Goal: Task Accomplishment & Management: Complete application form

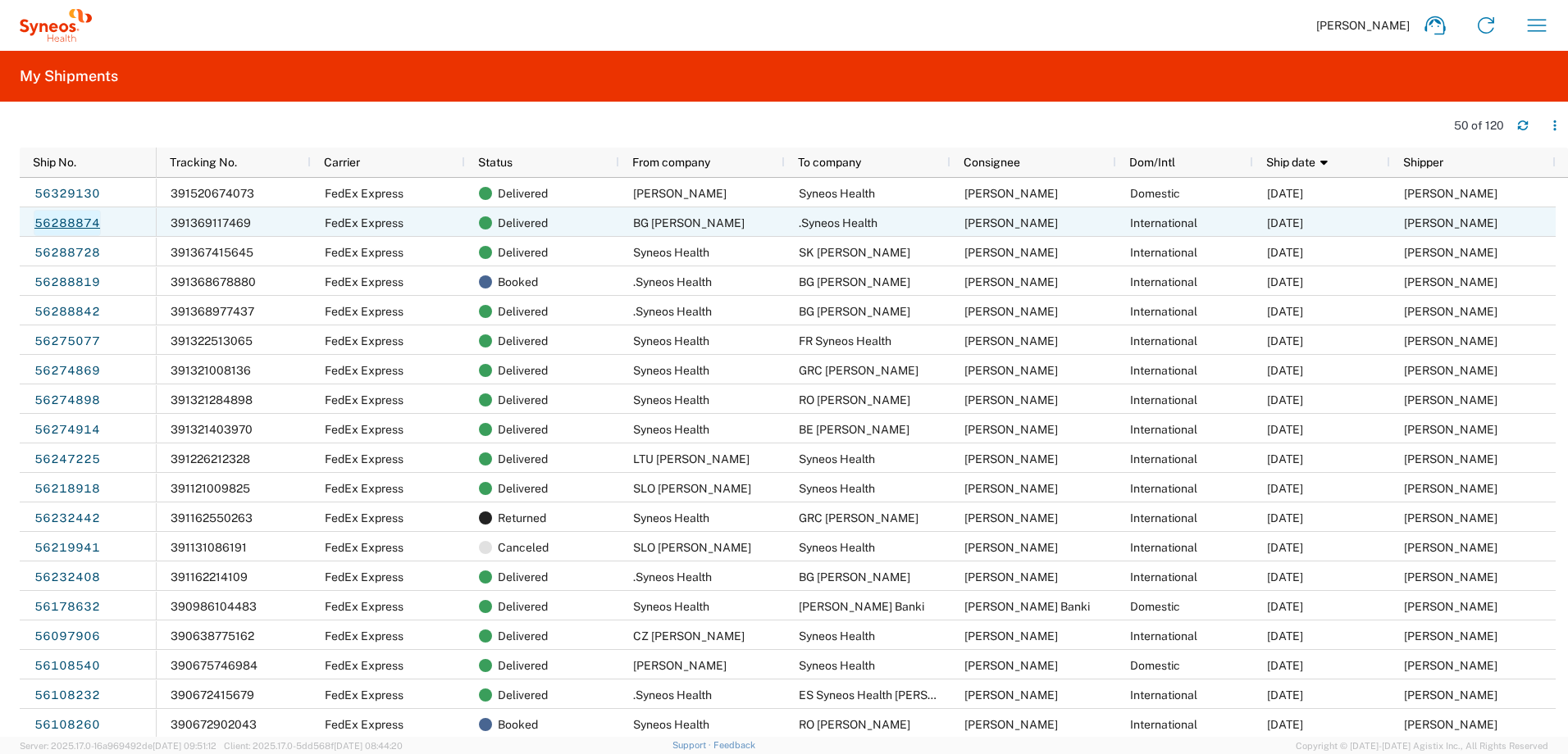
click at [70, 223] on link "56288874" at bounding box center [67, 222] width 67 height 26
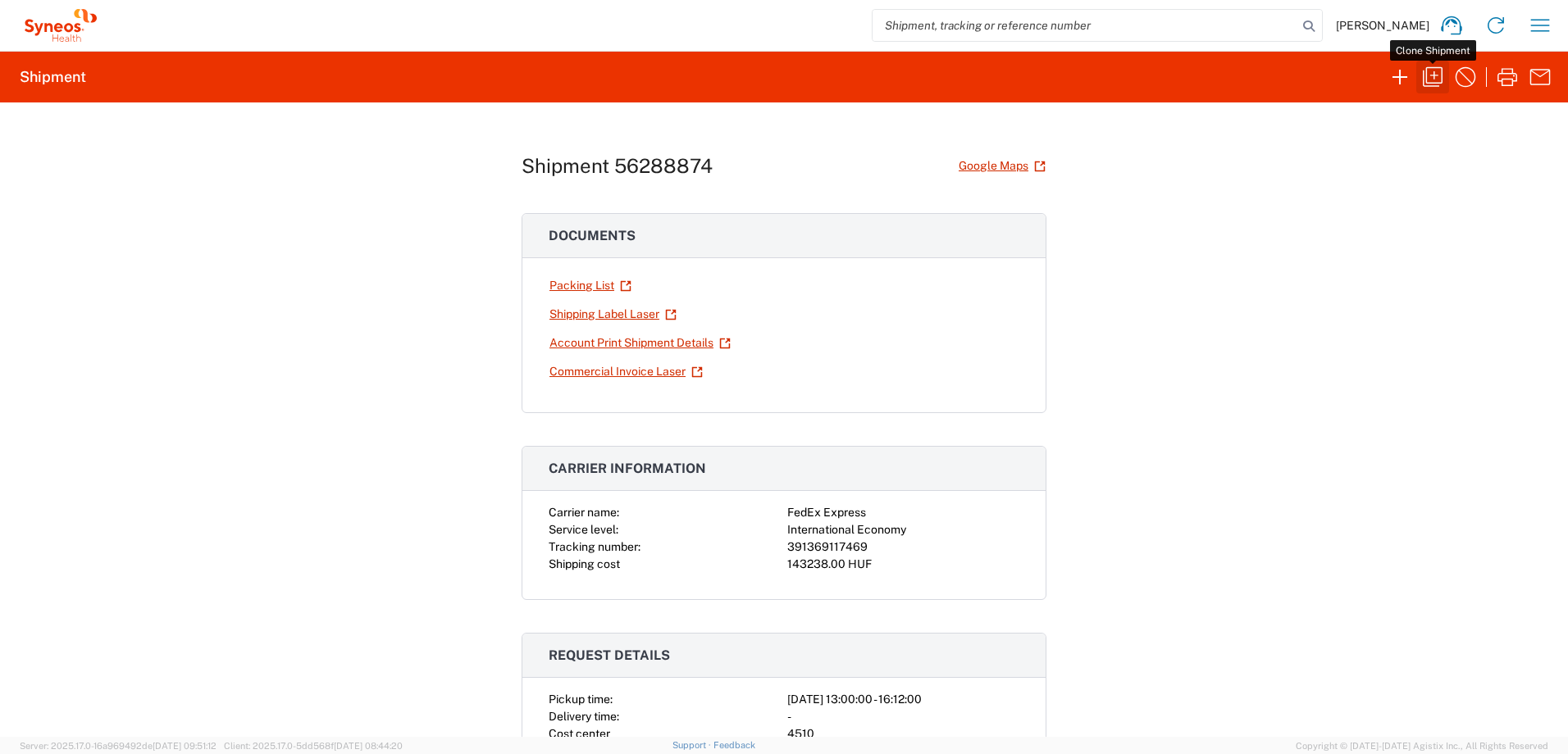
click at [1438, 74] on icon "button" at bounding box center [1432, 76] width 26 height 26
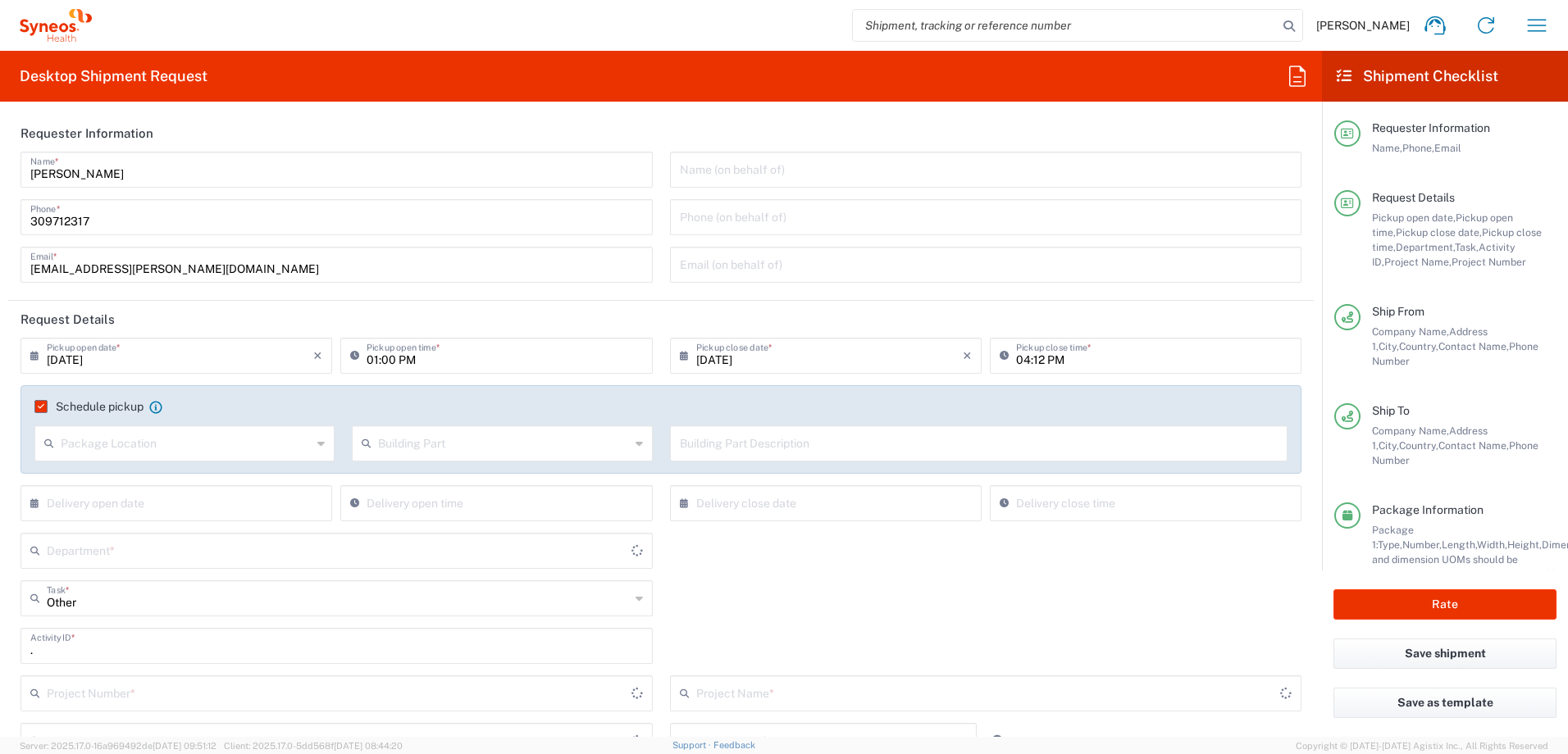
type input "4510 DEPARTMENTAL EXPENSE"
type input "Your Packaging"
type input "Bulgaria"
type input "Delivery Duty Paid"
type input "Hungary"
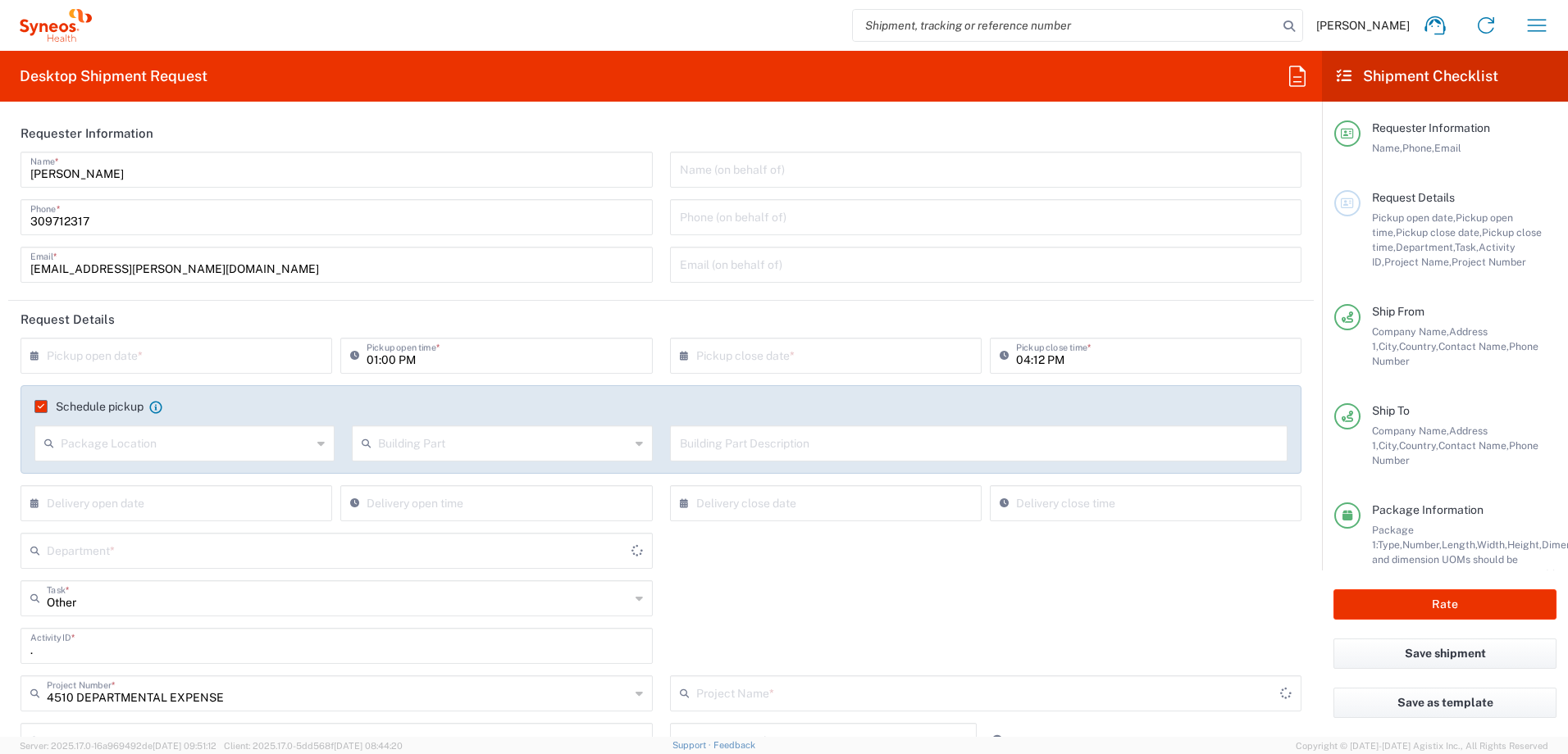
type input "4510 DEPARTMENTAL EXPENSE"
click at [115, 346] on input "text" at bounding box center [179, 353] width 266 height 28
type input "4510"
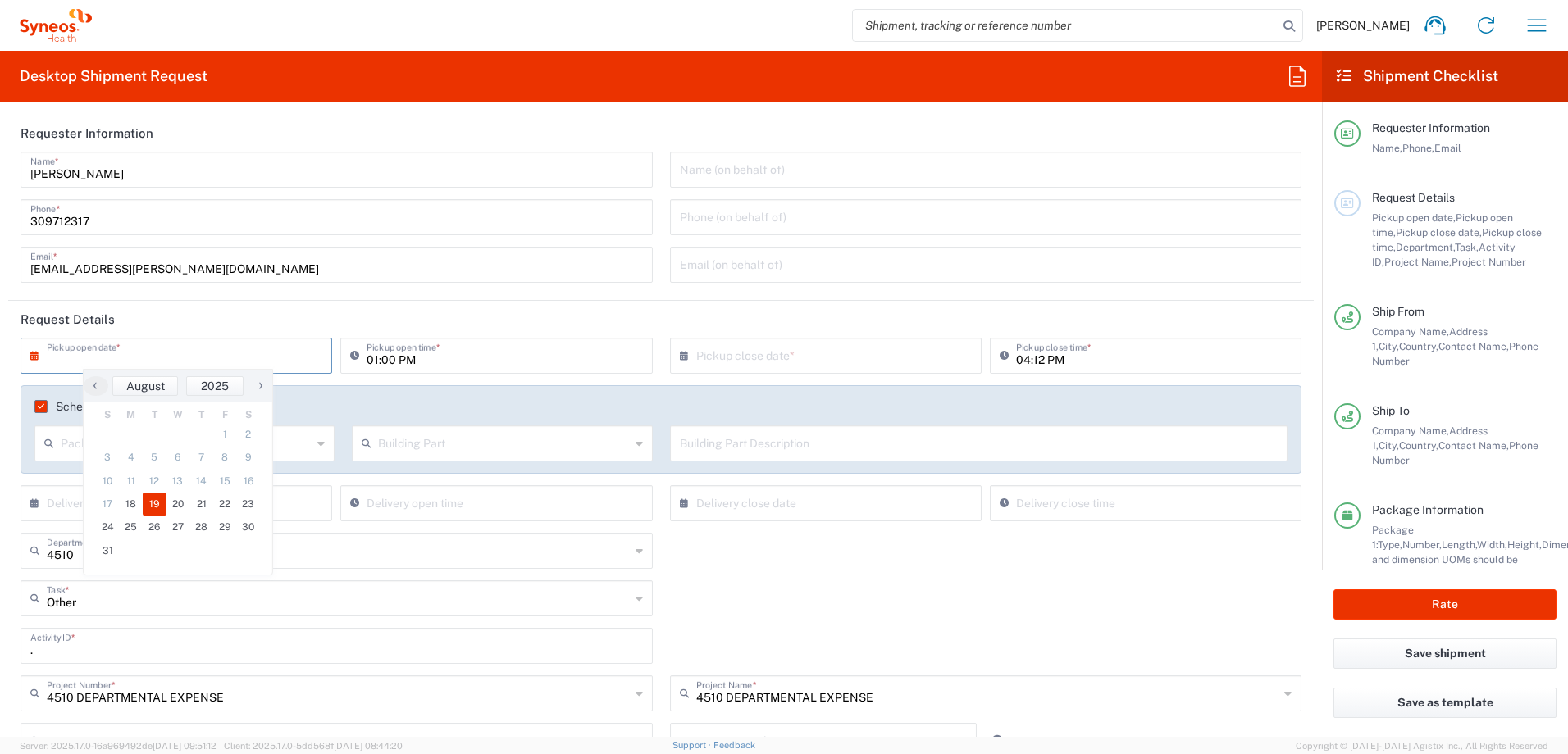
click at [155, 504] on span "19" at bounding box center [155, 504] width 24 height 23
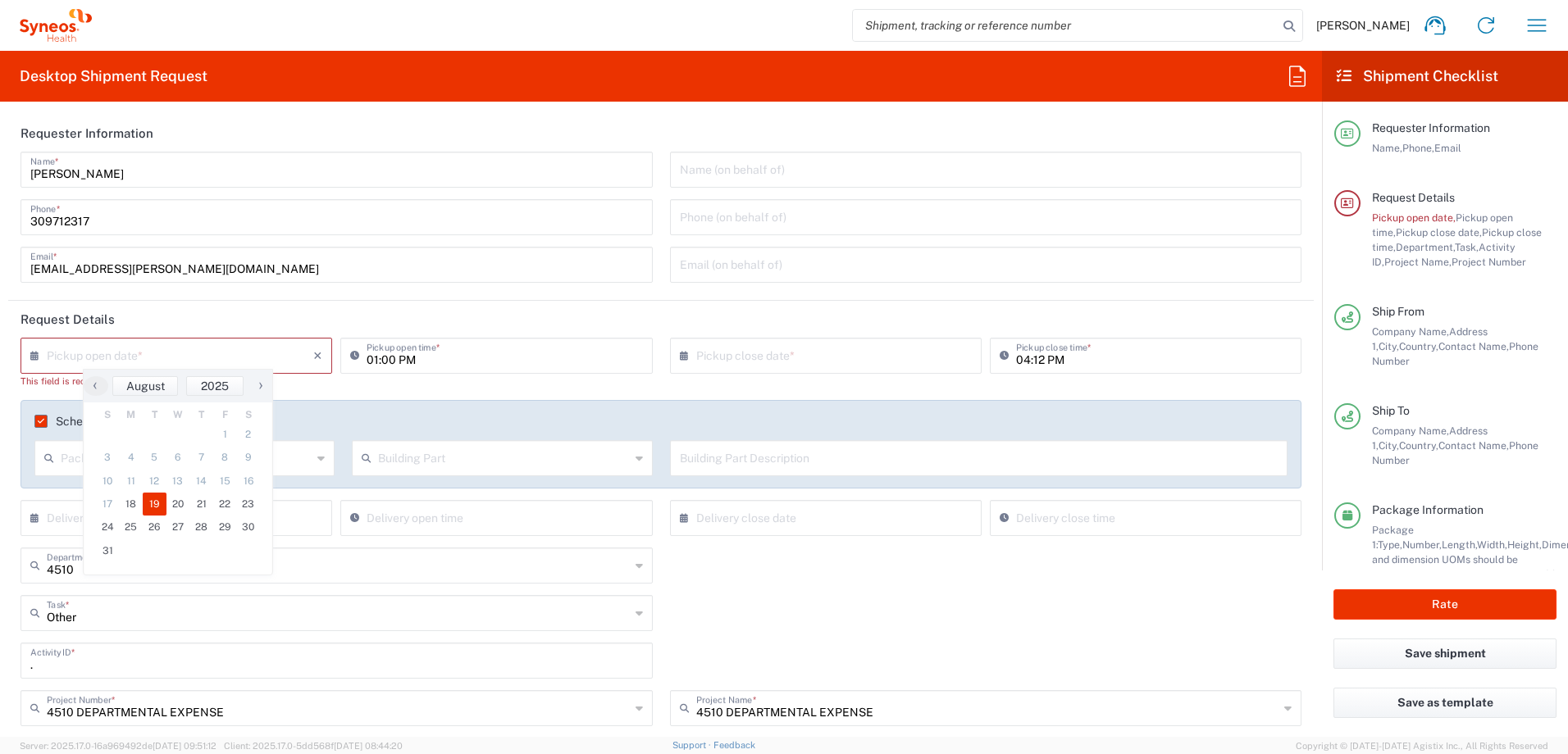
type input "[DATE]"
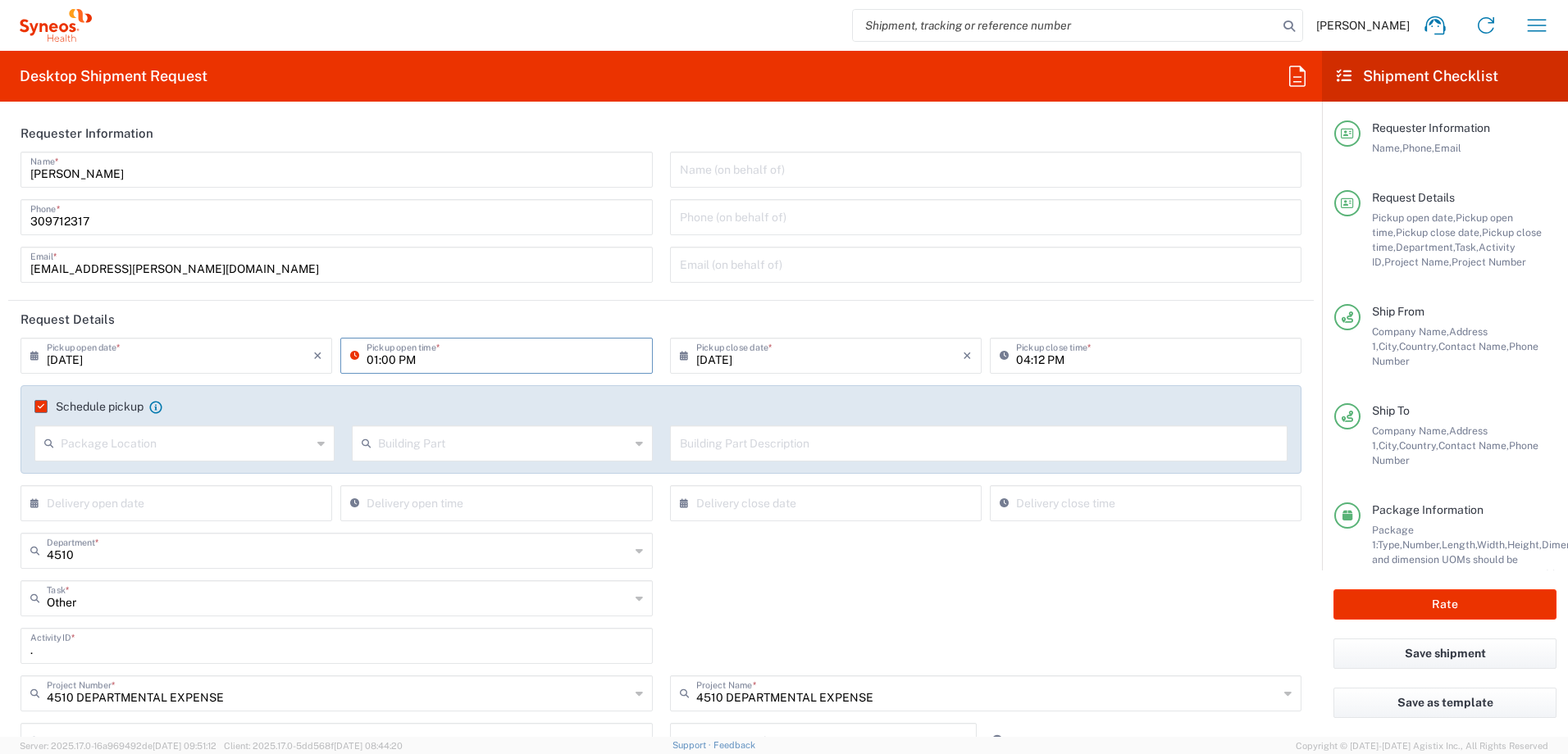
click at [370, 362] on input "01:00 PM" at bounding box center [504, 353] width 275 height 28
click at [401, 361] on input "10:00 PM" at bounding box center [504, 353] width 275 height 28
type input "10:00 AM"
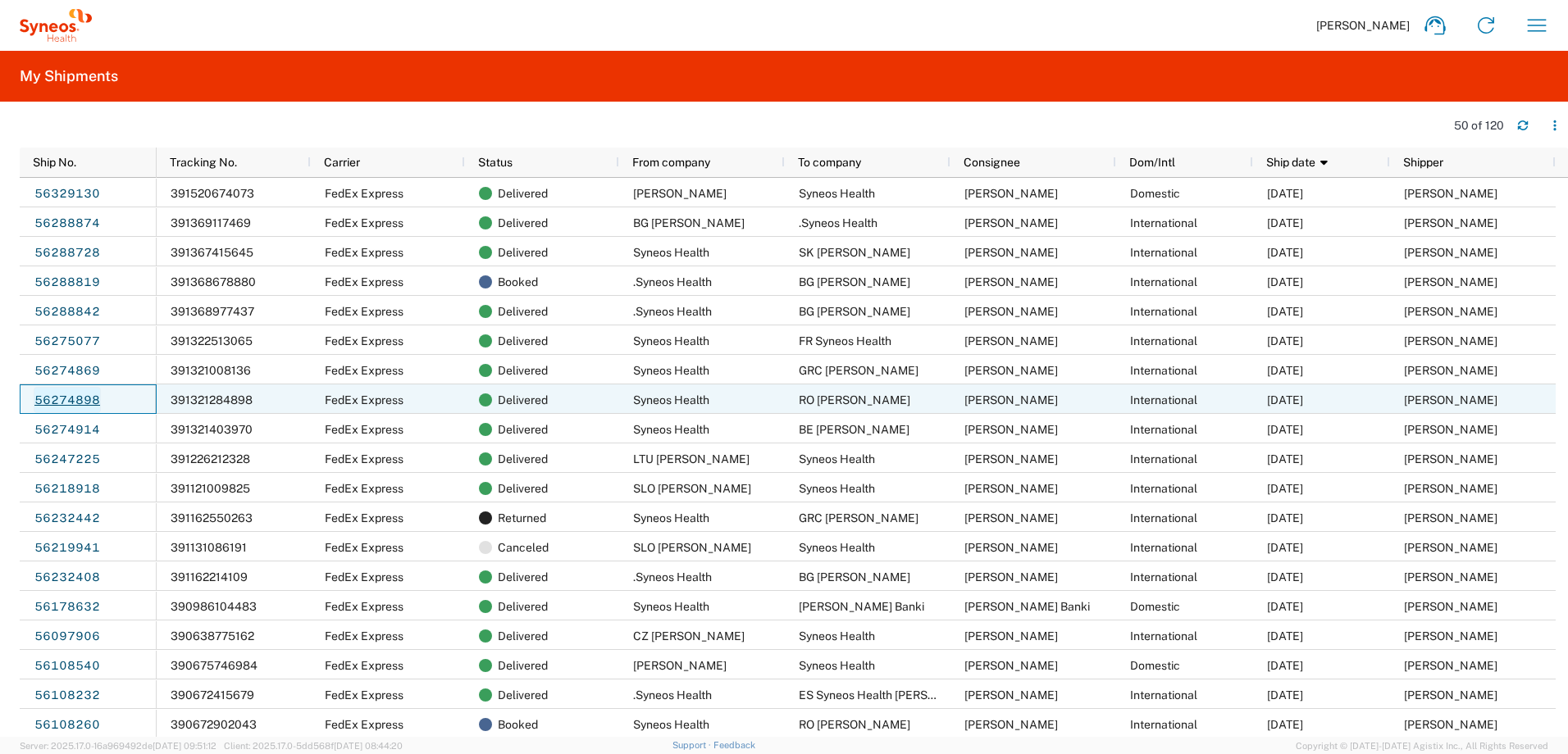
click at [70, 401] on link "56274898" at bounding box center [67, 400] width 67 height 26
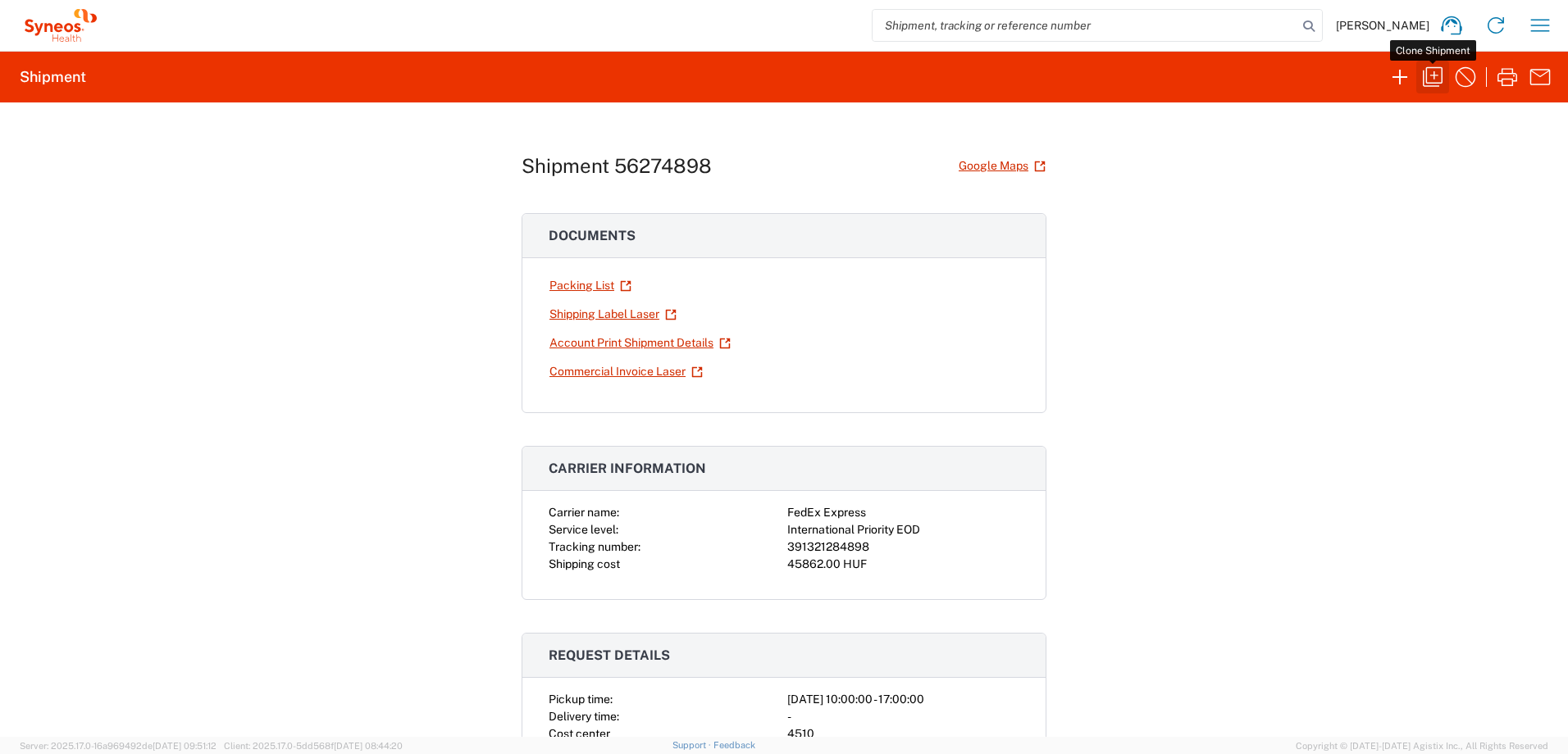
click at [1420, 77] on icon "button" at bounding box center [1432, 76] width 26 height 26
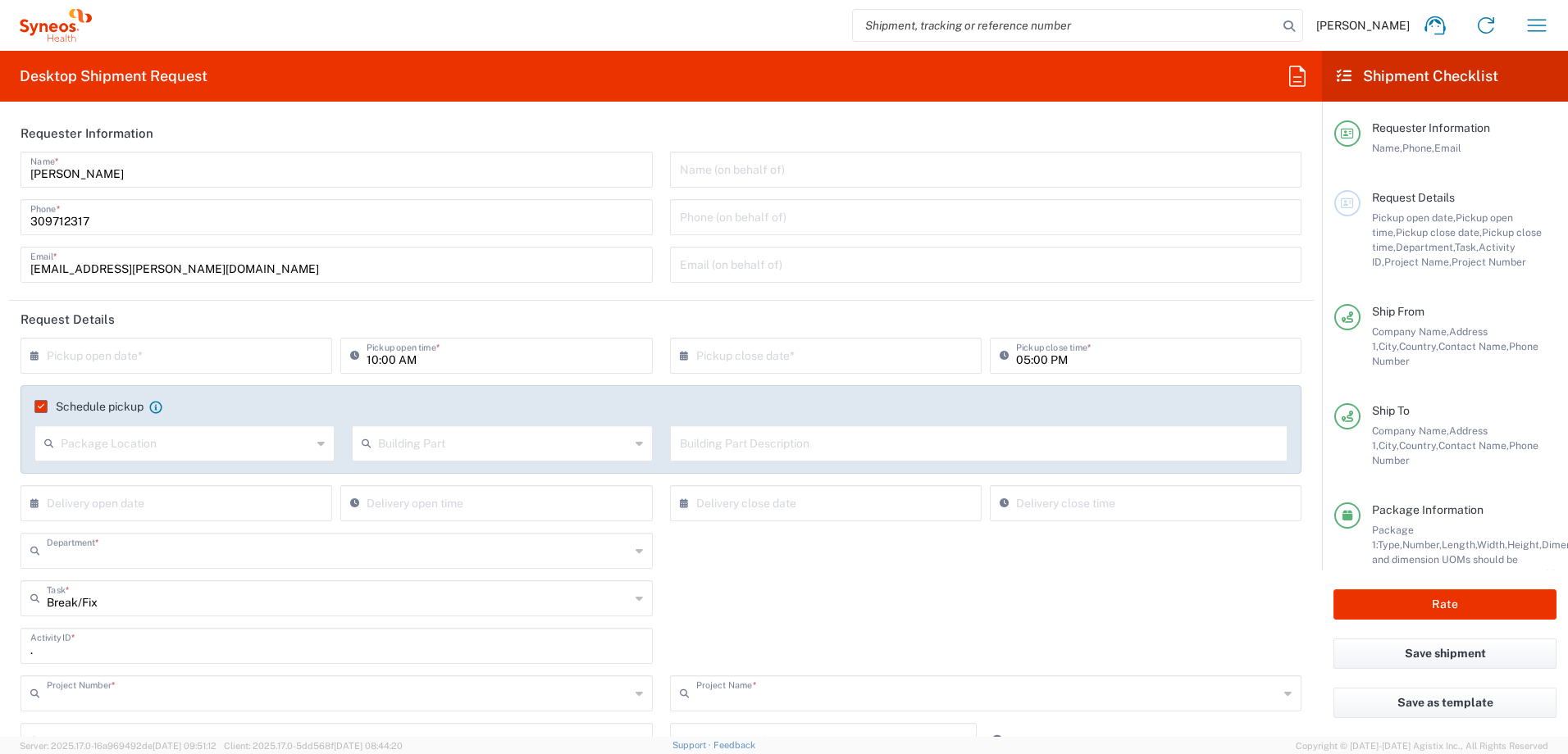
type input "4510"
type input "4510 DEPARTMENTAL EXPENSE"
type input "Romania"
type input "Hungary"
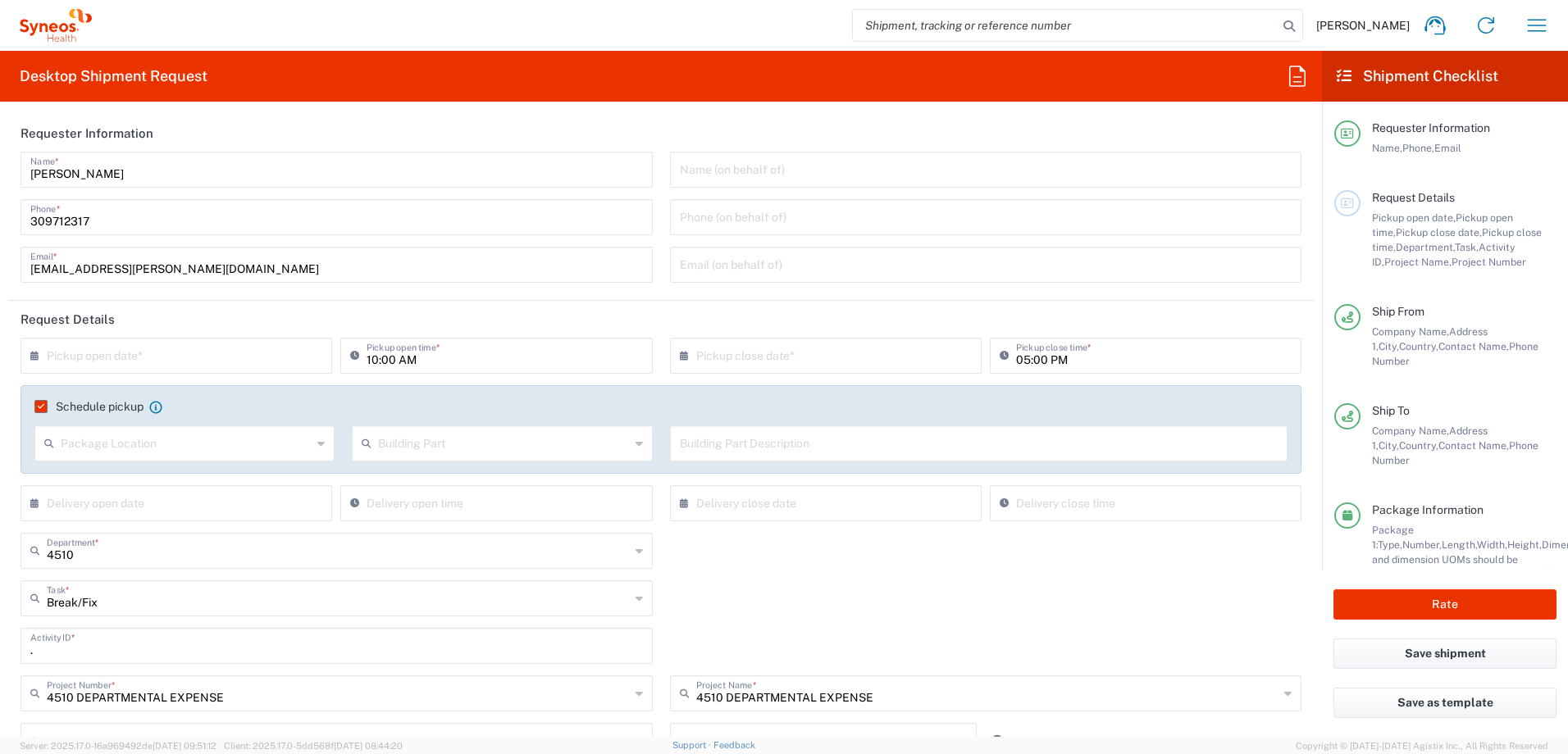
type input "Your Packaging"
type input "Delivery Duty Paid"
type input "Syneos Health Hungary Kft."
click at [214, 361] on input "text" at bounding box center [179, 353] width 266 height 28
click at [157, 502] on span "19" at bounding box center [155, 504] width 24 height 23
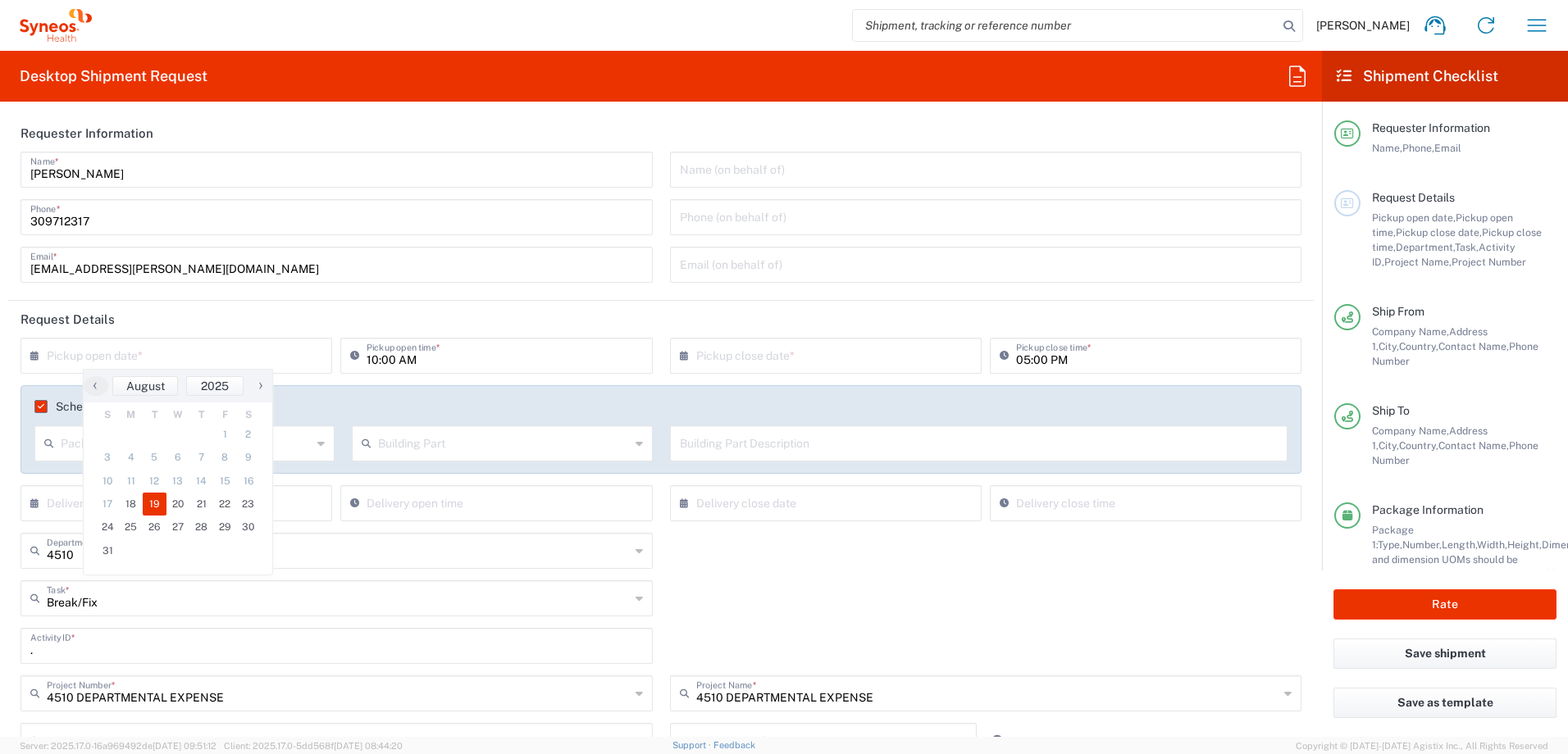
type input "[DATE]"
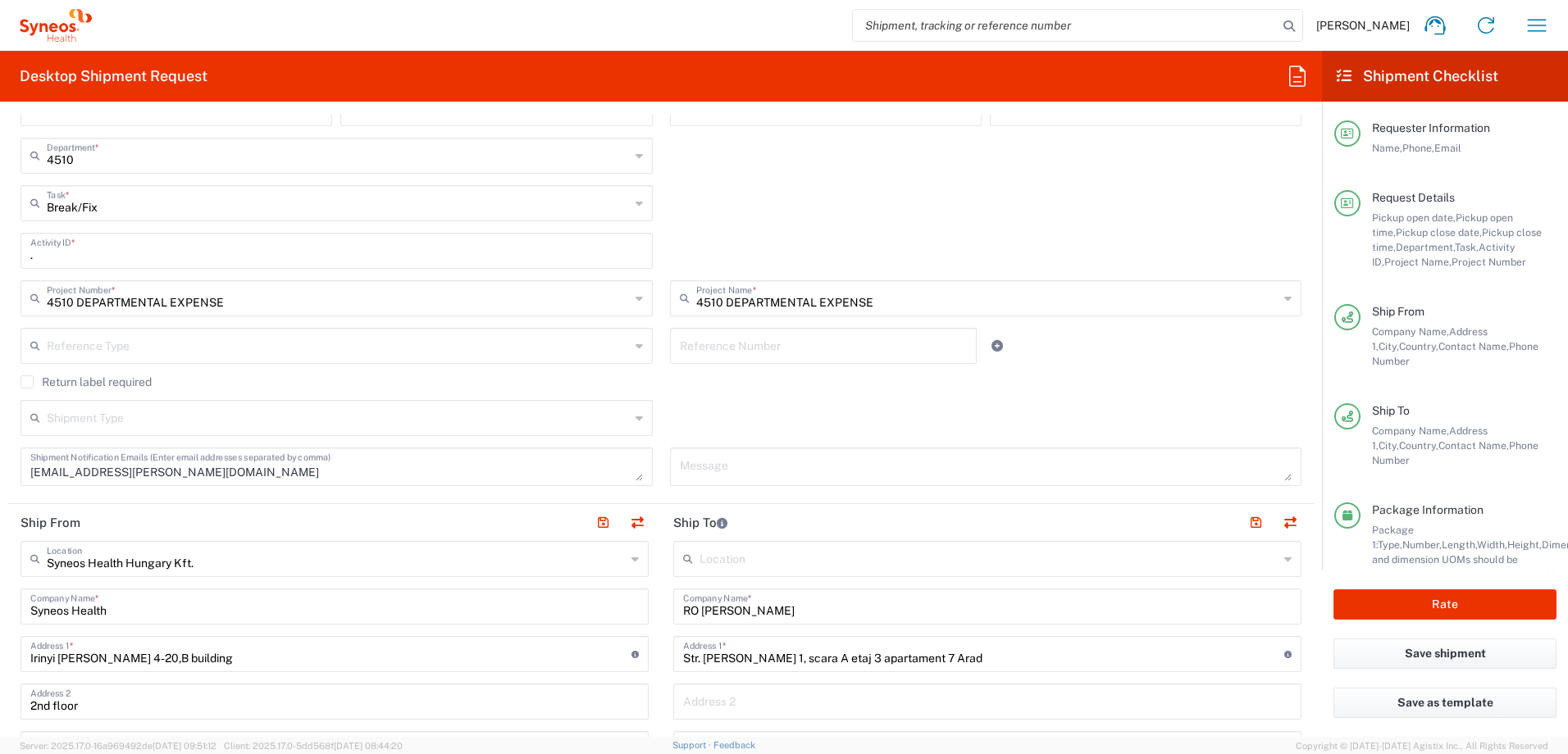
scroll to position [273, 0]
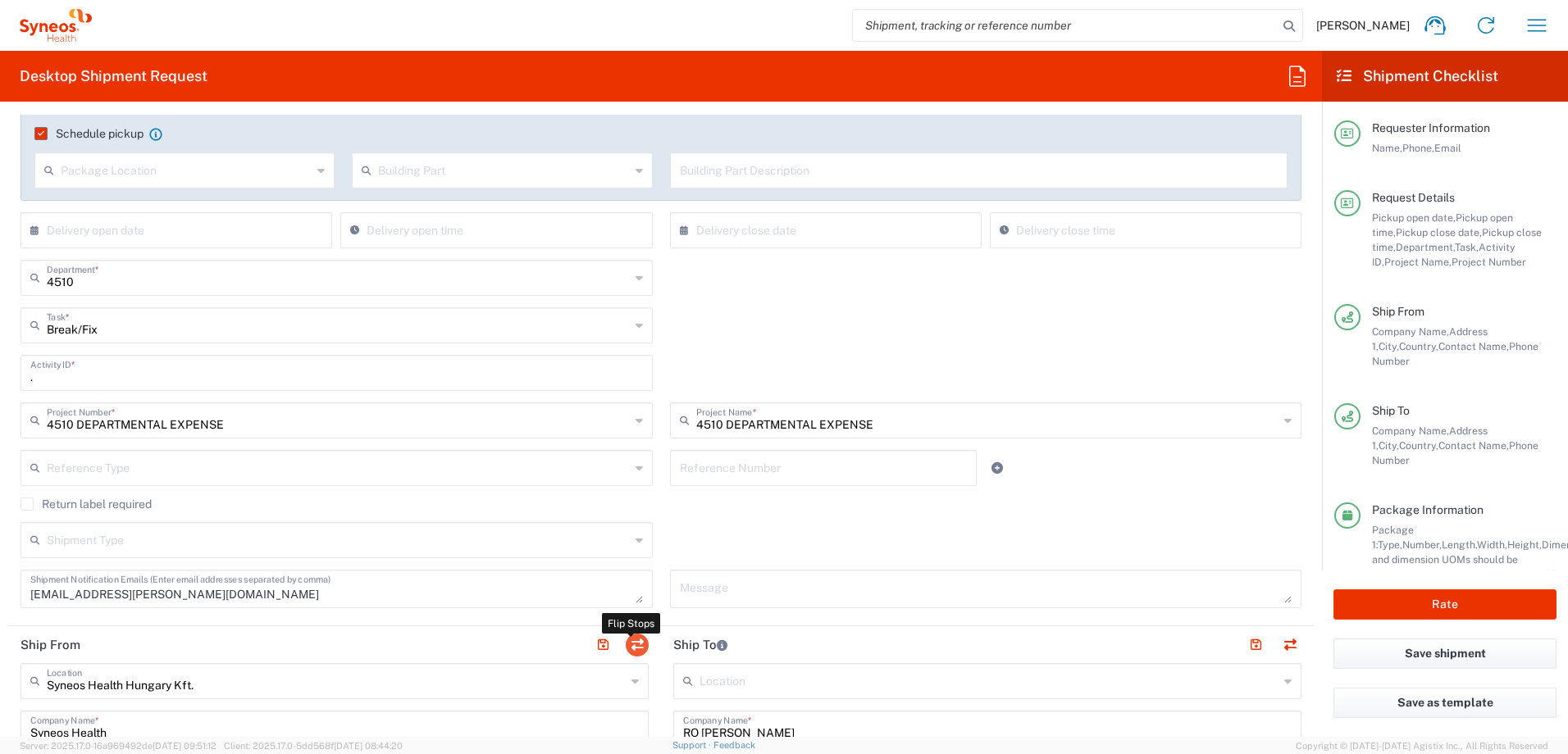
click at [630, 640] on button "button" at bounding box center [637, 645] width 23 height 23
type input "RO [PERSON_NAME]"
type input "Str. Corneliu Coposu 1, scara A etaj 3 apartament 7 Arad"
type input "Jud Arad"
type input "[GEOGRAPHIC_DATA]"
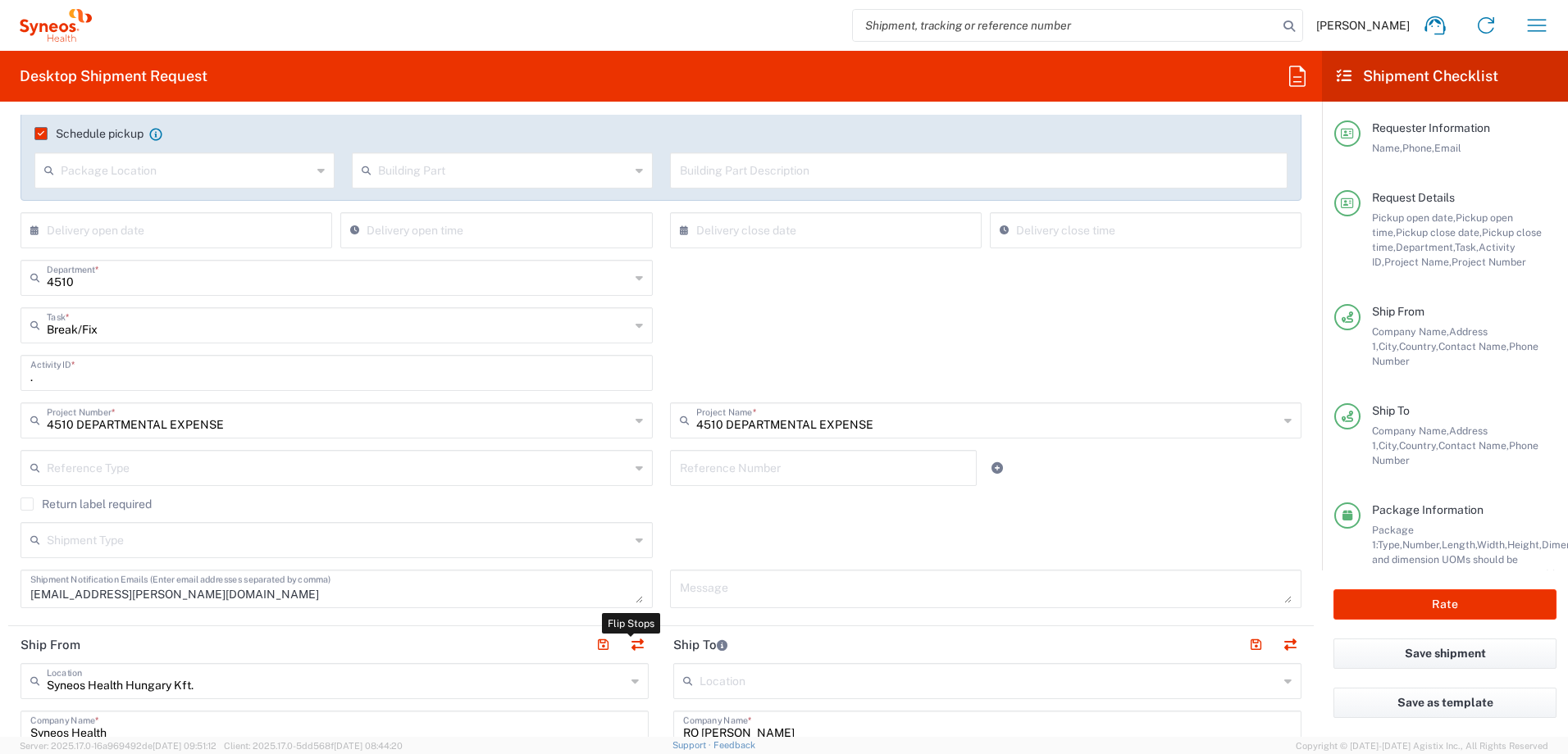
type input "310003"
type input "[PERSON_NAME]"
type input "+40 (759) 491508"
type input "Syneos Health Hungary Kft."
type input "Syneos Health"
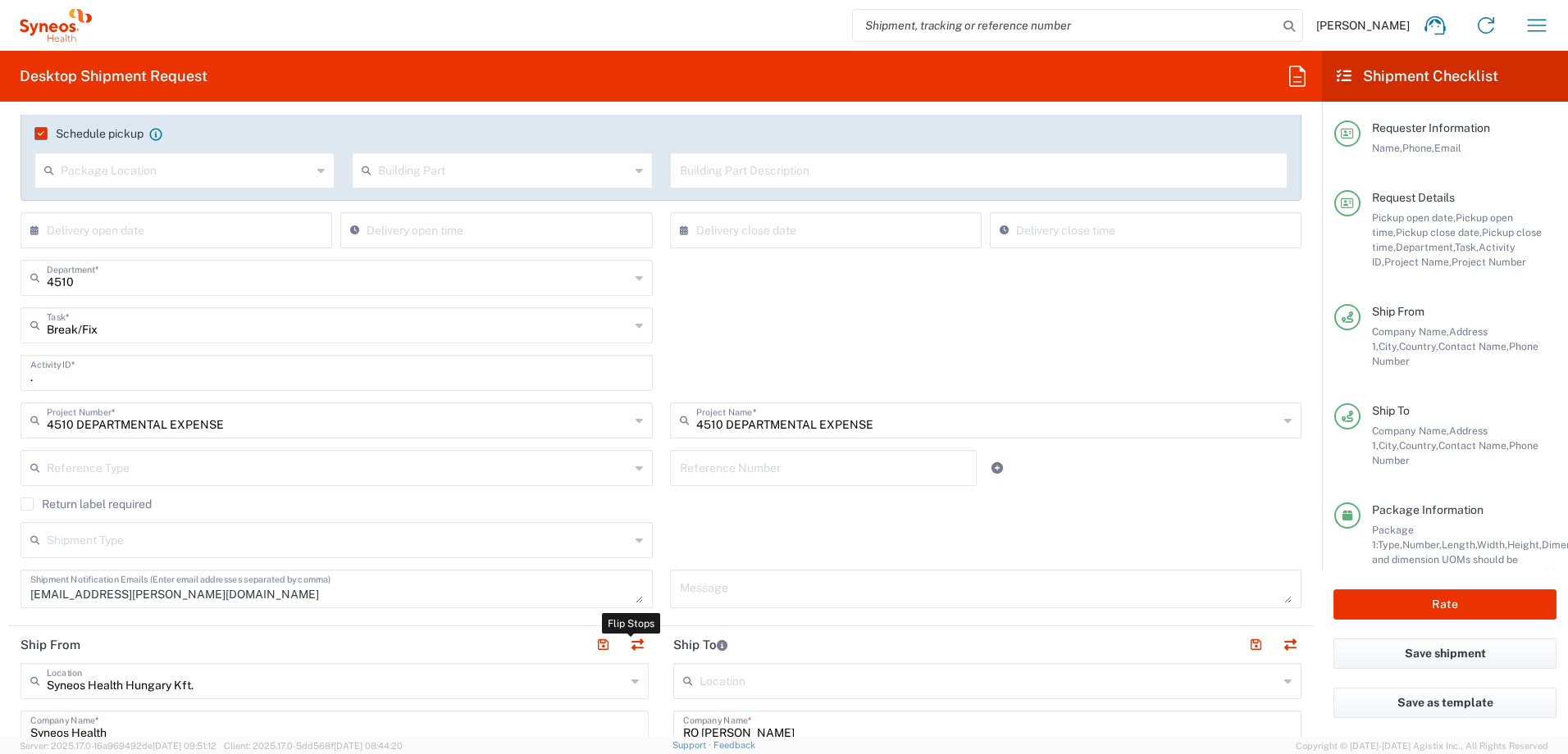
type input "Irinyi [PERSON_NAME] 4-20,B building"
type input "2nd floor"
type input "[GEOGRAPHIC_DATA]"
type input "1117"
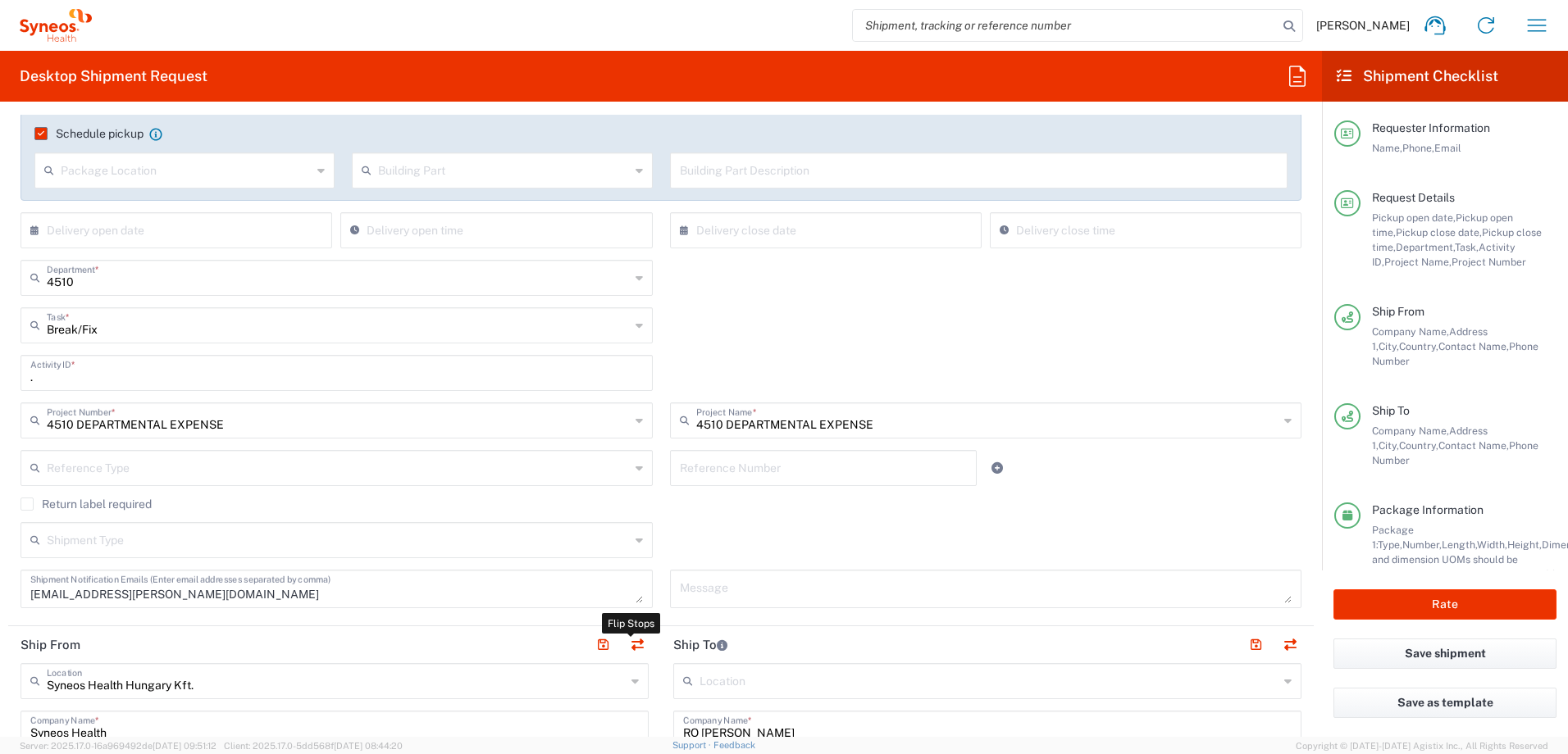
type input "[PERSON_NAME]"
type input "309712317"
type input "[EMAIL_ADDRESS][PERSON_NAME][DOMAIN_NAME]"
type input "Sender/Shipper"
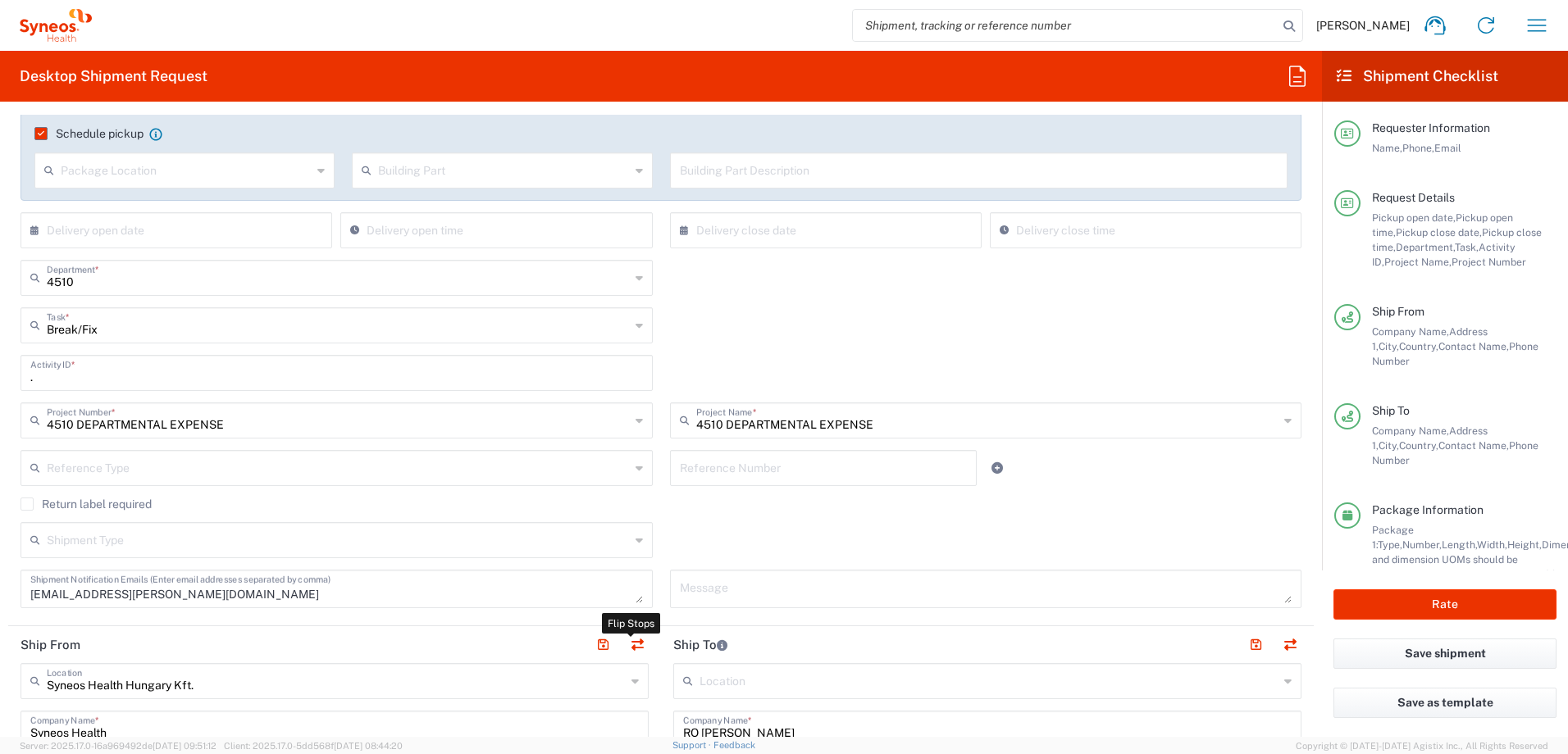
type input "Delivery Duty Paid"
type input "VAT"
type input "RO 9320521"
type input "EORI"
type input "HU0028038708"
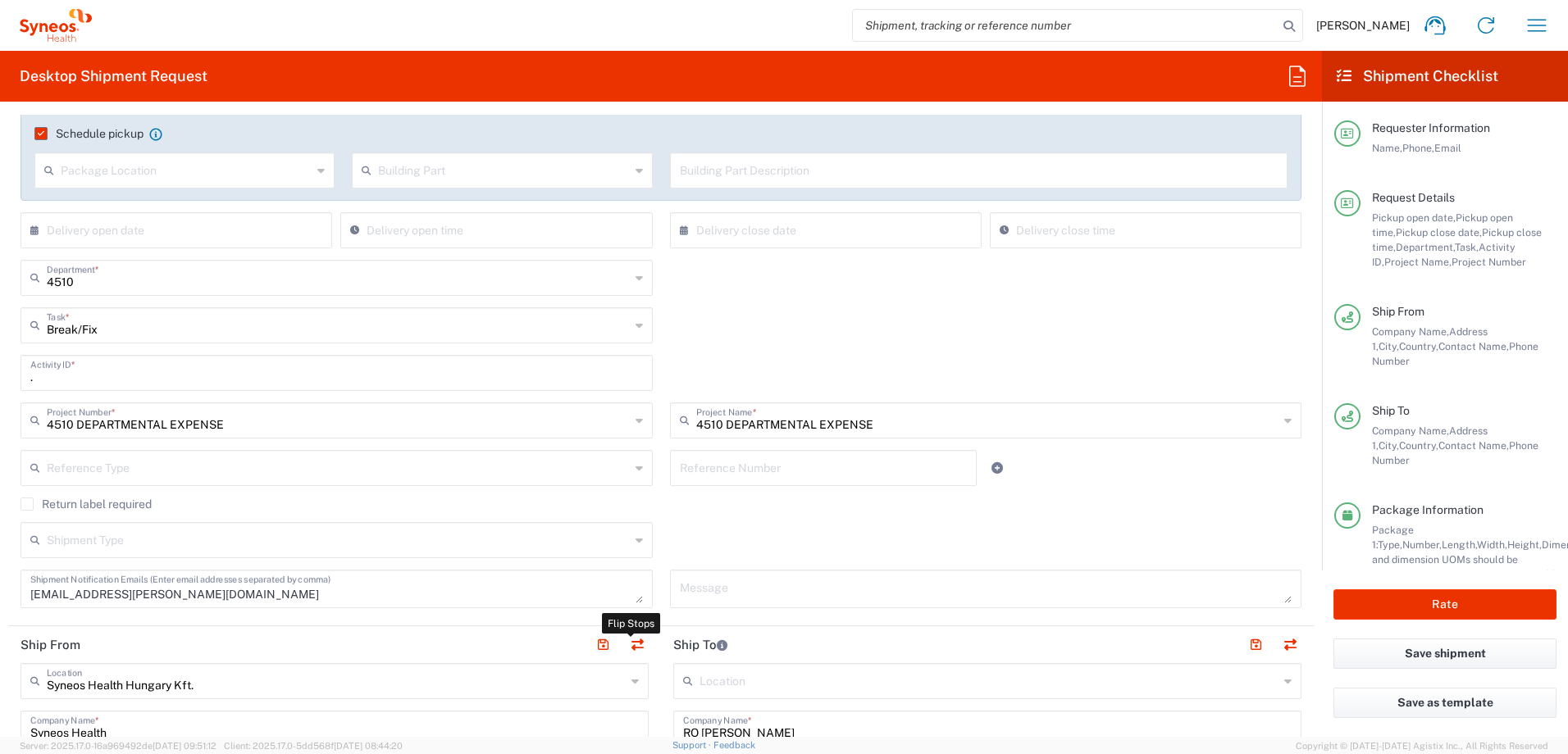
type input "TIN"
type input "9320521"
type input "VAT"
type input "HU 24901833"
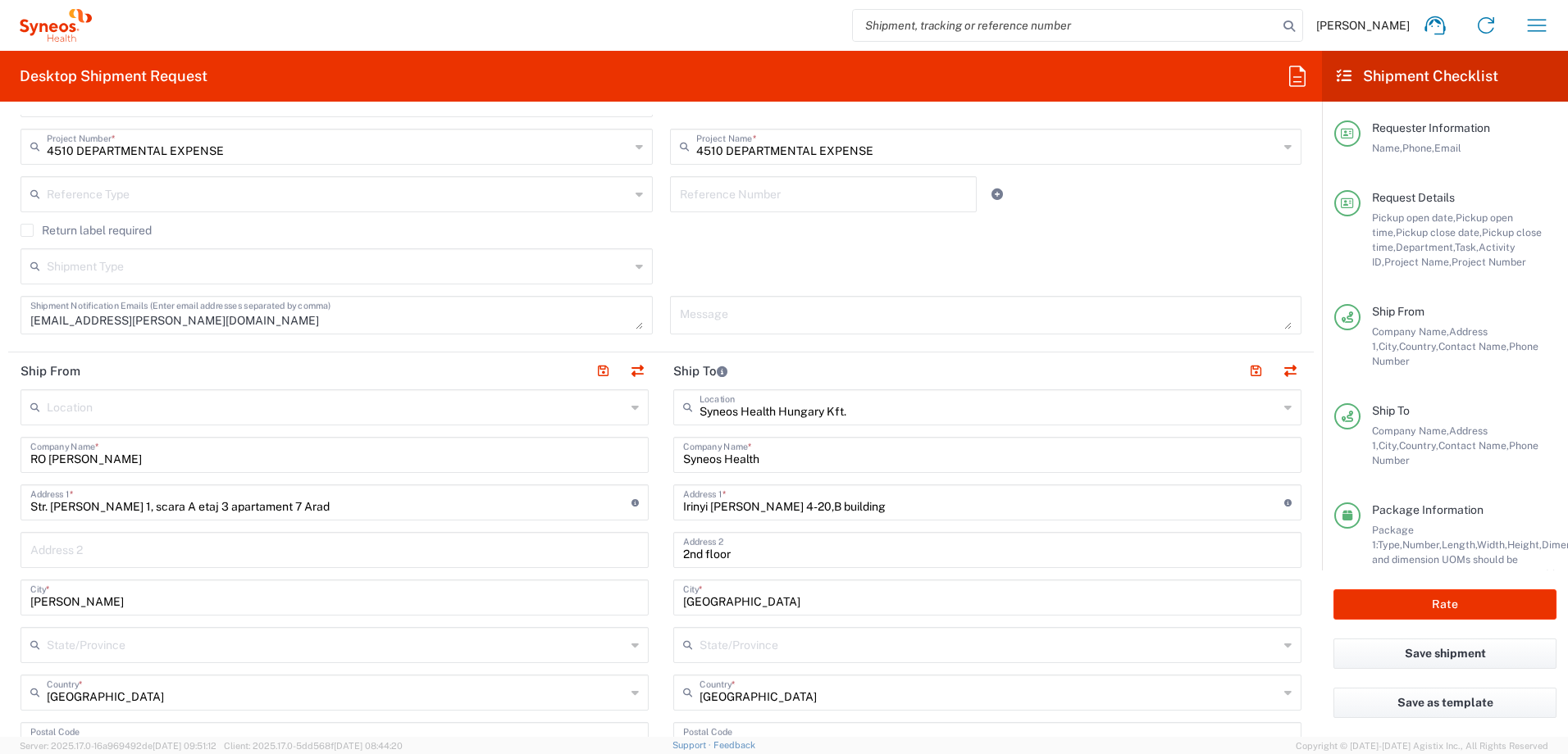
scroll to position [820, 0]
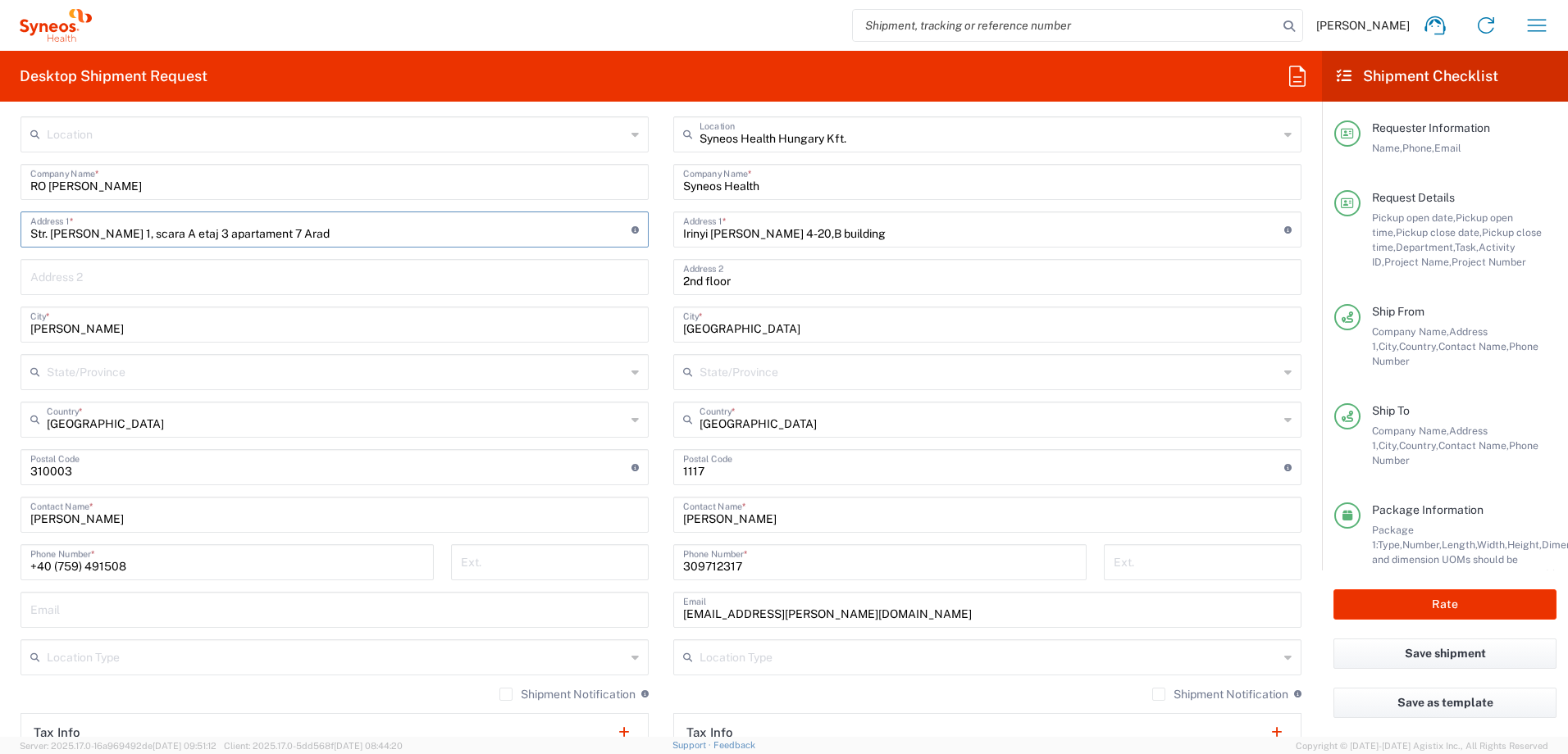
drag, startPoint x: 359, startPoint y: 231, endPoint x: -6, endPoint y: 232, distance: 365.0
click at [0, 232] on html "Zsolt Varga Home Shipment estimator Shipment tracking Desktop shipment request …" at bounding box center [784, 377] width 1568 height 754
paste input "11 Infinitului Column Alley, block V, staircase 1, floor 1, apartment 17"
click at [412, 233] on input "11 Infinitului Column Alley, block V, staircase 1, floor 1, apartment 17" at bounding box center [331, 228] width 601 height 28
paste input ", Sector 6,"
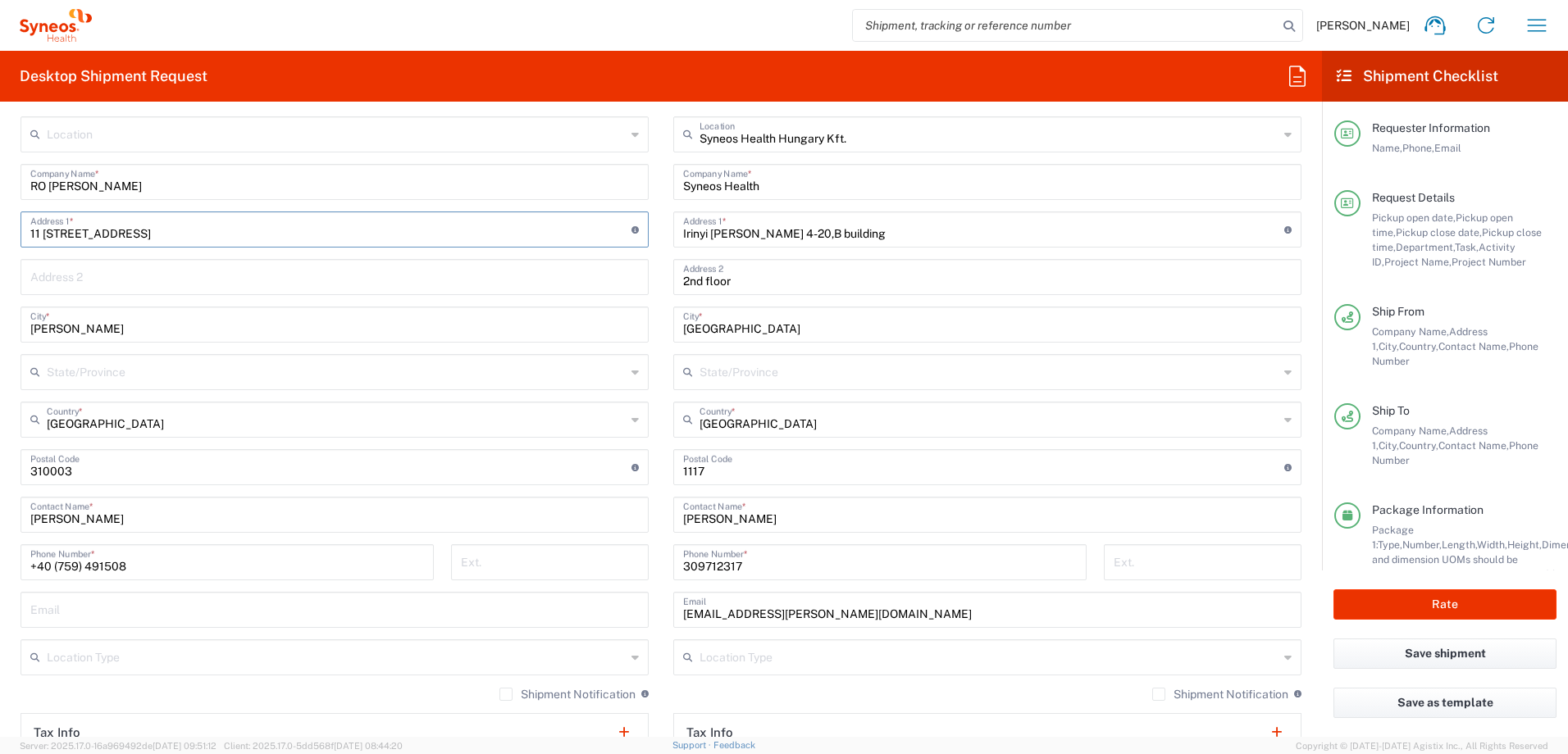
type input "11 Infinitului Column Alley, block V, staircase 1, floor 1, apartment 17 , Sect…"
drag, startPoint x: 114, startPoint y: 328, endPoint x: -36, endPoint y: 329, distance: 150.0
click at [0, 329] on html "Zsolt Varga Home Shipment estimator Shipment tracking Desktop shipment request …" at bounding box center [784, 377] width 1568 height 754
paste input "[GEOGRAPHIC_DATA]"
type input "[GEOGRAPHIC_DATA]"
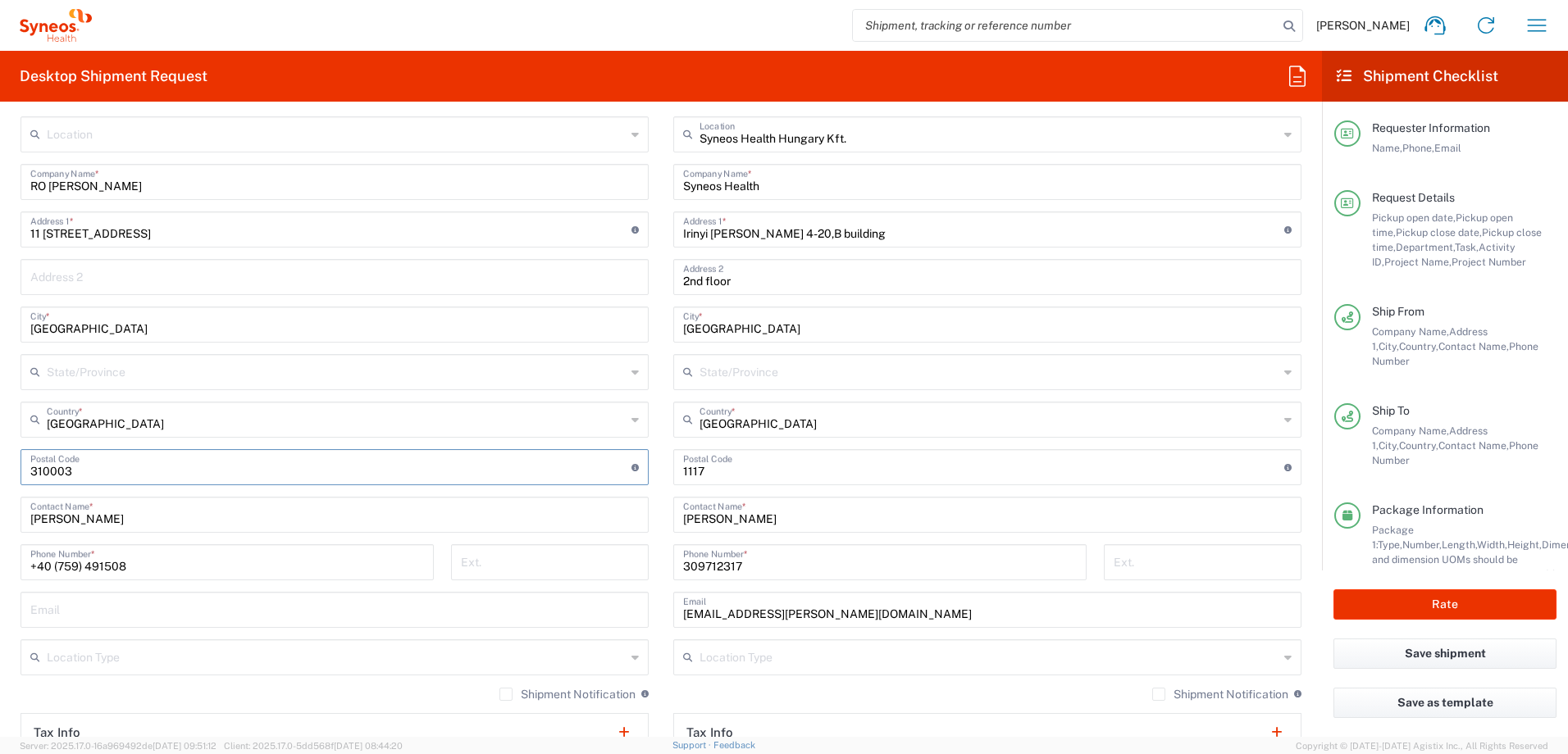
drag, startPoint x: 91, startPoint y: 474, endPoint x: -41, endPoint y: 471, distance: 132.0
click at [0, 471] on html "Zsolt Varga Home Shipment estimator Shipment tracking Desktop shipment request …" at bounding box center [784, 377] width 1568 height 754
paste input "062111"
type input "062111"
drag, startPoint x: 152, startPoint y: 569, endPoint x: -7, endPoint y: 567, distance: 159.0
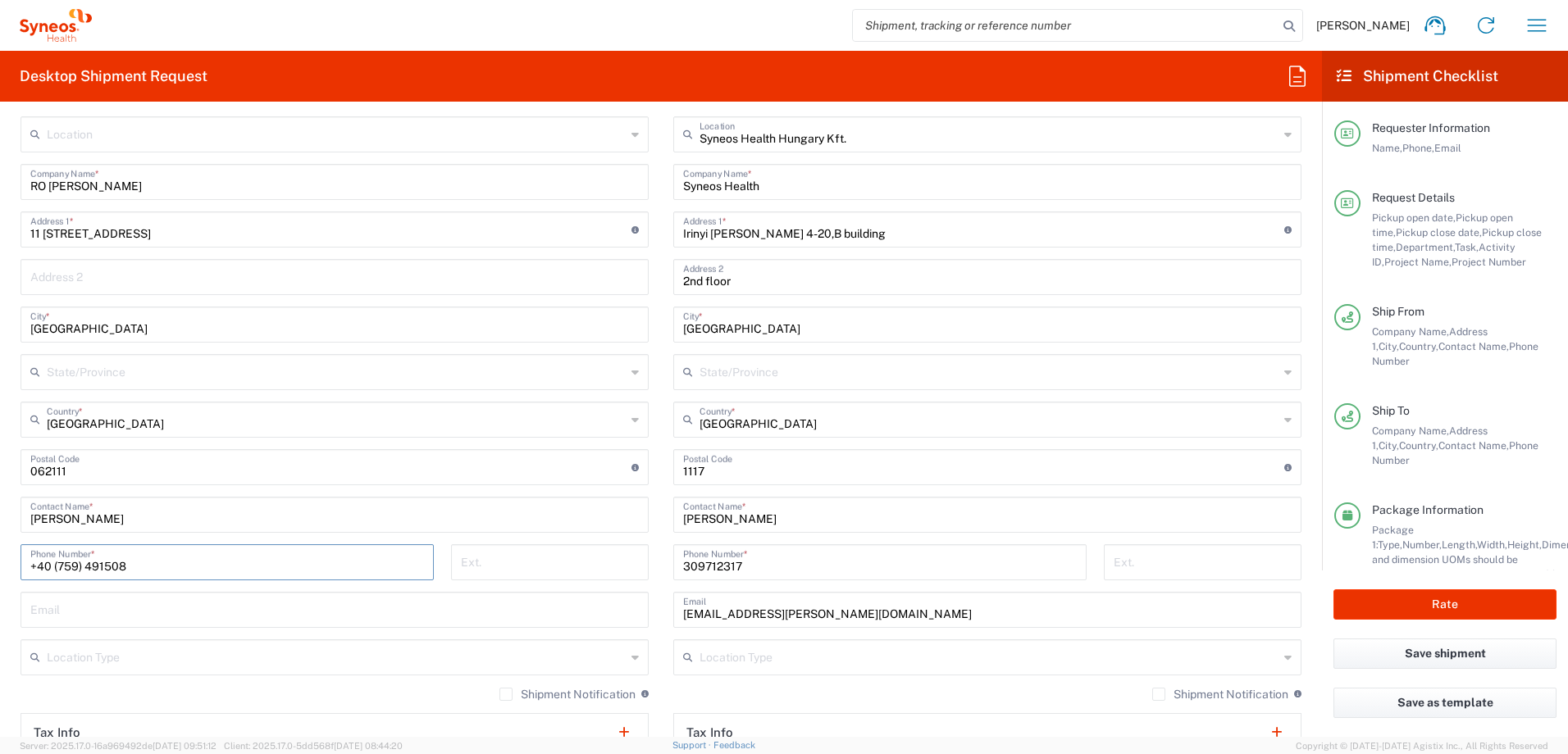
click at [0, 567] on html "Zsolt Varga Home Shipment estimator Shipment tracking Desktop shipment request …" at bounding box center [784, 377] width 1568 height 754
paste input "785698107"
type input "[PHONE_NUMBER]"
drag, startPoint x: 113, startPoint y: 523, endPoint x: -5, endPoint y: 516, distance: 118.2
click at [0, 516] on html "Zsolt Varga Home Shipment estimator Shipment tracking Desktop shipment request …" at bounding box center [784, 377] width 1568 height 754
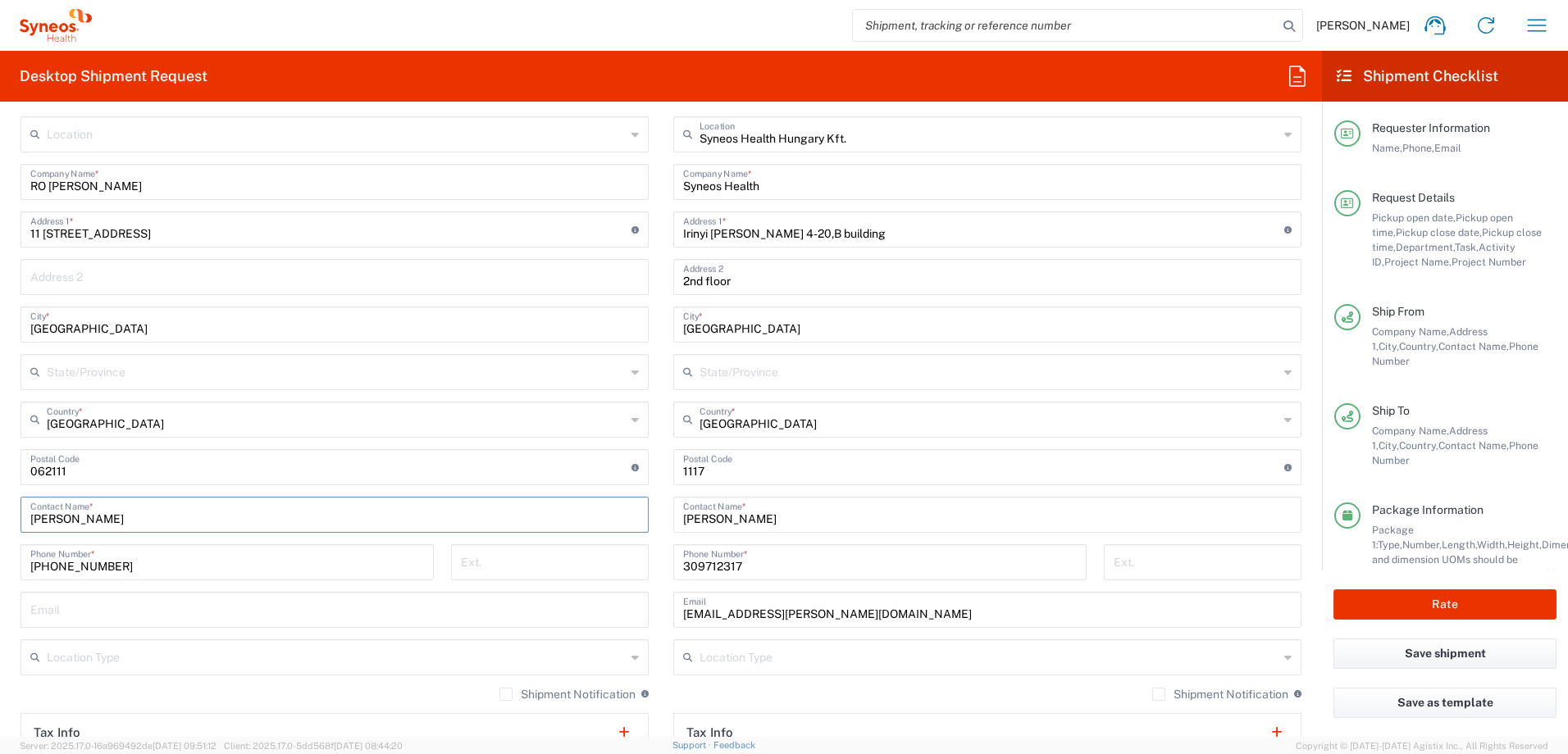
paste input "Madalina Anghel <madalina89.anghel@gmail.com>"
drag, startPoint x: 314, startPoint y: 520, endPoint x: 119, endPoint y: 522, distance: 195.0
click at [119, 522] on input "Madalina Anghel <madalina89.anghel@gmail.com>" at bounding box center [334, 513] width 609 height 28
drag, startPoint x: 121, startPoint y: 514, endPoint x: -22, endPoint y: 517, distance: 143.0
click at [0, 517] on html "Zsolt Varga Home Shipment estimator Shipment tracking Desktop shipment request …" at bounding box center [784, 377] width 1568 height 754
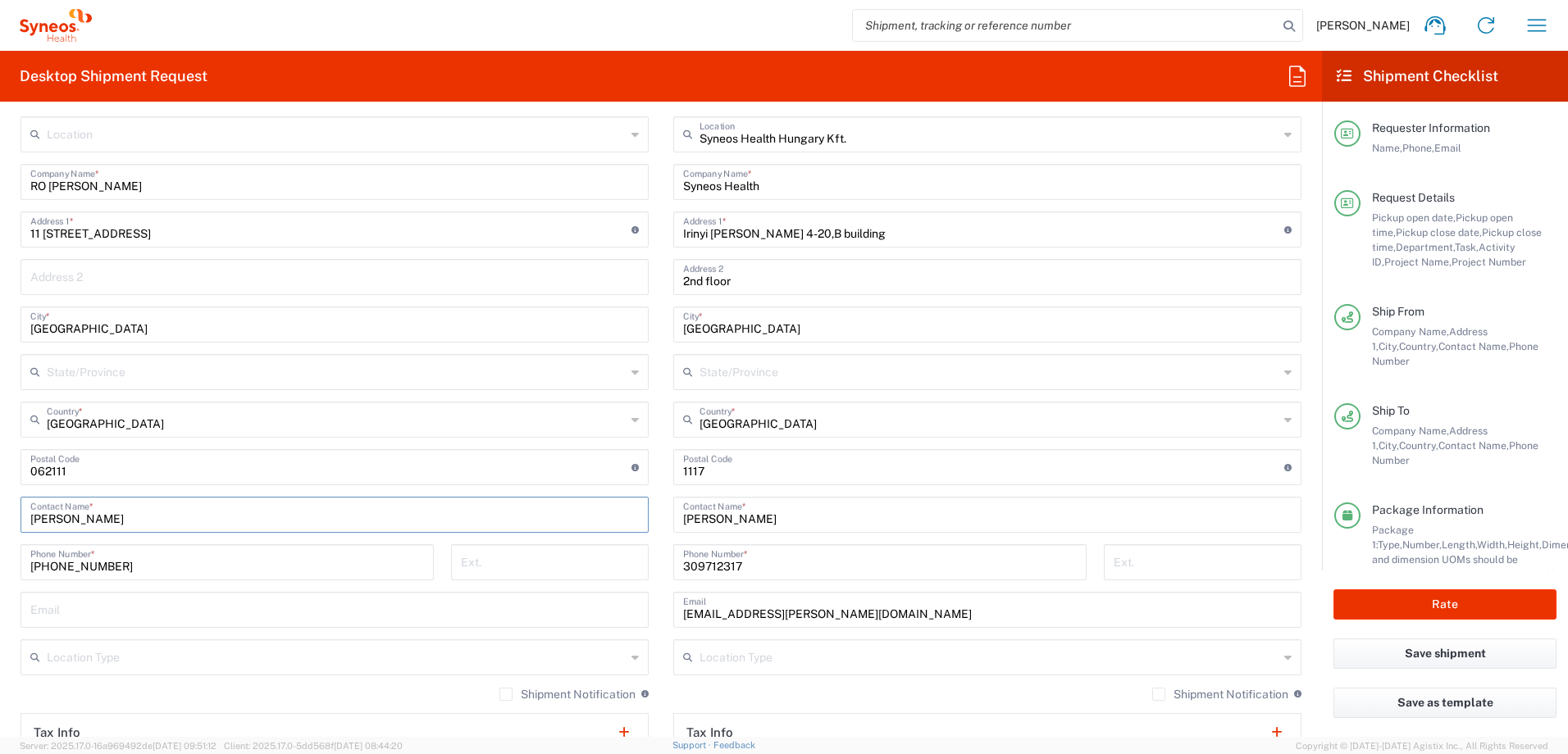
type input "[PERSON_NAME]"
drag, startPoint x: 144, startPoint y: 186, endPoint x: 48, endPoint y: 191, distance: 96.1
click at [48, 191] on input "RO [PERSON_NAME]" at bounding box center [334, 180] width 609 height 28
paste input "[PERSON_NAME]"
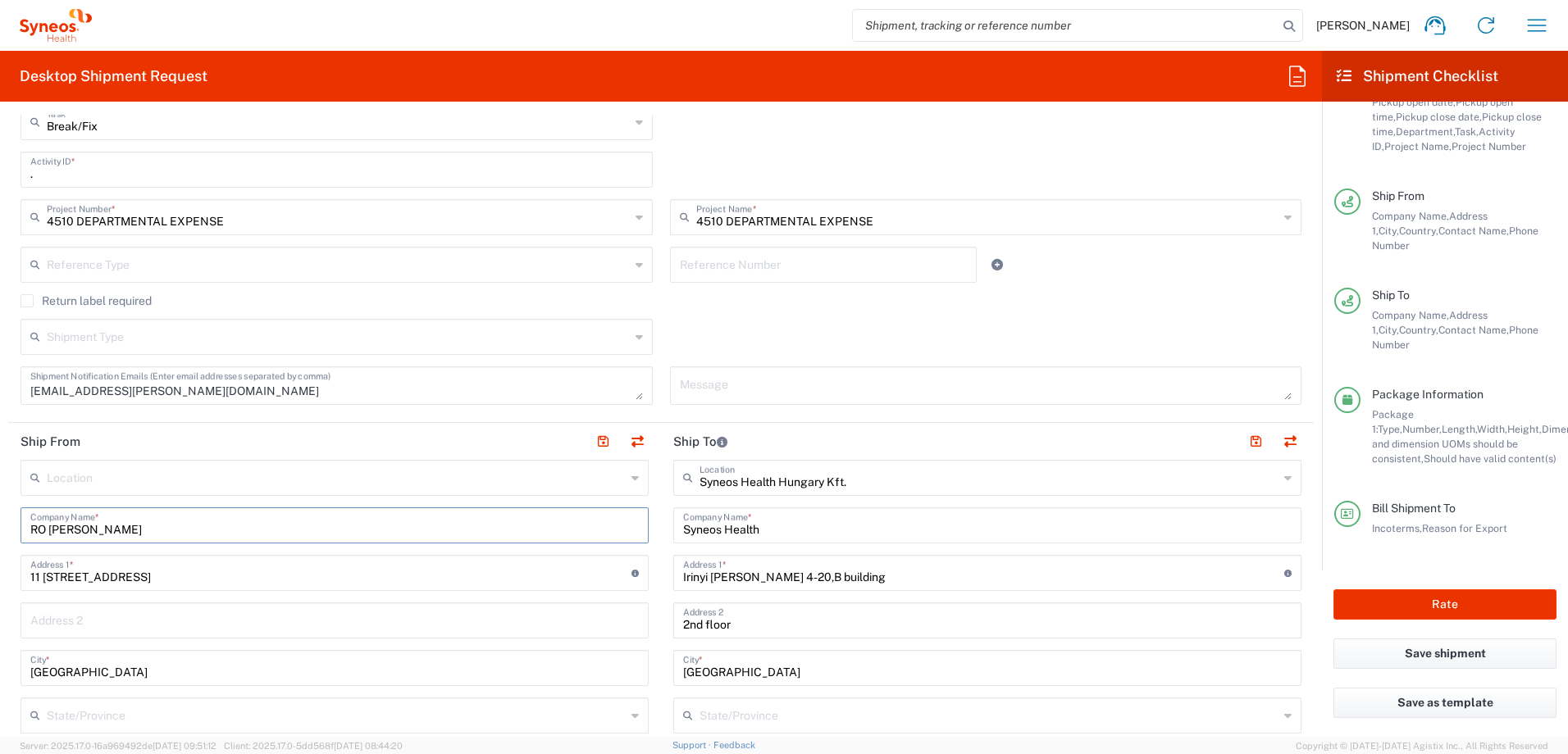
scroll to position [273, 0]
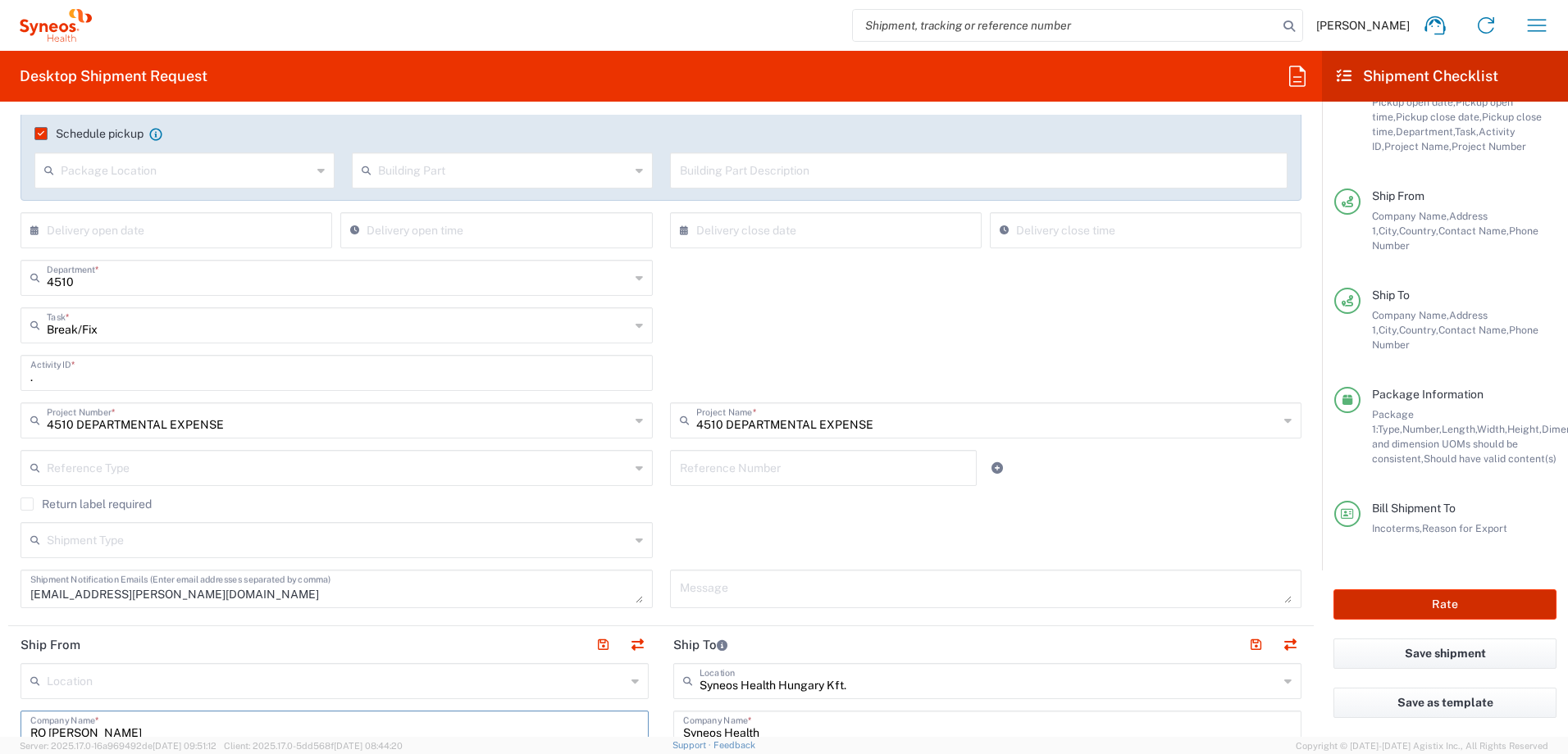
type input "RO [PERSON_NAME]"
click at [1440, 609] on button "Rate" at bounding box center [1444, 604] width 223 height 30
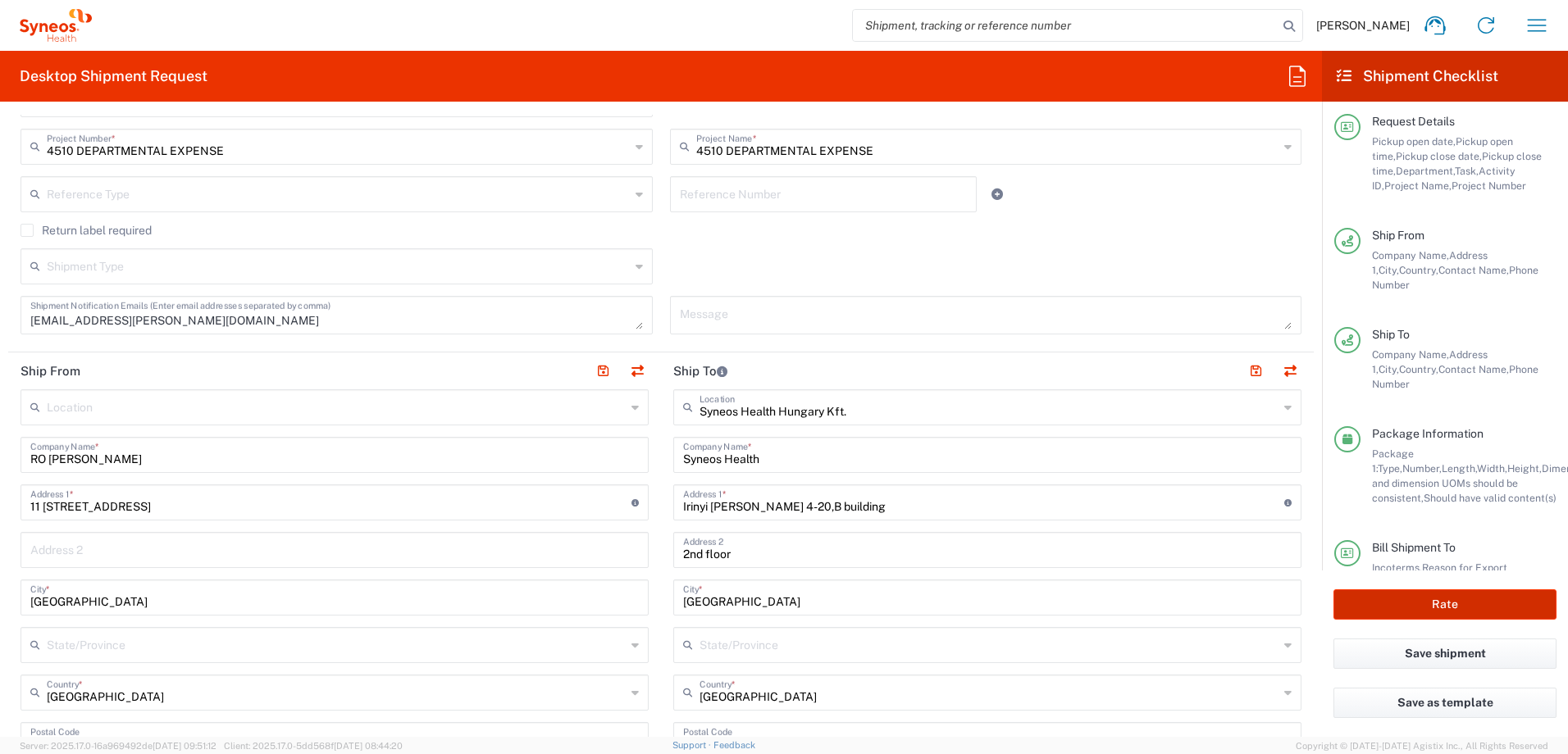
scroll to position [130, 0]
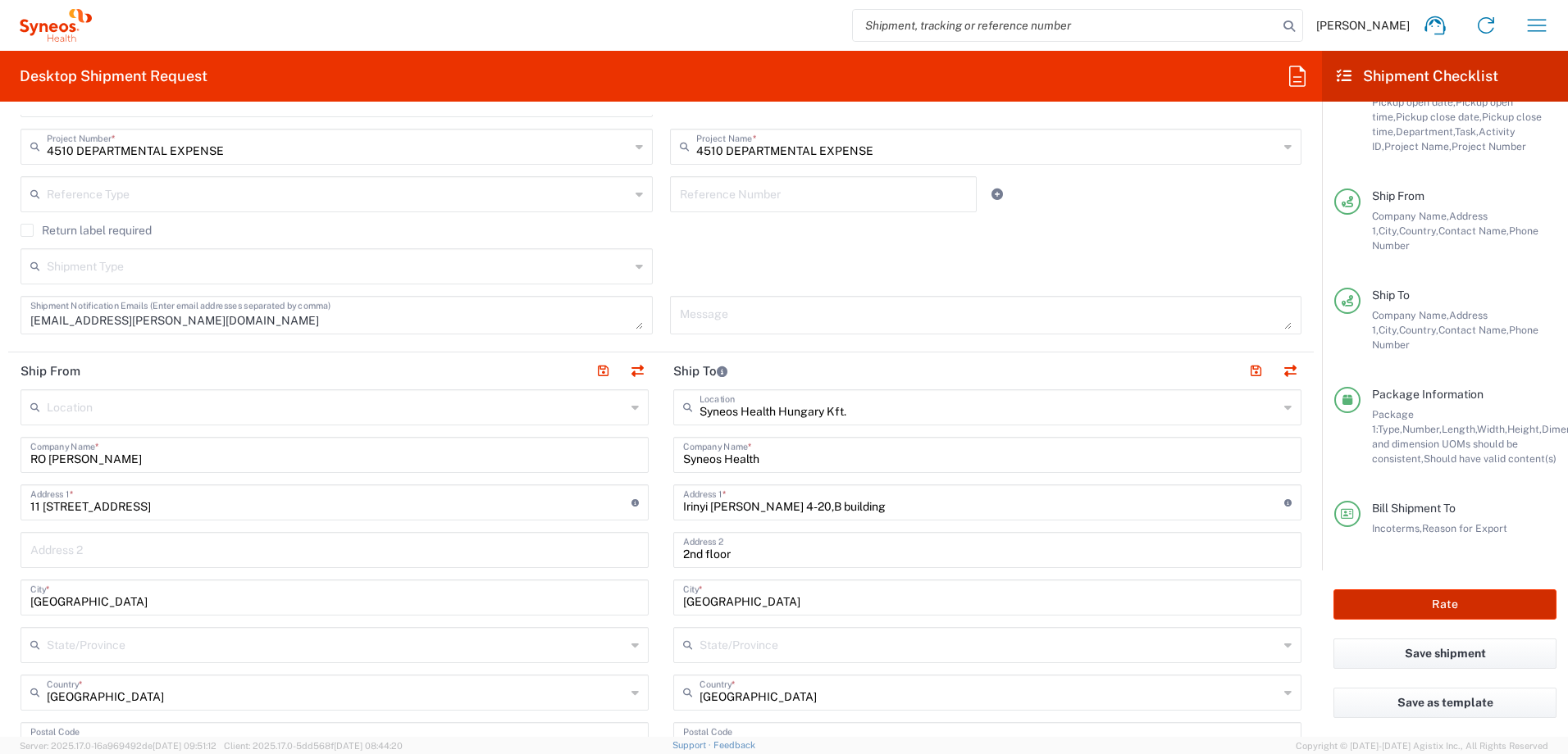
click at [1430, 596] on button "Rate" at bounding box center [1444, 604] width 223 height 30
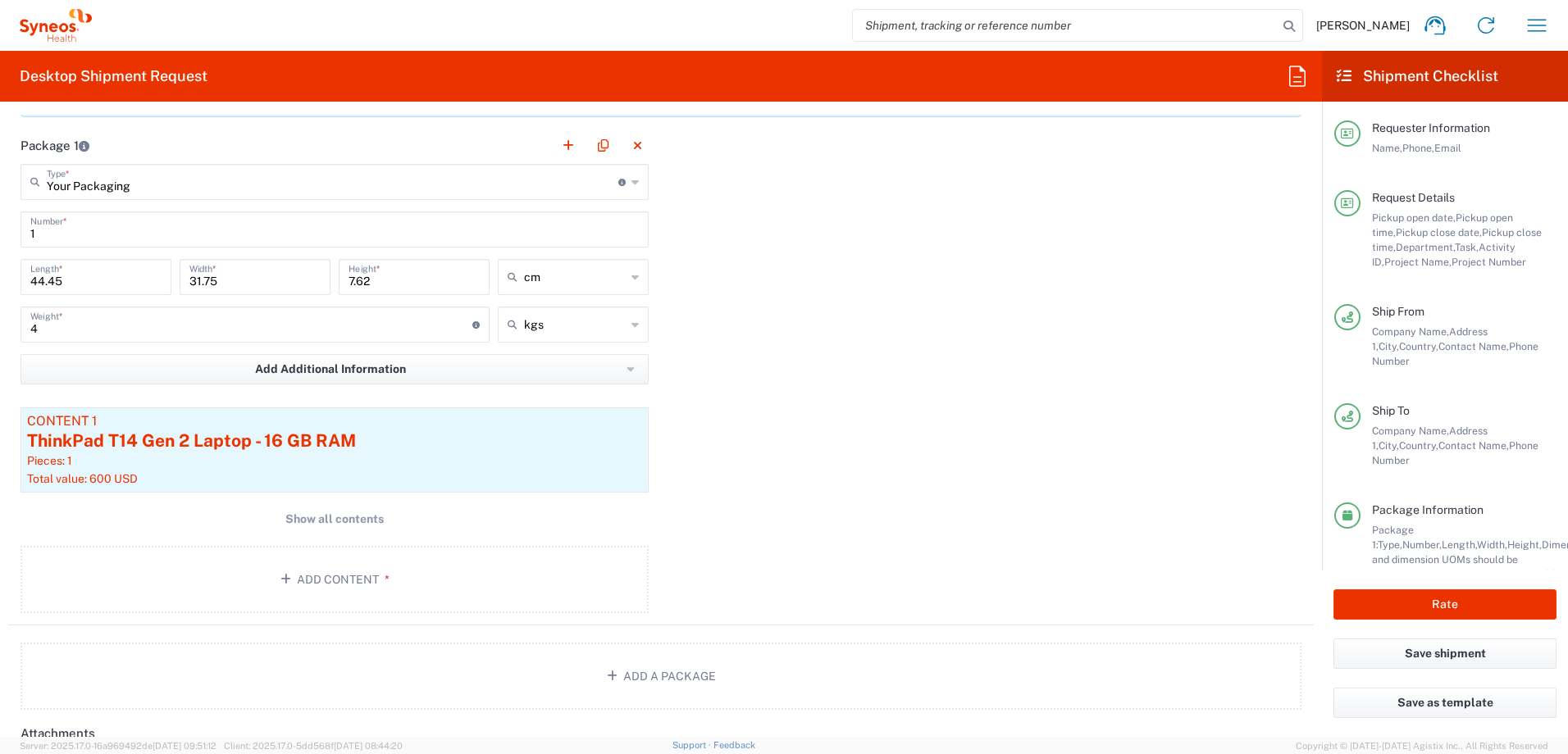
scroll to position [2186, 0]
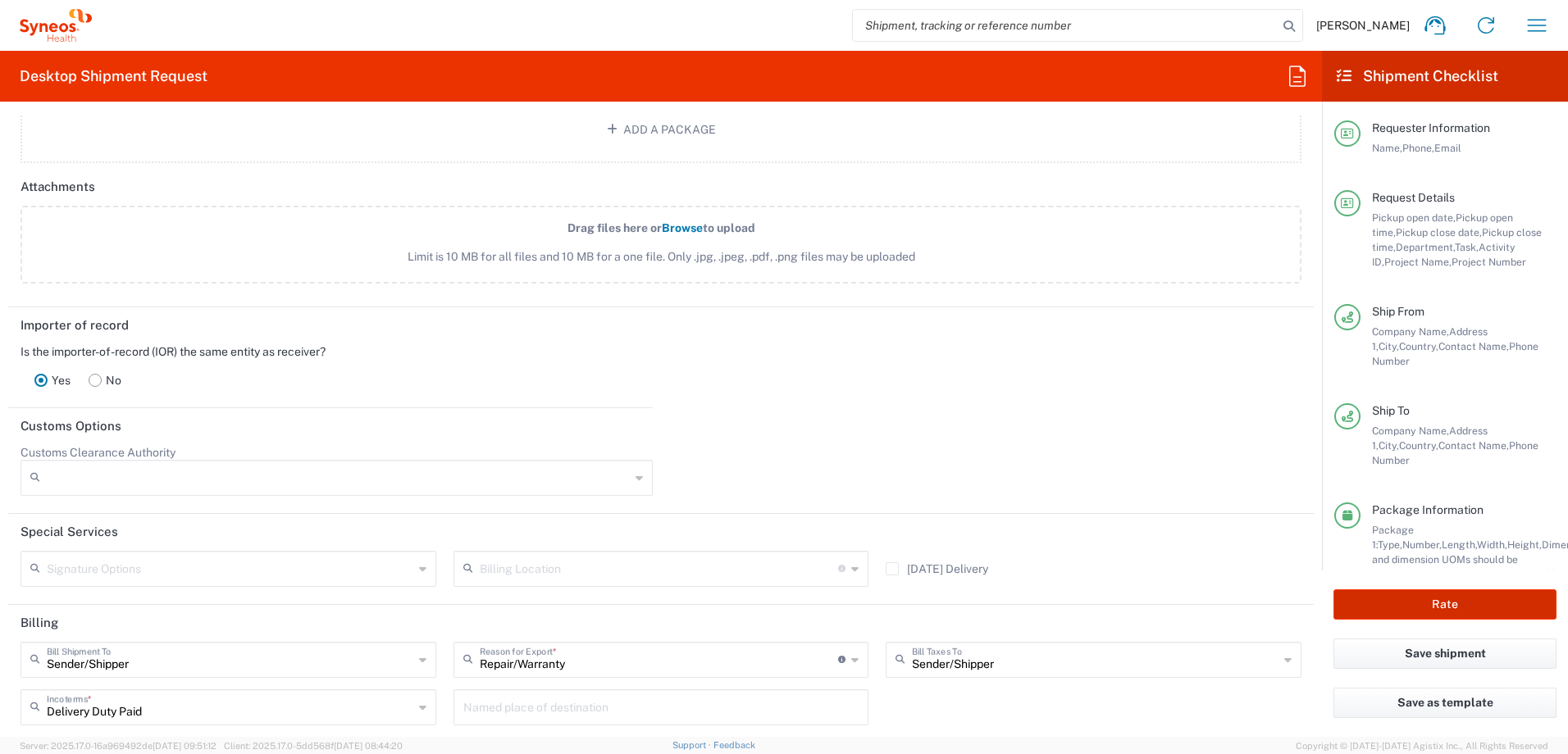
click at [1454, 606] on button "Rate" at bounding box center [1444, 604] width 223 height 30
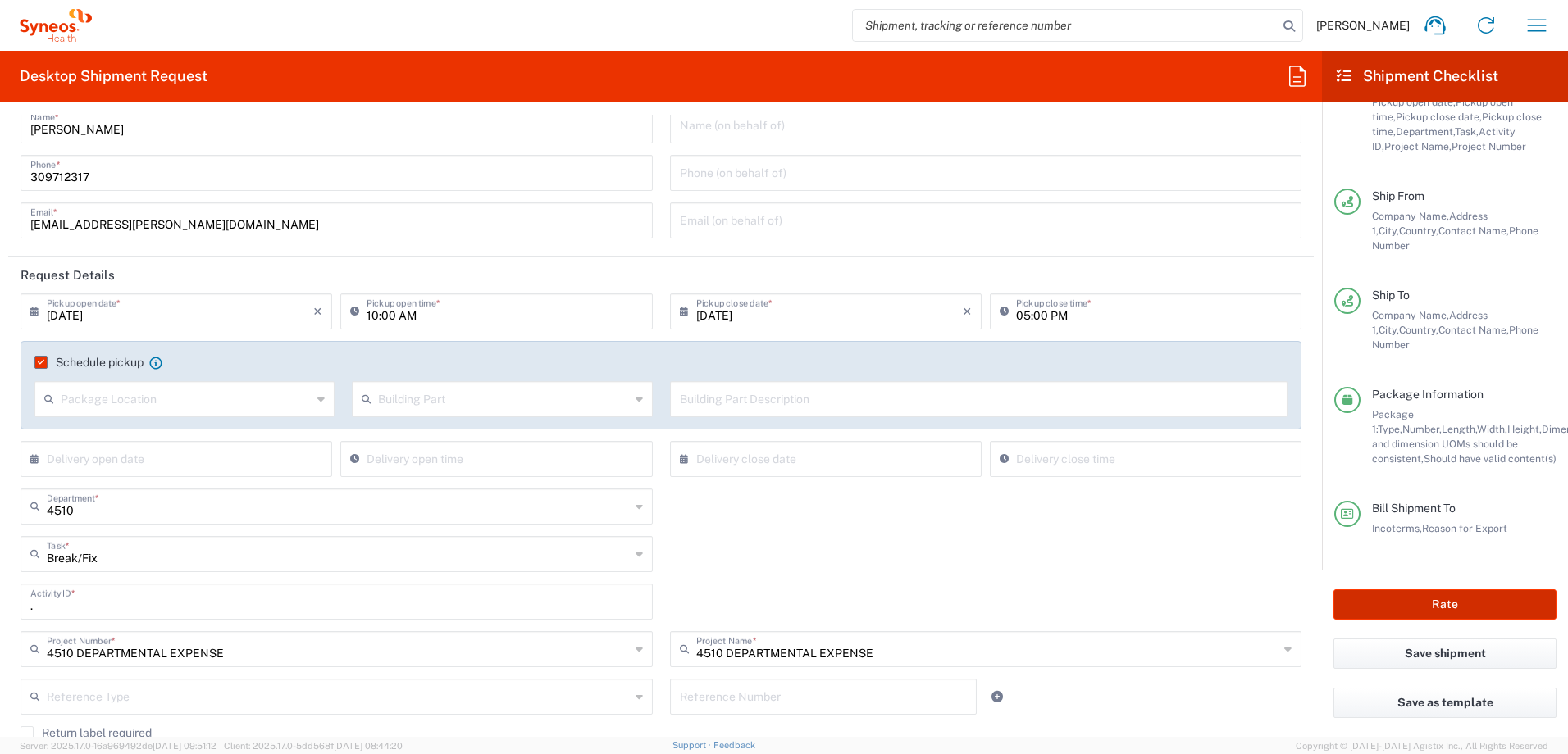
scroll to position [0, 0]
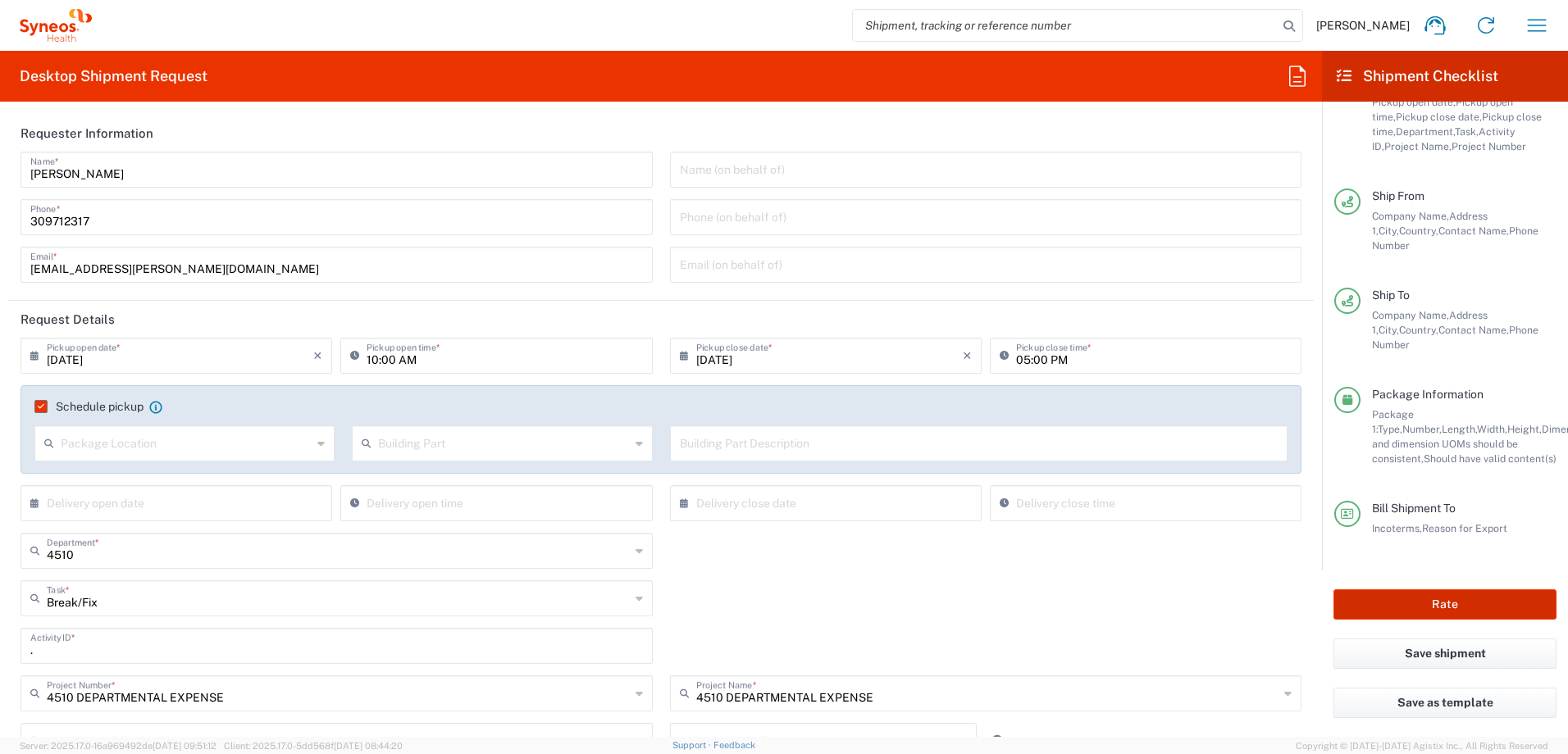
click at [1444, 597] on button "Rate" at bounding box center [1444, 604] width 223 height 30
click at [1418, 608] on button "Rate" at bounding box center [1444, 604] width 223 height 30
click at [1423, 569] on div "Bill Shipment To Incoterms, Reason for Export" at bounding box center [1445, 535] width 222 height 69
click at [1419, 608] on button "Rate" at bounding box center [1444, 604] width 223 height 30
click at [1421, 598] on button "Rate" at bounding box center [1444, 604] width 223 height 30
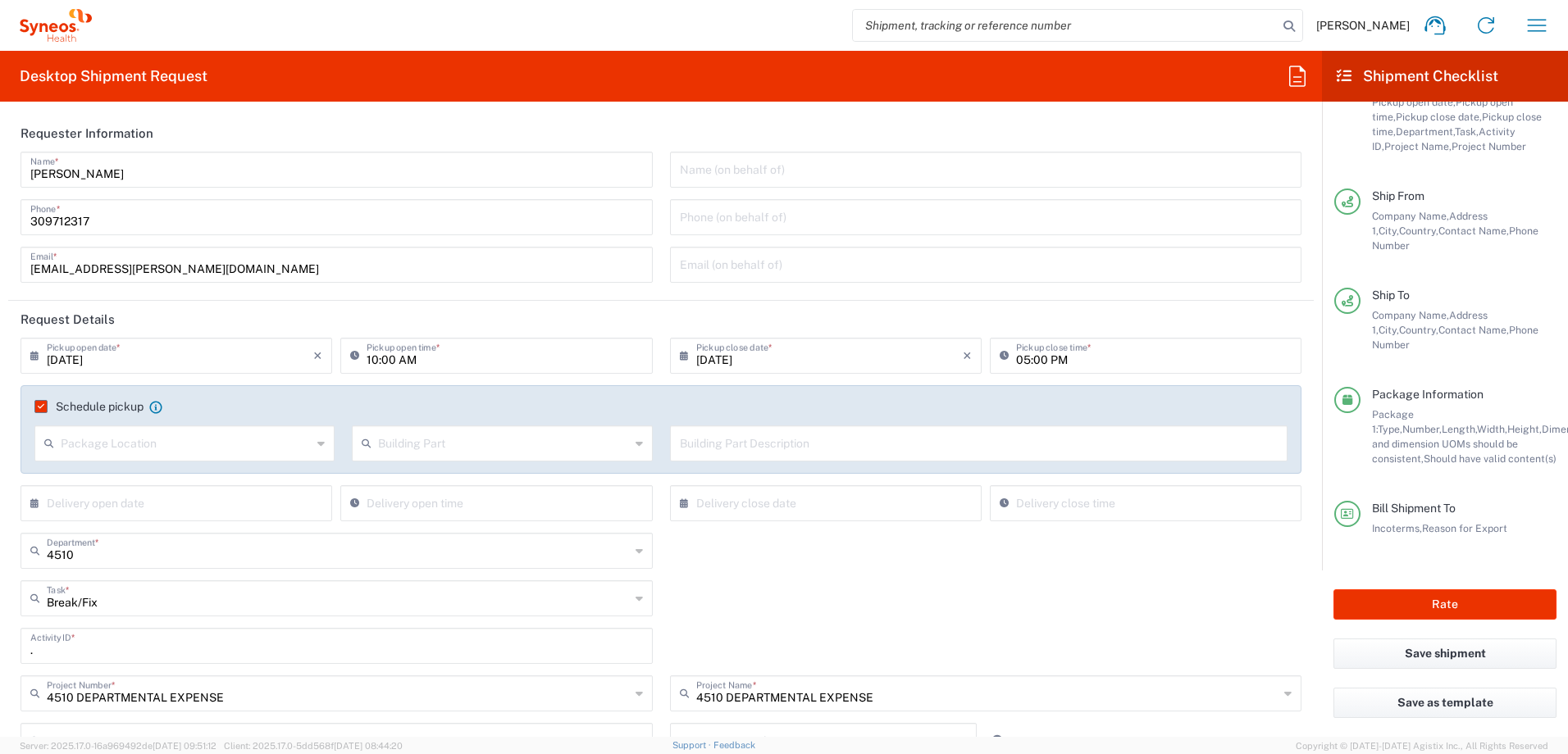
click at [1440, 549] on div "Bill Shipment To Incoterms, Reason for Export" at bounding box center [1445, 535] width 222 height 69
click at [1425, 602] on button "Rate" at bounding box center [1444, 604] width 223 height 30
click at [1423, 647] on button "Save shipment" at bounding box center [1444, 653] width 223 height 30
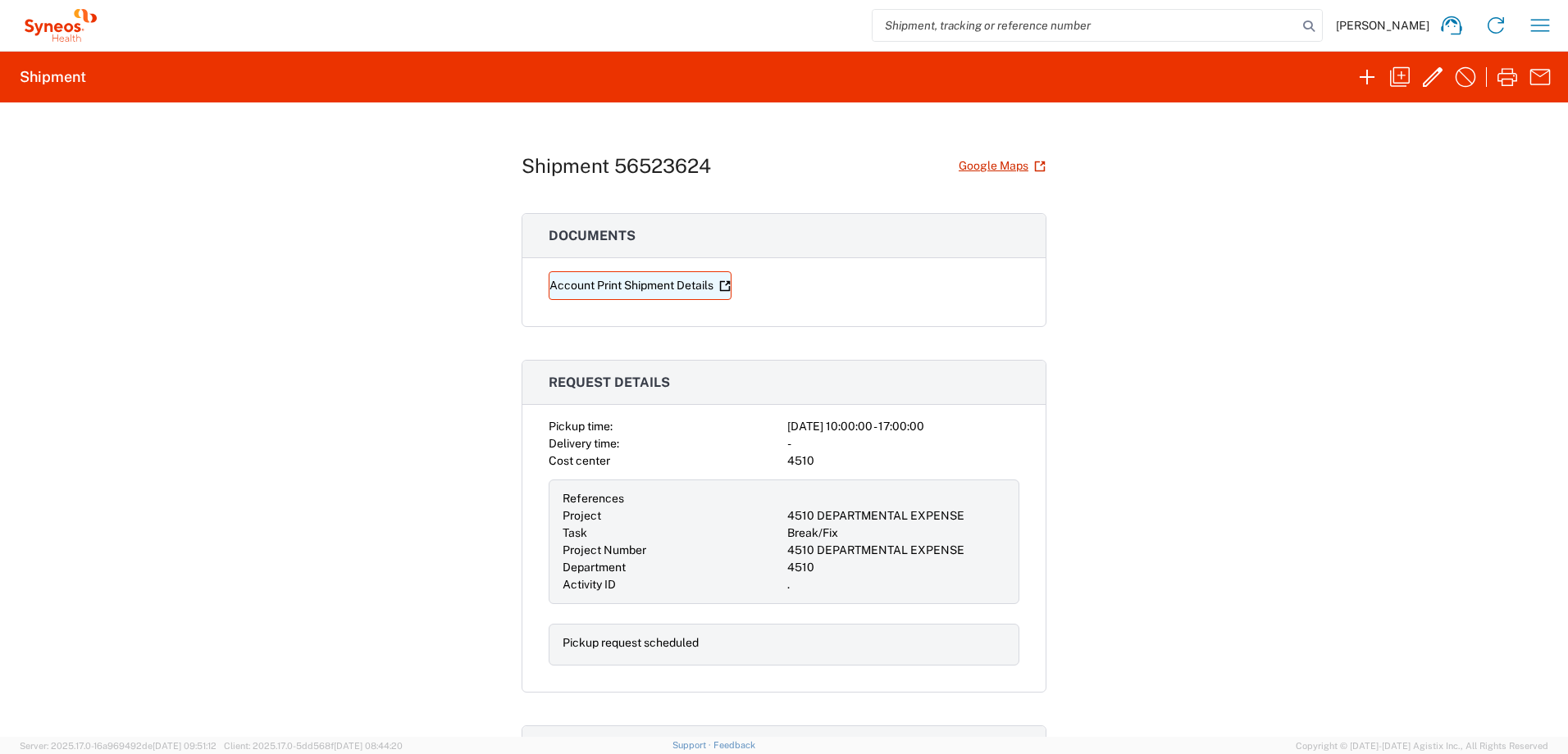
click at [610, 290] on link "Account Print Shipment Details" at bounding box center [640, 285] width 183 height 28
click at [1423, 73] on icon "button" at bounding box center [1432, 76] width 26 height 26
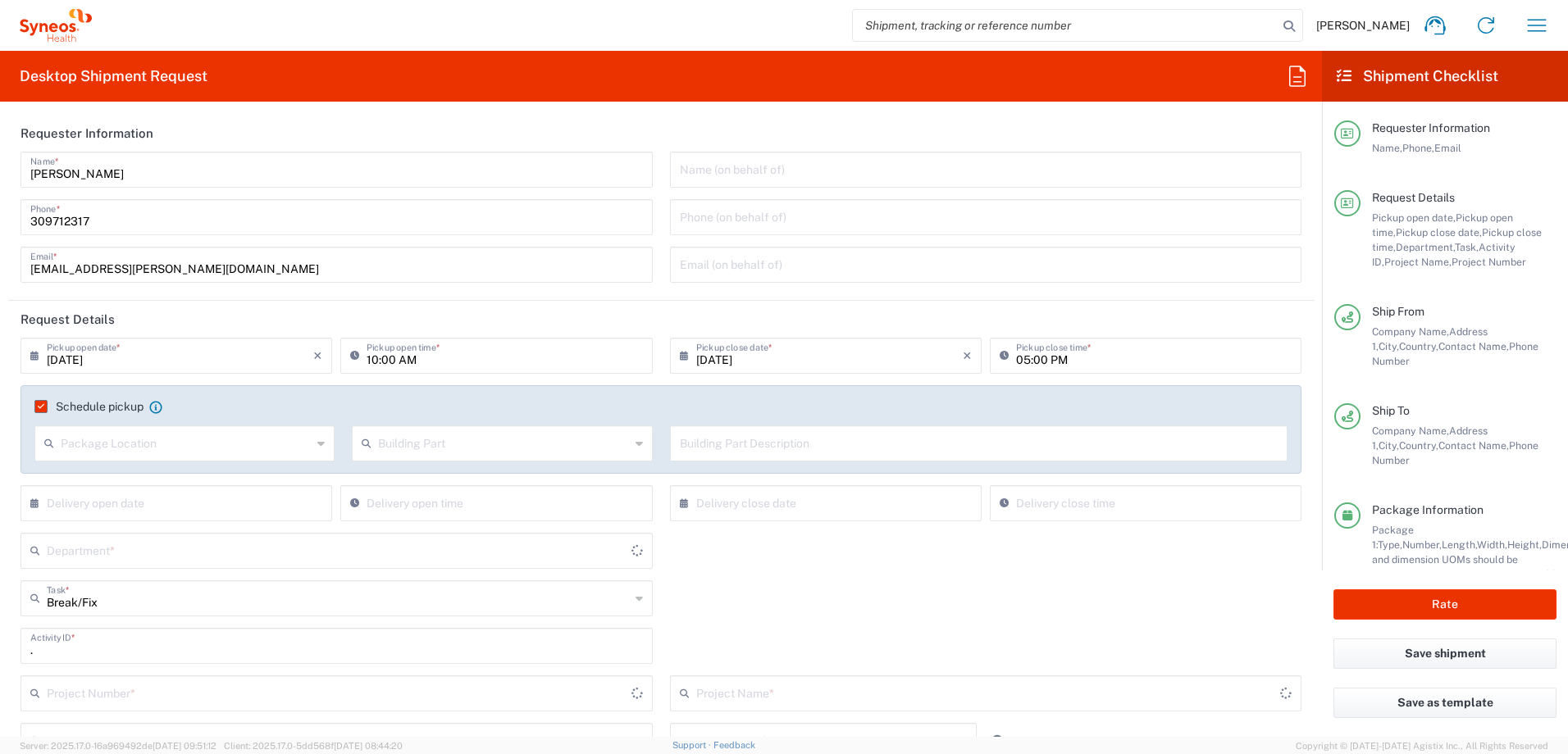
type input "4510"
type input "4510 DEPARTMENTAL EXPENSE"
type input "Your Packaging"
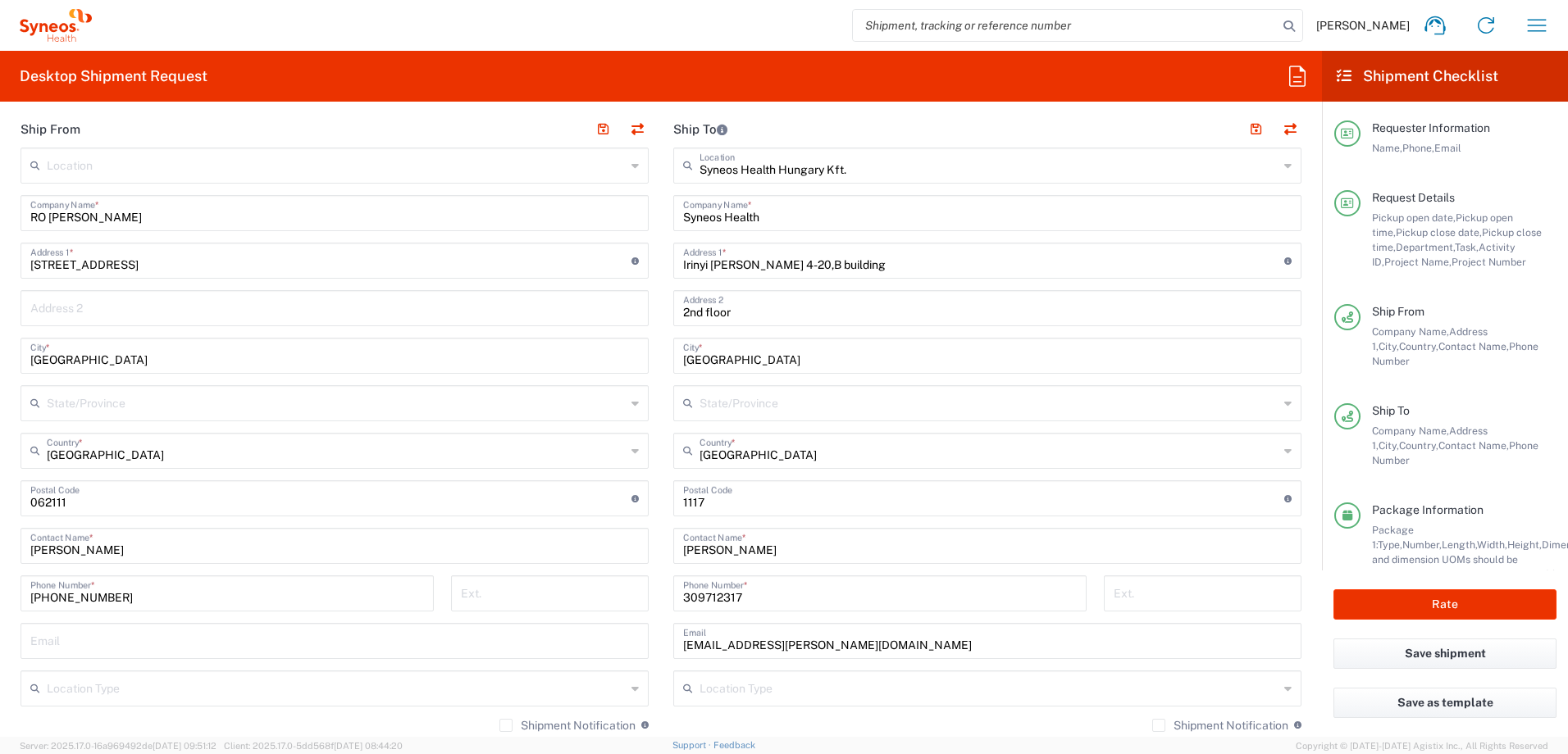
scroll to position [820, 0]
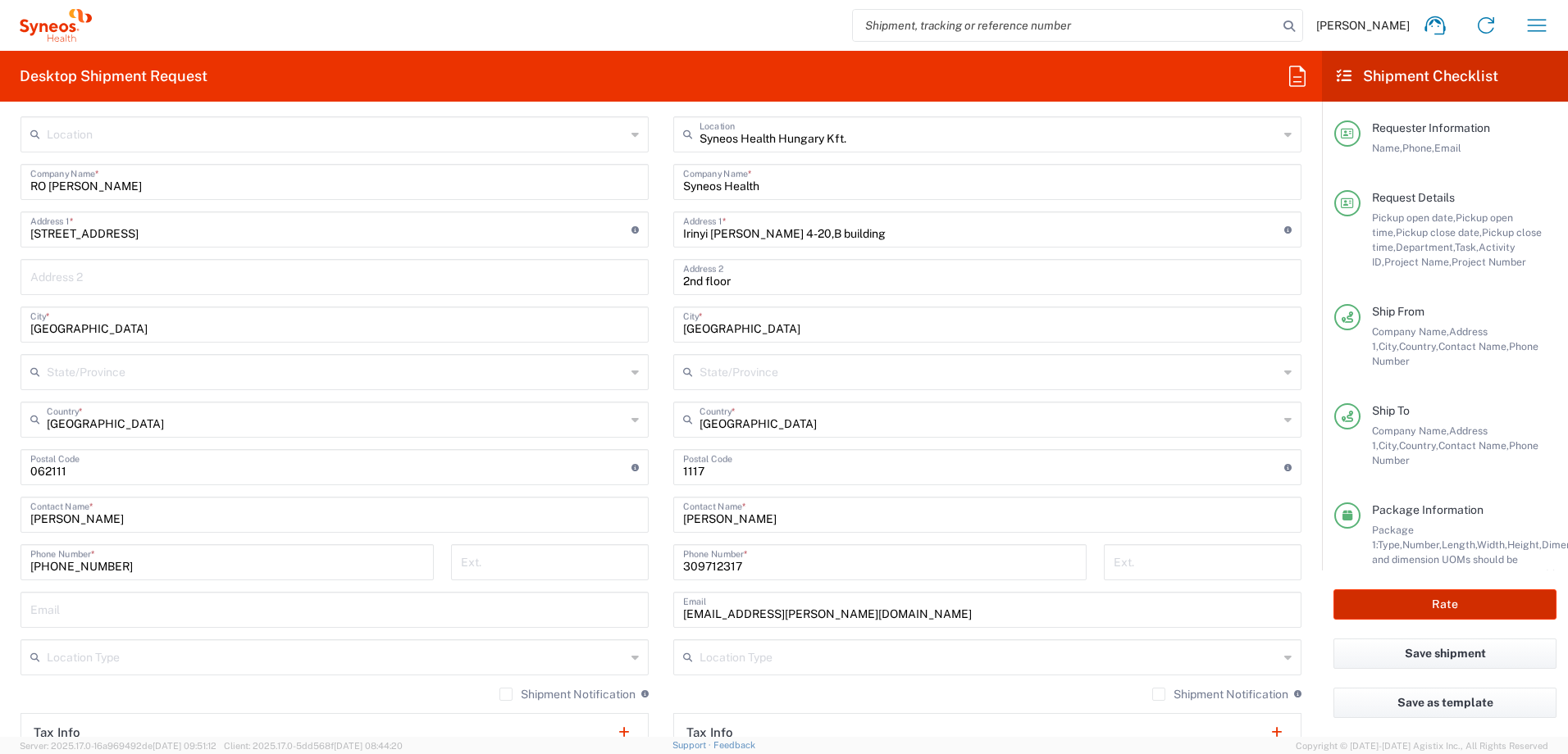
click at [1450, 600] on button "Rate" at bounding box center [1444, 604] width 223 height 30
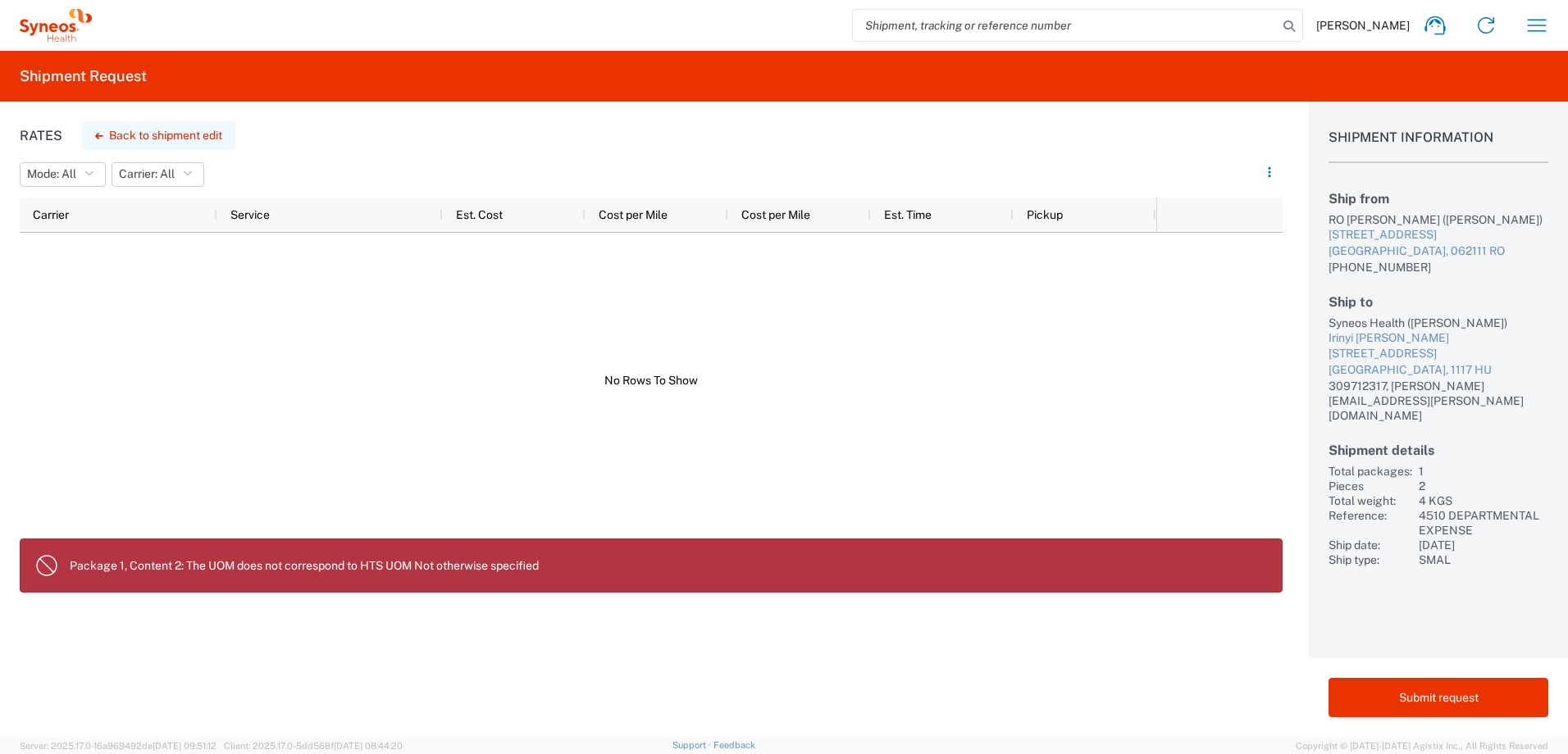
click at [184, 135] on button "Back to shipment edit" at bounding box center [159, 135] width 153 height 28
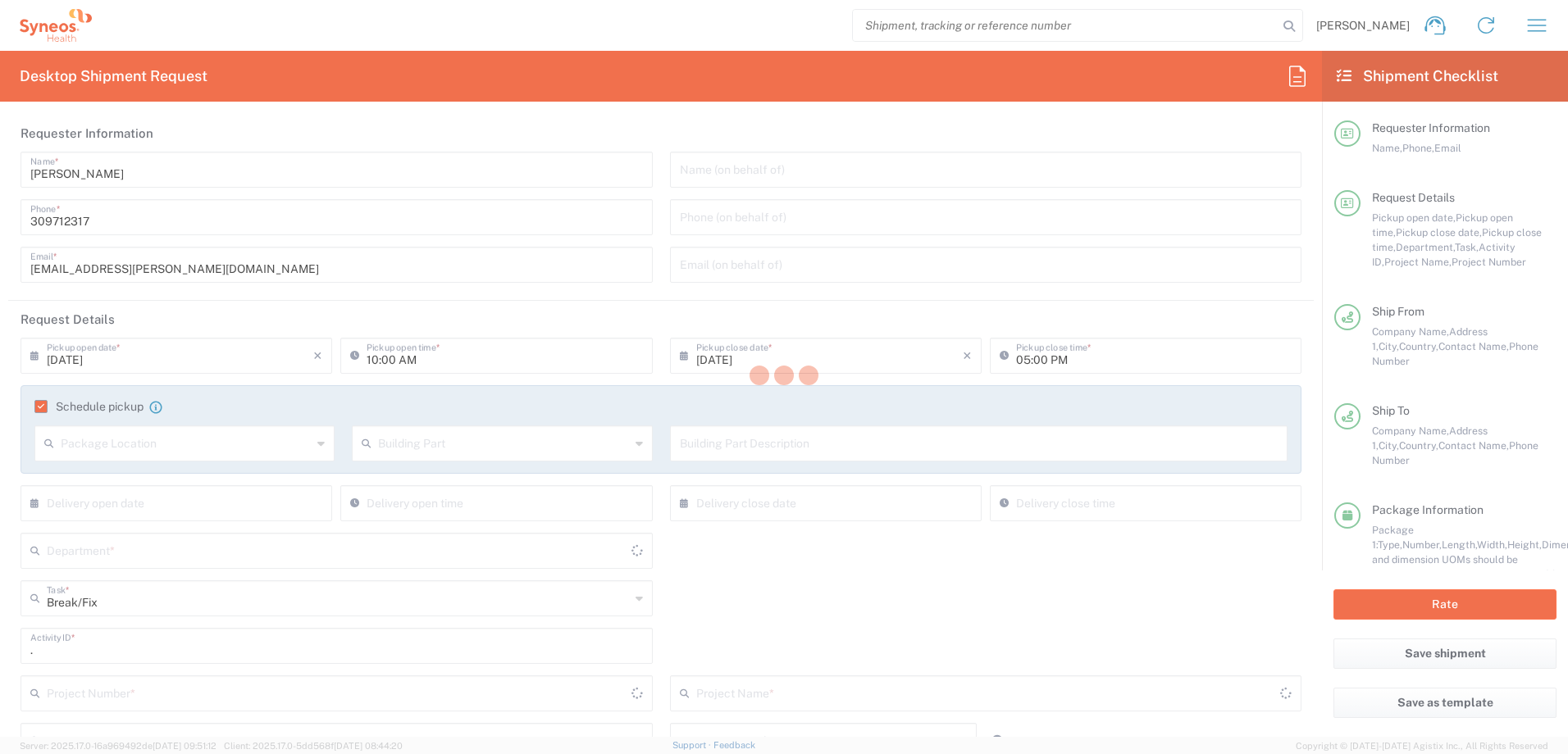
type input "4510 DEPARTMENTAL EXPENSE"
type input "Your Packaging"
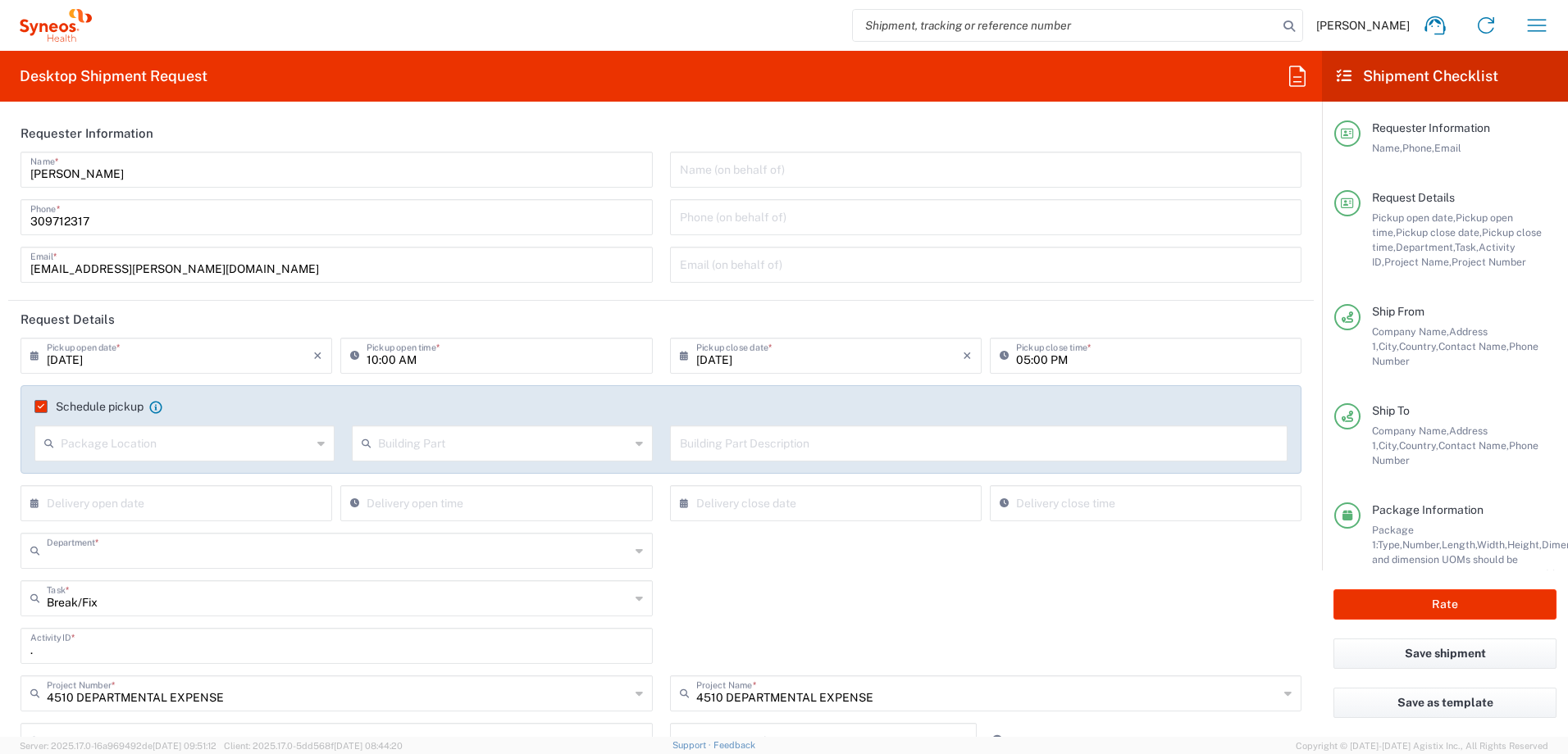
type input "4510"
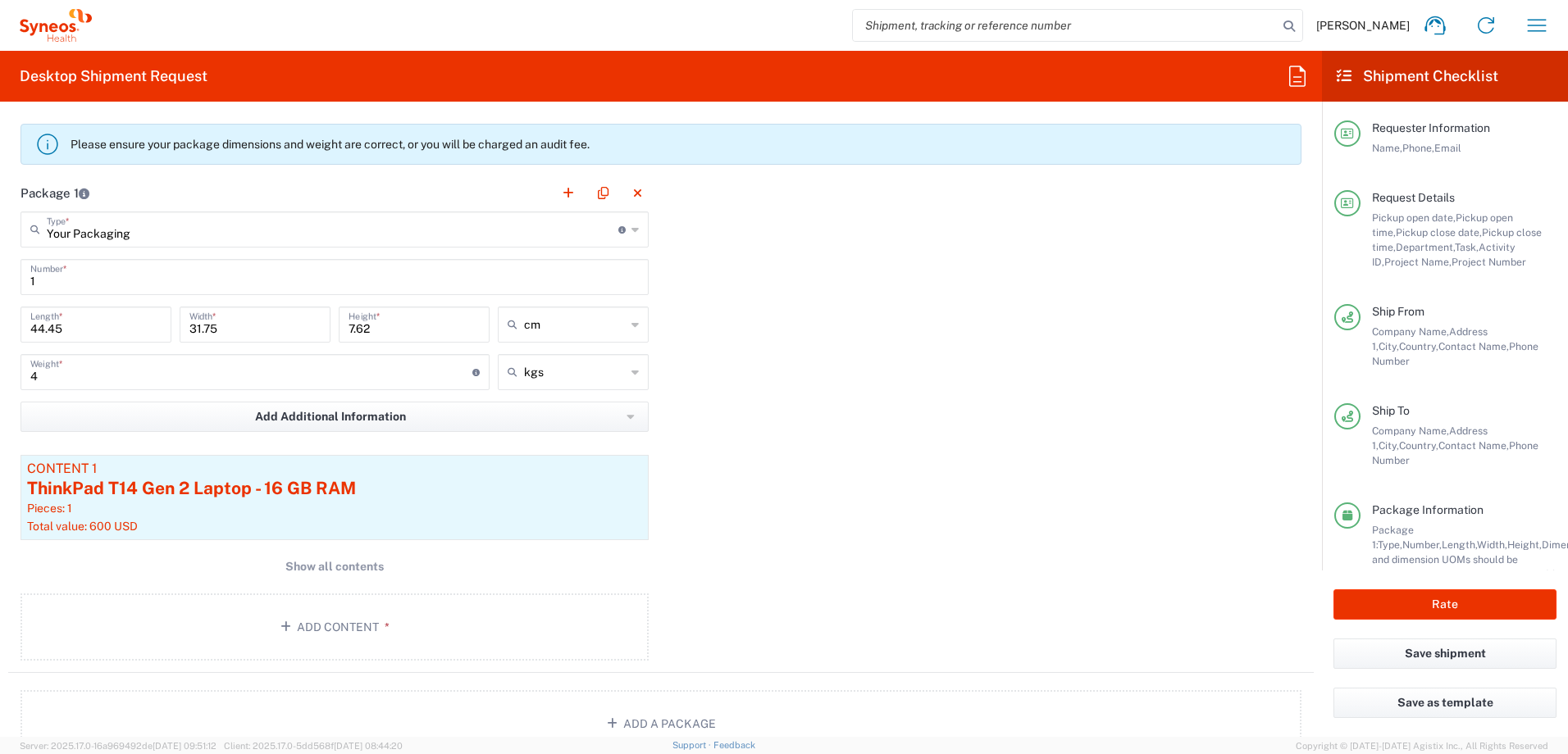
scroll to position [1639, 0]
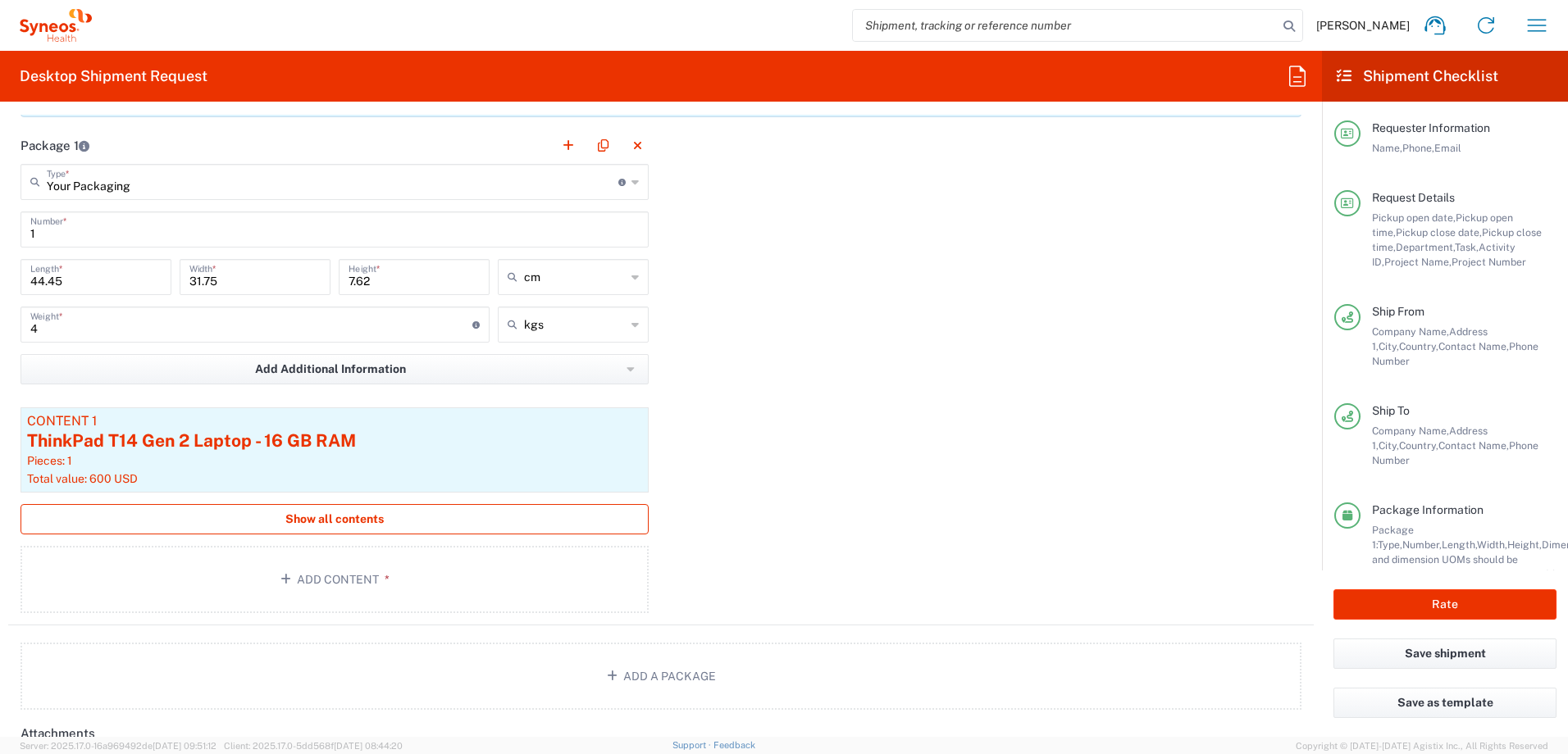
click at [373, 520] on span "Show all contents" at bounding box center [334, 519] width 98 height 15
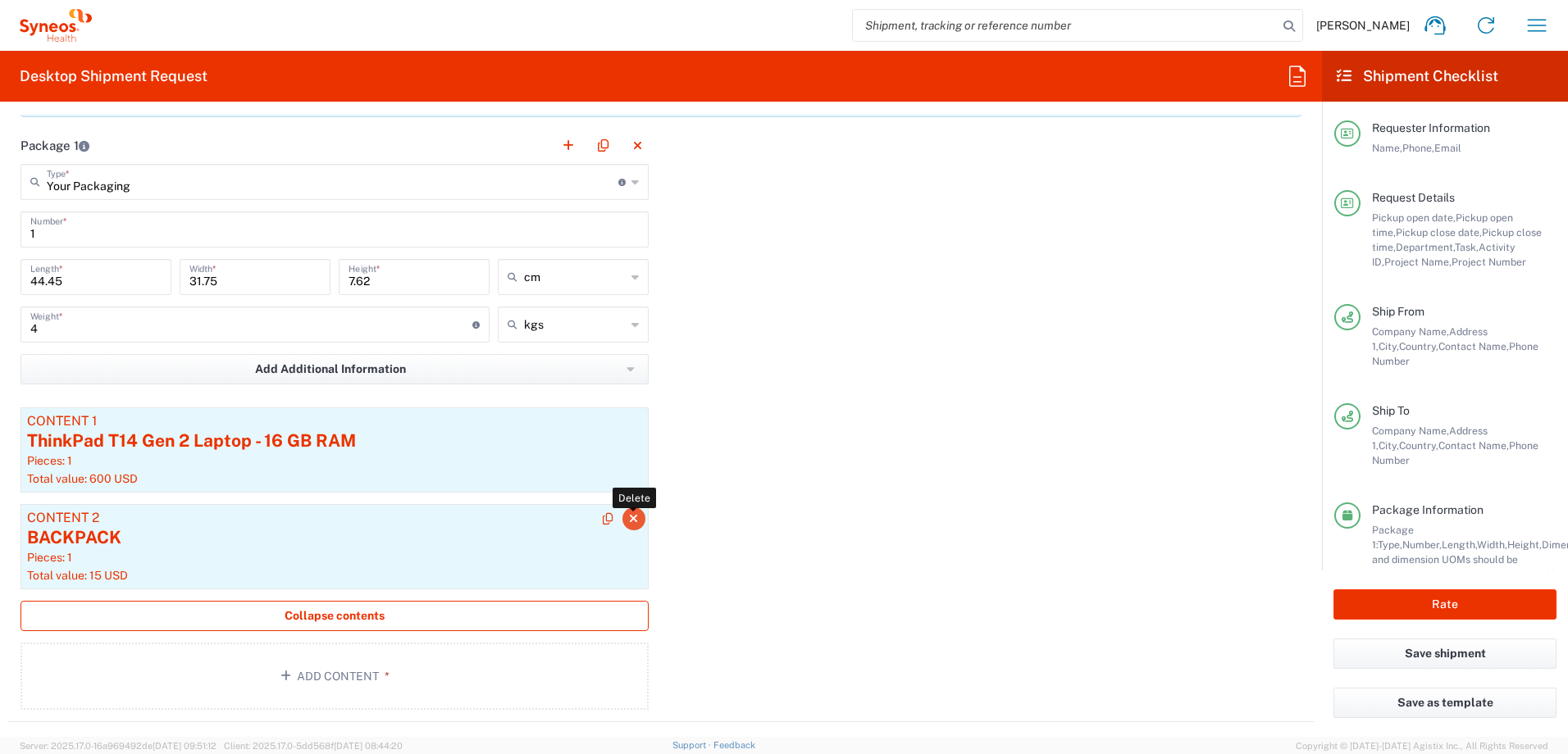
click at [630, 520] on icon "button" at bounding box center [633, 518] width 9 height 12
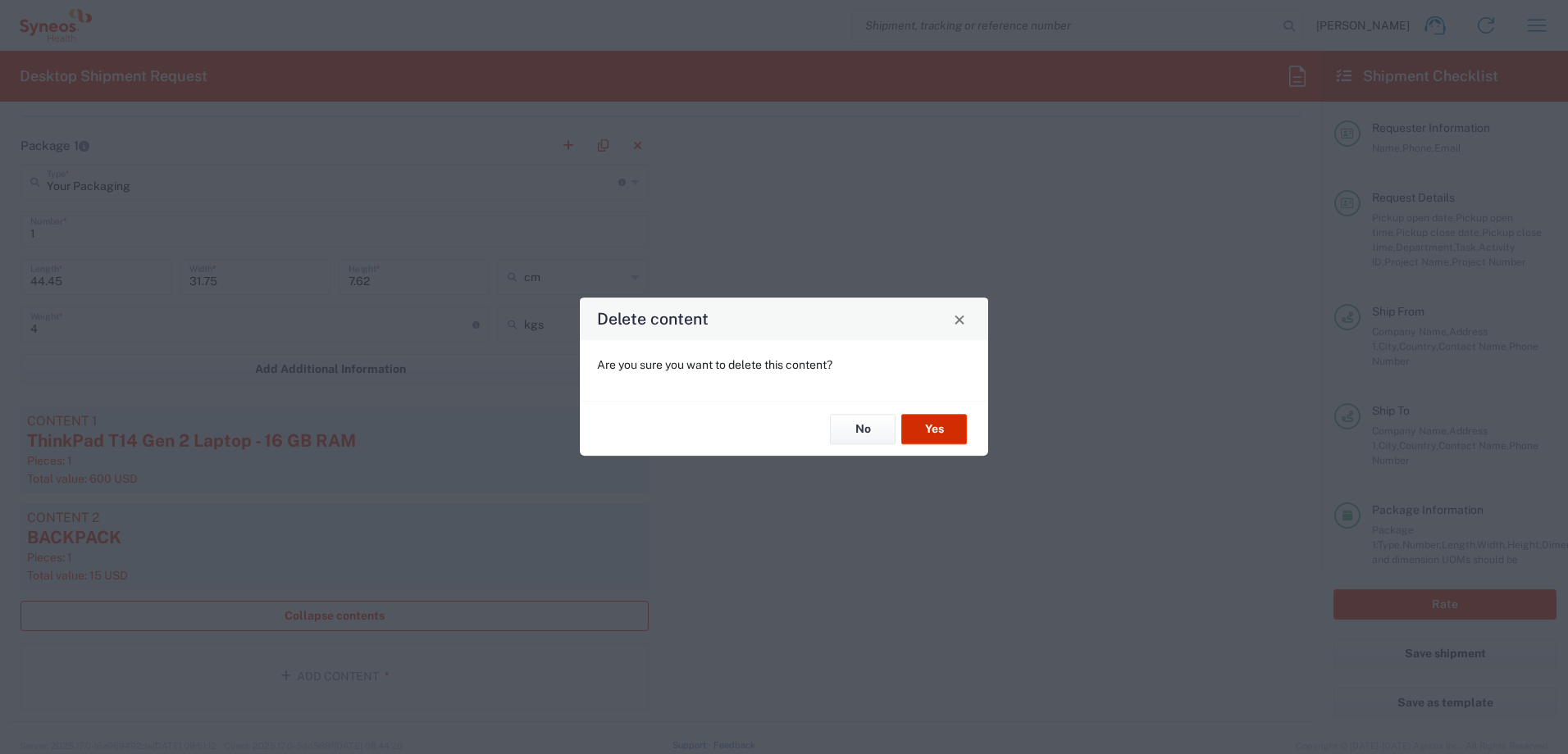
click at [941, 423] on button "Yes" at bounding box center [934, 428] width 66 height 30
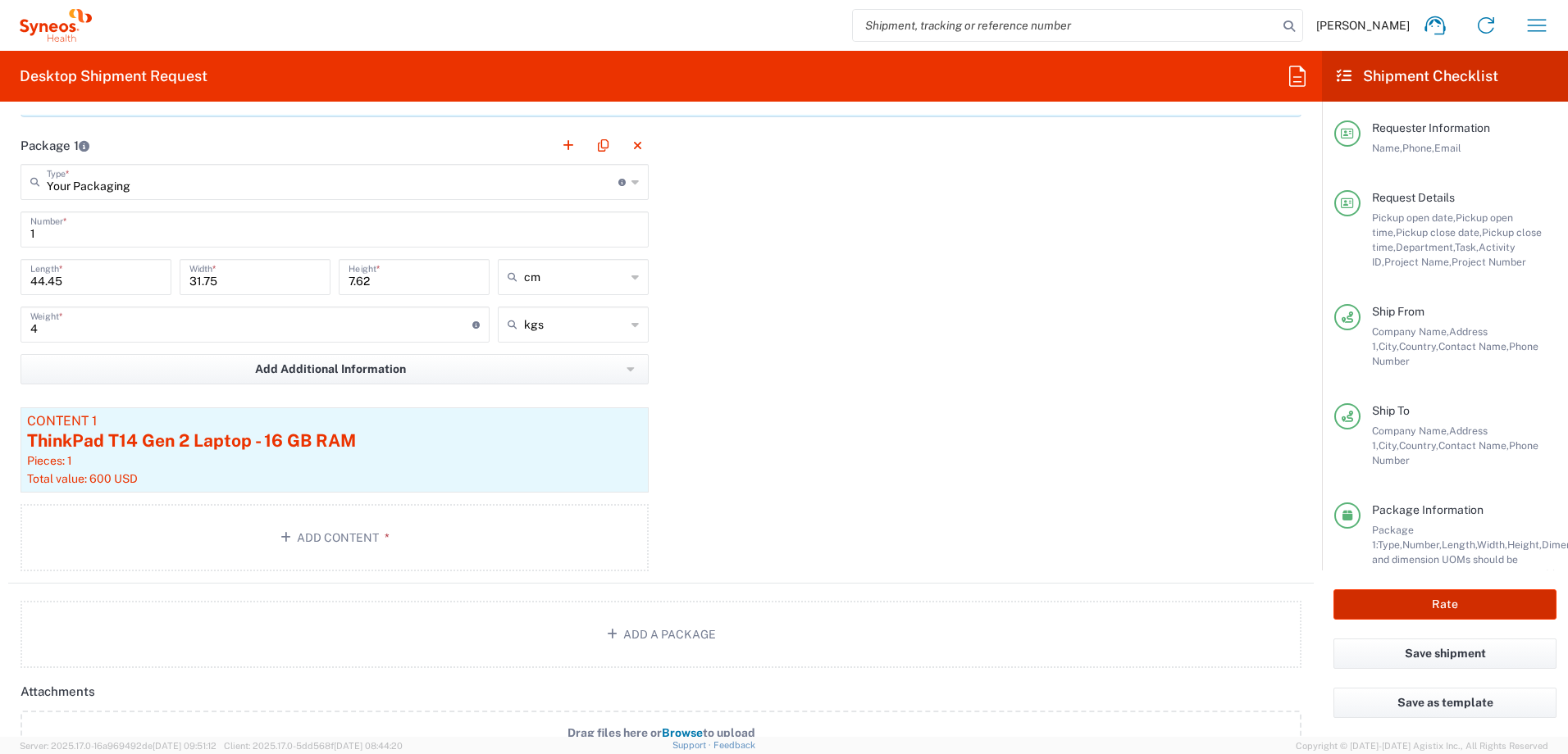
click at [1459, 598] on button "Rate" at bounding box center [1444, 604] width 223 height 30
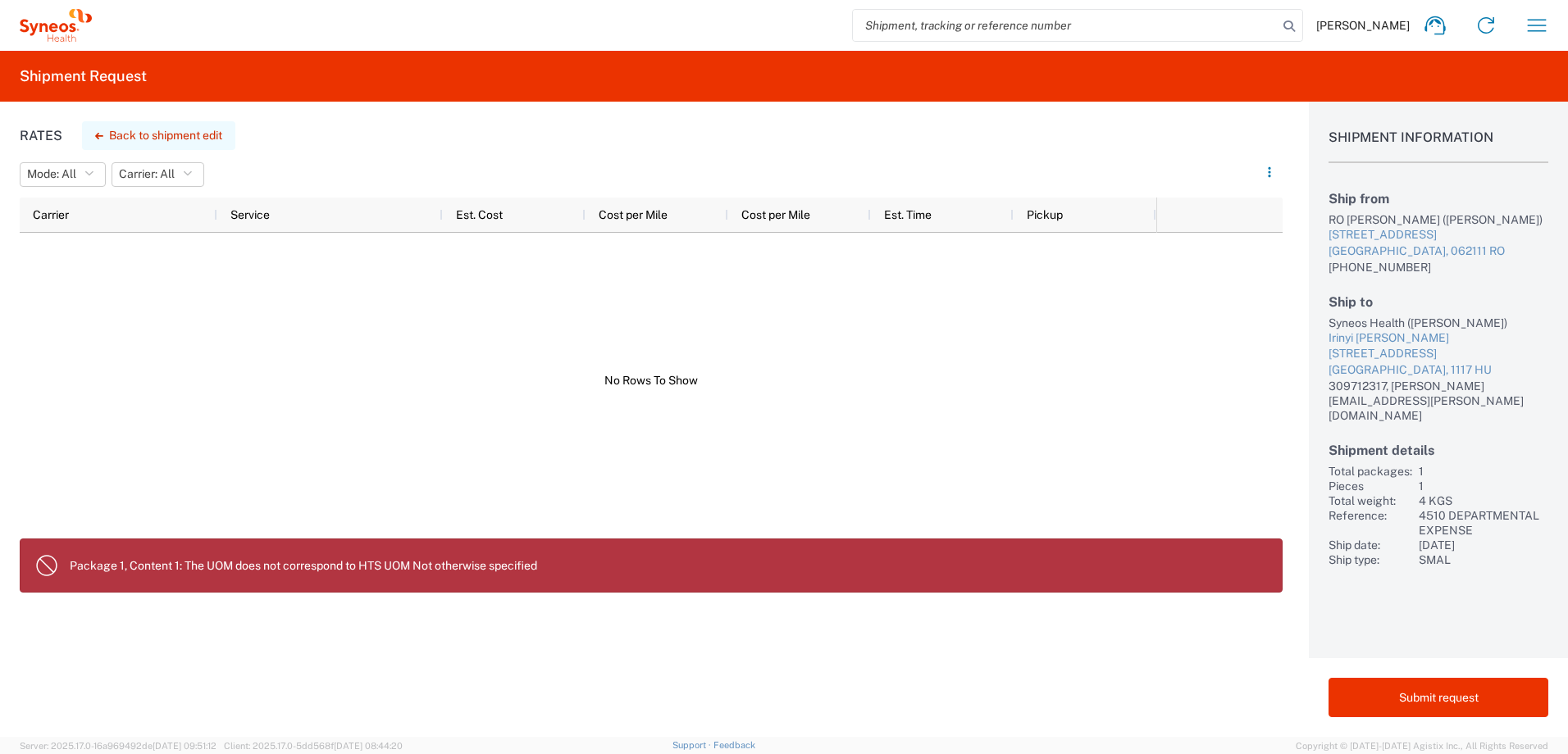
click at [178, 138] on button "Back to shipment edit" at bounding box center [159, 135] width 153 height 28
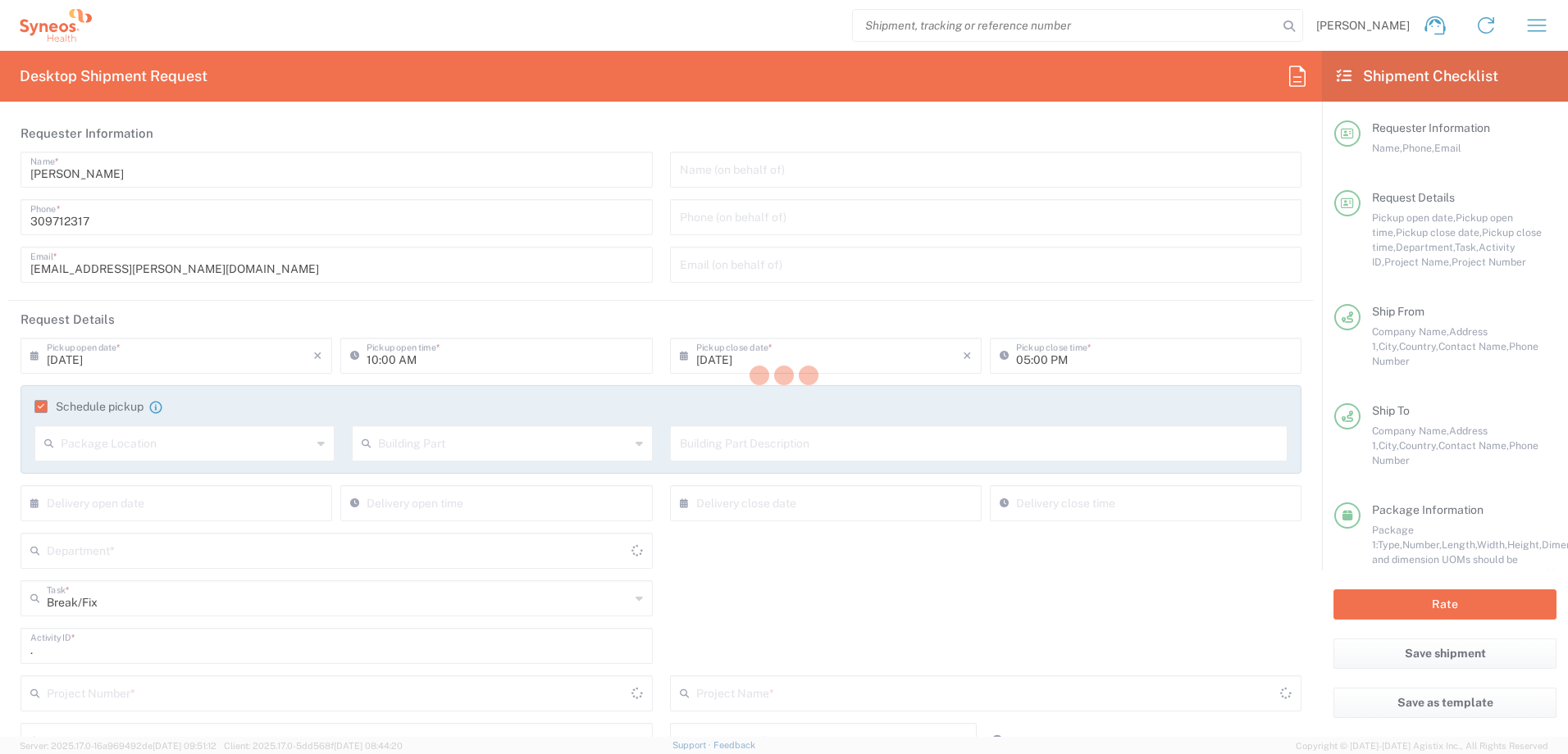
type input "4510"
type input "4510 DEPARTMENTAL EXPENSE"
type input "Your Packaging"
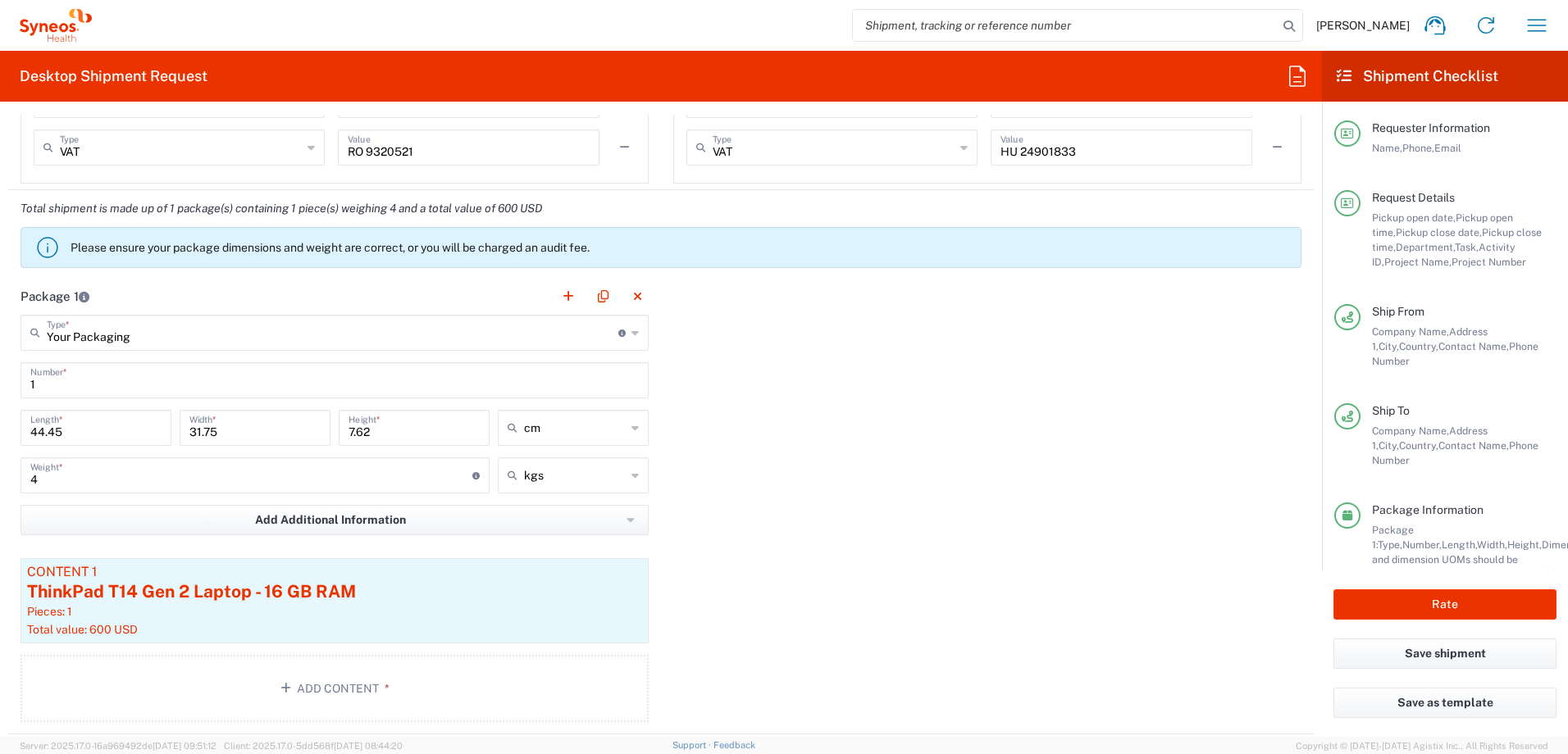
scroll to position [1639, 0]
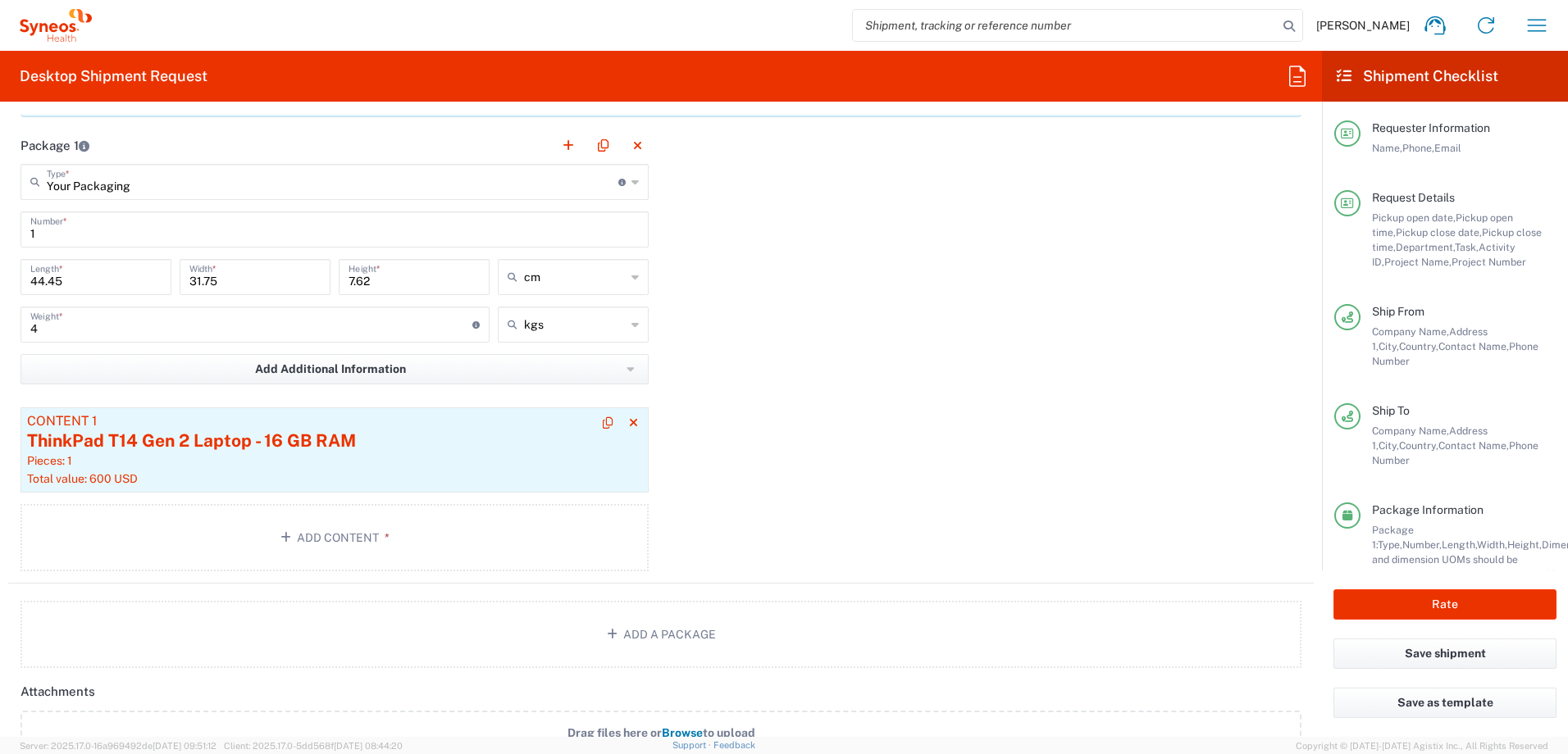
click at [396, 429] on div "ThinkPad T14 Gen 2 Laptop - 16 GB RAM" at bounding box center [334, 441] width 615 height 25
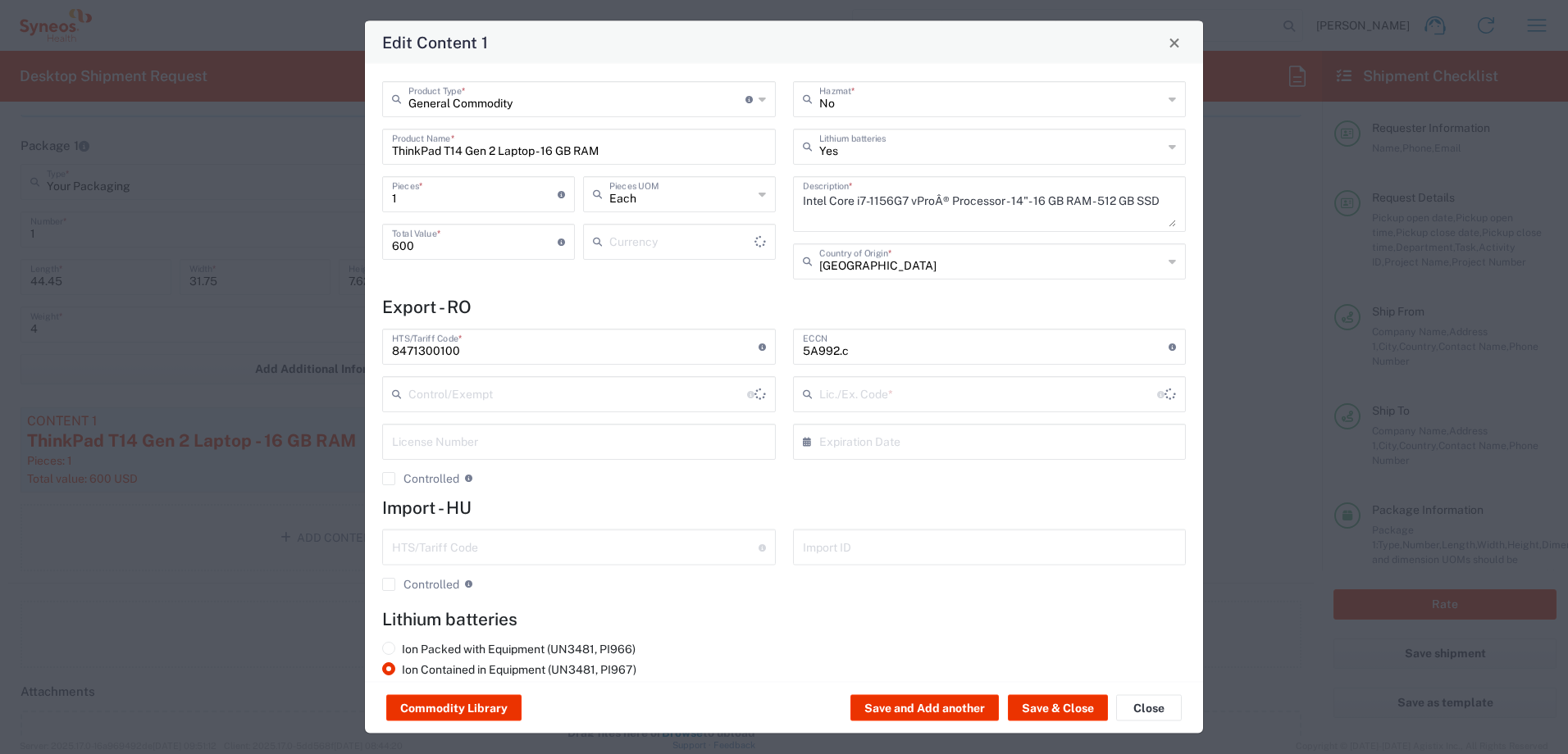
type input "NLR - No License Required"
type input "US Dollar"
type input "BIS"
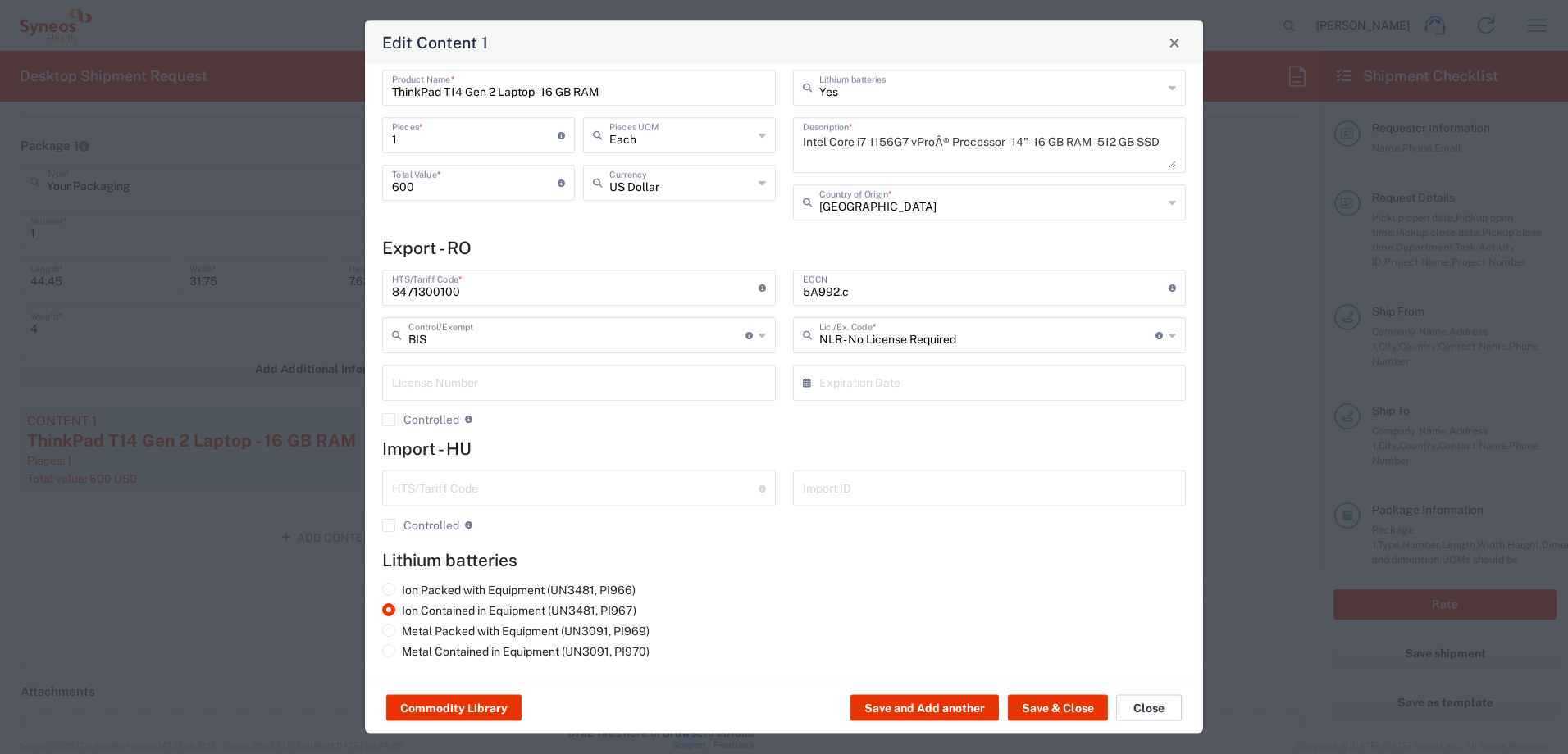
click at [1132, 708] on button "Close" at bounding box center [1149, 708] width 66 height 26
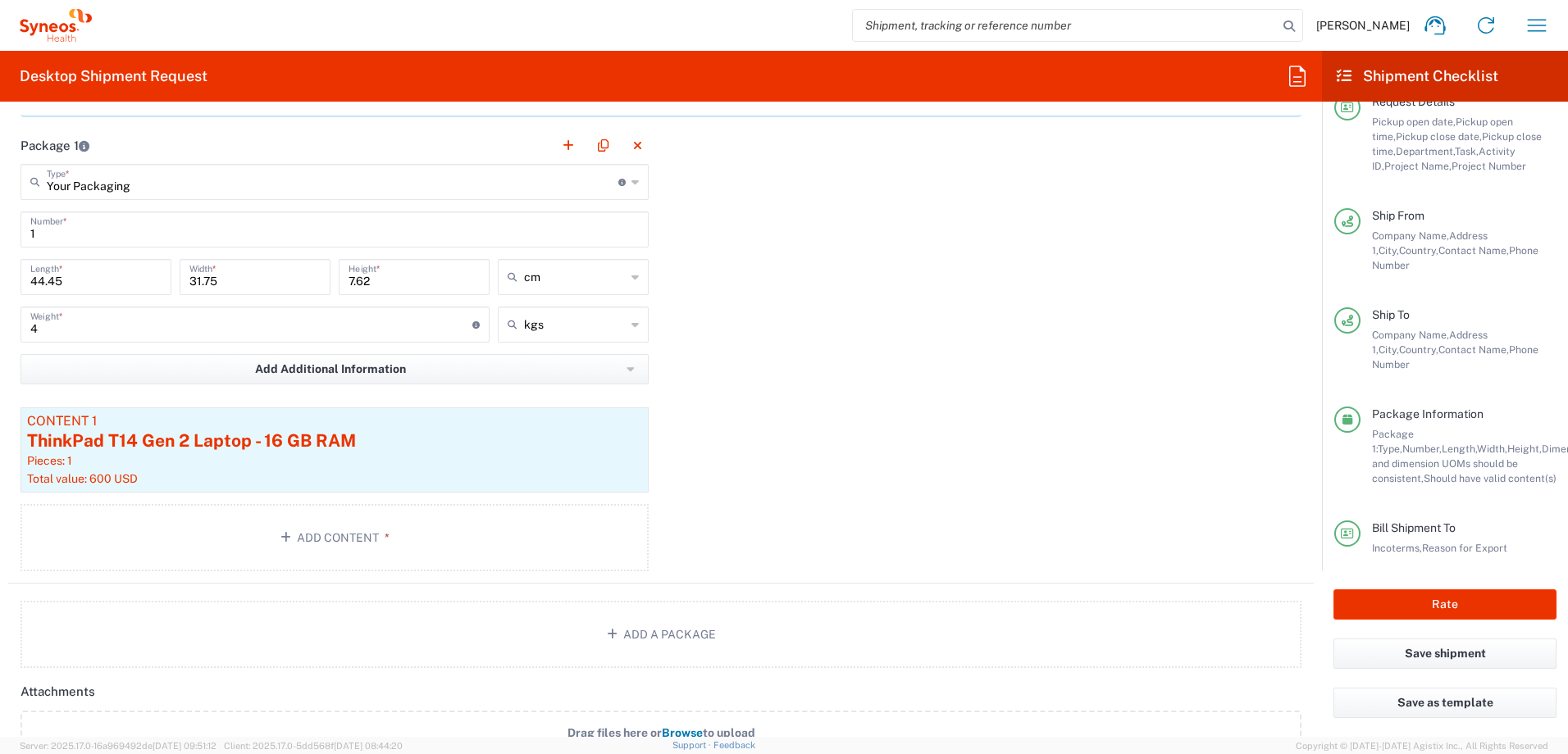
scroll to position [130, 0]
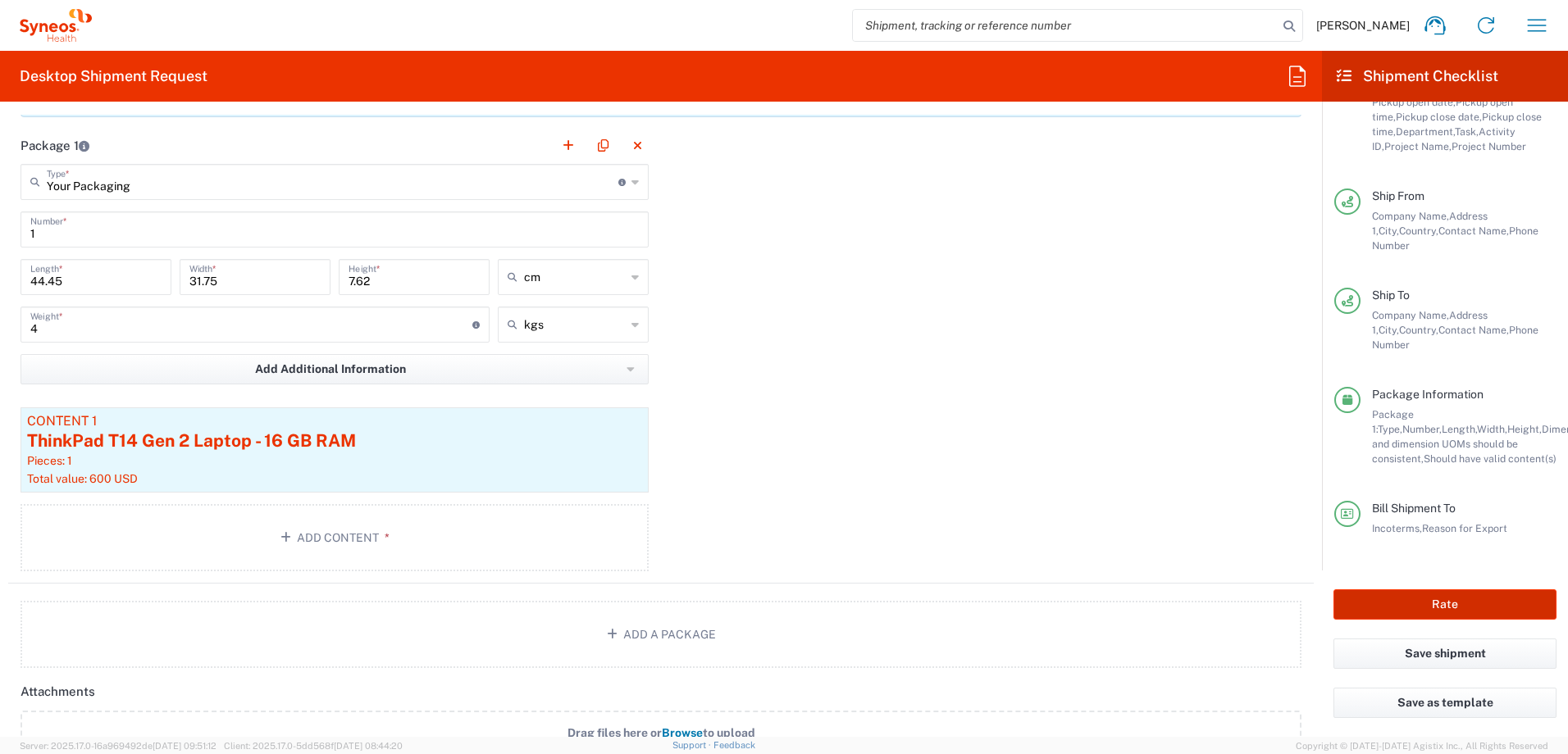
click at [1450, 594] on button "Rate" at bounding box center [1444, 604] width 223 height 30
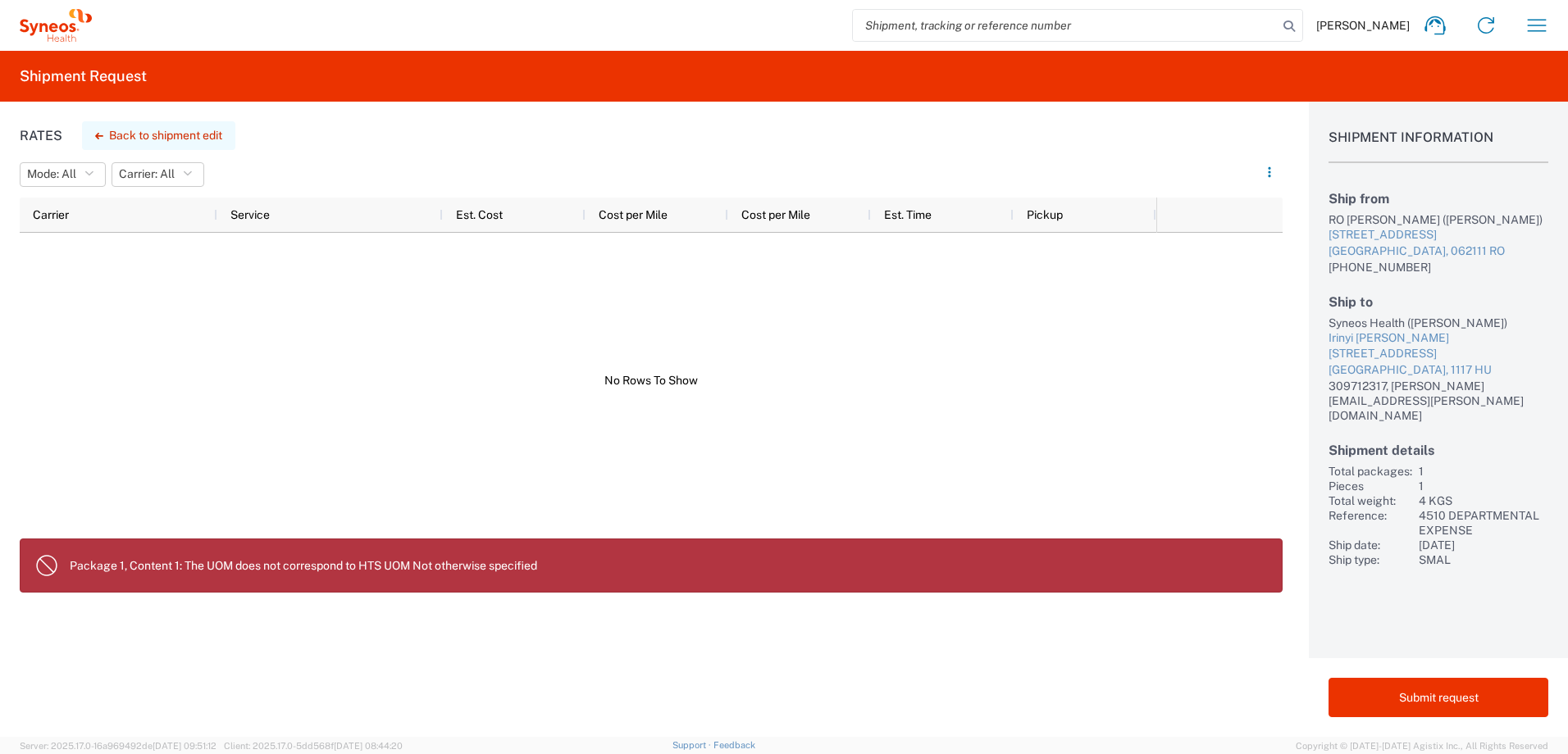
click at [210, 133] on button "Back to shipment edit" at bounding box center [159, 135] width 153 height 28
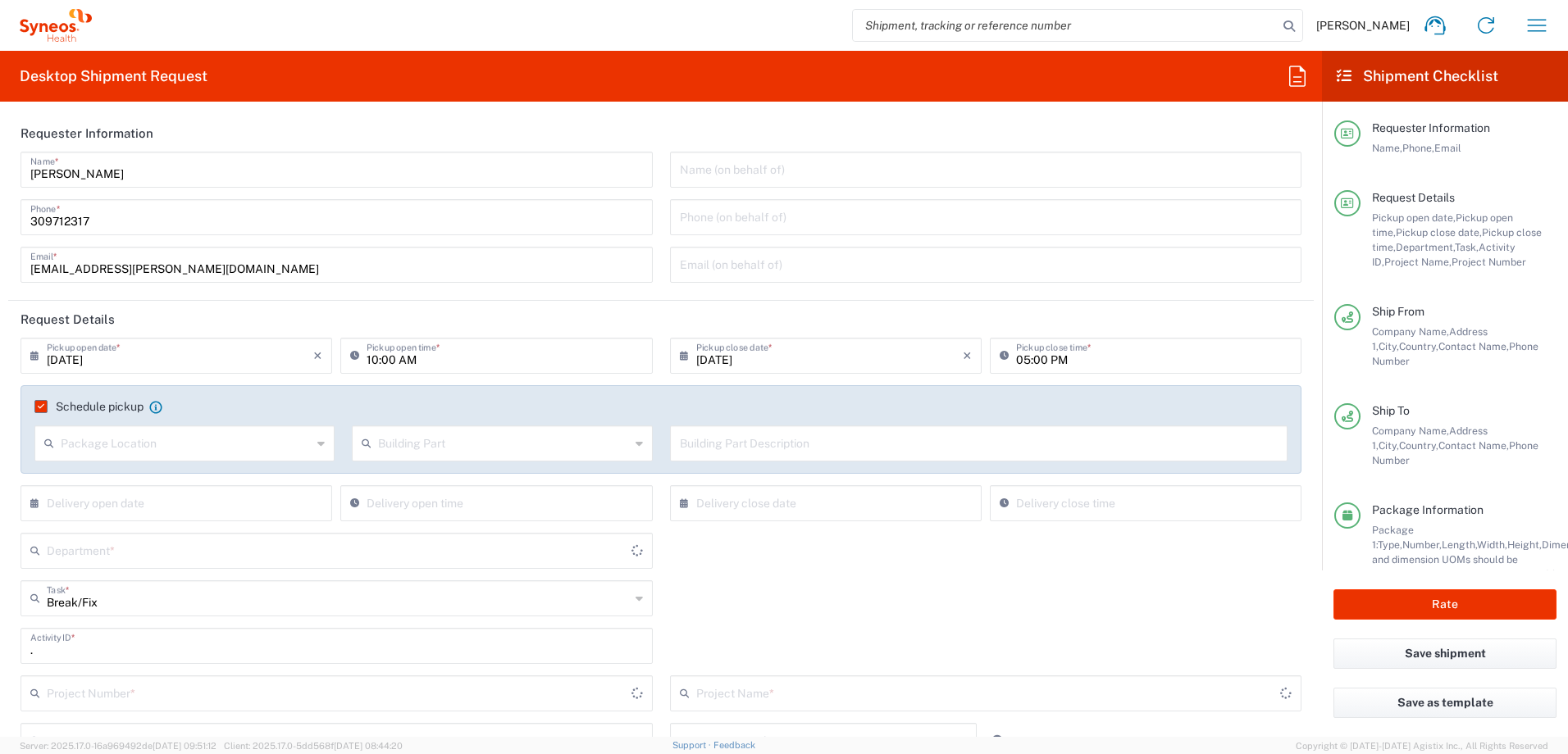
type input "4510 DEPARTMENTAL EXPENSE"
type input "Your Packaging"
type input "4510"
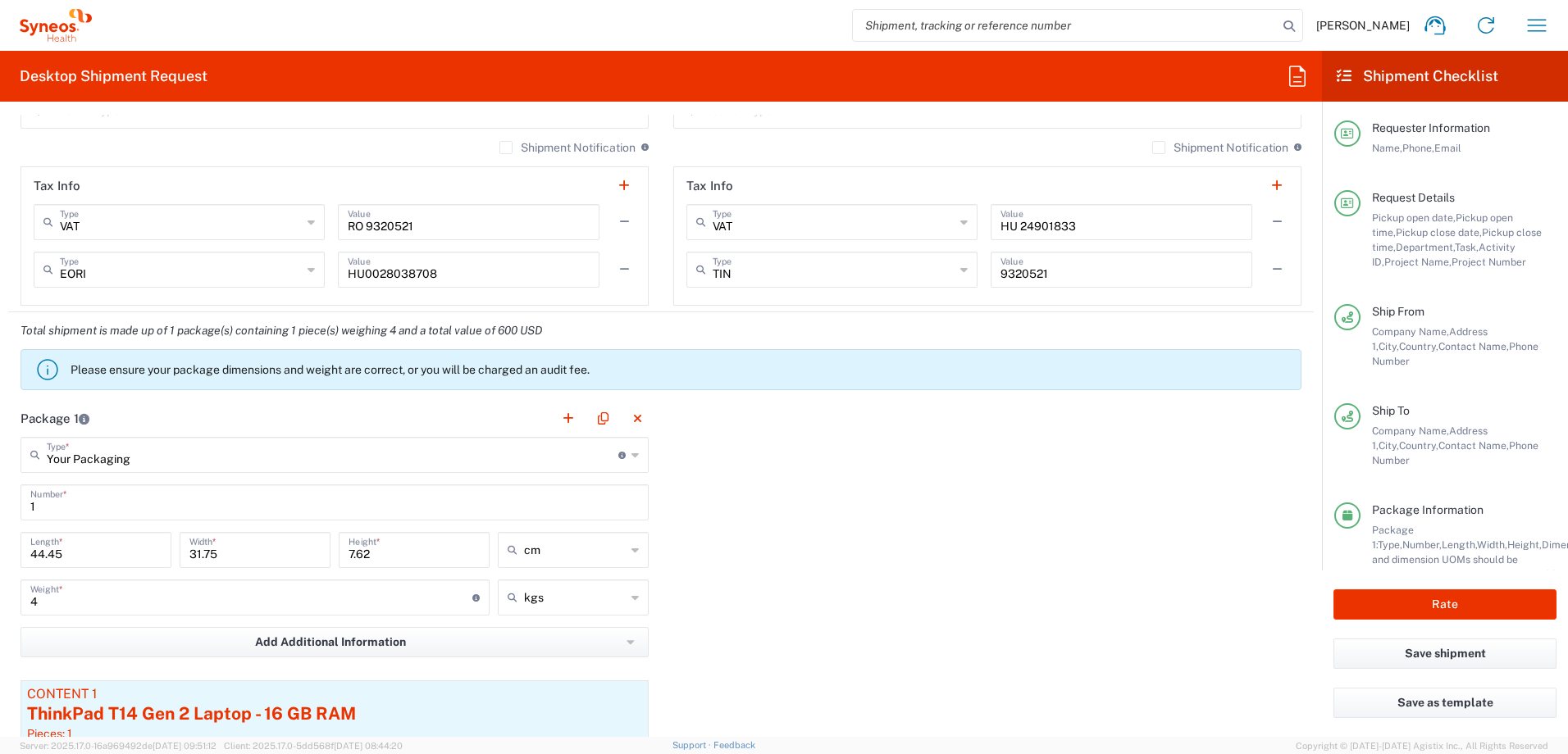
scroll to position [1639, 0]
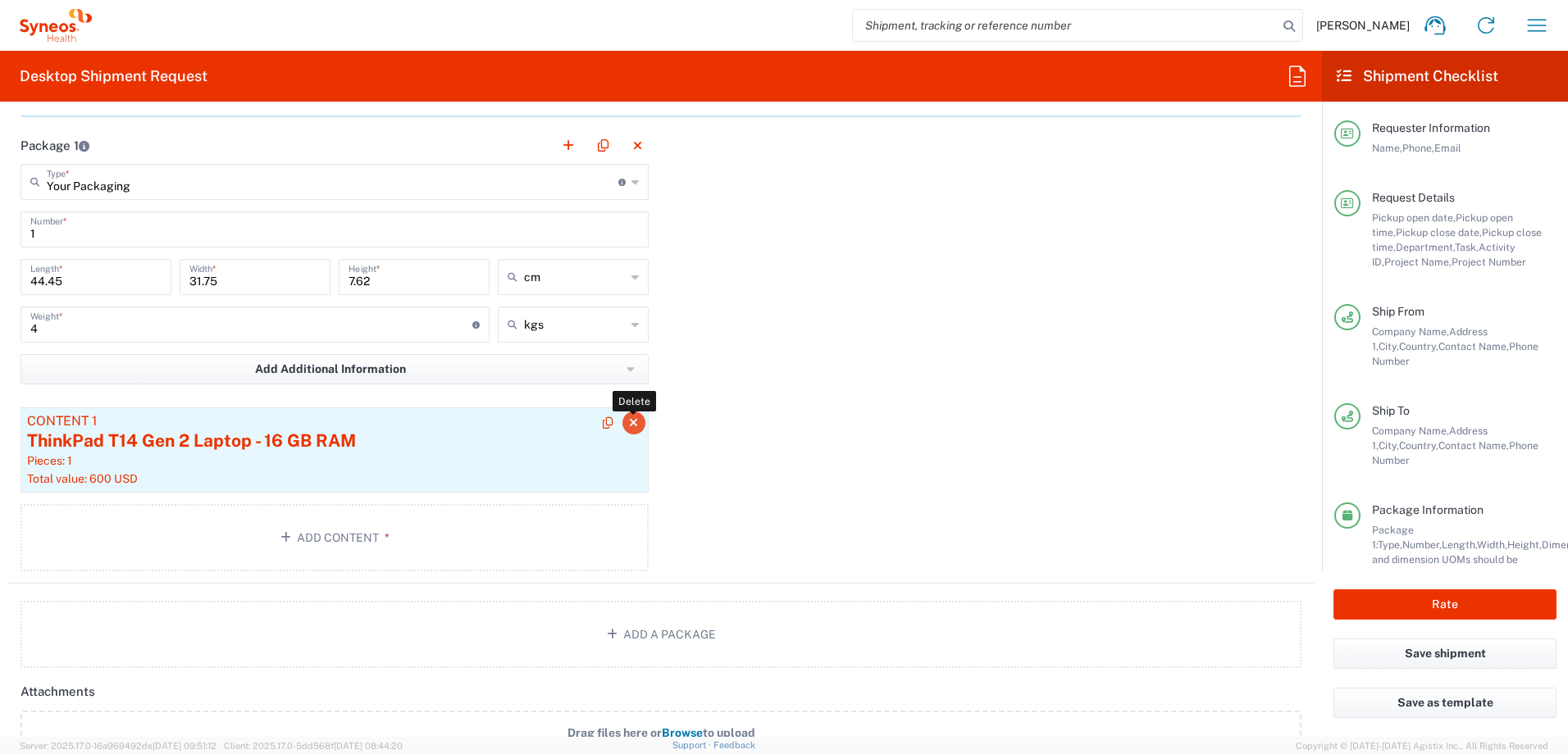
click at [628, 414] on button "button" at bounding box center [633, 423] width 23 height 23
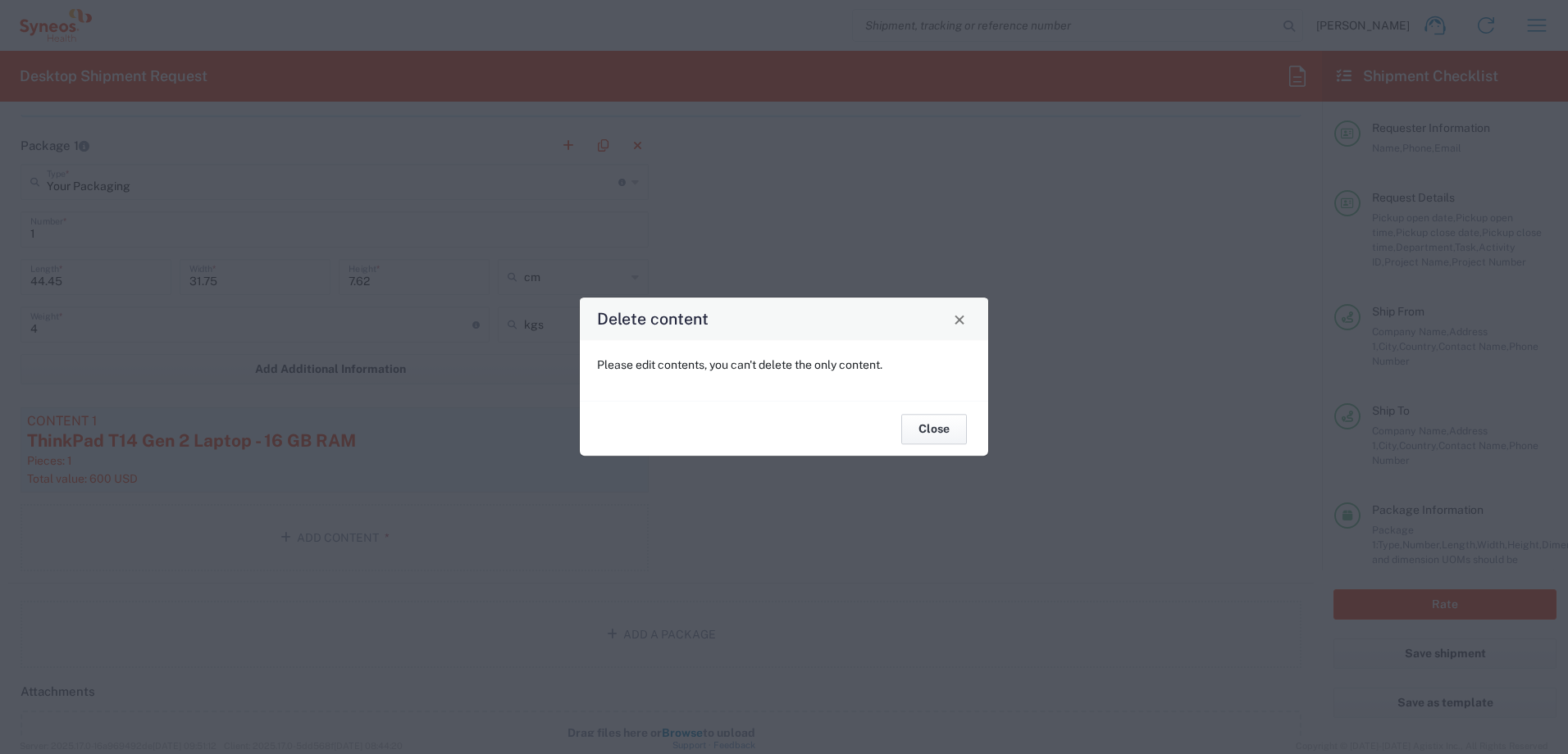
click at [958, 432] on button "Close" at bounding box center [934, 428] width 66 height 30
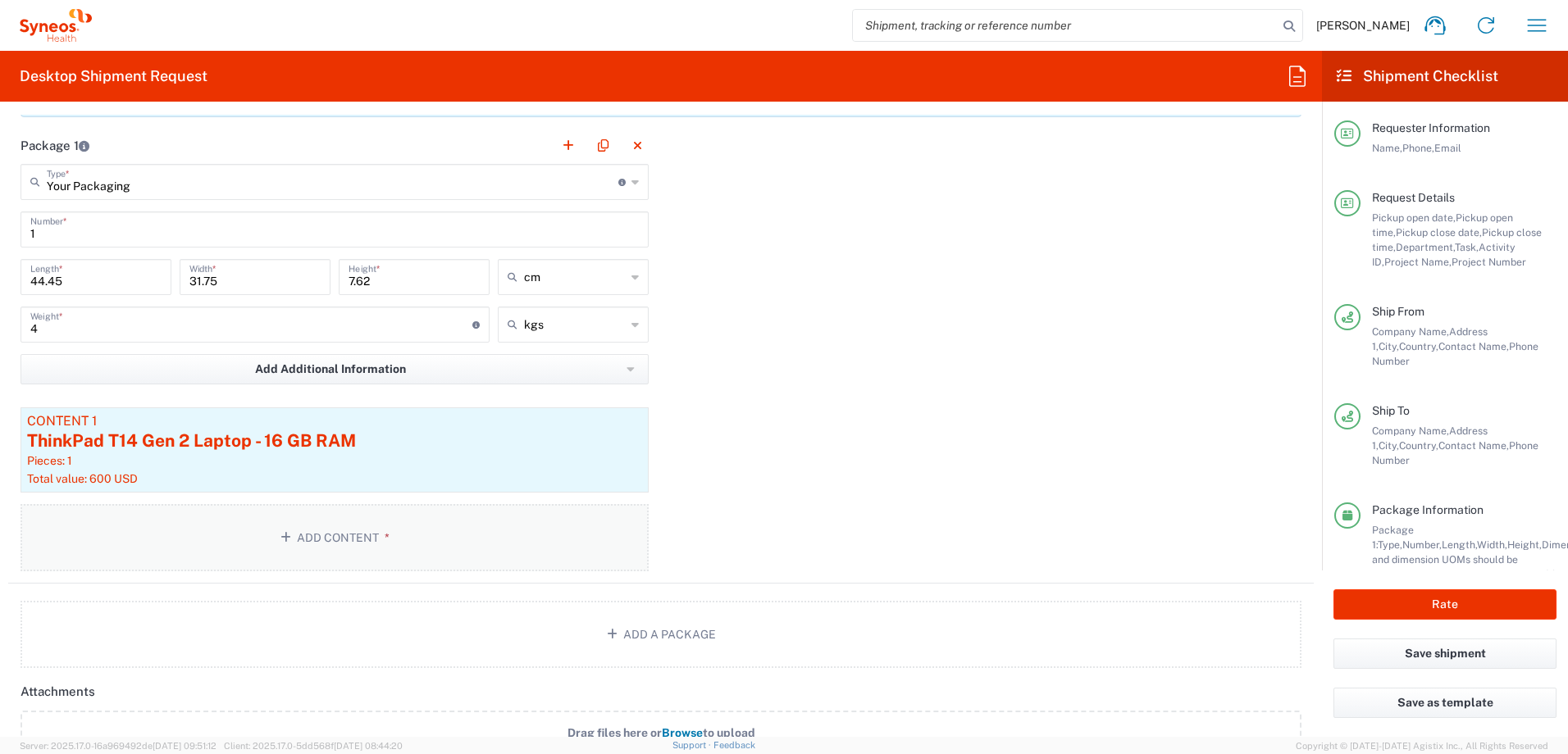
click at [264, 531] on button "Add Content *" at bounding box center [333, 537] width 628 height 67
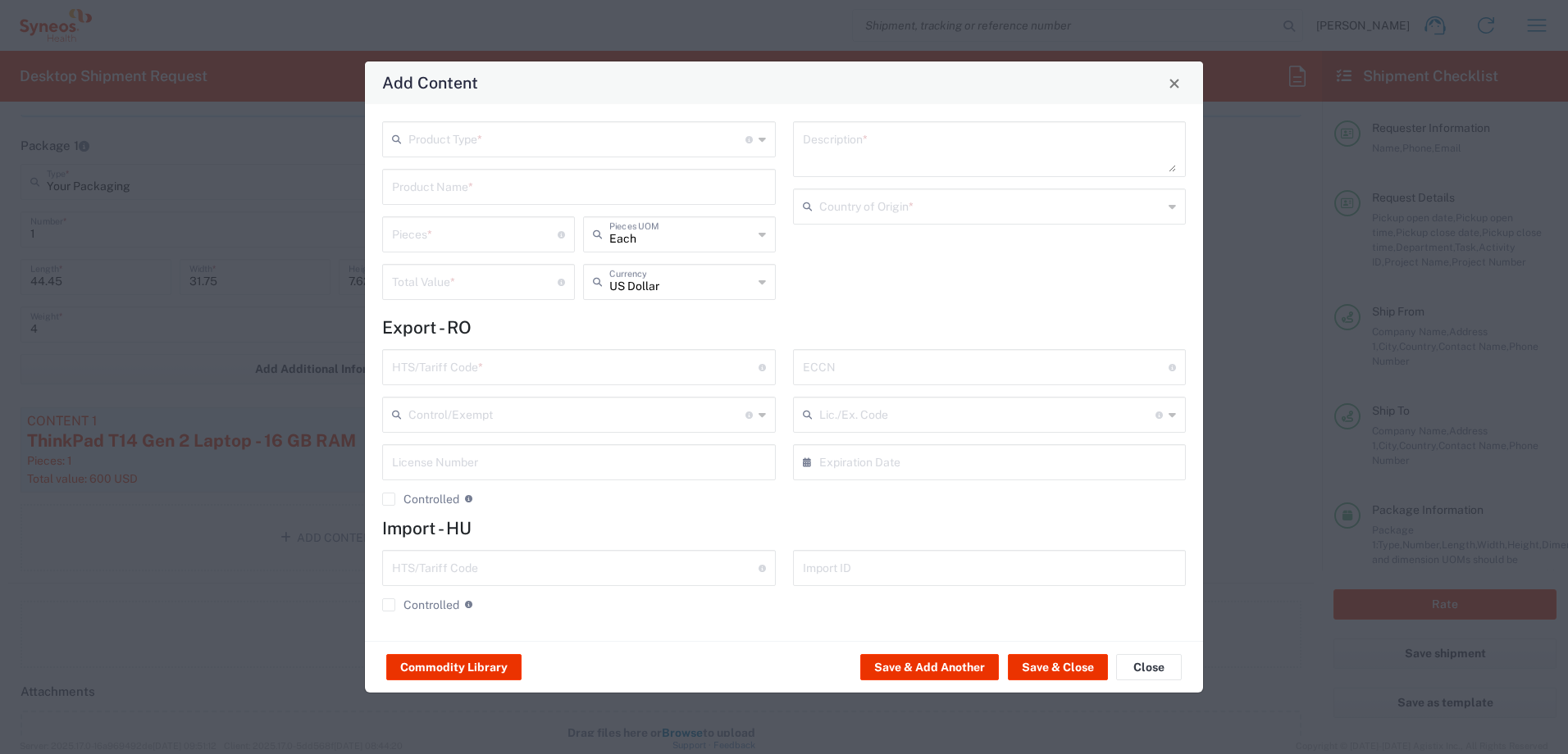
click at [568, 151] on input "text" at bounding box center [577, 138] width 337 height 28
click at [542, 202] on span "General Commodity" at bounding box center [579, 202] width 390 height 25
type input "General Commodity"
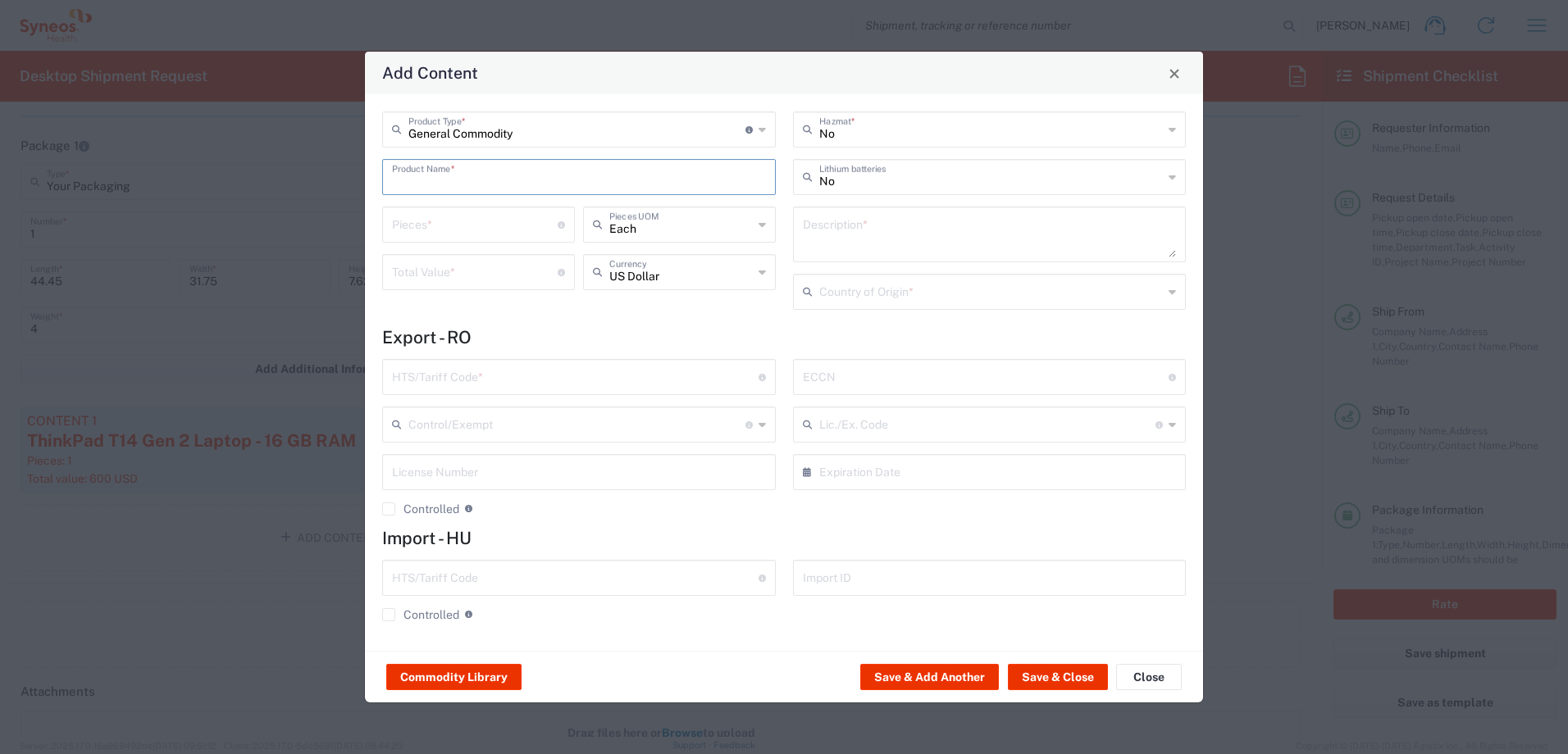
click at [535, 179] on input "text" at bounding box center [579, 175] width 374 height 28
type input "l"
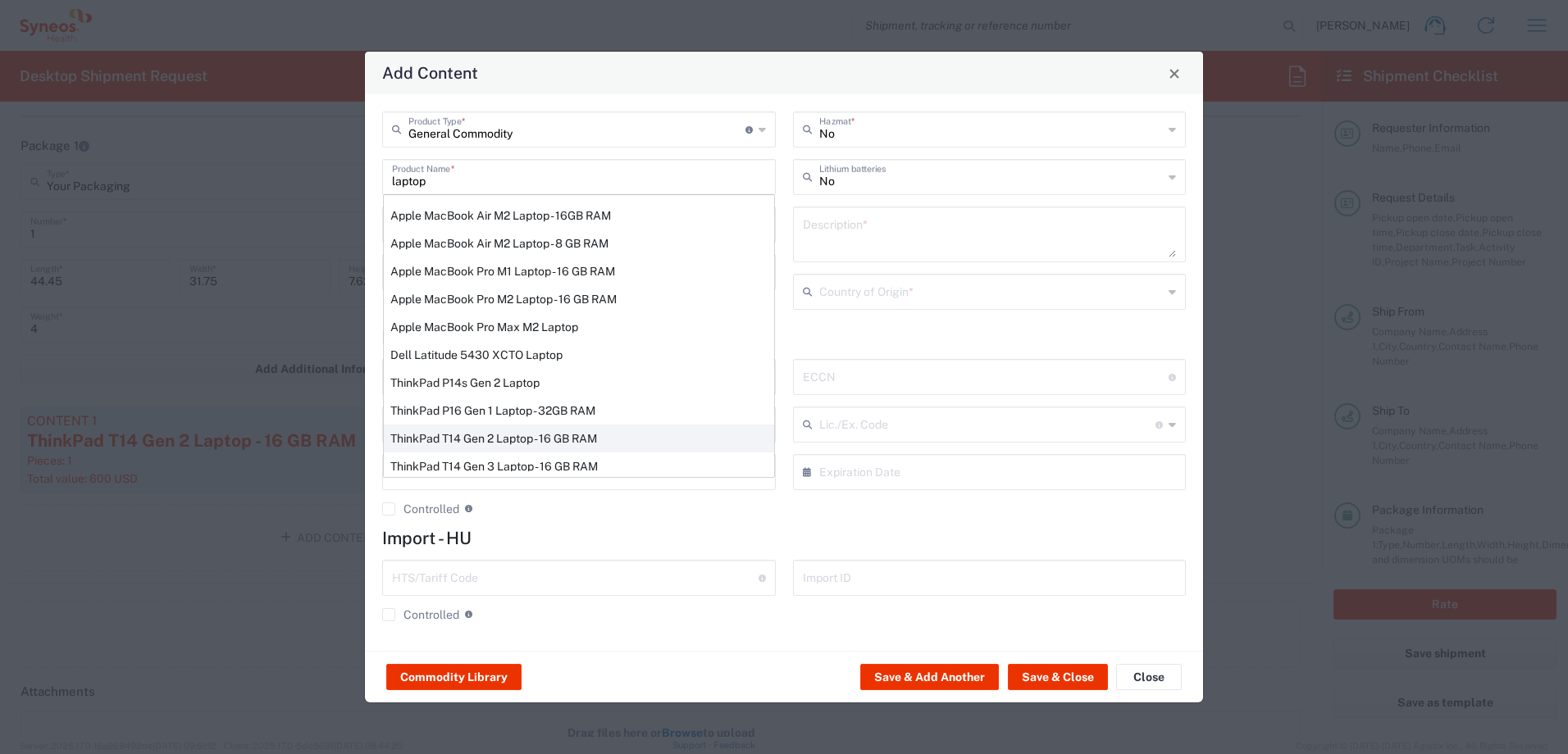
click at [577, 428] on div "ThinkPad T14 Gen 2 Laptop - 16 GB RAM" at bounding box center [579, 438] width 390 height 28
type input "ThinkPad T14 Gen 2 Laptop - 16 GB RAM"
type input "1"
type textarea "Intel Core i7-1156G7 vProÂ® Processor - 14"- 16 GB RAM - 512 GB SSD"
type input "[GEOGRAPHIC_DATA]"
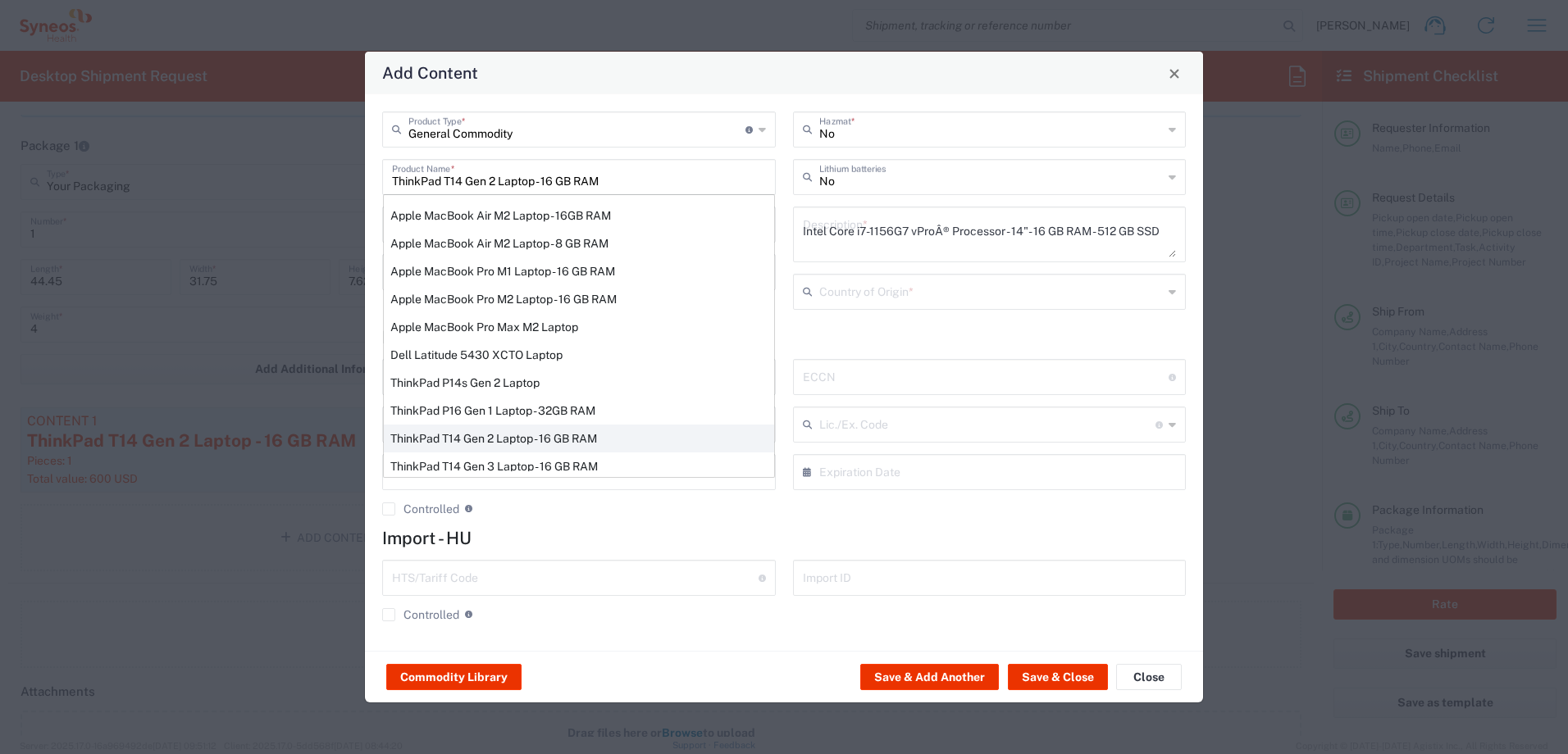
type input "8471300100"
type input "BIS"
type input "5A992.c"
type input "Yes"
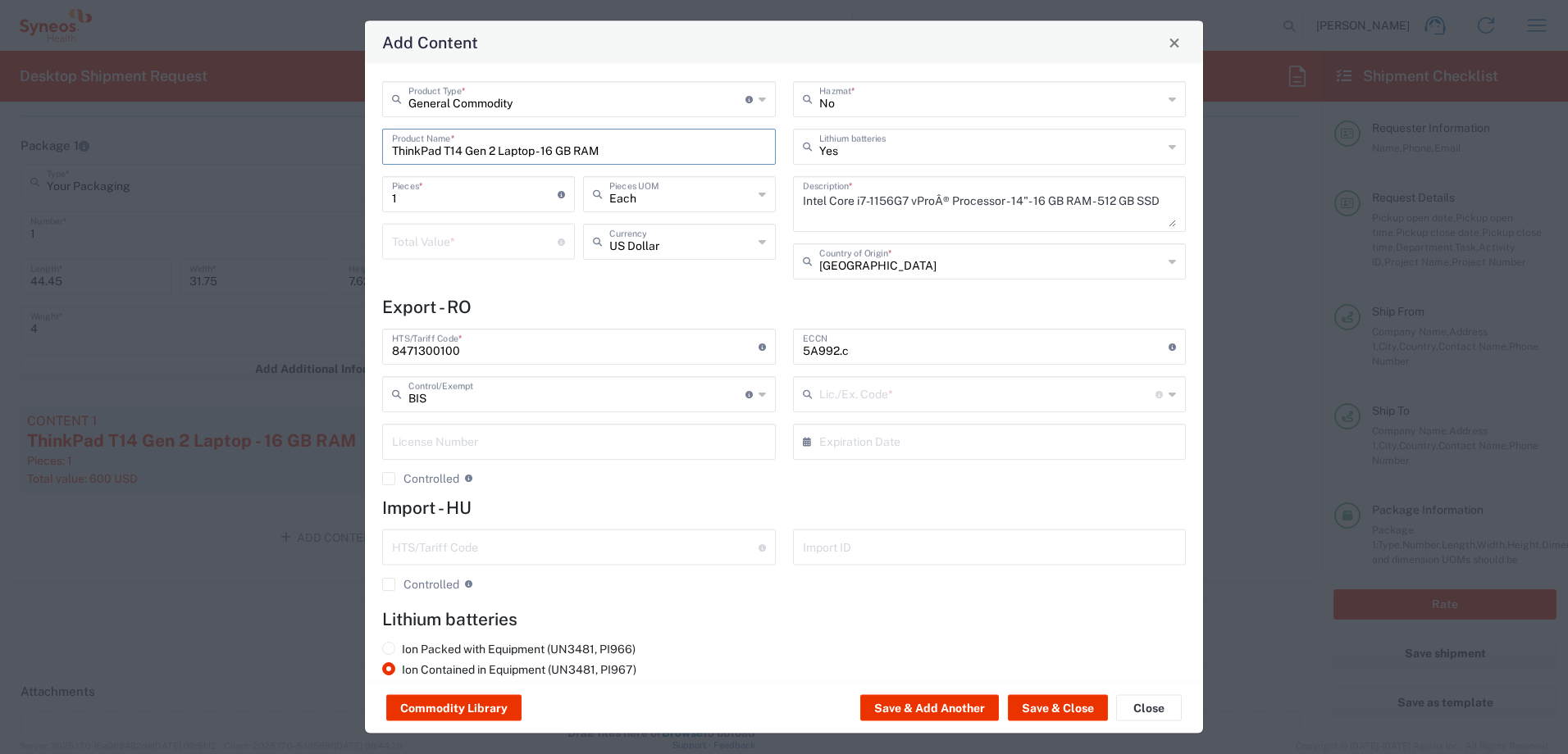
type input "NLR - No License Required"
click at [497, 238] on input "number" at bounding box center [475, 239] width 166 height 28
type input "600"
click at [661, 288] on div "General Commodity Product Type * Document: Paper document generated internally …" at bounding box center [579, 186] width 411 height 209
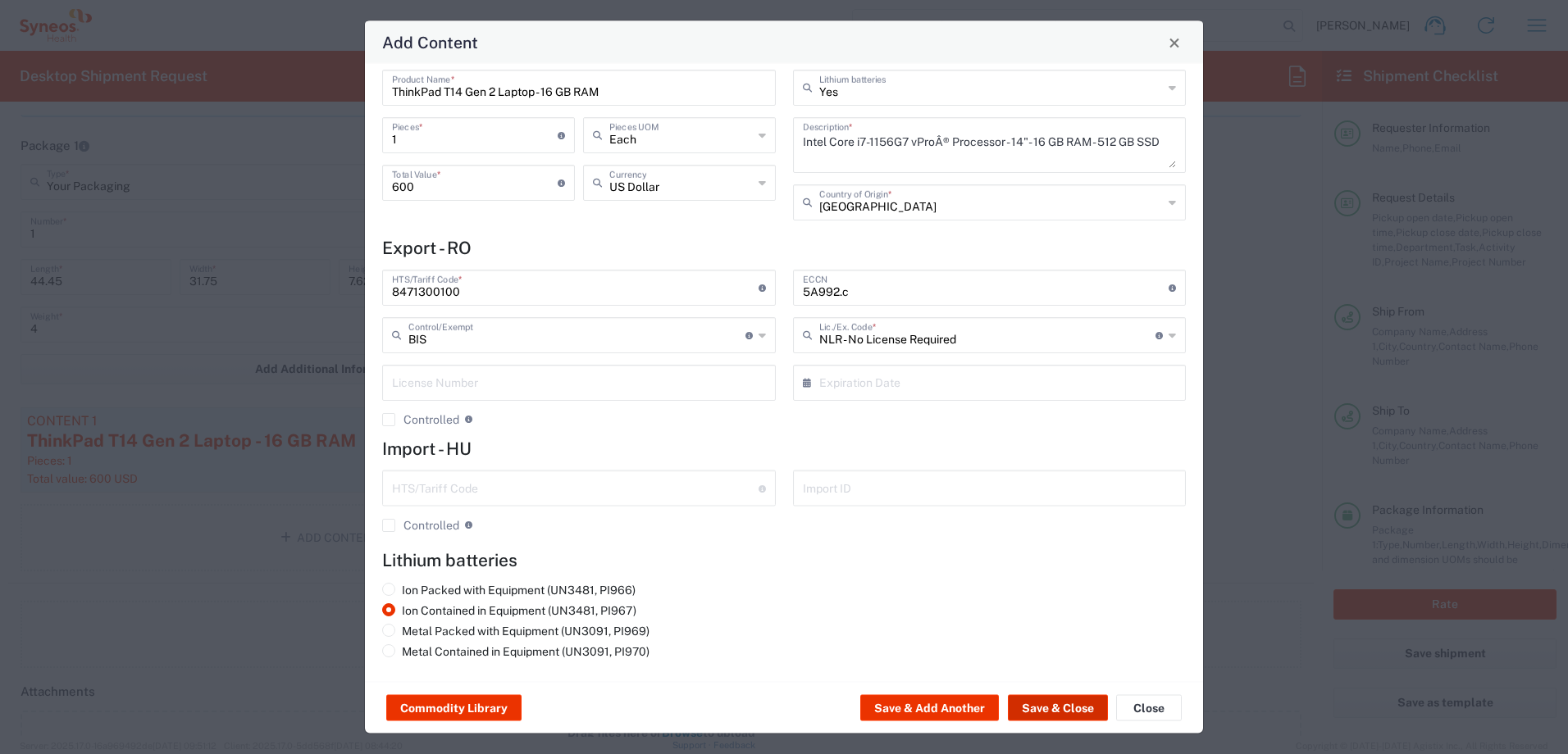
click at [1070, 701] on button "Save & Close" at bounding box center [1058, 708] width 100 height 26
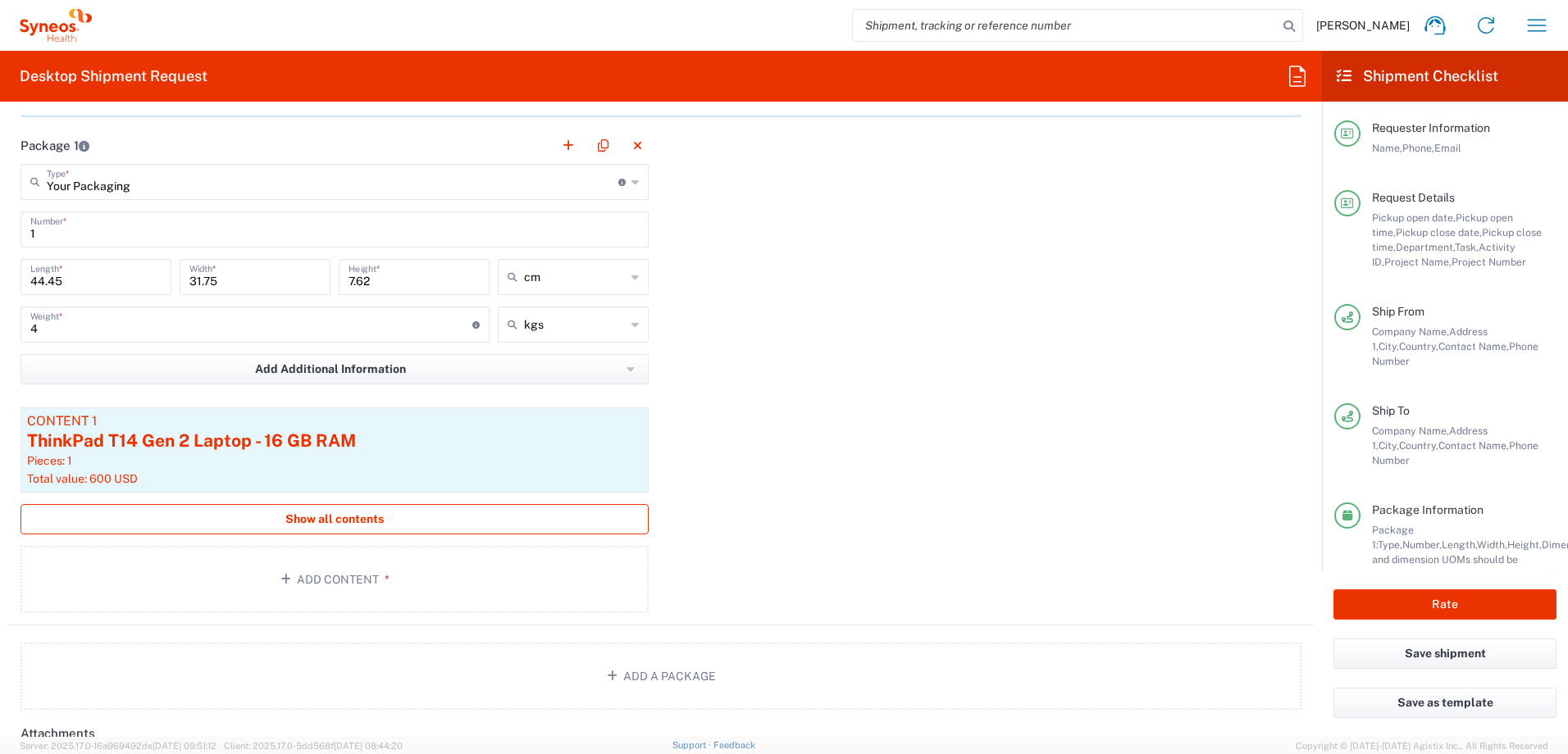
click at [390, 515] on button "Show all contents" at bounding box center [333, 518] width 628 height 30
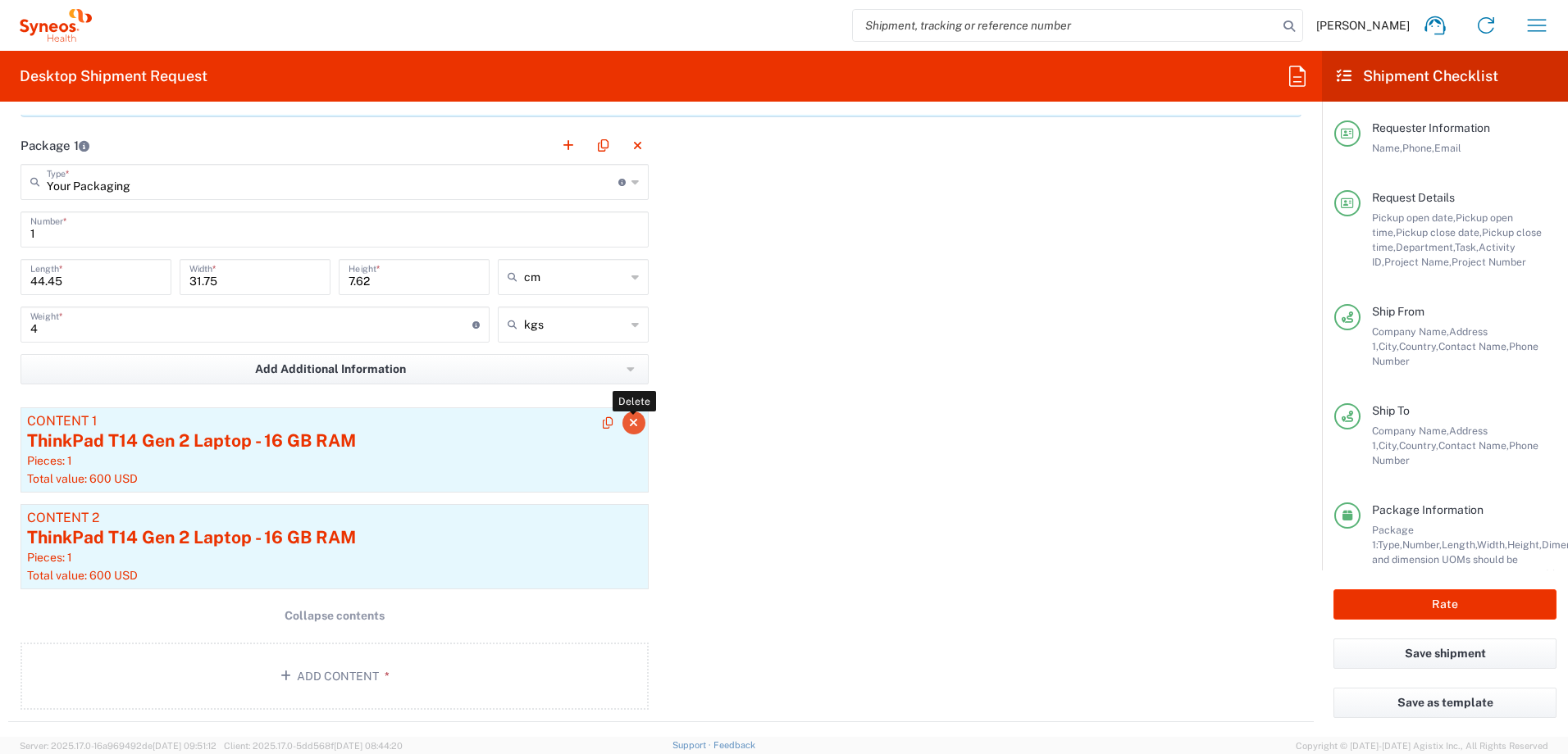
click at [629, 419] on icon "button" at bounding box center [633, 423] width 9 height 12
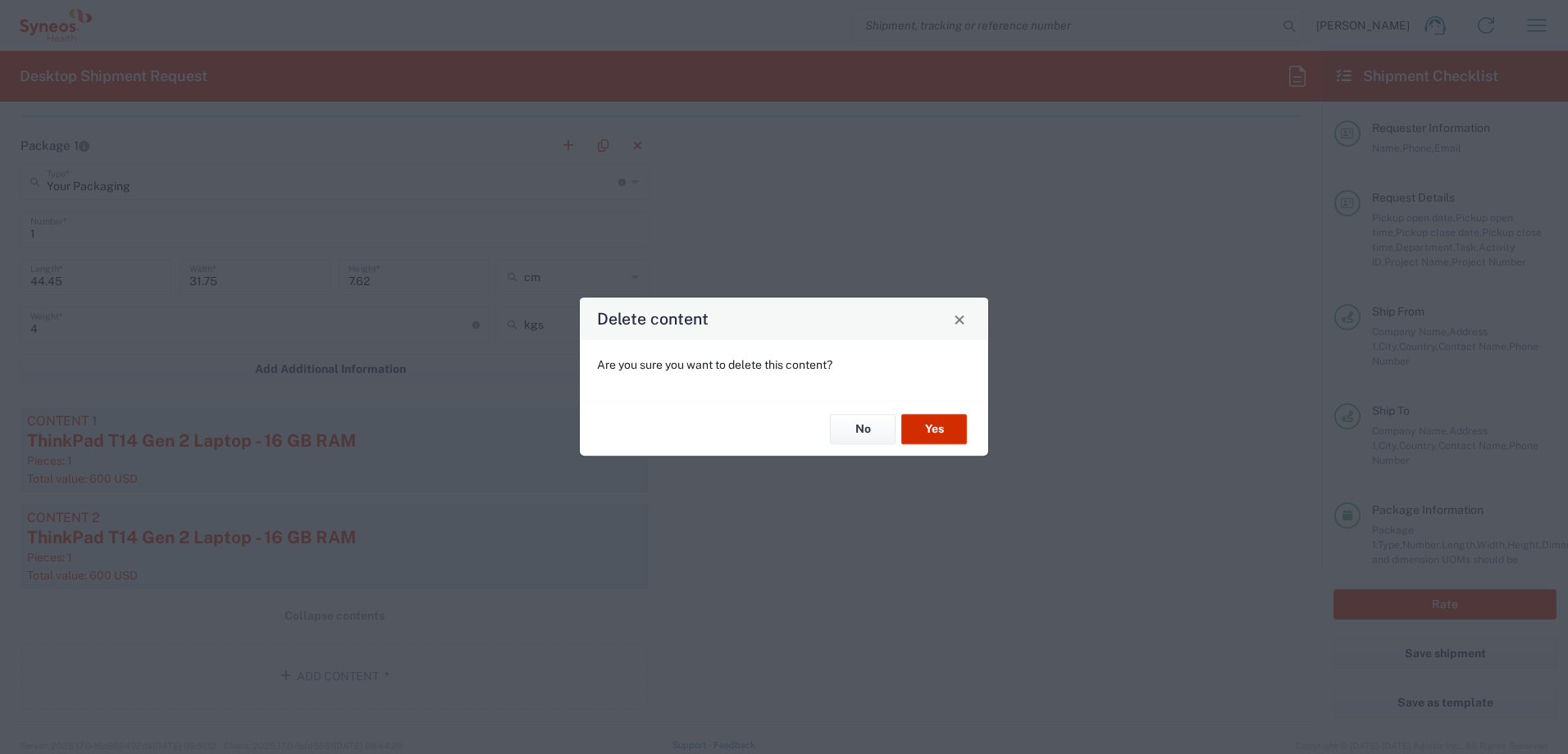
click at [930, 431] on button "Yes" at bounding box center [934, 428] width 66 height 30
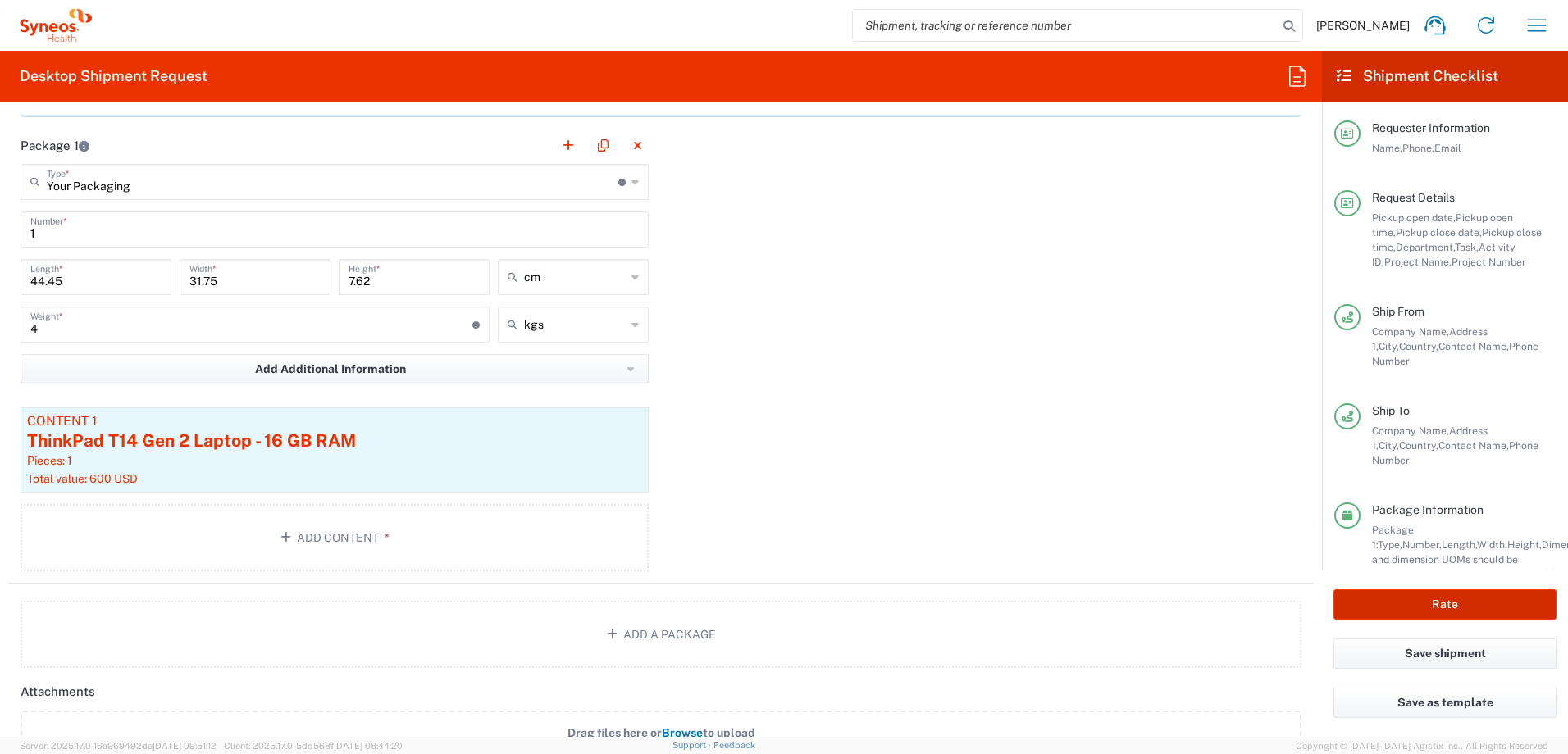
click at [1493, 599] on button "Rate" at bounding box center [1444, 604] width 223 height 30
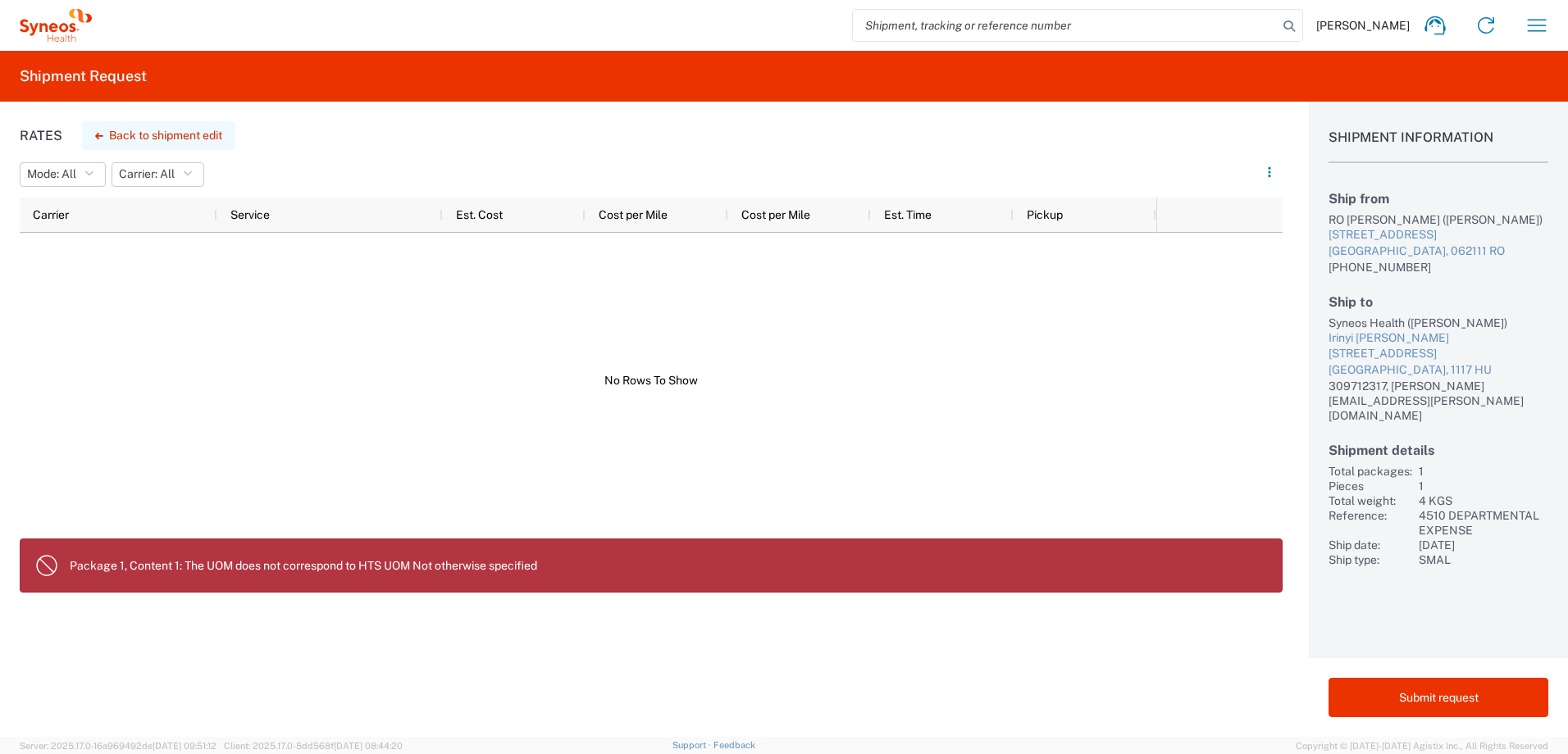
click at [173, 135] on button "Back to shipment edit" at bounding box center [159, 135] width 153 height 28
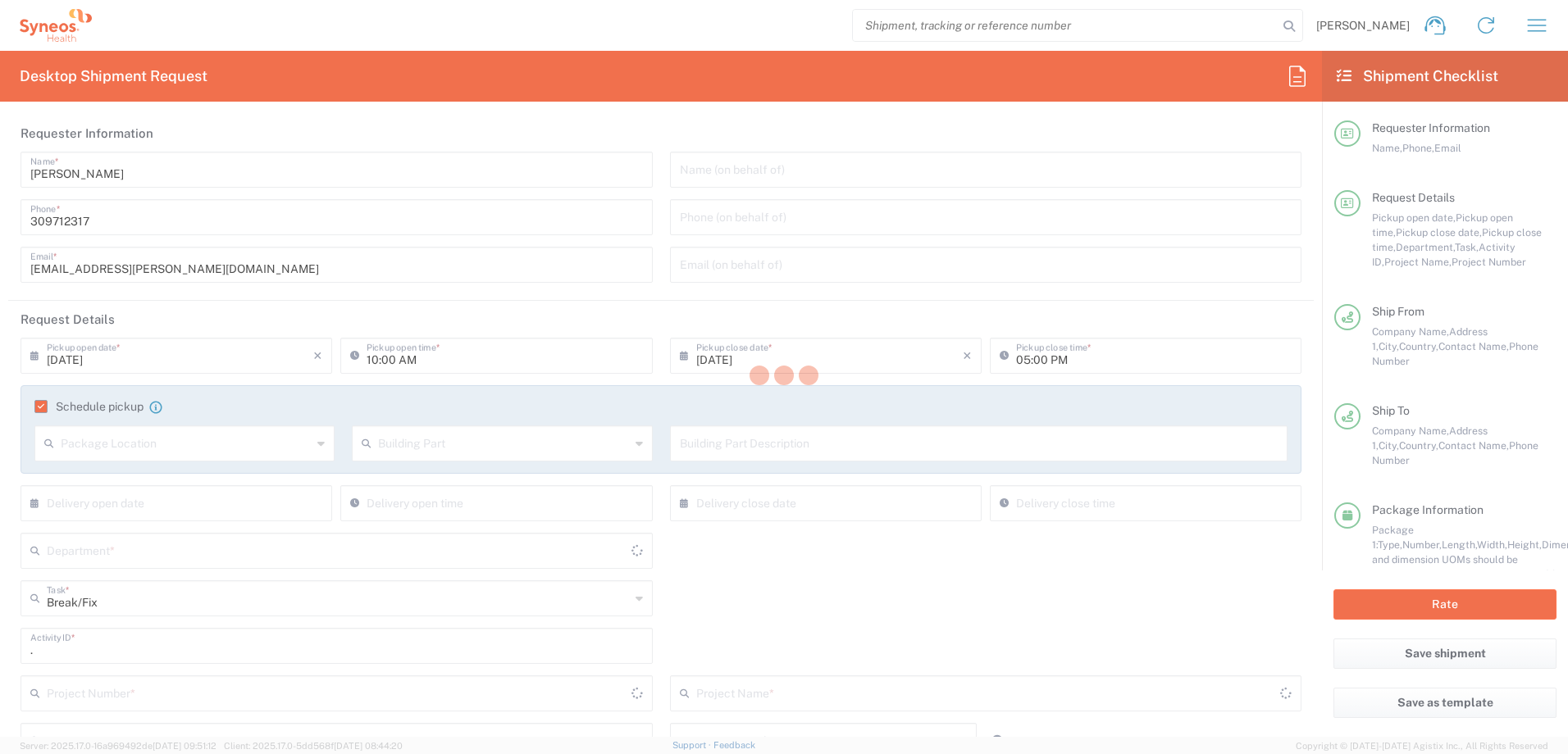
type input "4510 DEPARTMENTAL EXPENSE"
type input "Your Packaging"
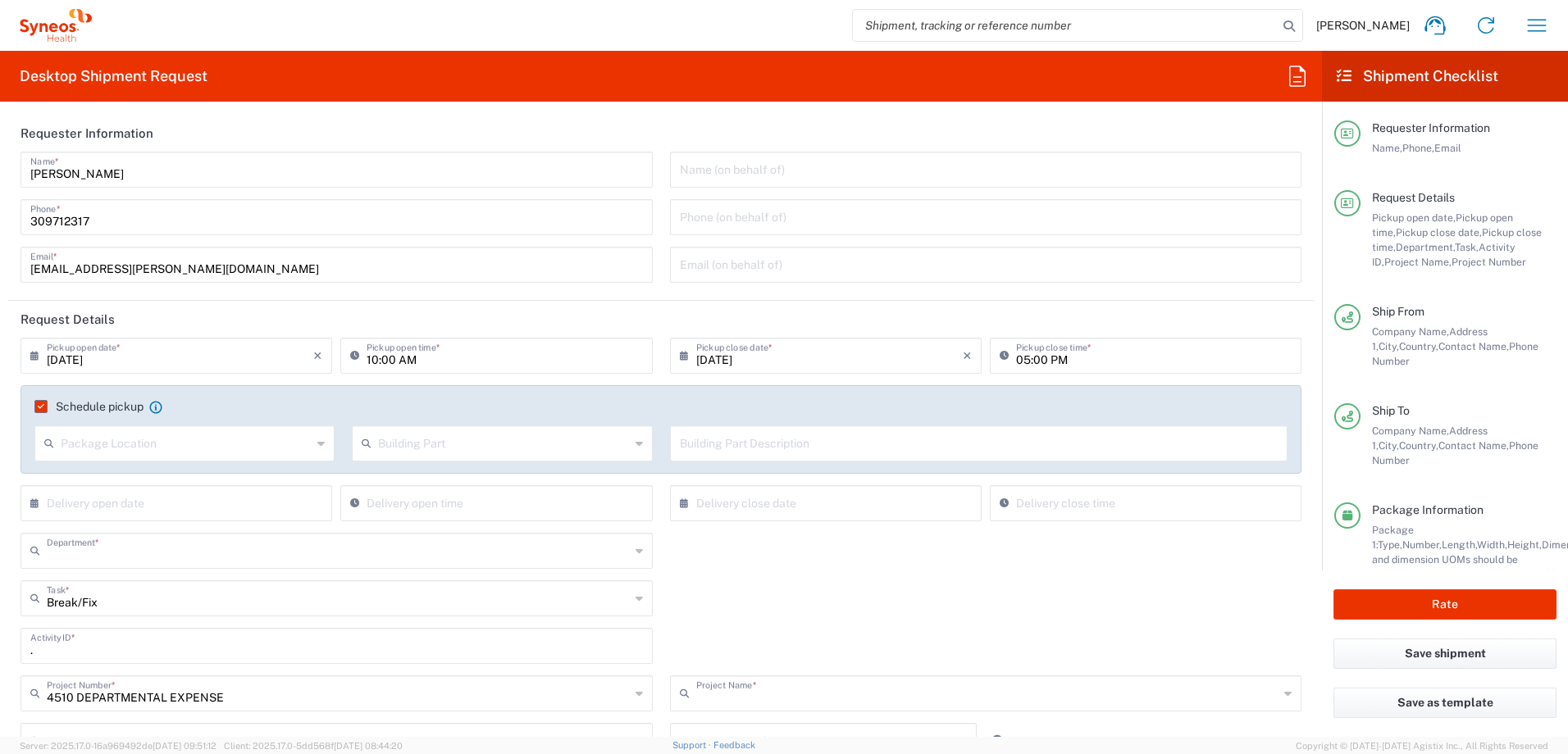
type input "4510"
type input "4510 DEPARTMENTAL EXPENSE"
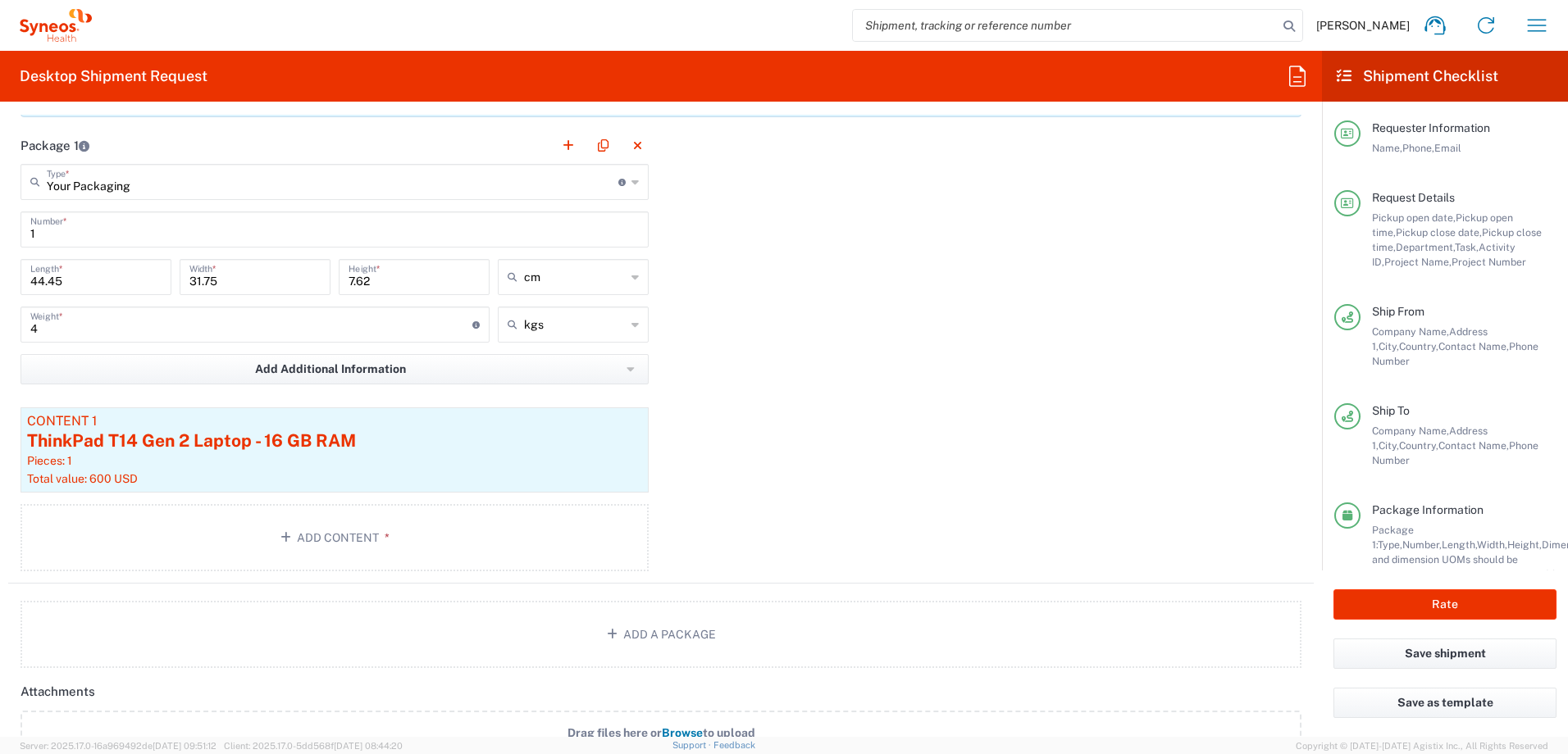
scroll to position [130, 0]
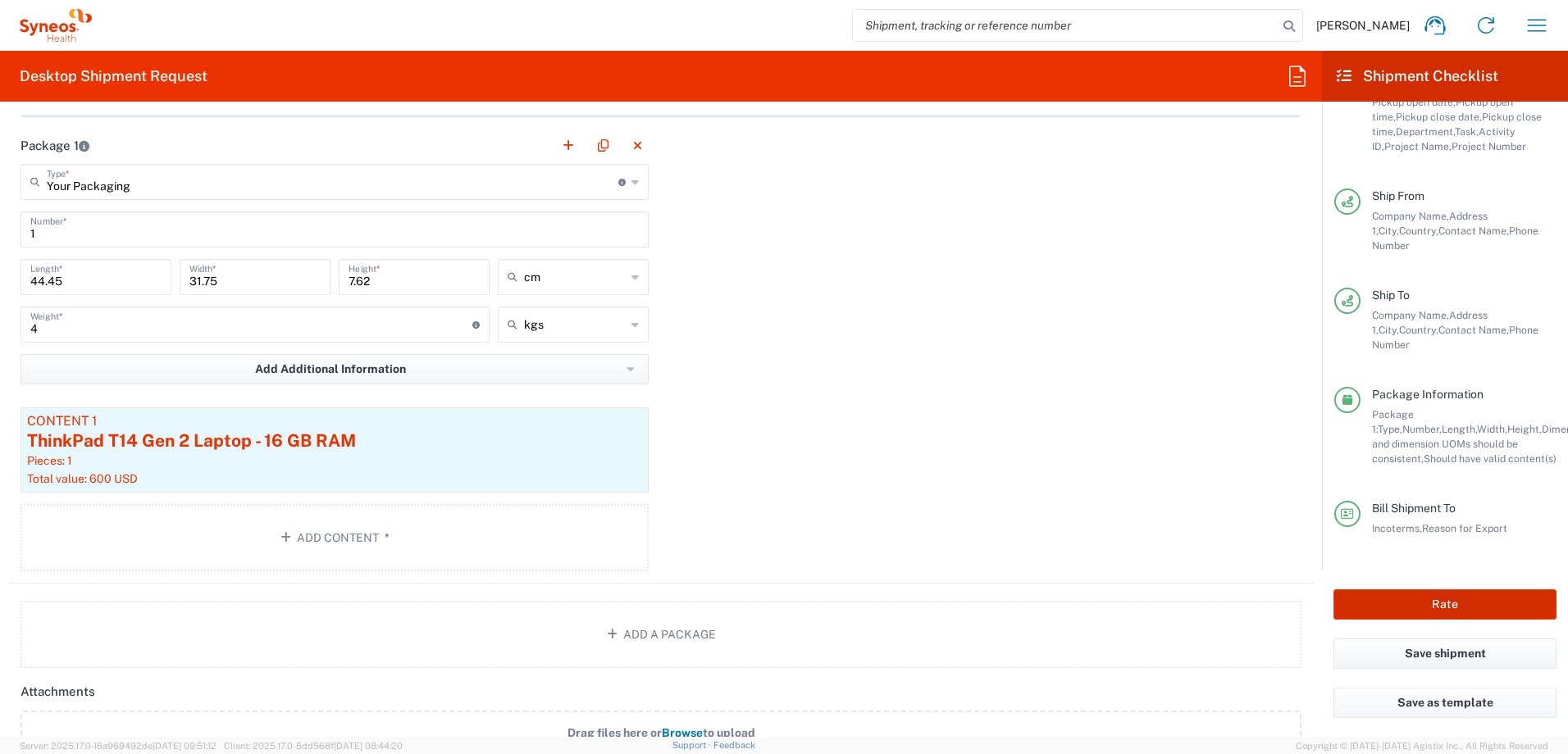
click at [1437, 616] on button "Rate" at bounding box center [1444, 604] width 223 height 30
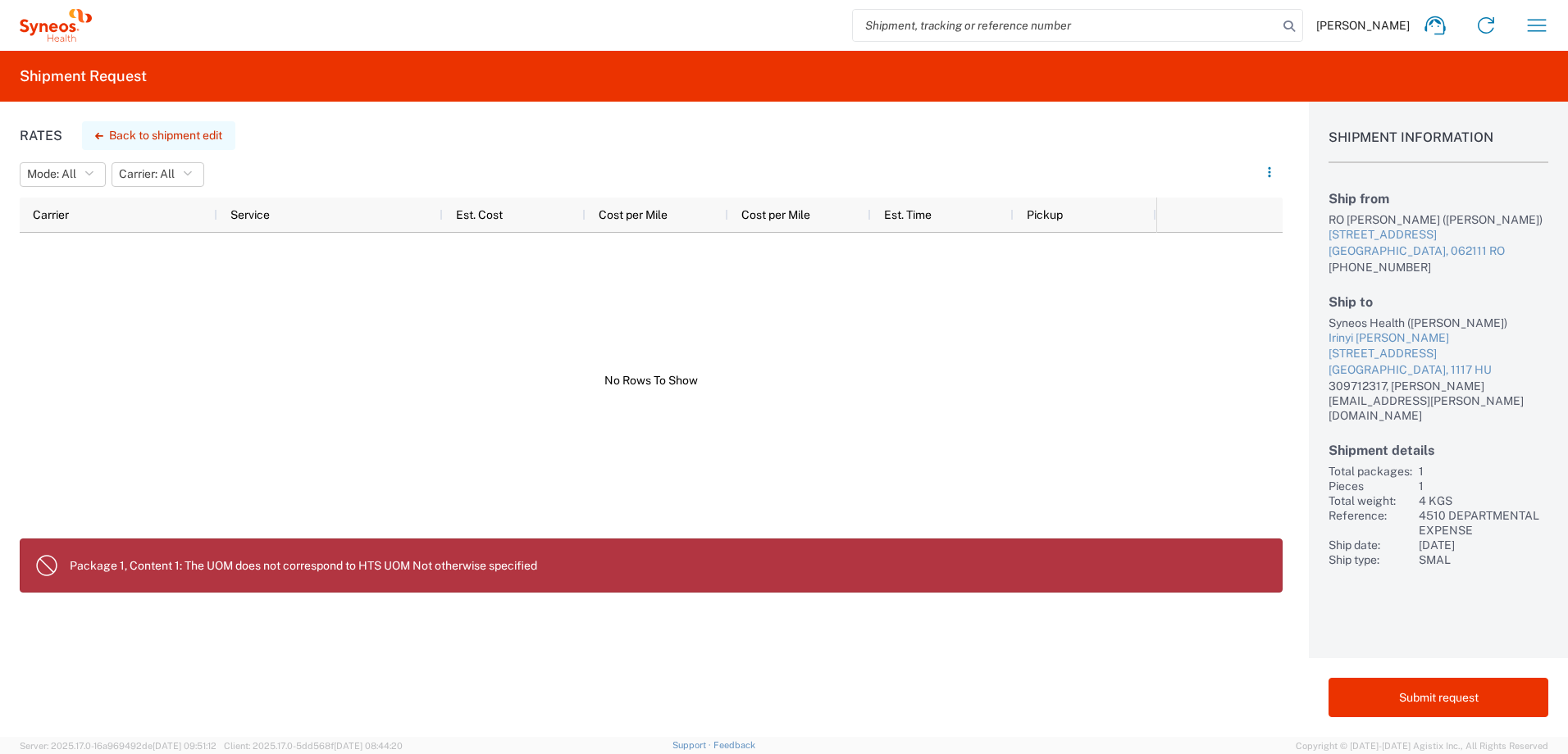
click at [212, 138] on button "Back to shipment edit" at bounding box center [159, 135] width 153 height 28
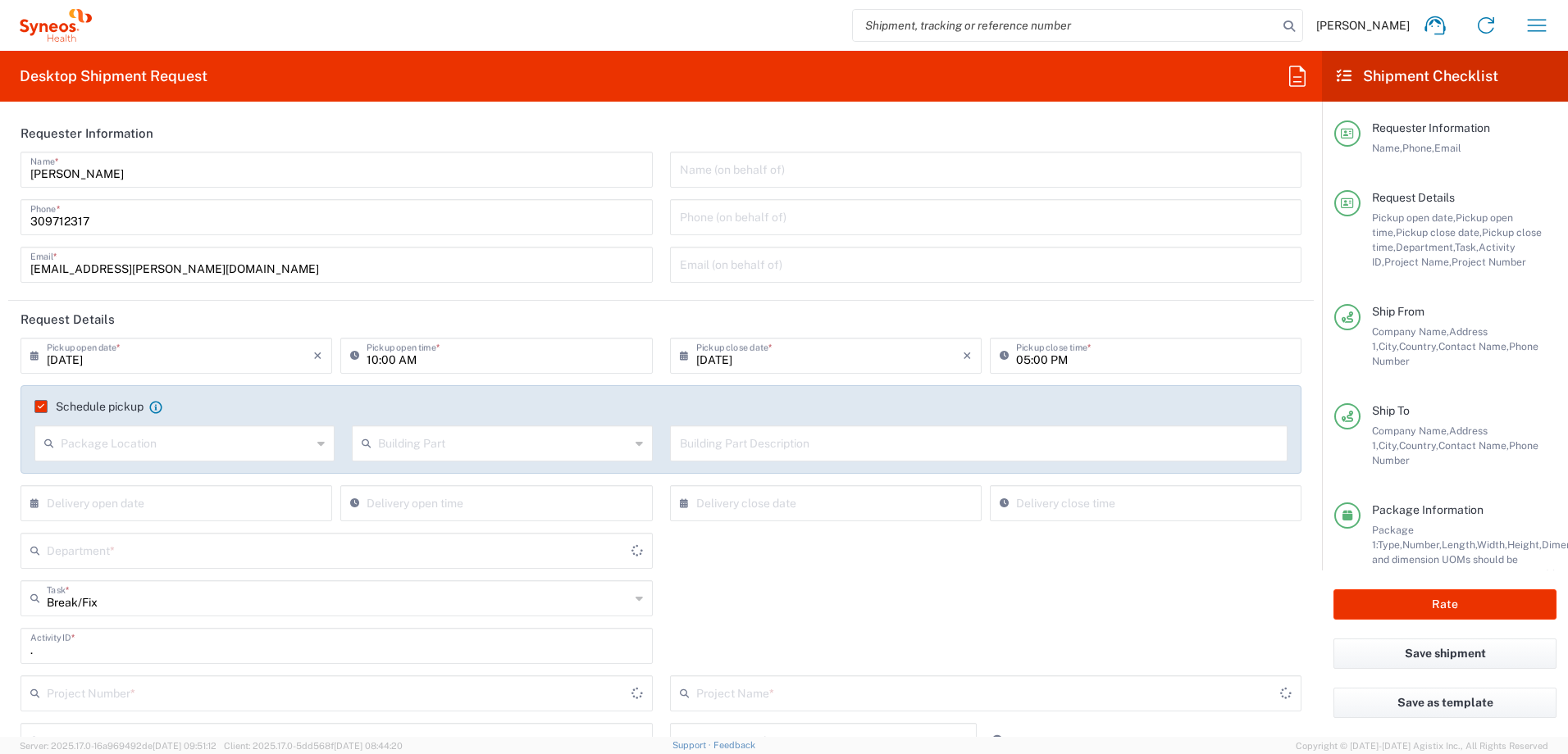
type input "4510 DEPARTMENTAL EXPENSE"
type input "Your Packaging"
type input "4510"
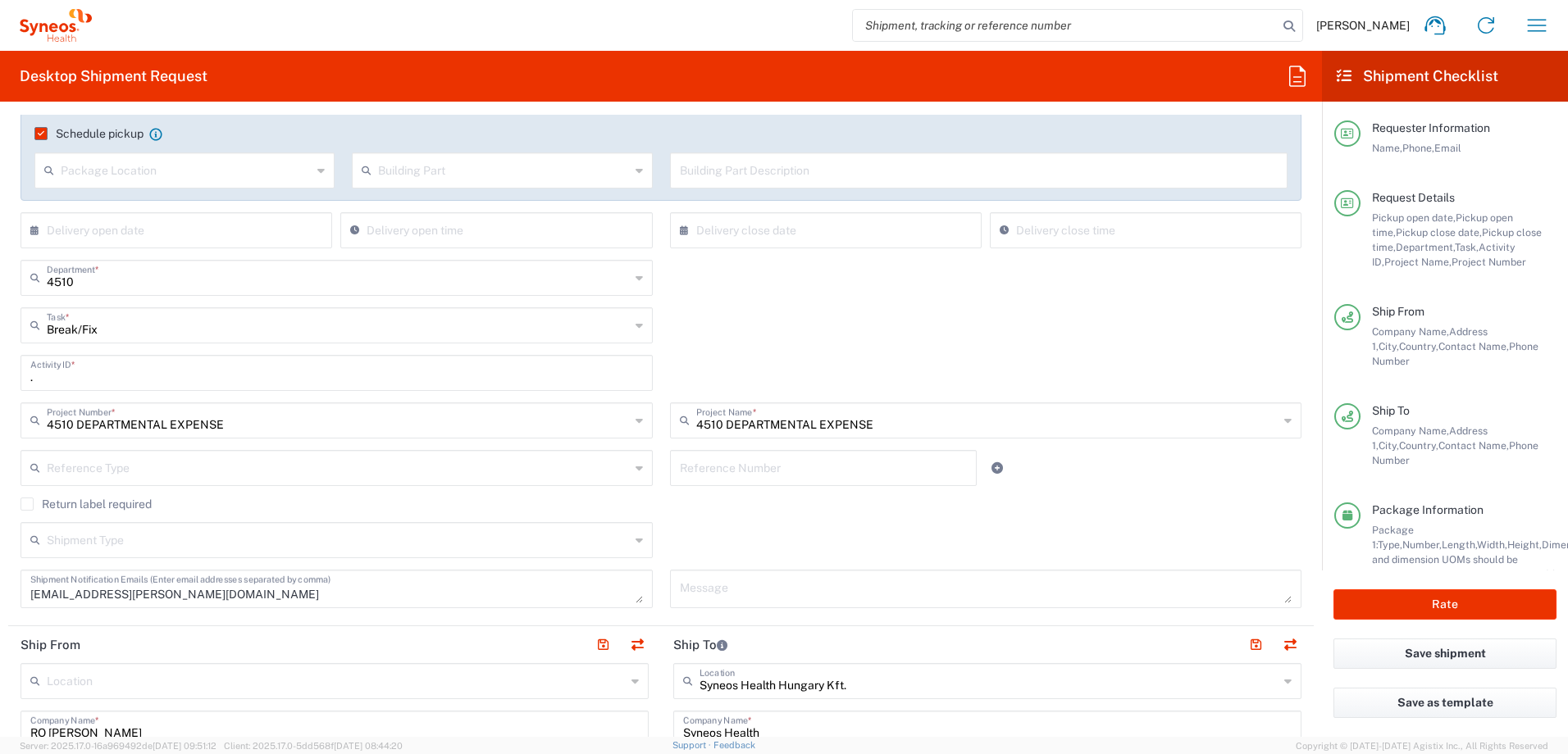
scroll to position [546, 0]
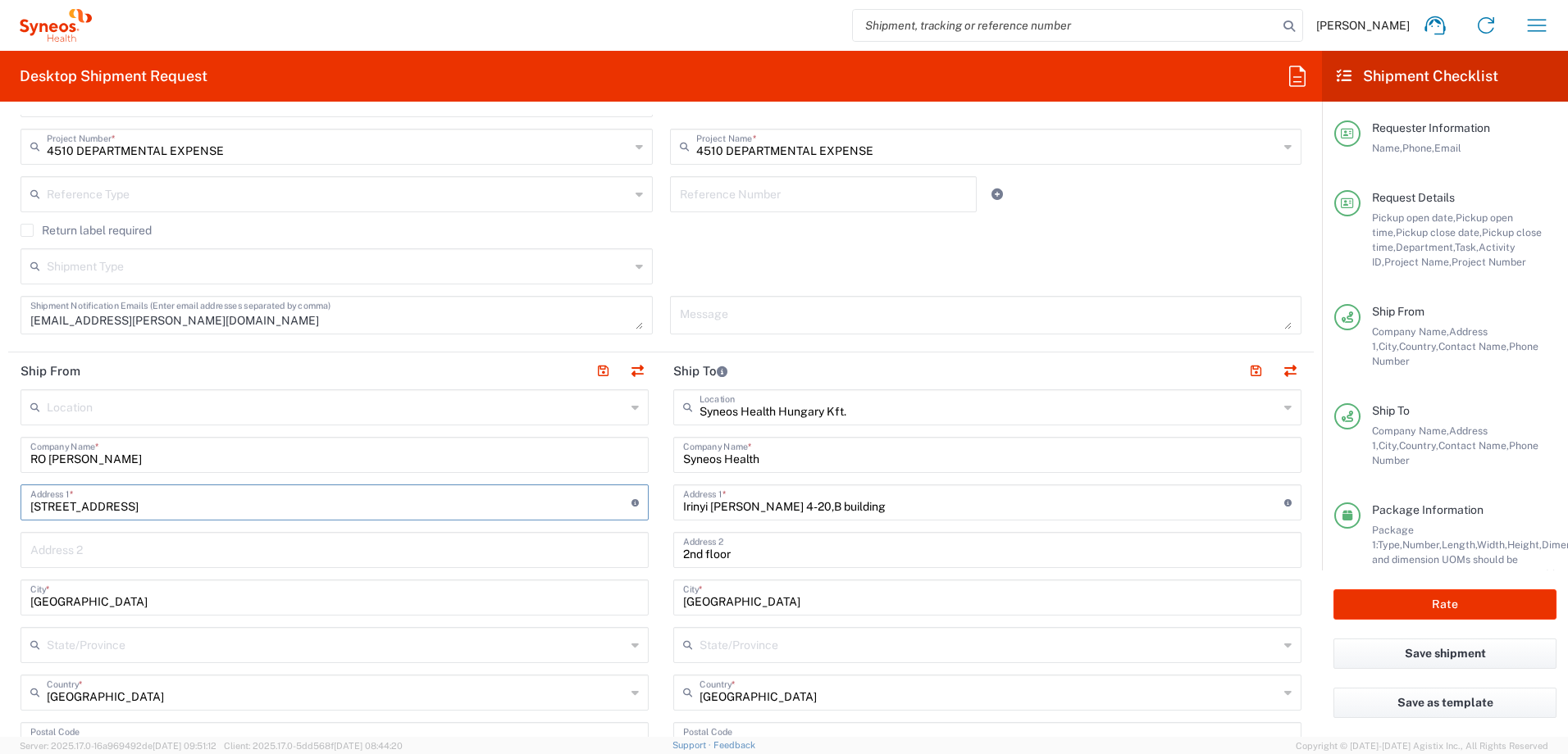
click at [381, 504] on input "11 Infinitului Column Alley, block V, staircase 1, floor 1, apa" at bounding box center [331, 501] width 601 height 28
type input "[STREET_ADDRESS]"
click at [208, 555] on input "text" at bounding box center [334, 548] width 609 height 28
paste input "[PERSON_NAME]"
click at [661, 522] on main "Syneos Health Hungary Kft. Location Syneos Health Hungary Kft. Addison Whitney …" at bounding box center [987, 757] width 652 height 736
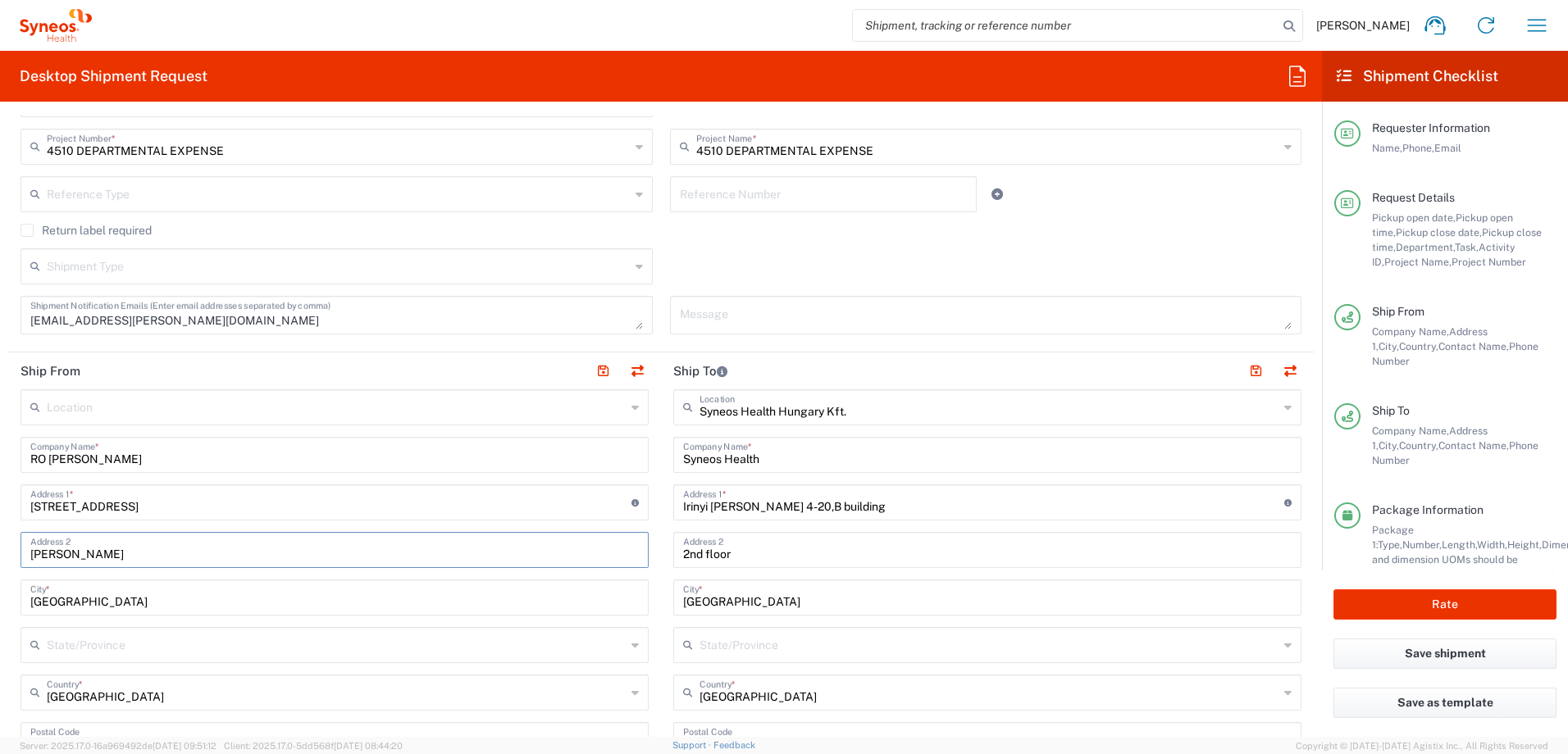
drag, startPoint x: 136, startPoint y: 555, endPoint x: 21, endPoint y: 544, distance: 115.5
click at [21, 544] on div "Madalina Anghel Address 2" at bounding box center [333, 550] width 628 height 36
paste input "apartment 17, Sector 6"
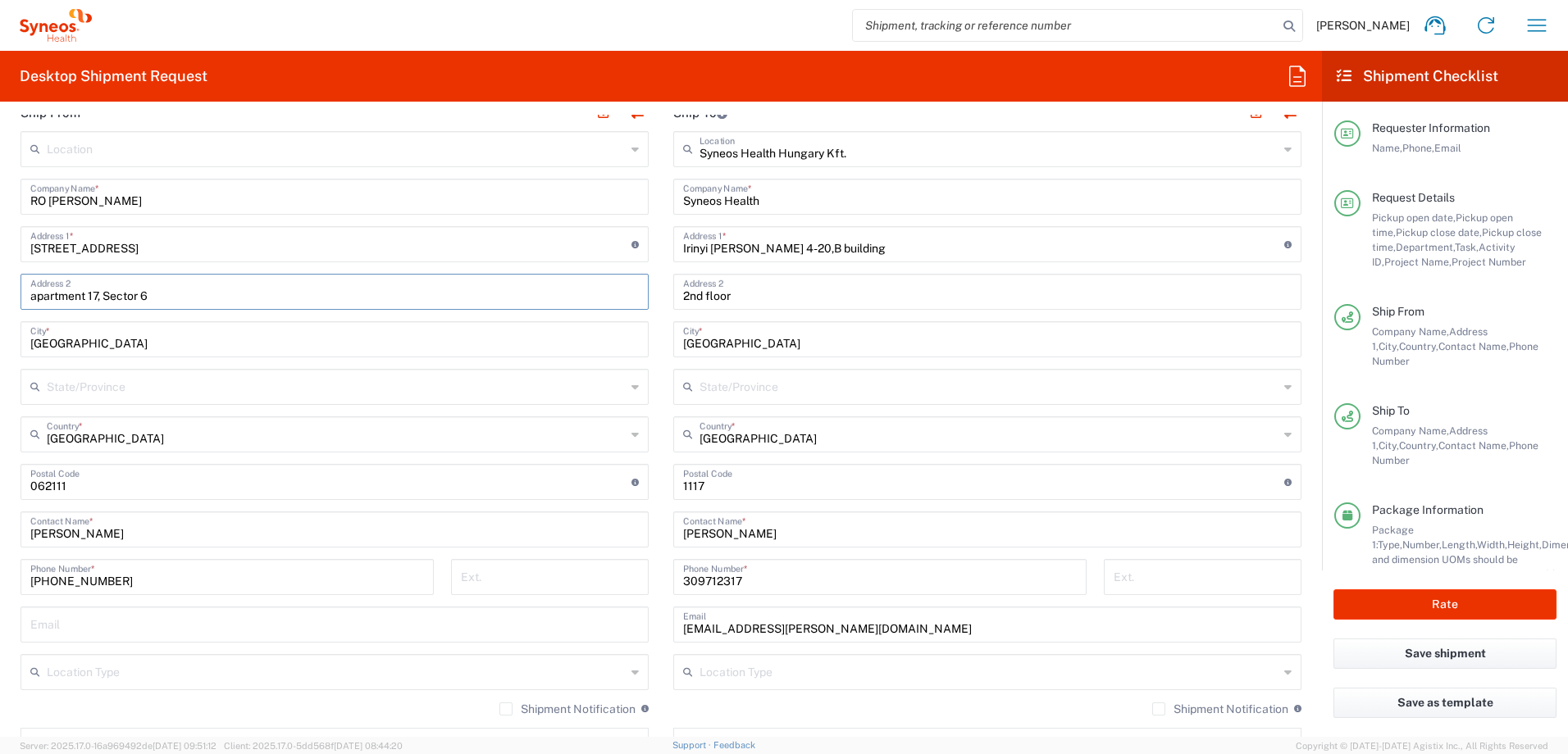
scroll to position [820, 0]
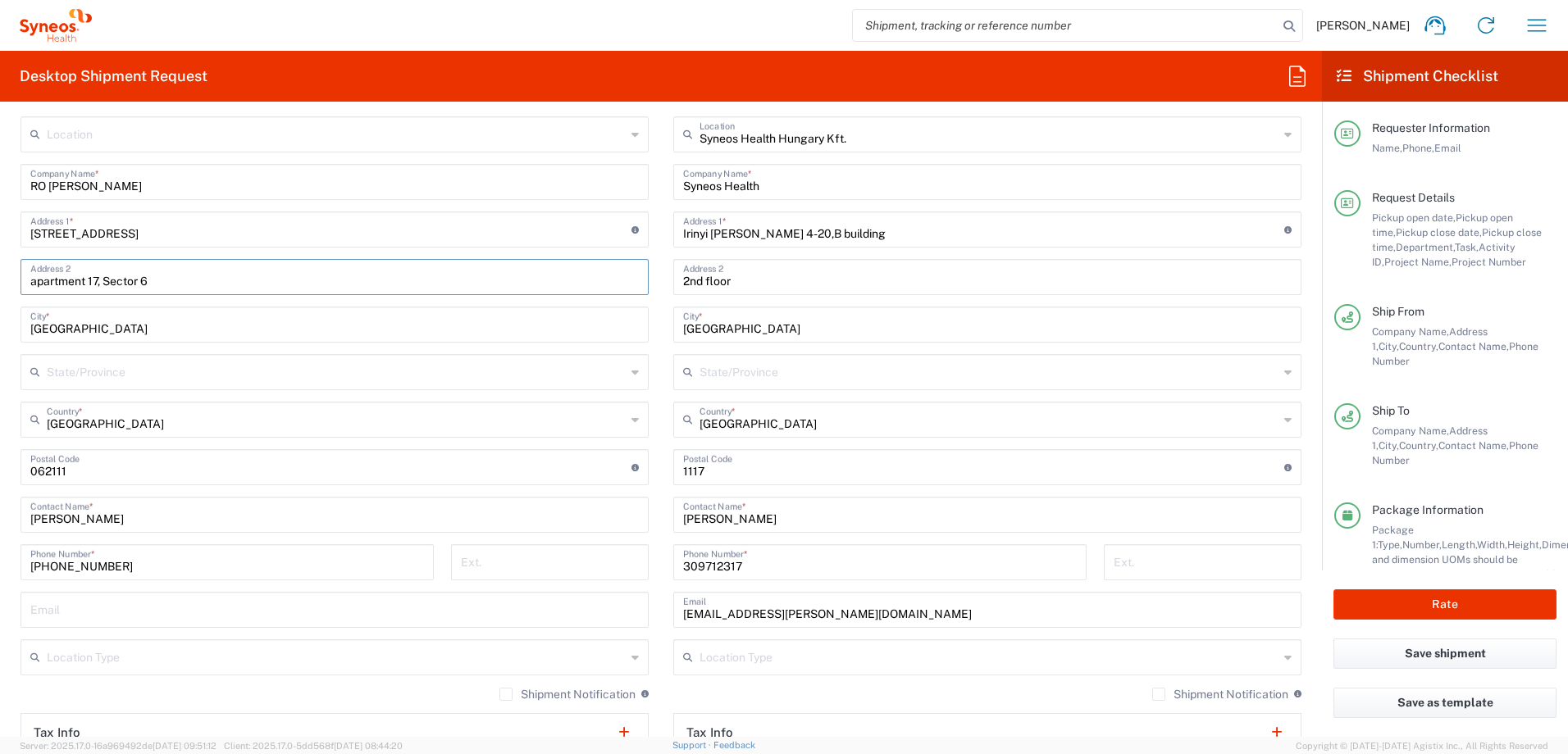
type input "apartment 17, Sector 6"
click at [673, 499] on div "Zsolt Varga Contact Name *" at bounding box center [987, 515] width 628 height 36
click at [1399, 586] on div "Rate" at bounding box center [1445, 604] width 246 height 68
click at [1401, 595] on button "Rate" at bounding box center [1444, 604] width 223 height 30
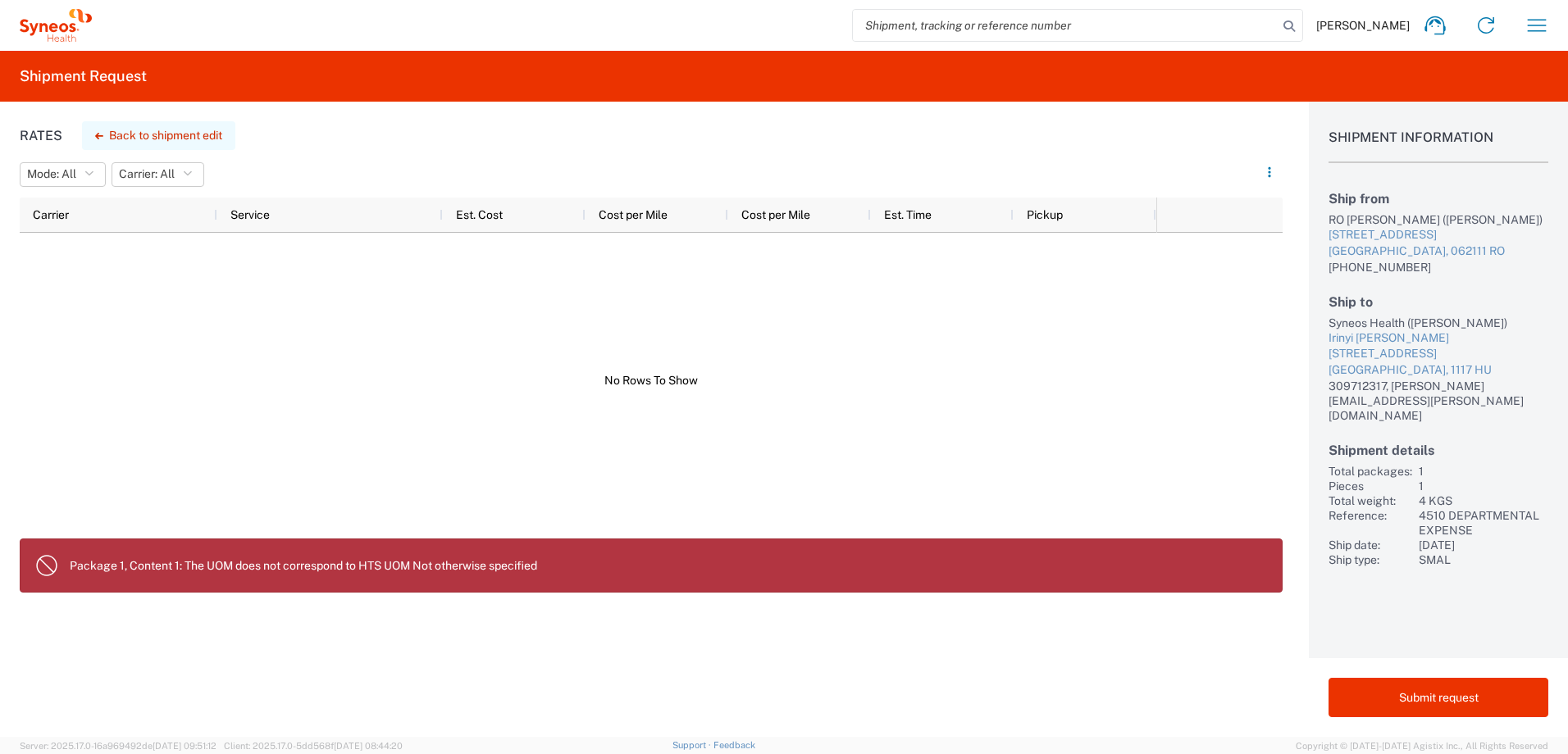
click at [140, 127] on button "Back to shipment edit" at bounding box center [159, 135] width 153 height 28
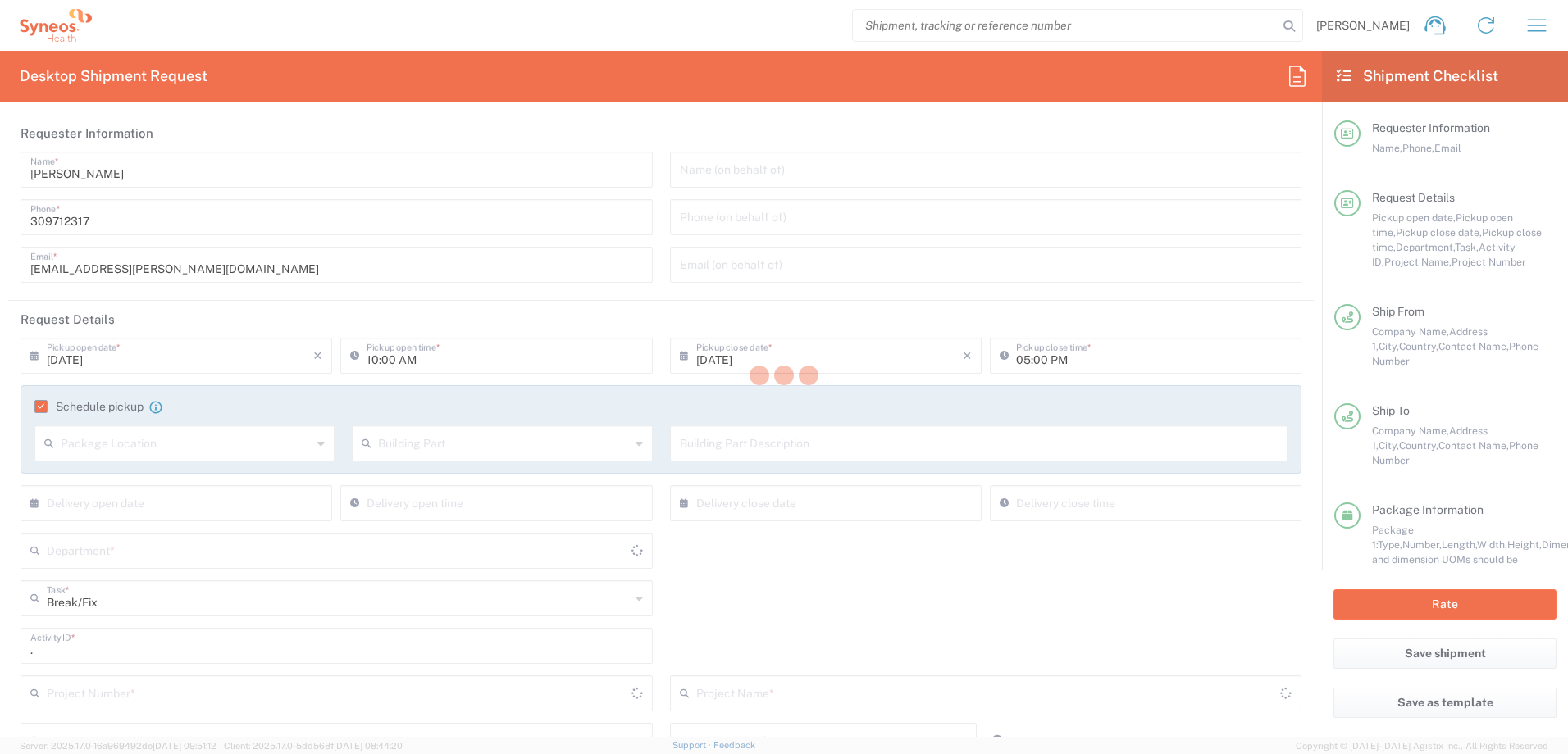
type input "4510"
type input "4510 DEPARTMENTAL EXPENSE"
type input "Your Packaging"
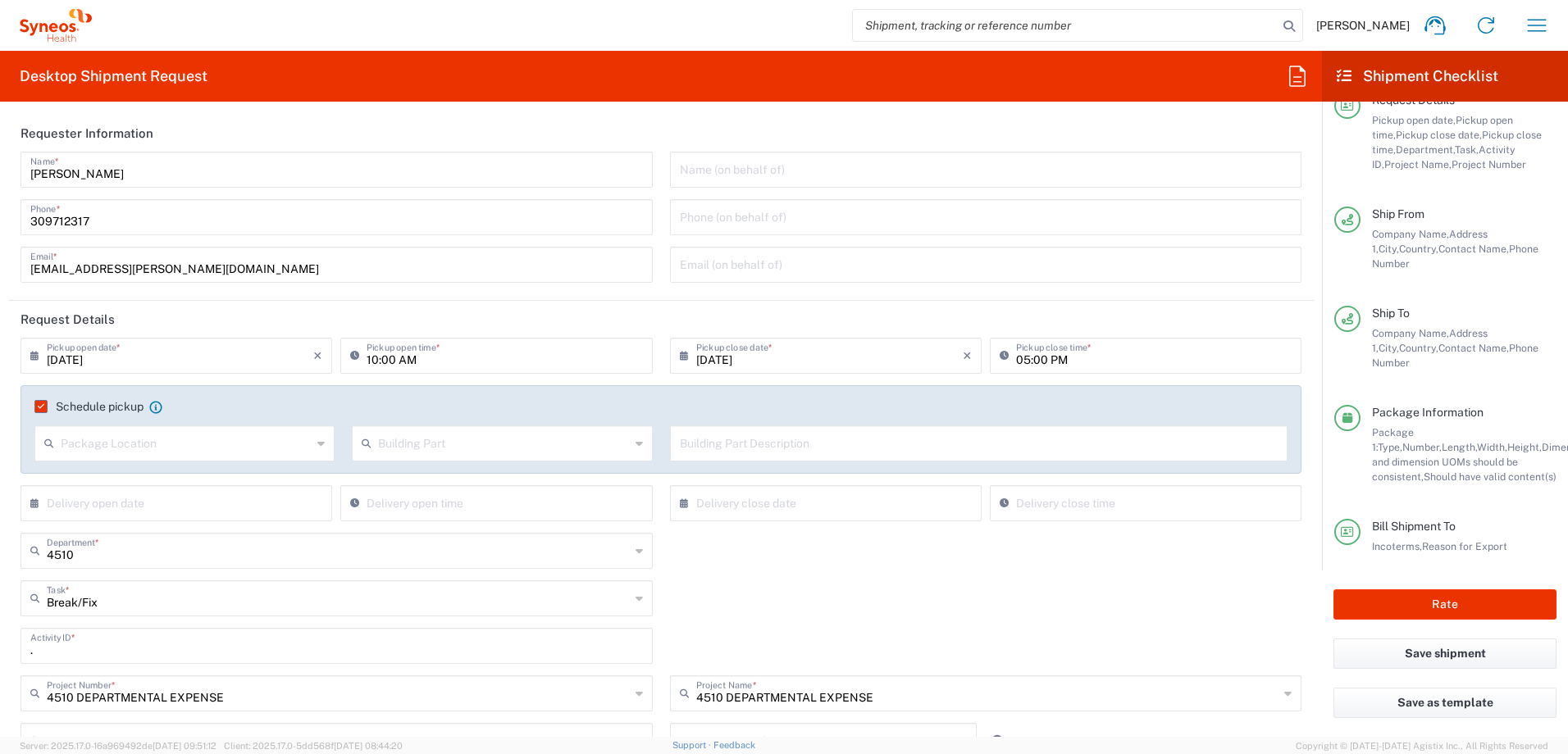
scroll to position [130, 0]
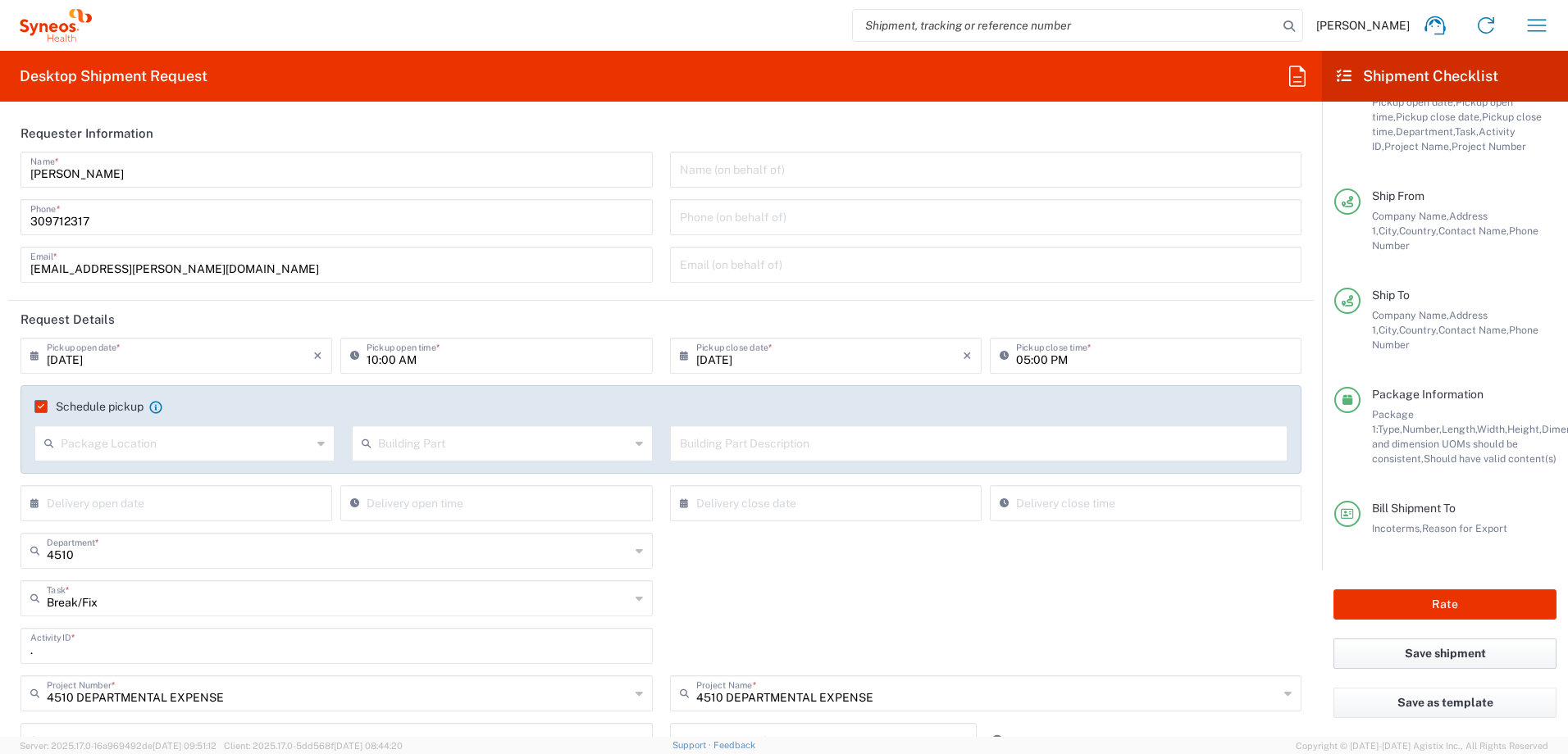
click at [1460, 657] on button "Save shipment" at bounding box center [1444, 653] width 223 height 30
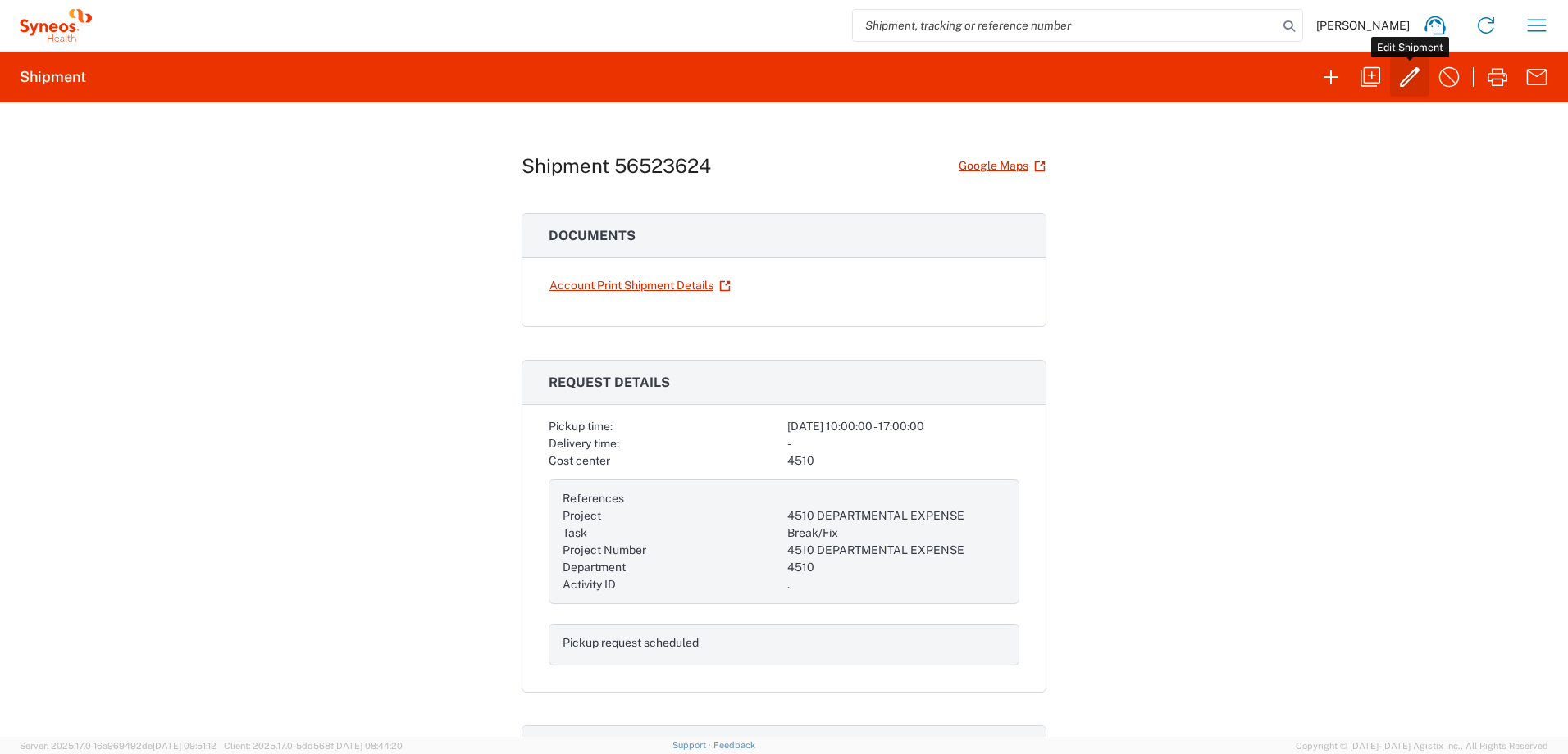
click at [1410, 92] on button "button" at bounding box center [1409, 76] width 39 height 39
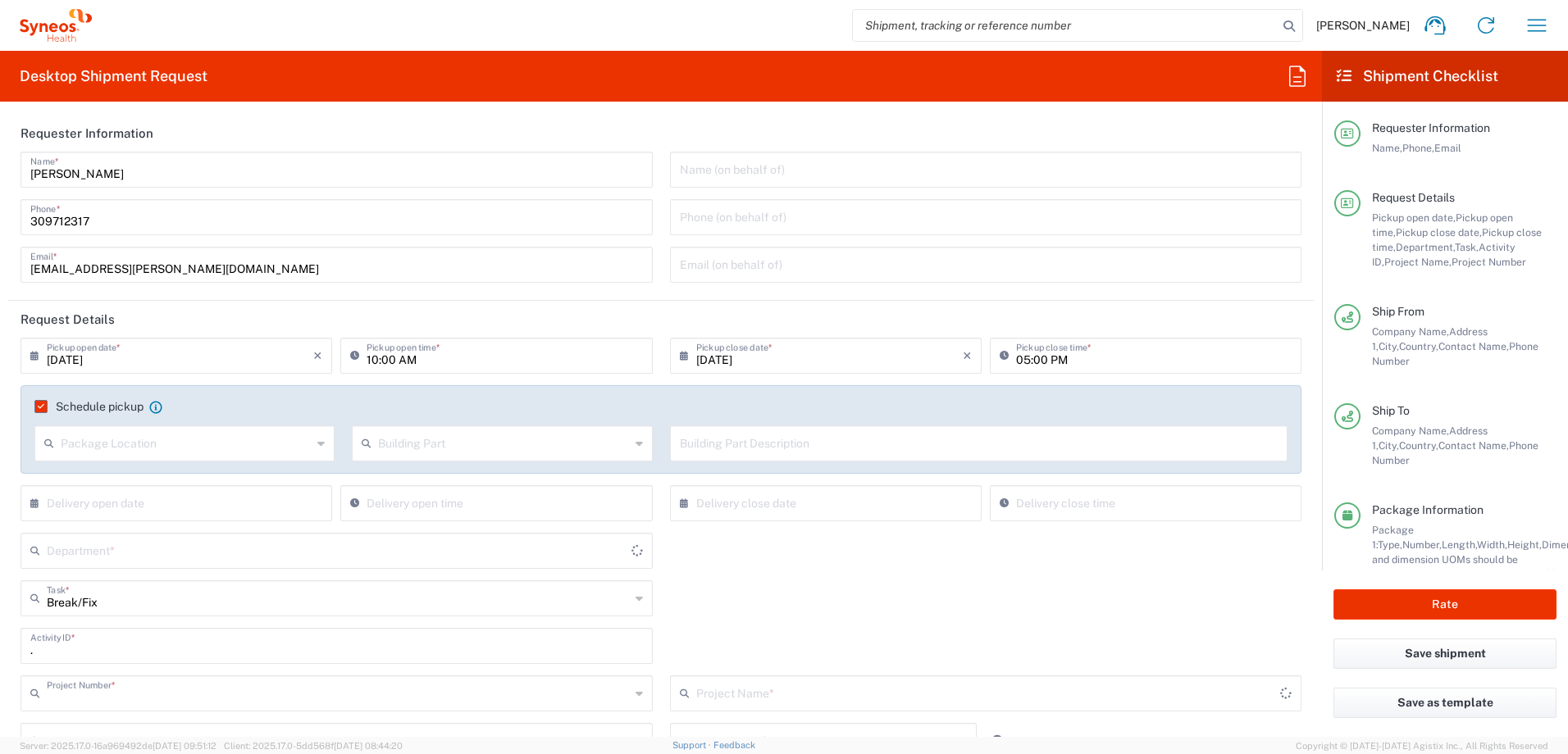
type input "4510 DEPARTMENTAL EXPENSE"
type input "Your Packaging"
type input "4510"
click at [1478, 602] on button "Rate" at bounding box center [1444, 604] width 223 height 30
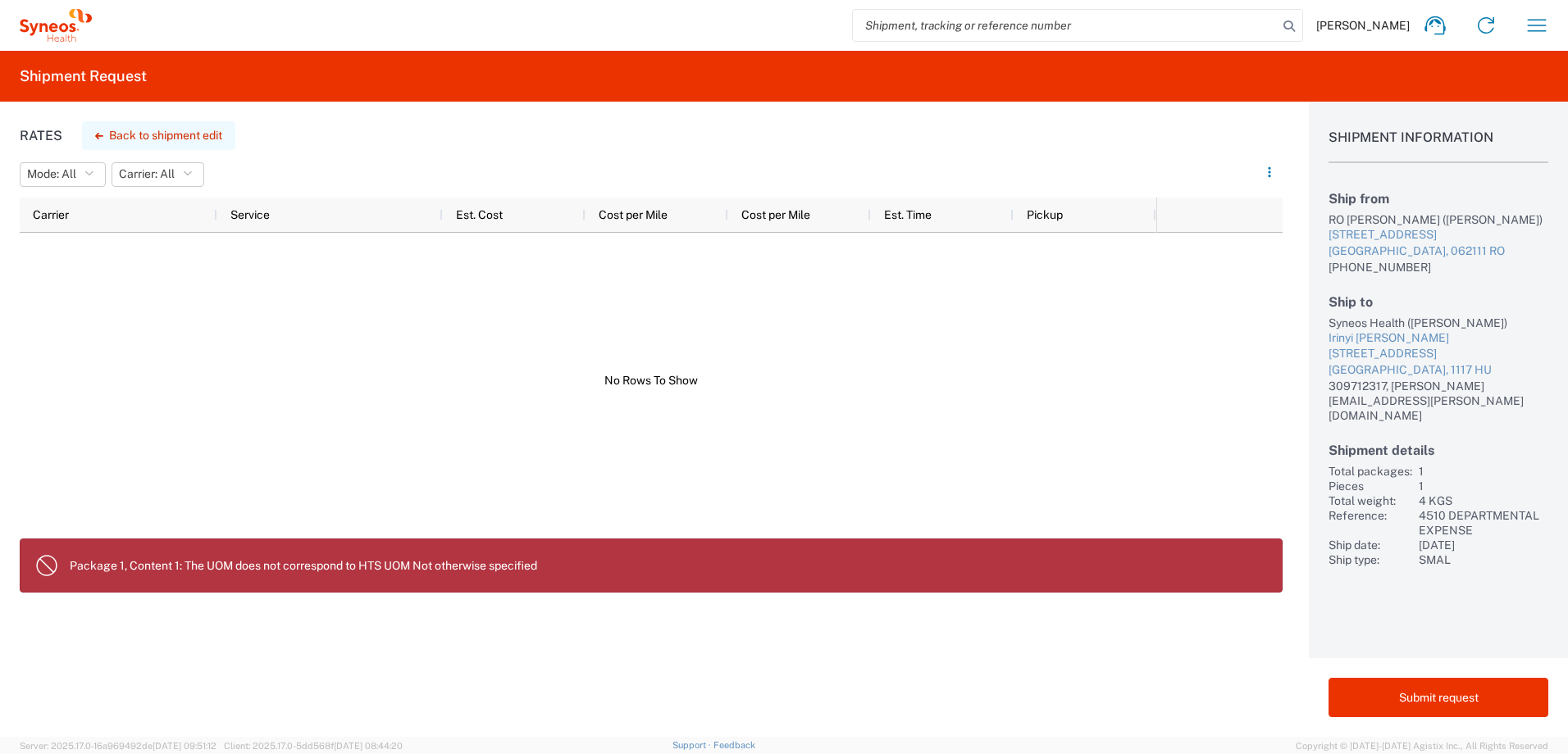
click at [195, 137] on button "Back to shipment edit" at bounding box center [159, 135] width 153 height 28
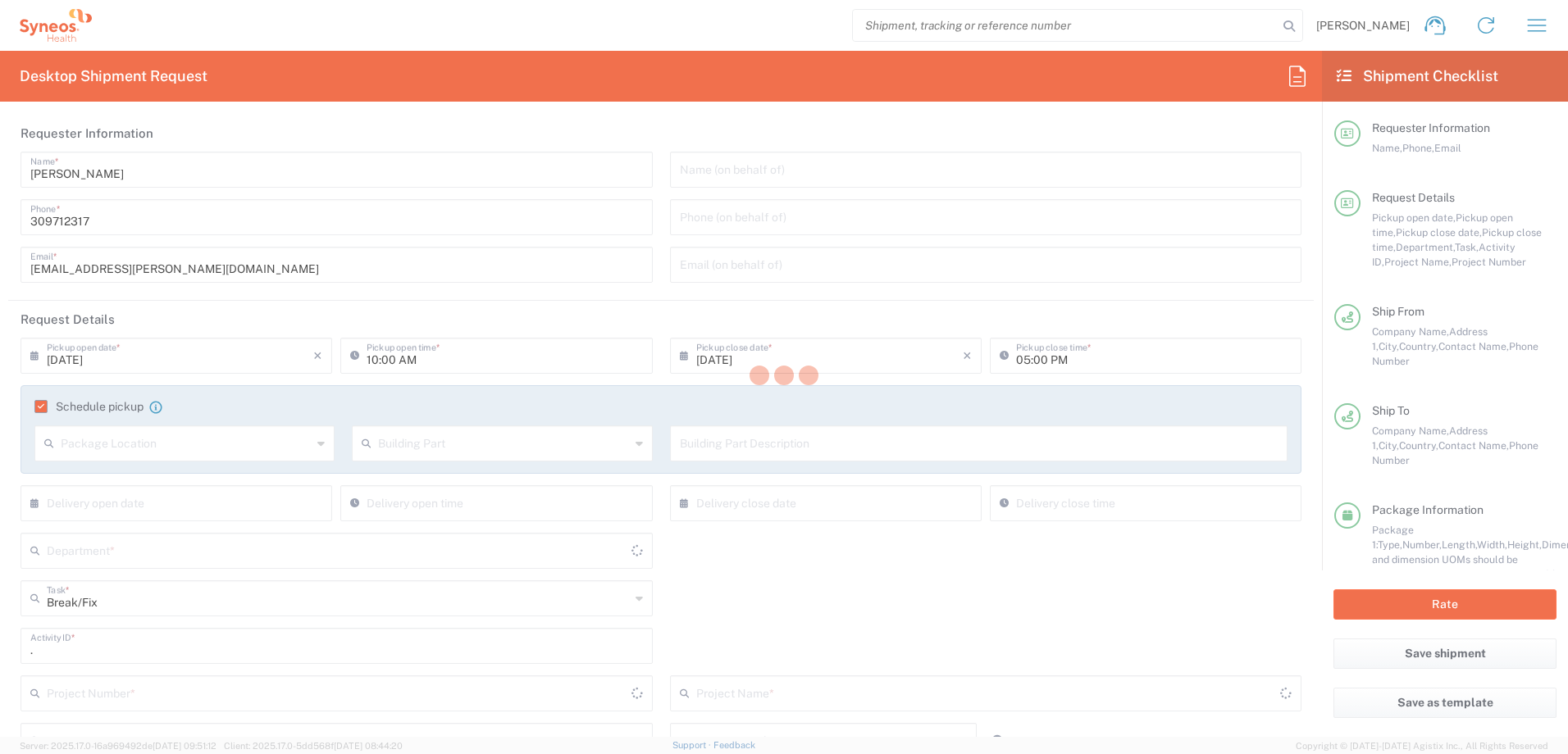
type input "4510 DEPARTMENTAL EXPENSE"
type input "Your Packaging"
type input "4510"
type input "4510 DEPARTMENTAL EXPENSE"
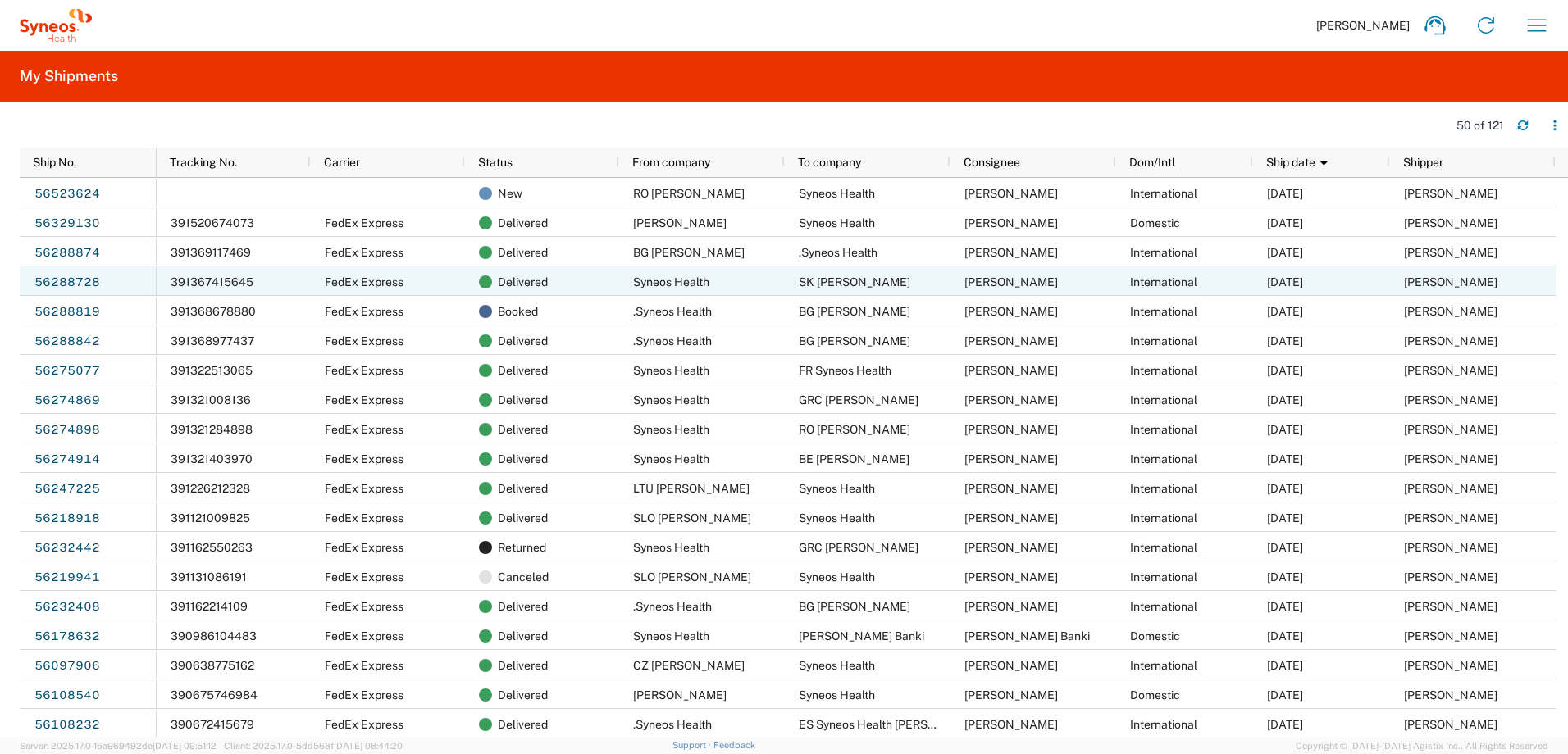
scroll to position [273, 0]
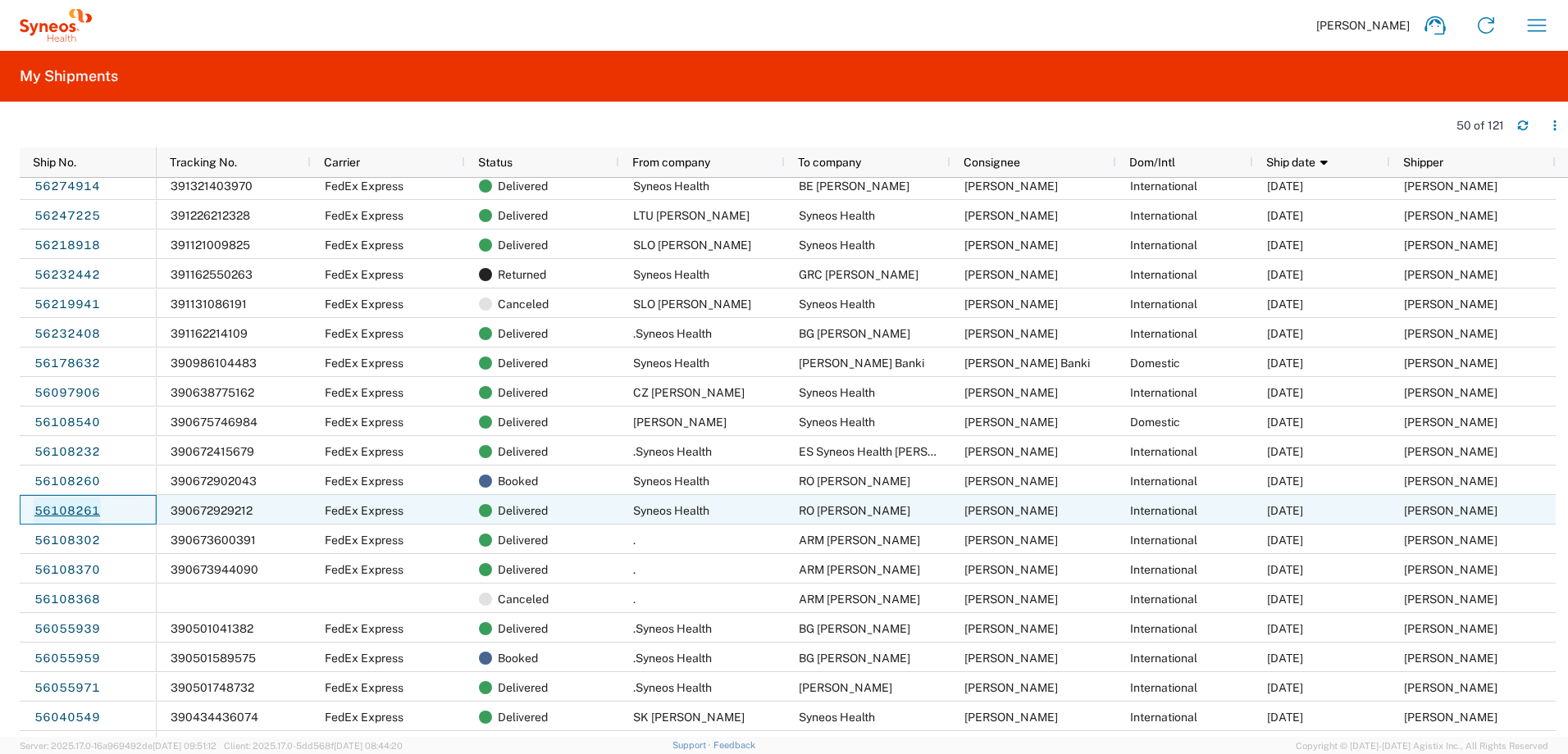
click at [69, 504] on link "56108261" at bounding box center [67, 510] width 67 height 26
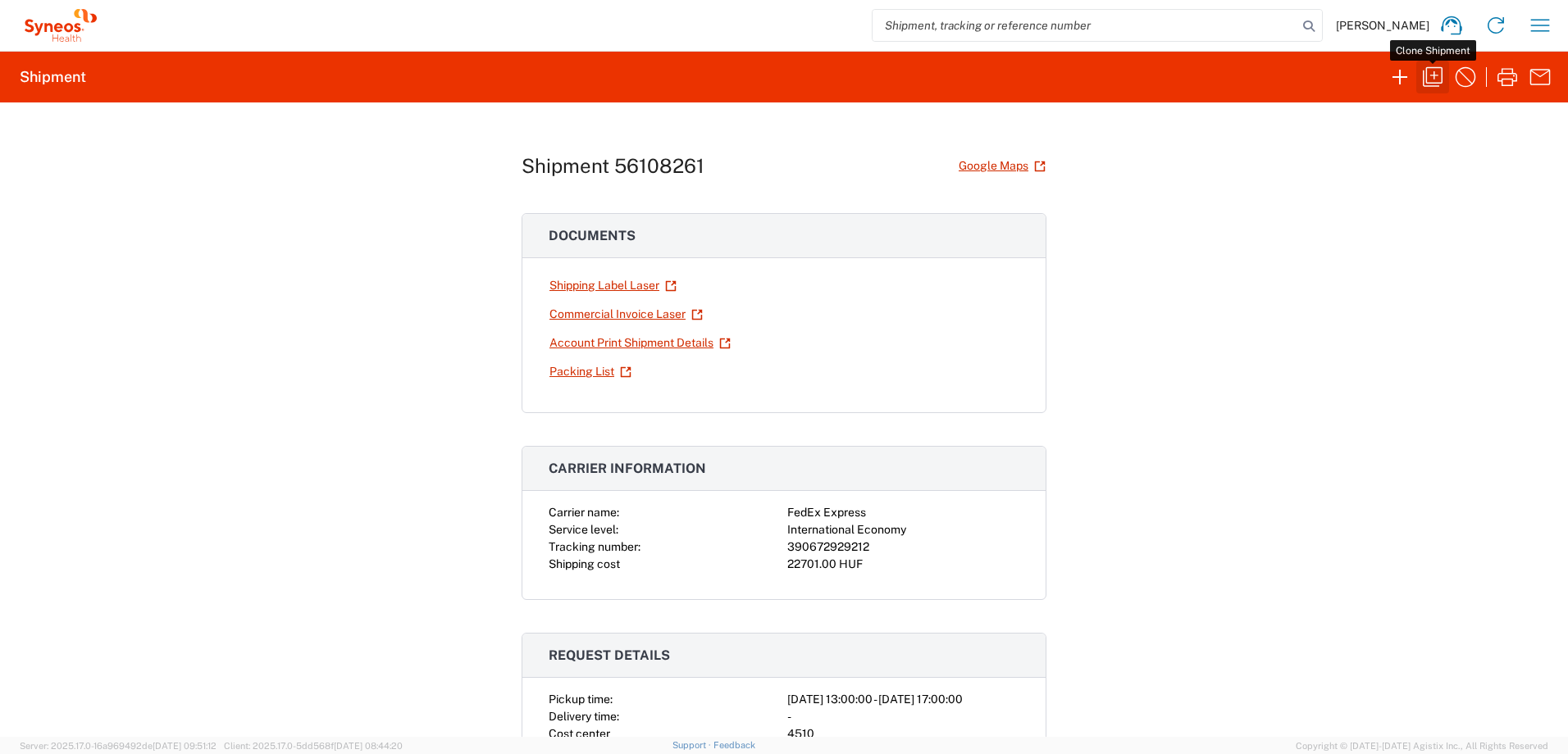
click at [1434, 77] on icon "button" at bounding box center [1432, 77] width 20 height 20
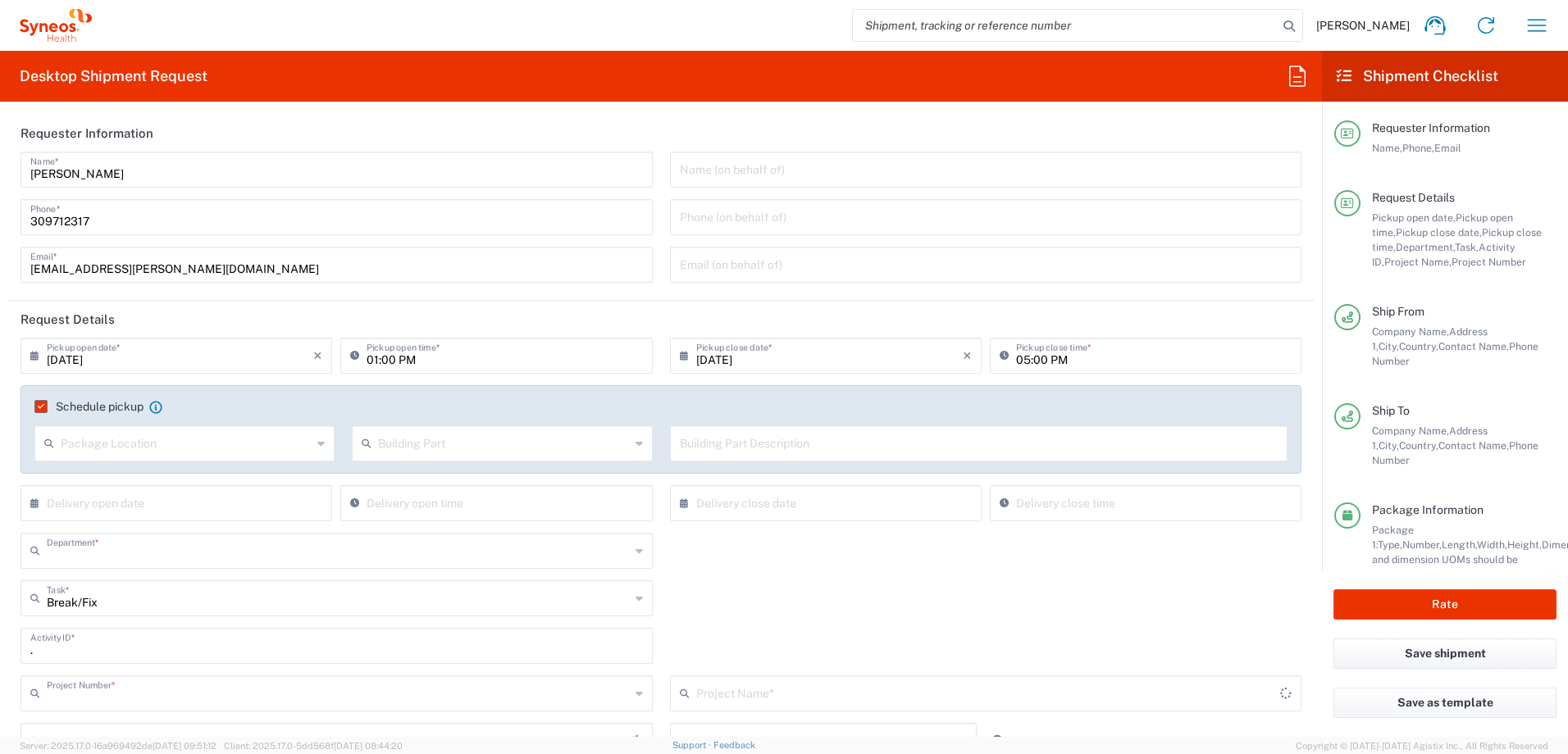
type input "4510"
type input "4510 DEPARTMENTAL EXPENSE"
type input "Your Packaging"
type input "4510 DEPARTMENTAL EXPENSE"
type input "Hungary"
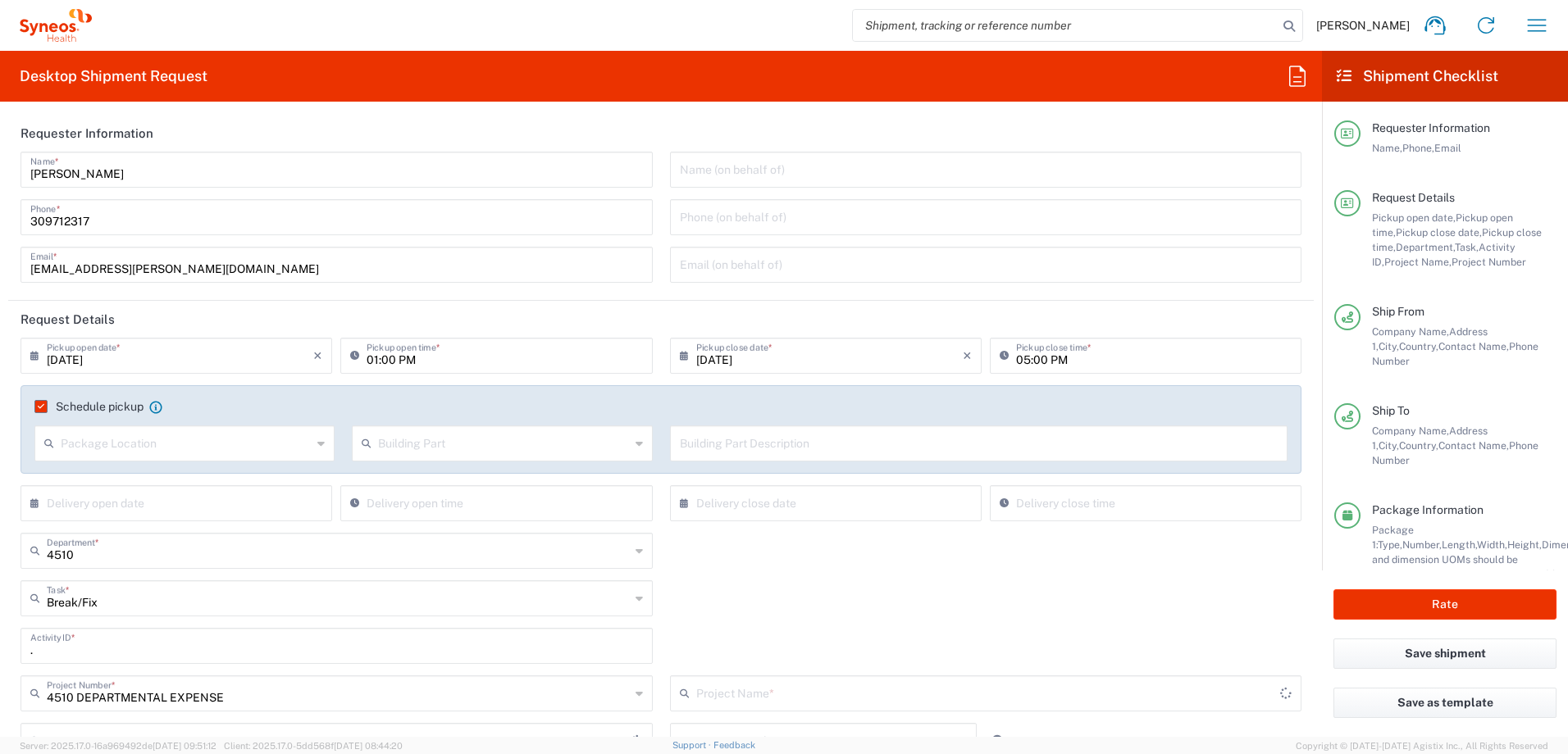
type input "Romania"
type input "Delivery Duty Paid"
type input "Syneos Health Hungary Kft."
click at [219, 363] on input "text" at bounding box center [179, 353] width 266 height 28
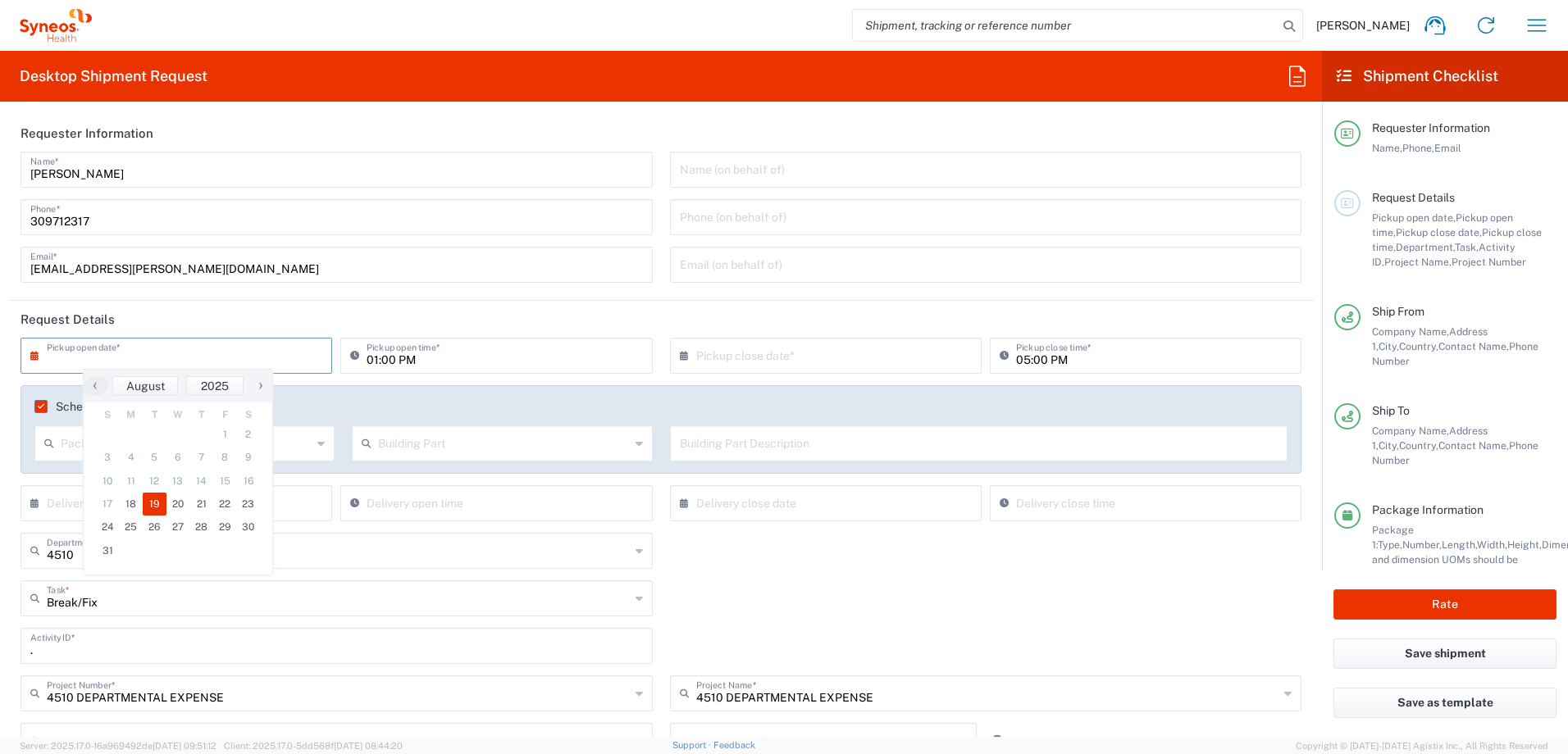
click at [156, 506] on span "19" at bounding box center [155, 504] width 24 height 23
type input "[DATE]"
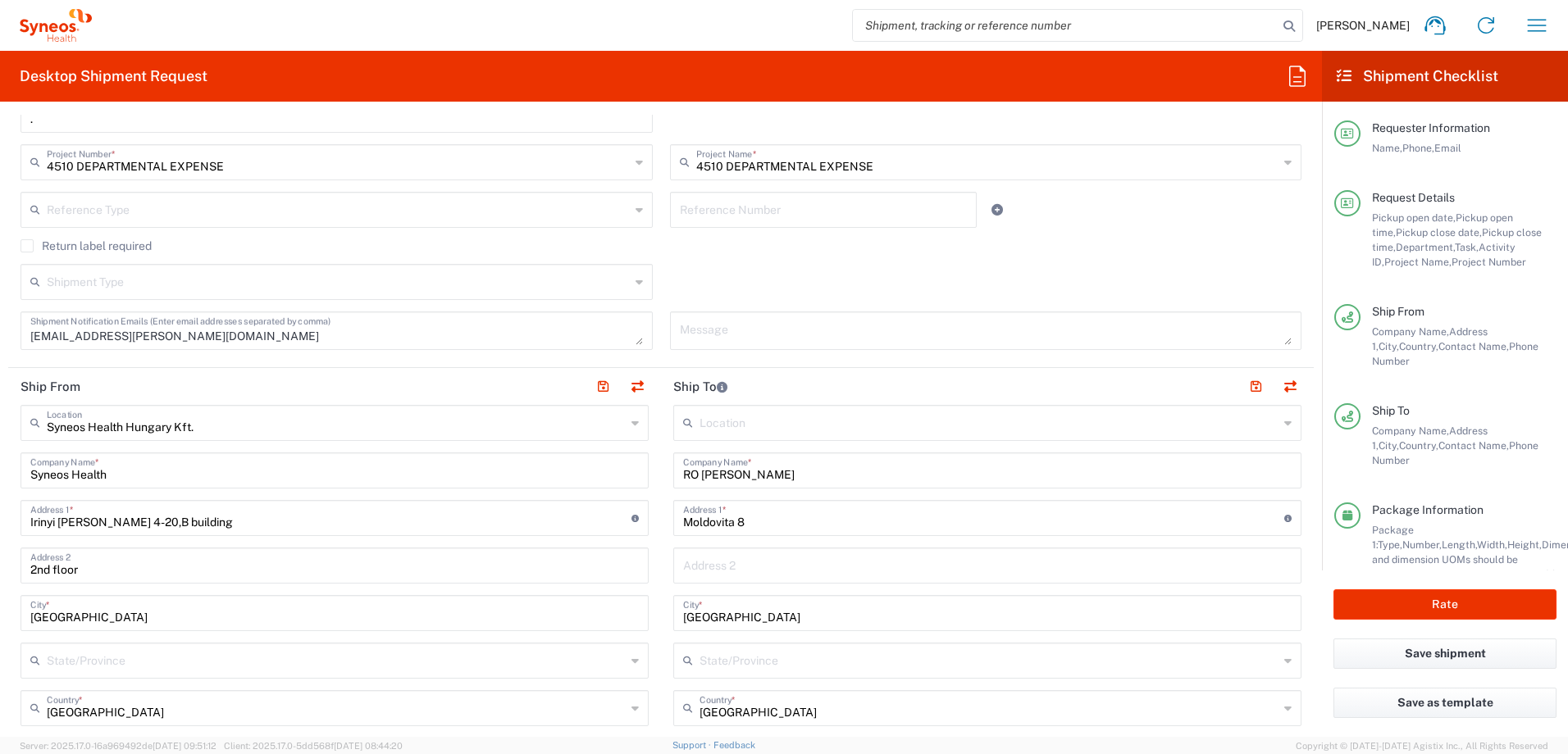
scroll to position [546, 0]
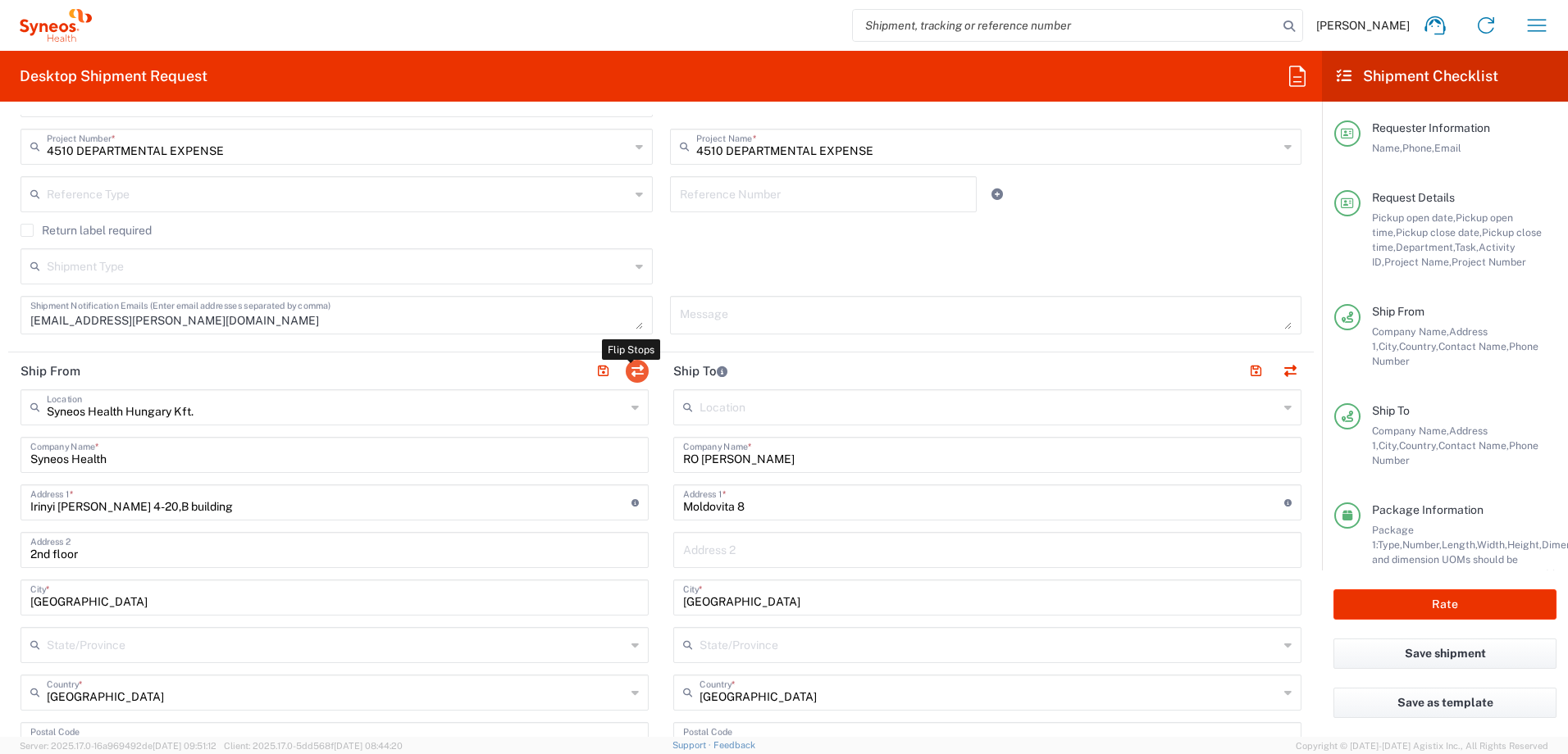
click at [637, 373] on button "button" at bounding box center [637, 371] width 23 height 23
type input "RO [PERSON_NAME]"
type input "Moldovita 8"
type input "București"
type input "[GEOGRAPHIC_DATA]"
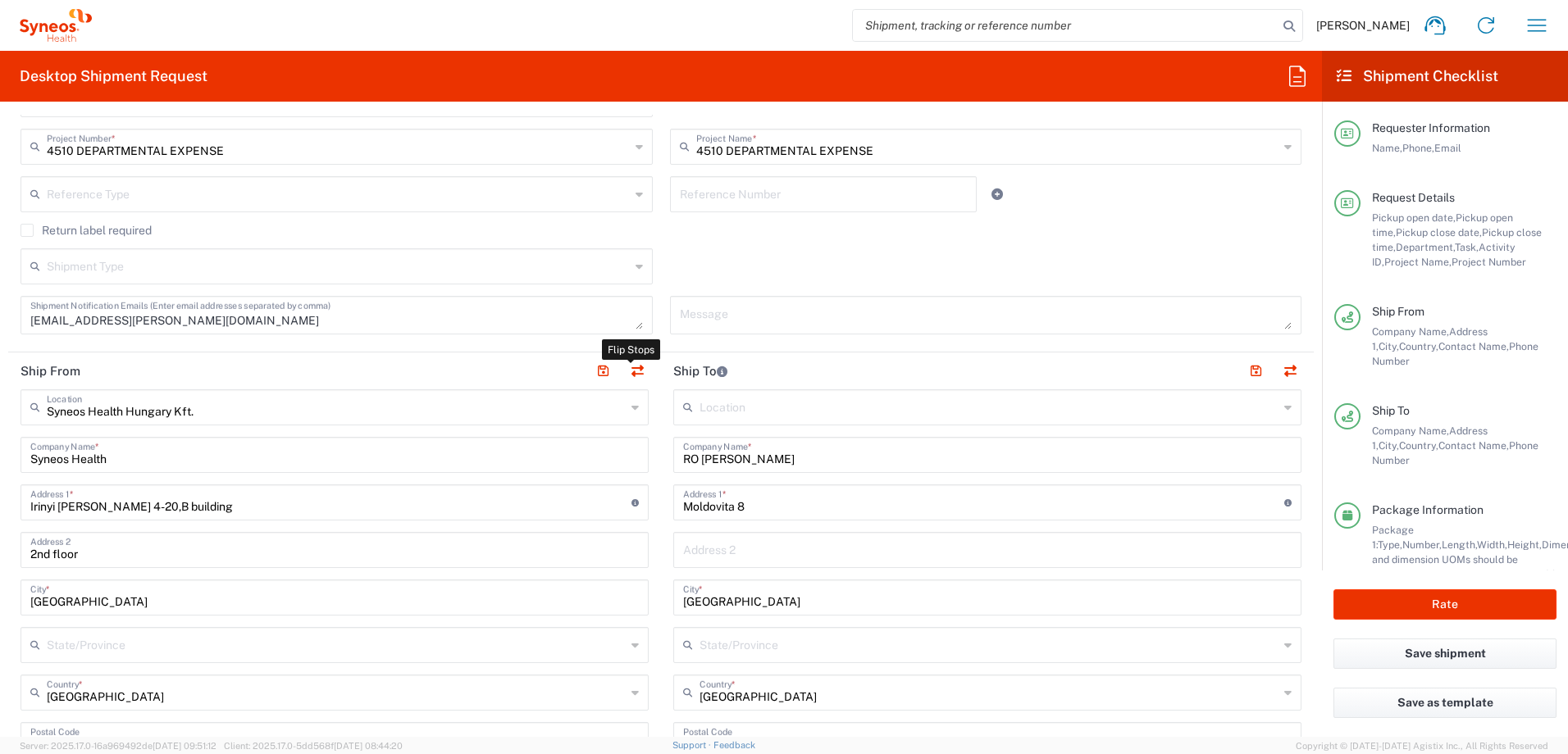
type input "041816"
type input "[PERSON_NAME]"
type input "40723606328"
type input "Syneos Health Hungary Kft."
type input "Syneos Health"
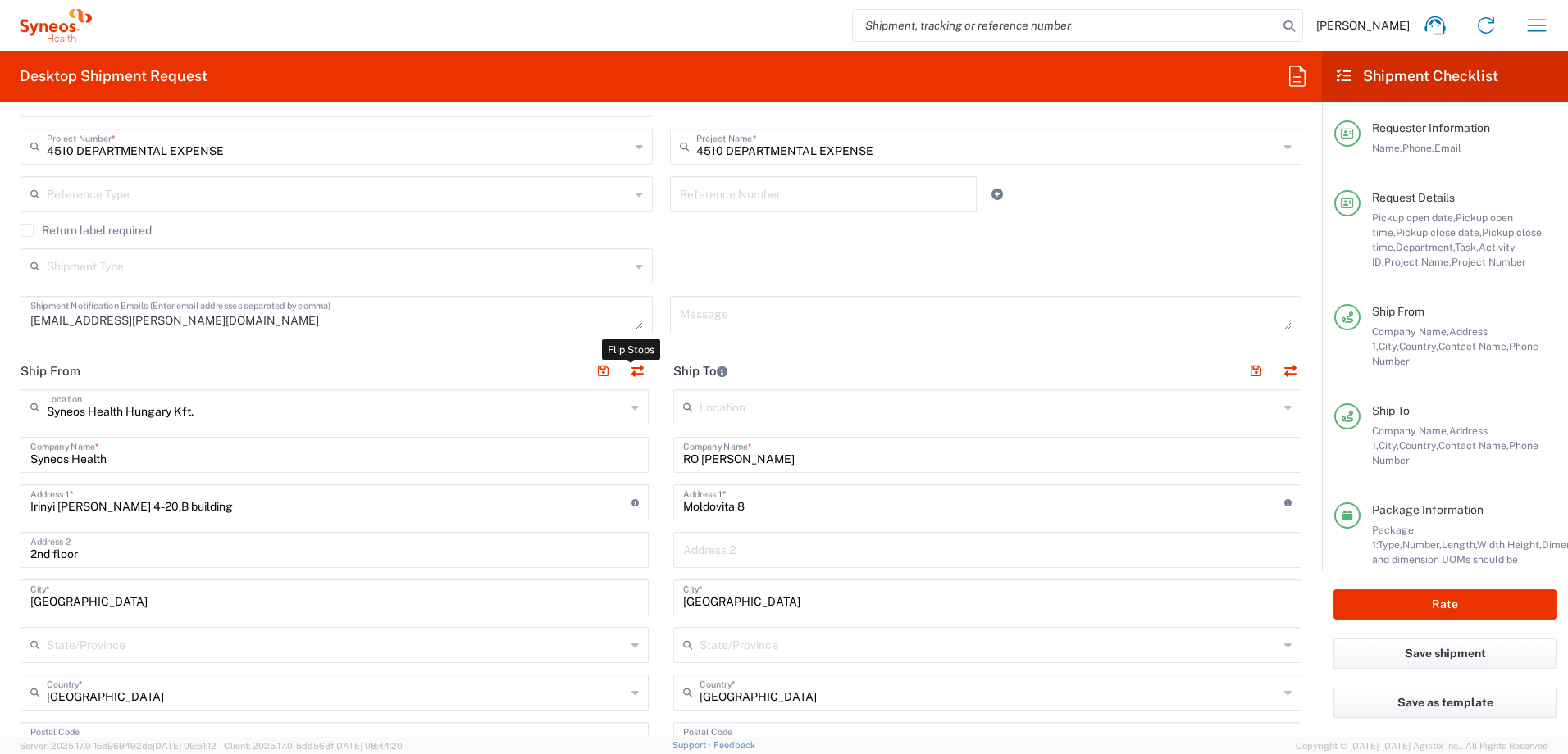
type input "Irinyi Jozsef u. 4-20,B building"
type input "2nd floor"
type input "[GEOGRAPHIC_DATA]"
type input "1117"
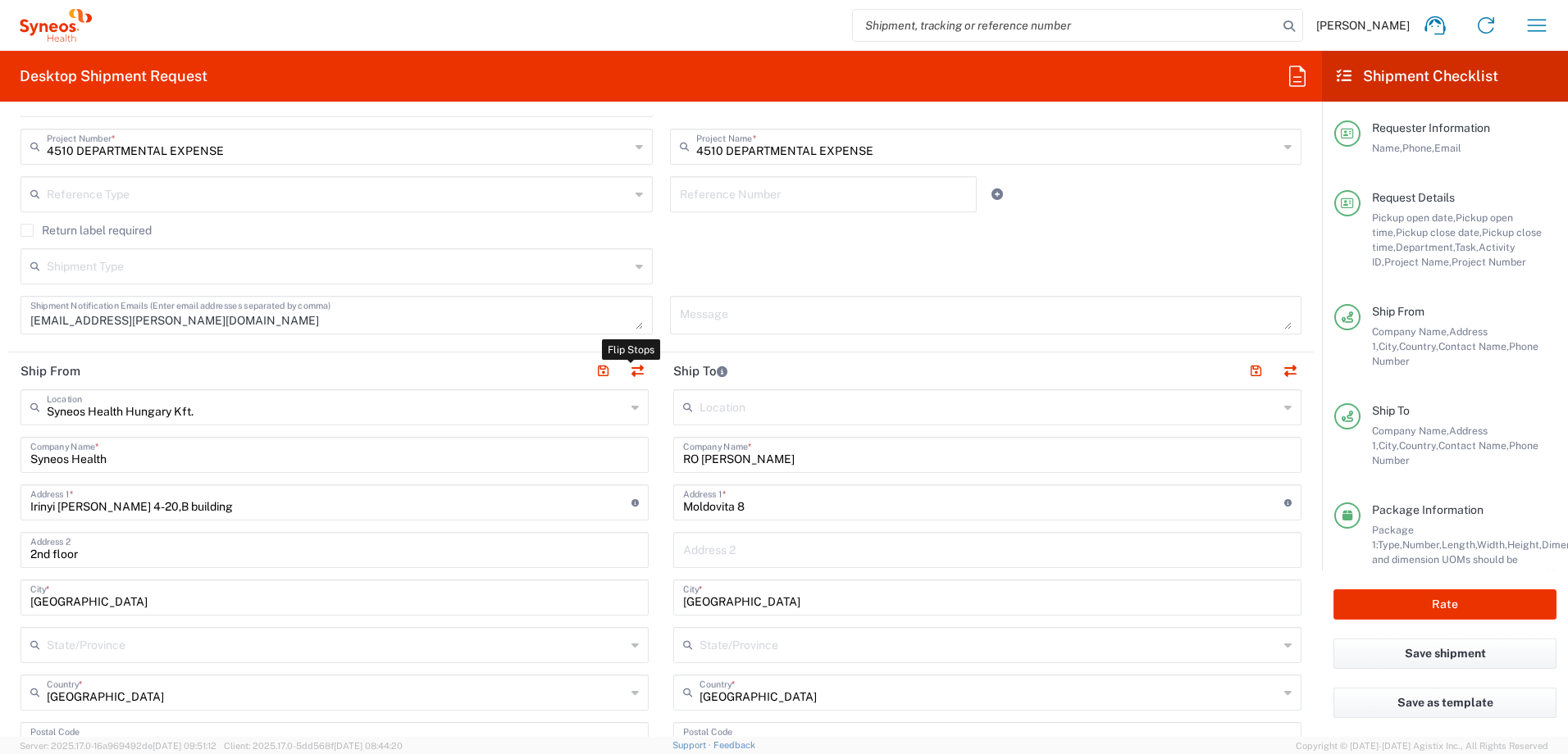
type input "[PERSON_NAME]"
type input "309712317"
type input "[EMAIL_ADDRESS][PERSON_NAME][DOMAIN_NAME]"
type input "Sender/Shipper"
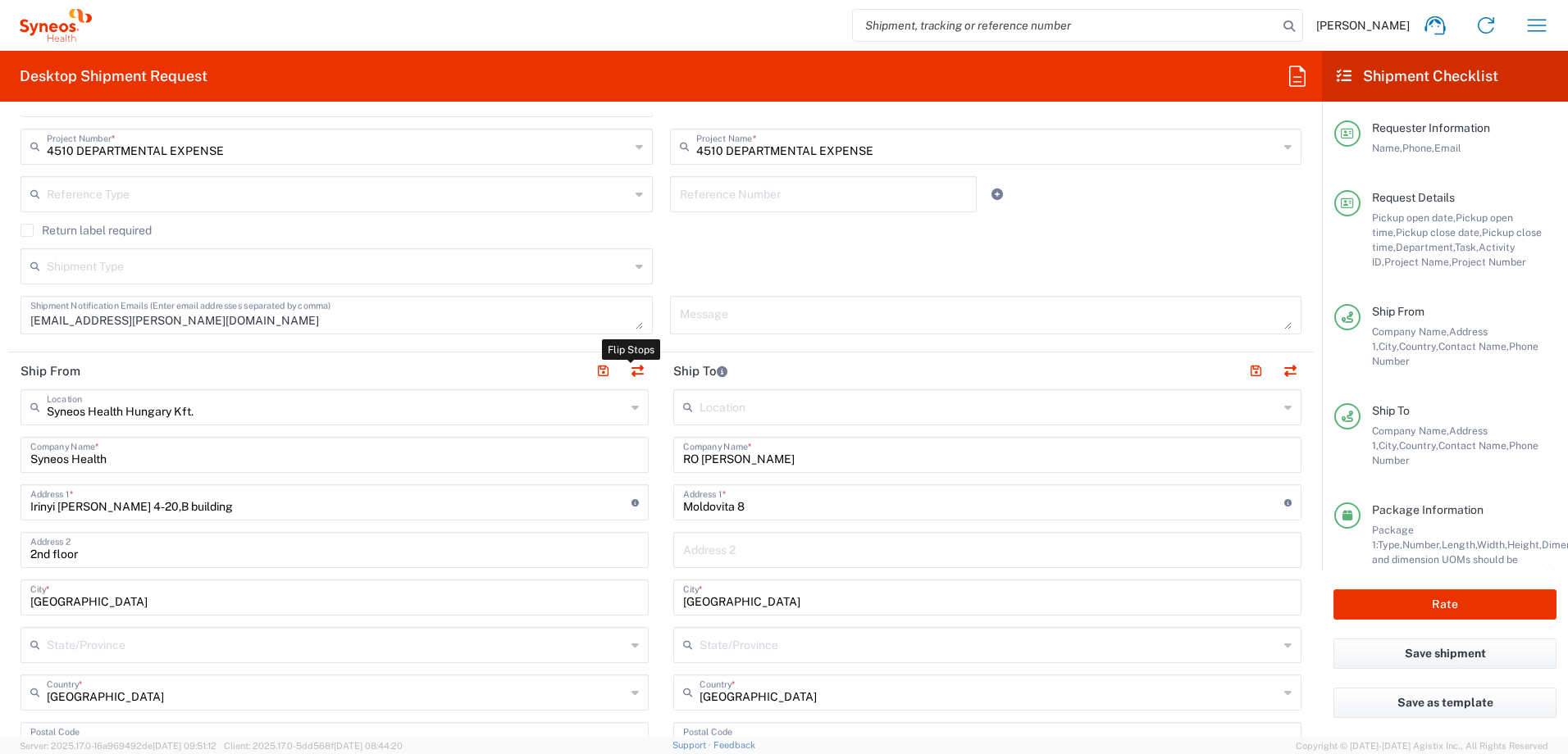
type input "Delivery Duty Paid"
type input "EORI"
type input "HU0028038708"
type input "RO 9320521"
type input "TIN"
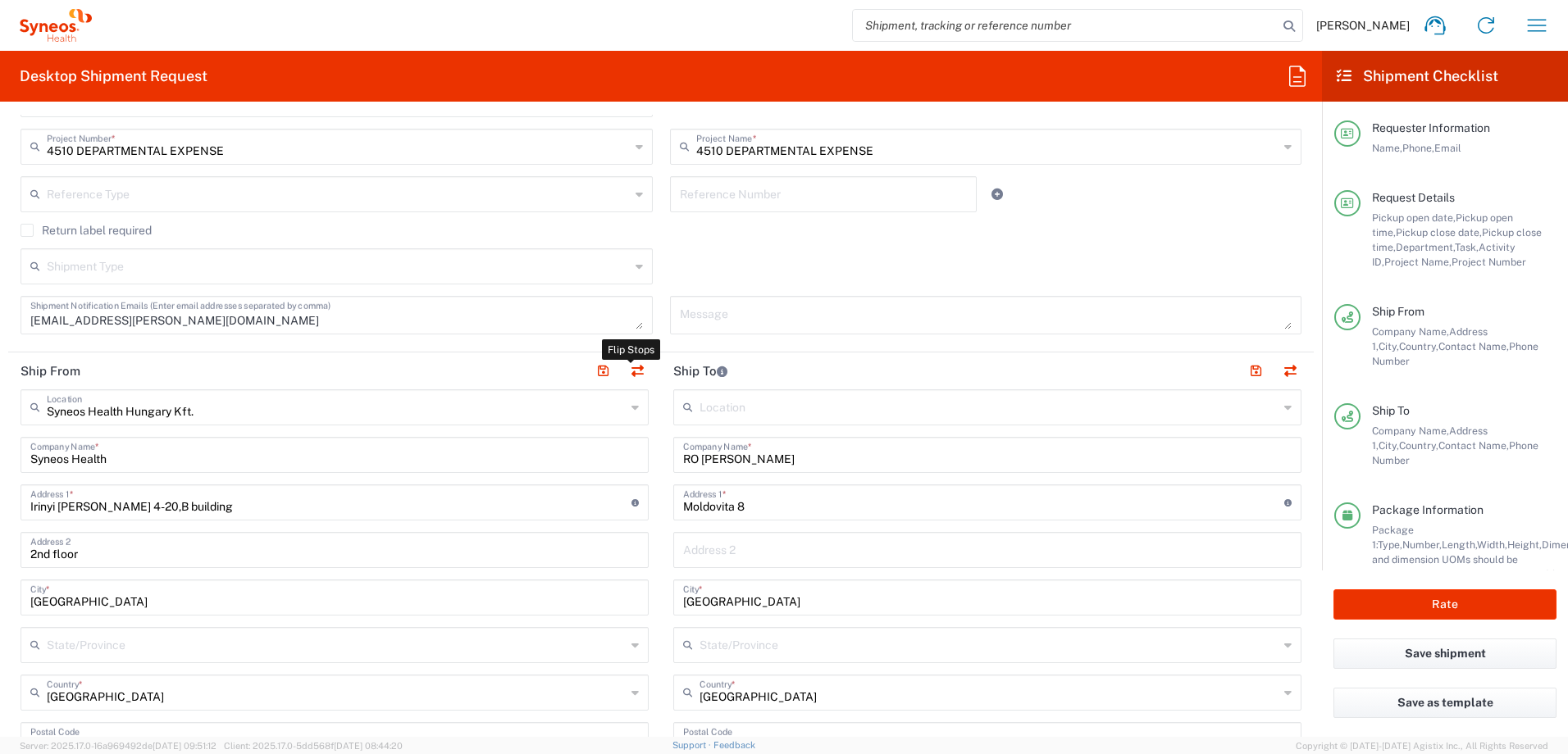
type input "9320521"
type input "HU 24901833"
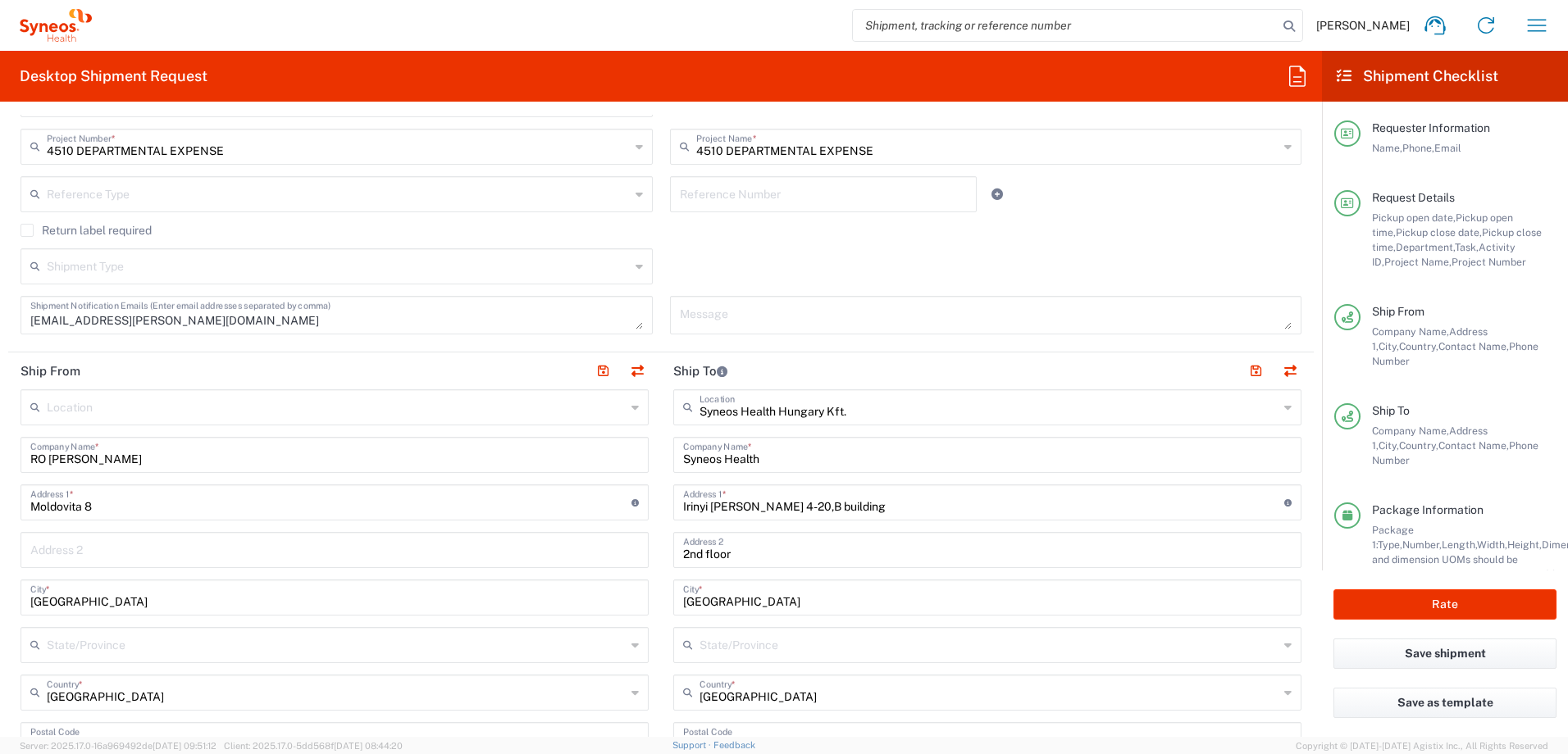
click at [131, 550] on input "text" at bounding box center [334, 548] width 609 height 28
paste input "apartment 17, Sector 6"
type input "apartment 17, Sector 6"
drag, startPoint x: 112, startPoint y: 504, endPoint x: -25, endPoint y: 499, distance: 137.1
click at [0, 499] on html "Zsolt Varga Home Shipment estimator Shipment tracking Desktop shipment request …" at bounding box center [784, 377] width 1568 height 754
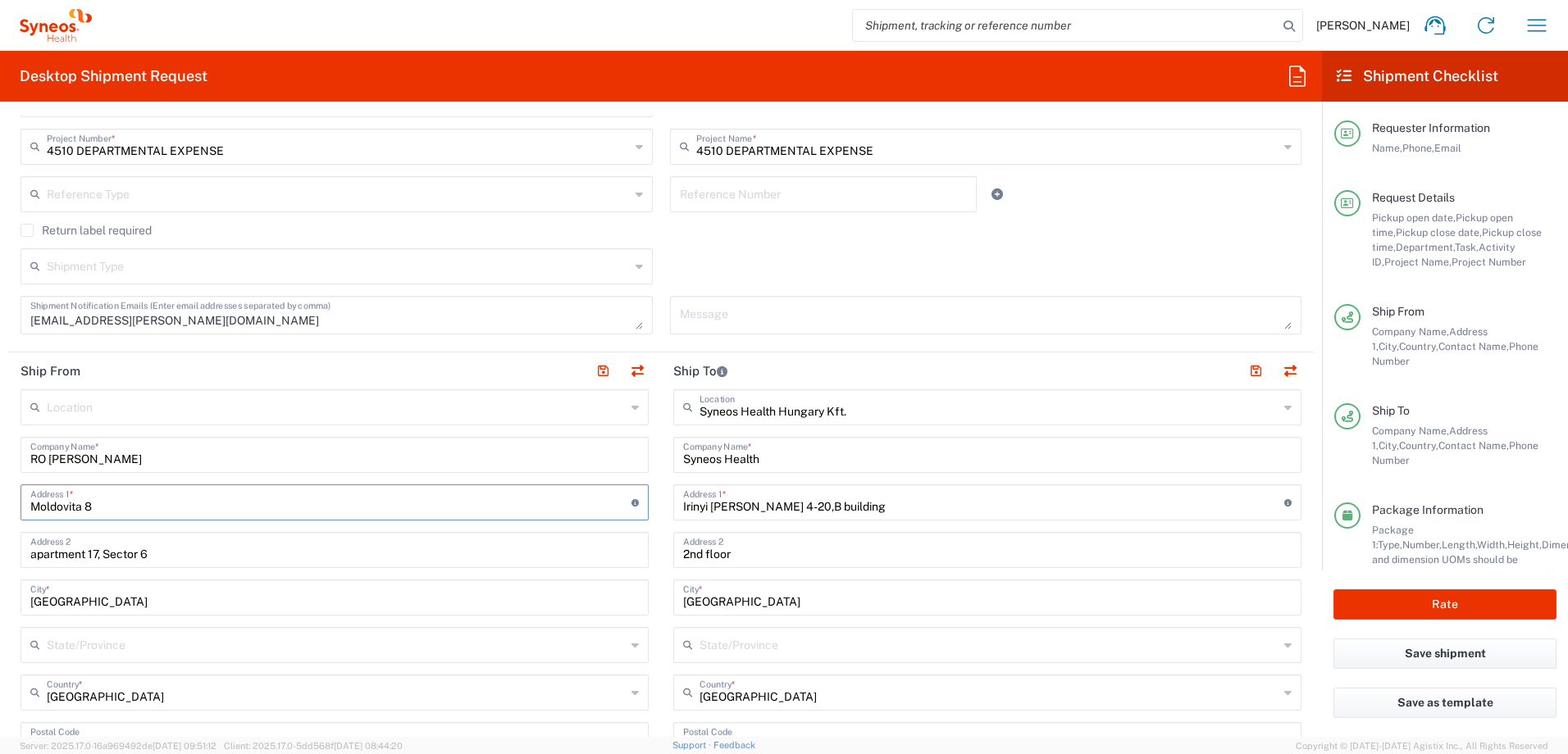
paste input "[STREET_ADDRESS]"
type input "[STREET_ADDRESS]"
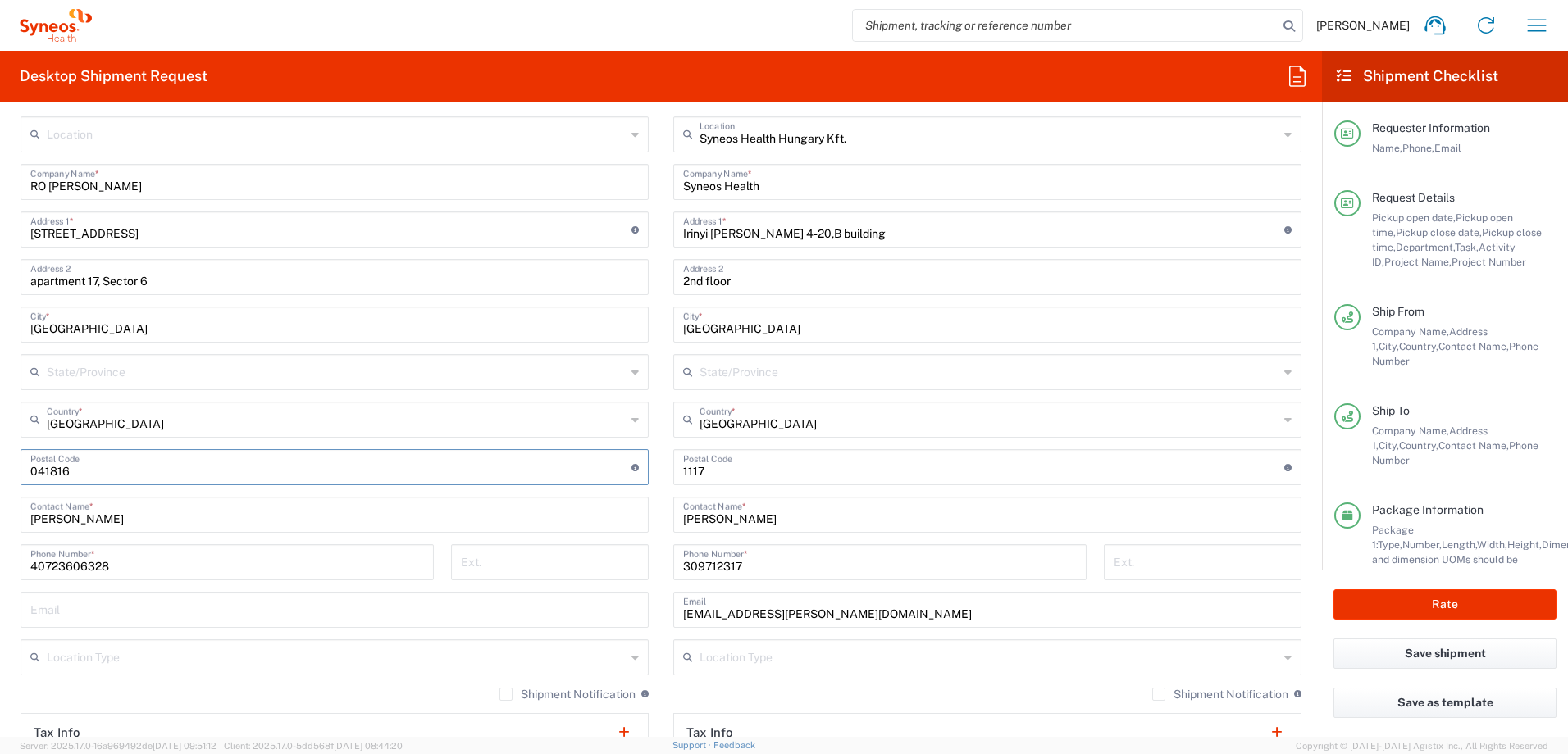
drag, startPoint x: 77, startPoint y: 467, endPoint x: -15, endPoint y: 464, distance: 92.0
click at [0, 464] on html "Zsolt Varga Home Shipment estimator Shipment tracking Desktop shipment request …" at bounding box center [784, 377] width 1568 height 754
paste input "062111"
type input "062111"
drag, startPoint x: 127, startPoint y: 566, endPoint x: 630, endPoint y: 631, distance: 507.2
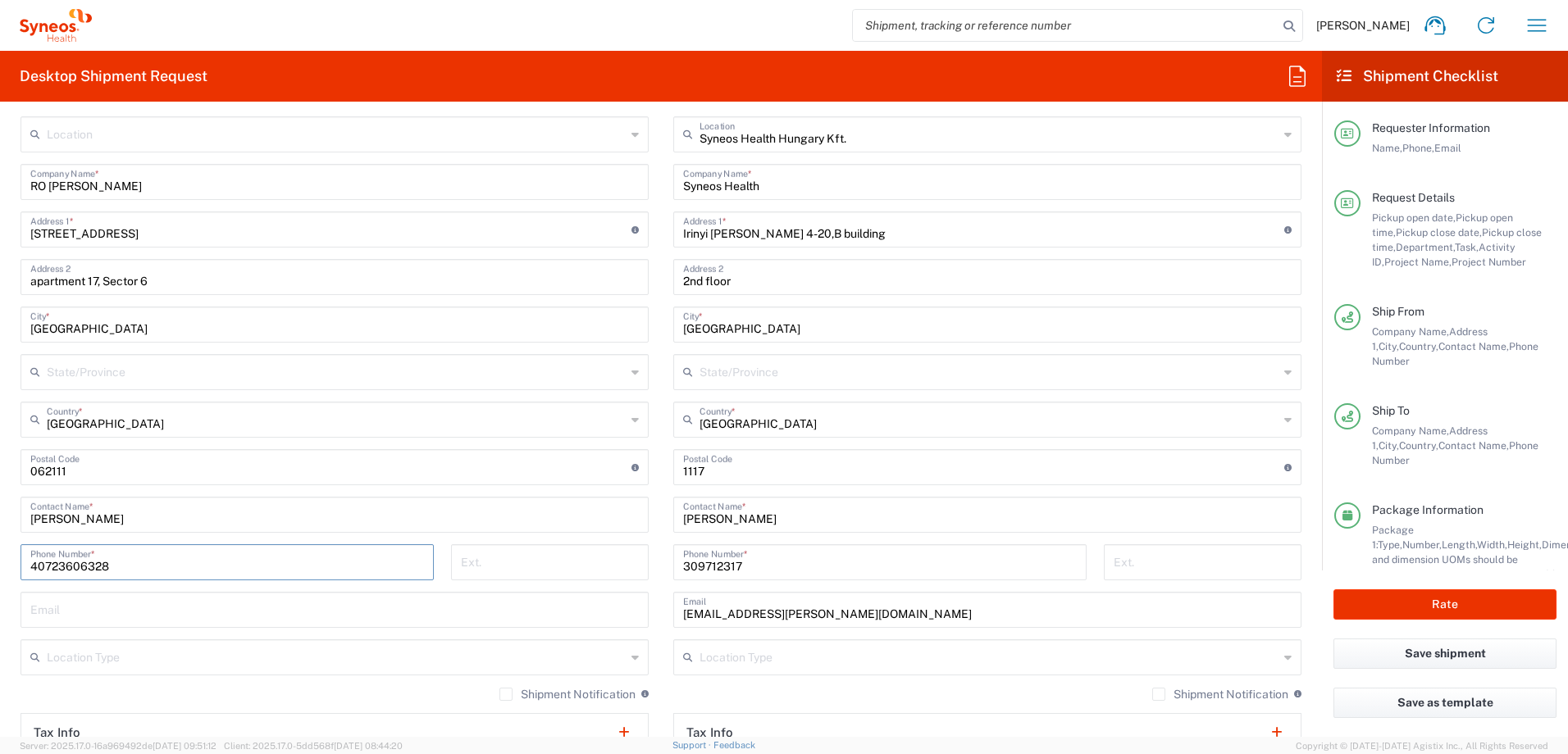
click at [0, 565] on html "Zsolt Varga Home Shipment estimator Shipment tracking Desktop shipment request …" at bounding box center [784, 377] width 1568 height 754
paste input "85698107"
type input "40785698107"
click at [661, 594] on main "Syneos Health Hungary Kft. Location Syneos Health Hungary Kft. Addison Whitney …" at bounding box center [987, 484] width 652 height 736
drag, startPoint x: 133, startPoint y: 523, endPoint x: 329, endPoint y: 257, distance: 330.4
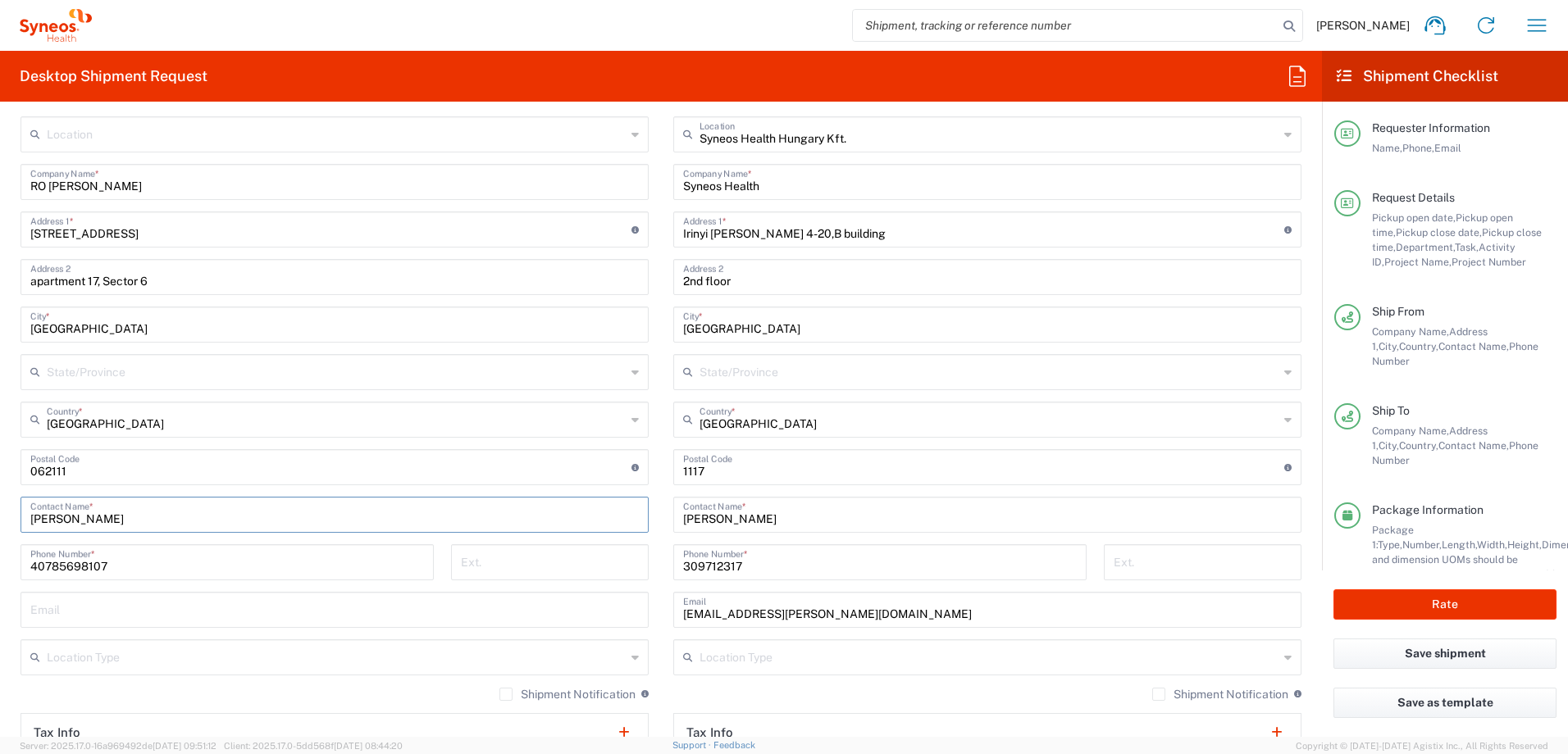
click at [0, 512] on html "Zsolt Varga Home Shipment estimator Shipment tracking Desktop shipment request …" at bounding box center [784, 377] width 1568 height 754
paste input "[PERSON_NAME]"
type input "[PERSON_NAME]"
drag, startPoint x: 171, startPoint y: 184, endPoint x: 52, endPoint y: 187, distance: 119.0
click at [52, 187] on input "RO [PERSON_NAME]" at bounding box center [334, 180] width 609 height 28
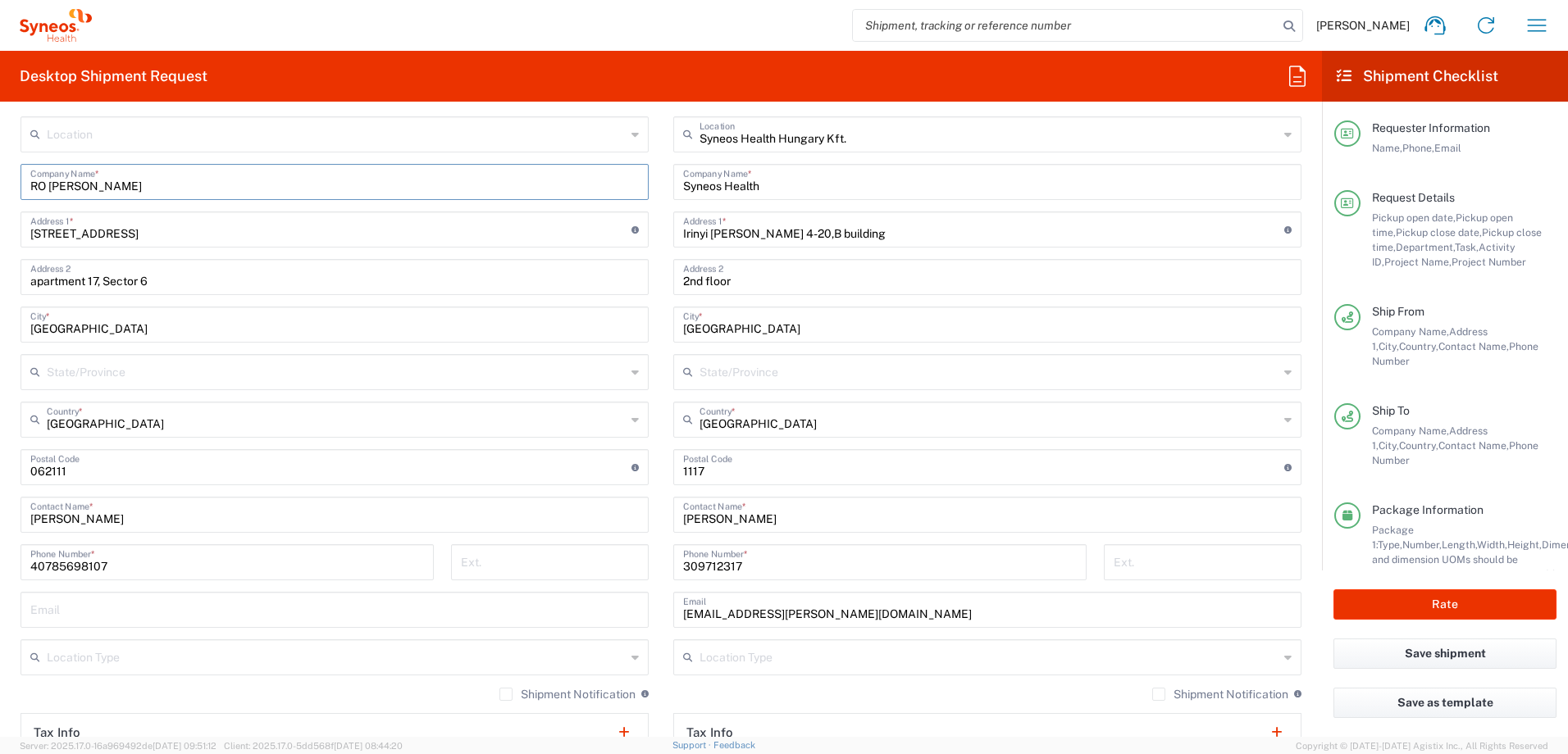
paste input "[PERSON_NAME]"
type input "RO [PERSON_NAME]"
click at [1439, 604] on button "Rate" at bounding box center [1444, 604] width 223 height 30
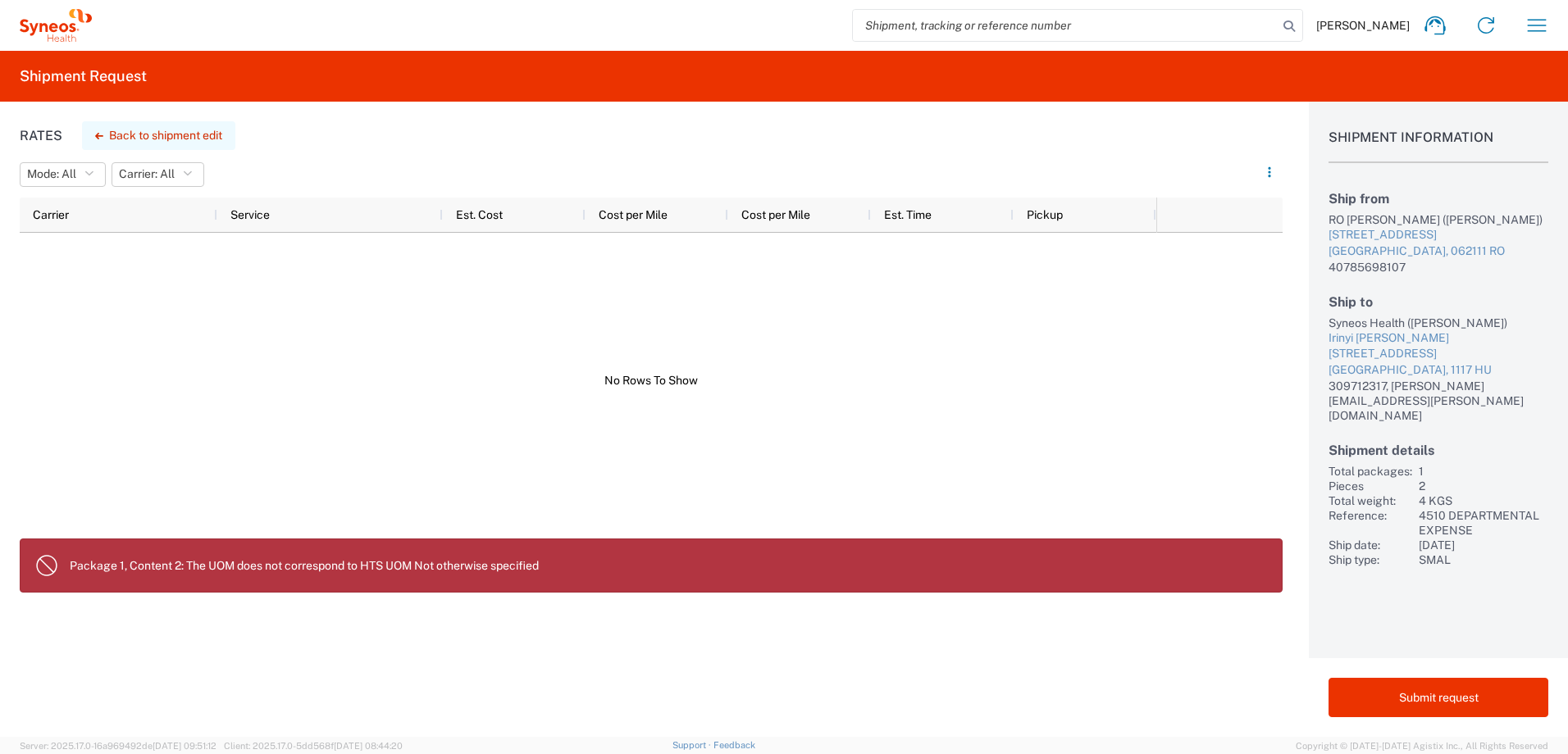
click at [174, 134] on button "Back to shipment edit" at bounding box center [159, 135] width 153 height 28
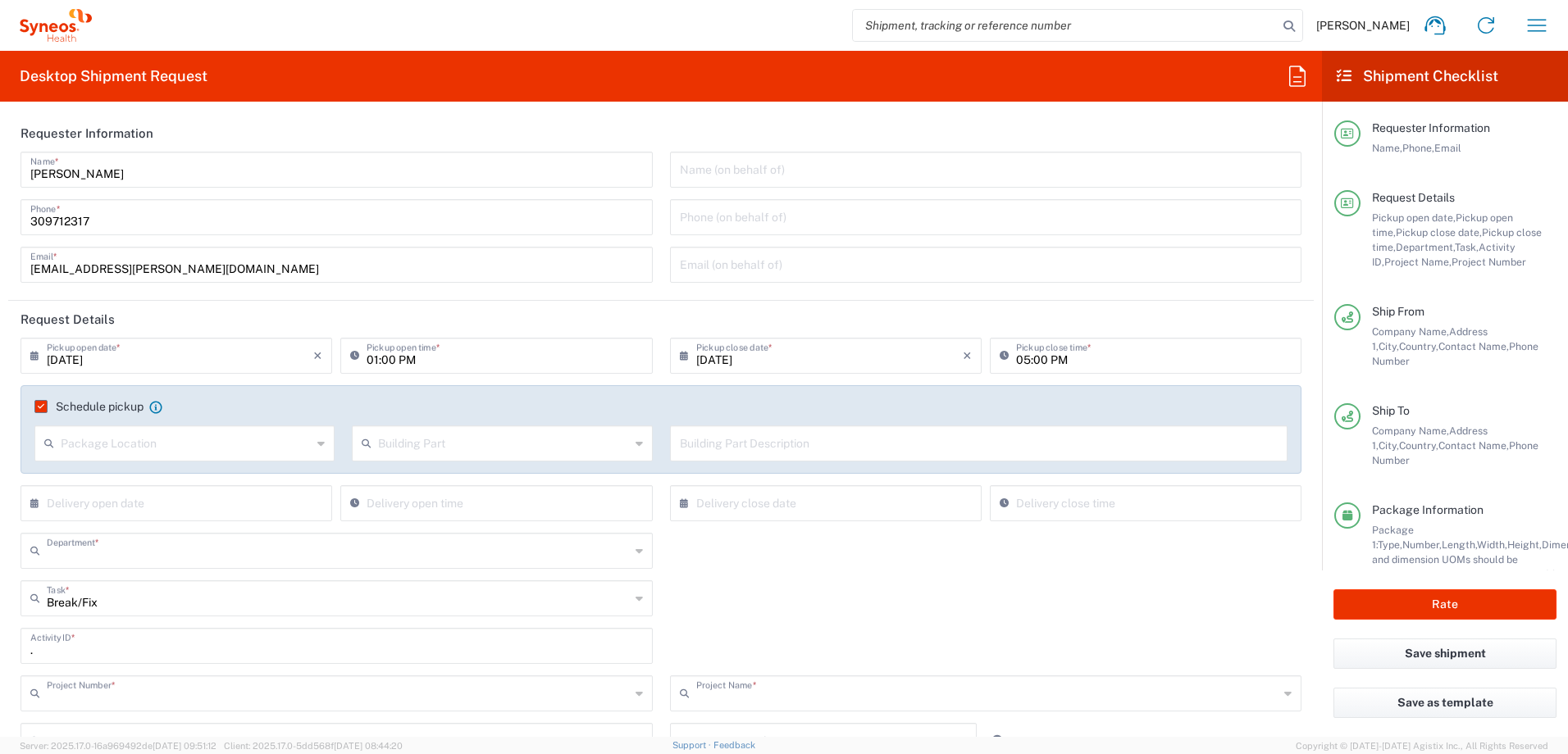
type input "4510"
type input "4510 DEPARTMENTAL EXPENSE"
type input "Your Packaging"
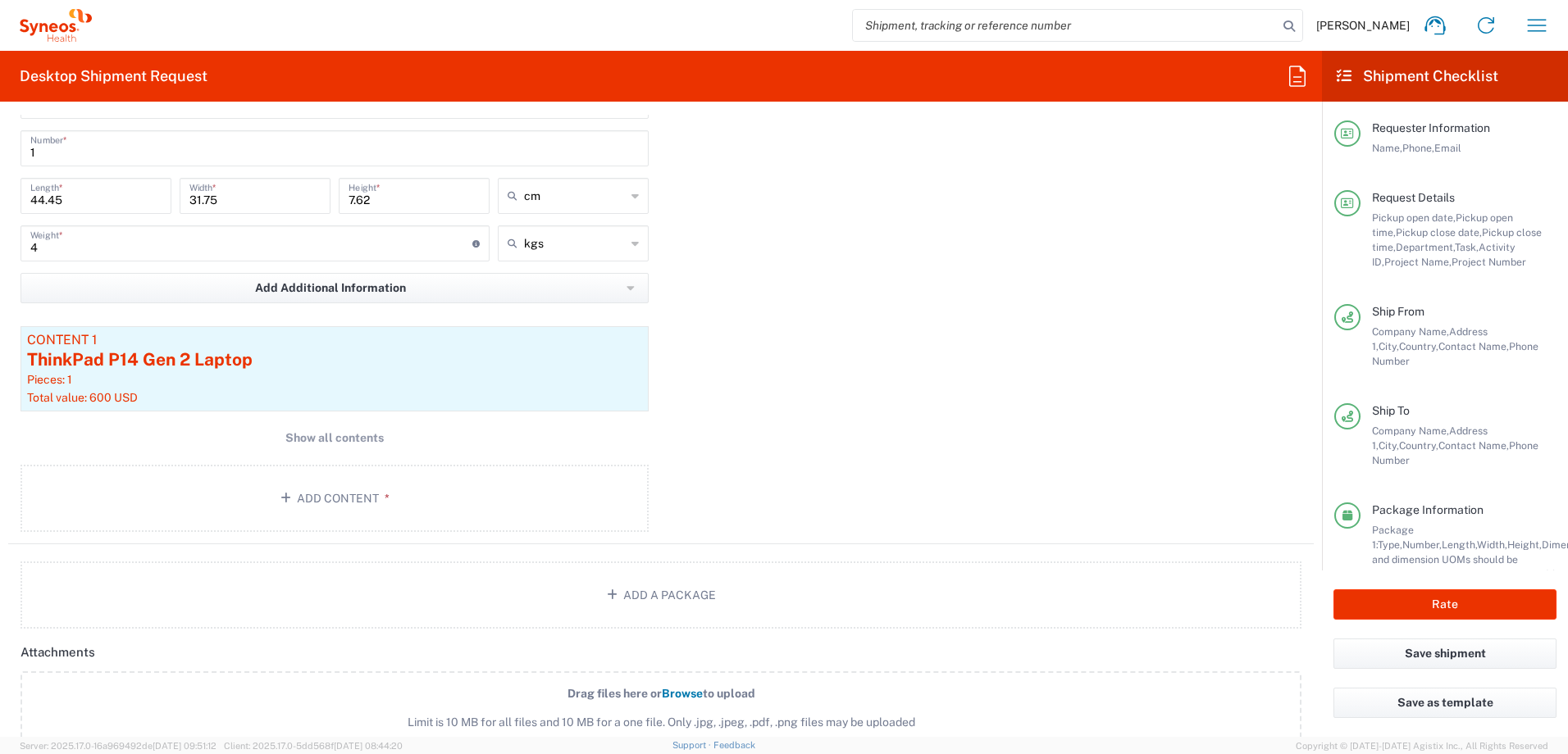
scroll to position [1751, 0]
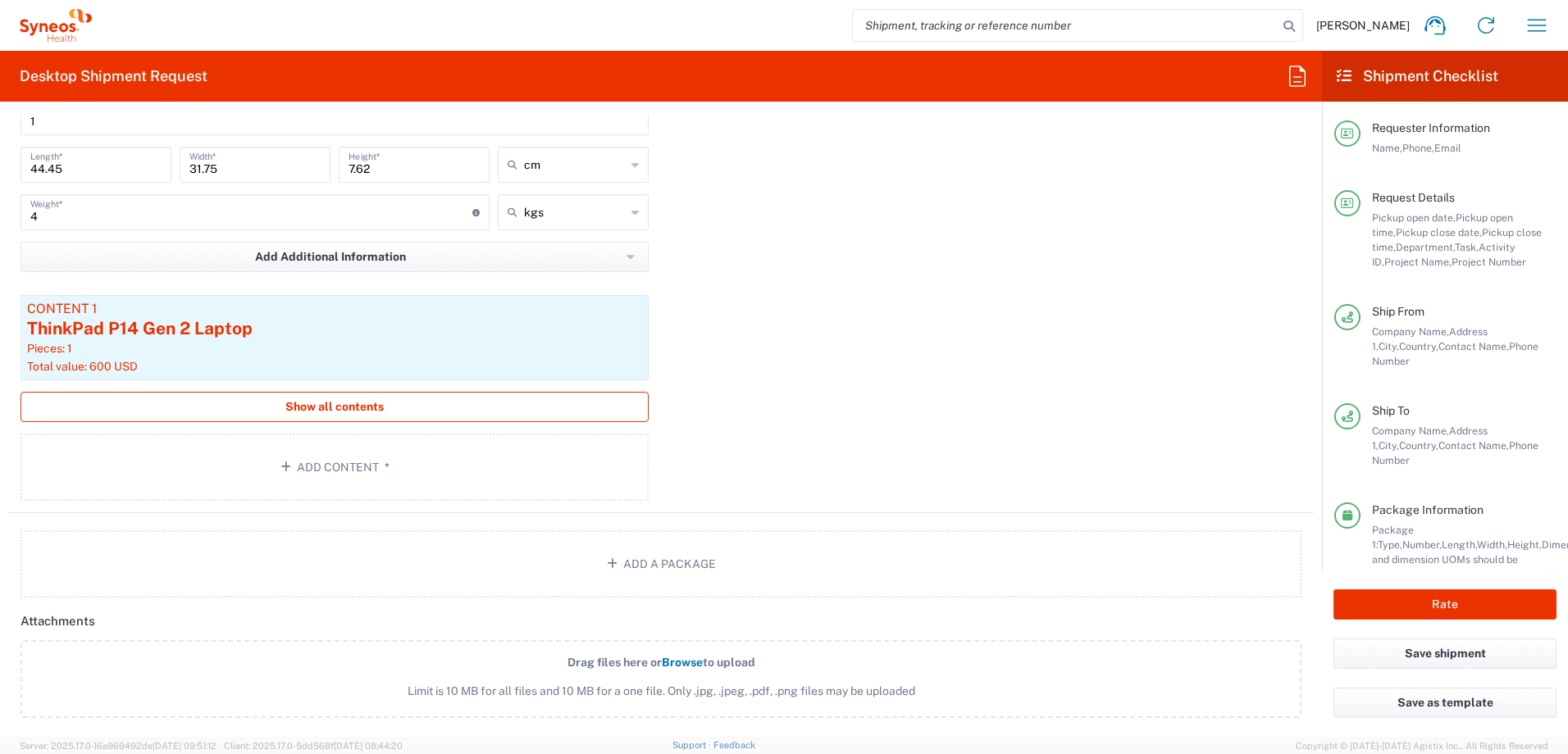
click at [338, 396] on button "Show all contents" at bounding box center [333, 406] width 628 height 30
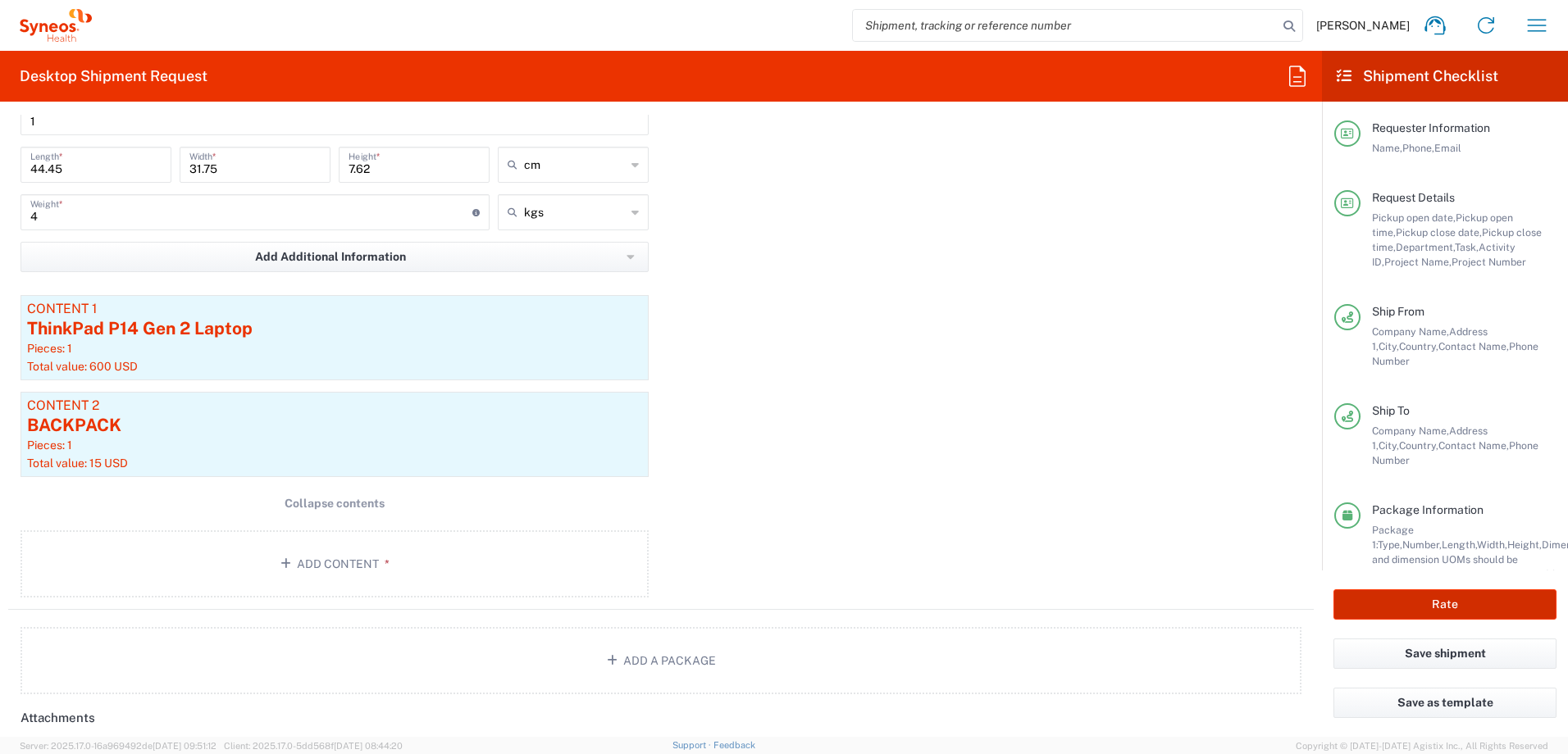
click at [1418, 602] on button "Rate" at bounding box center [1444, 604] width 223 height 30
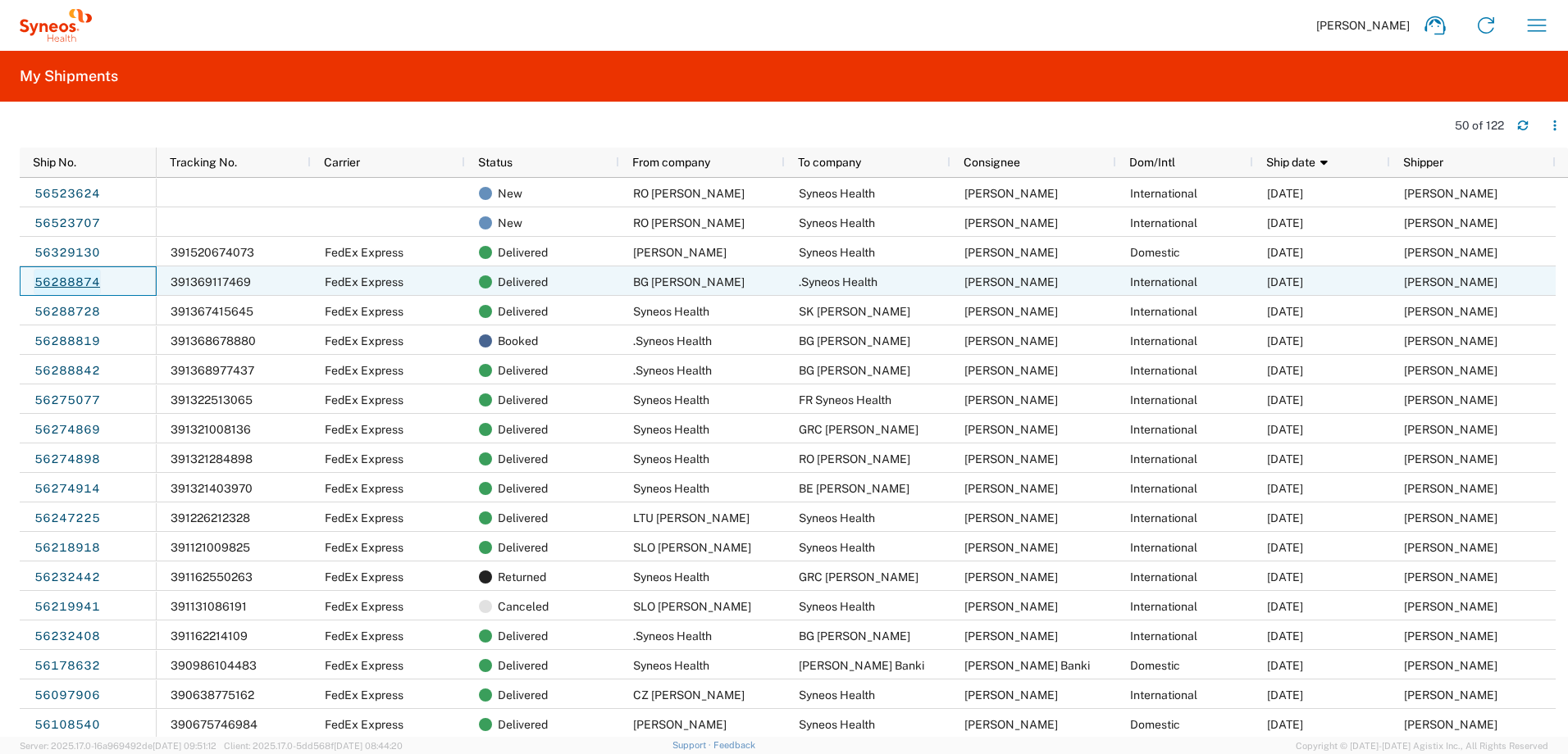
click at [86, 275] on link "56288874" at bounding box center [67, 281] width 67 height 26
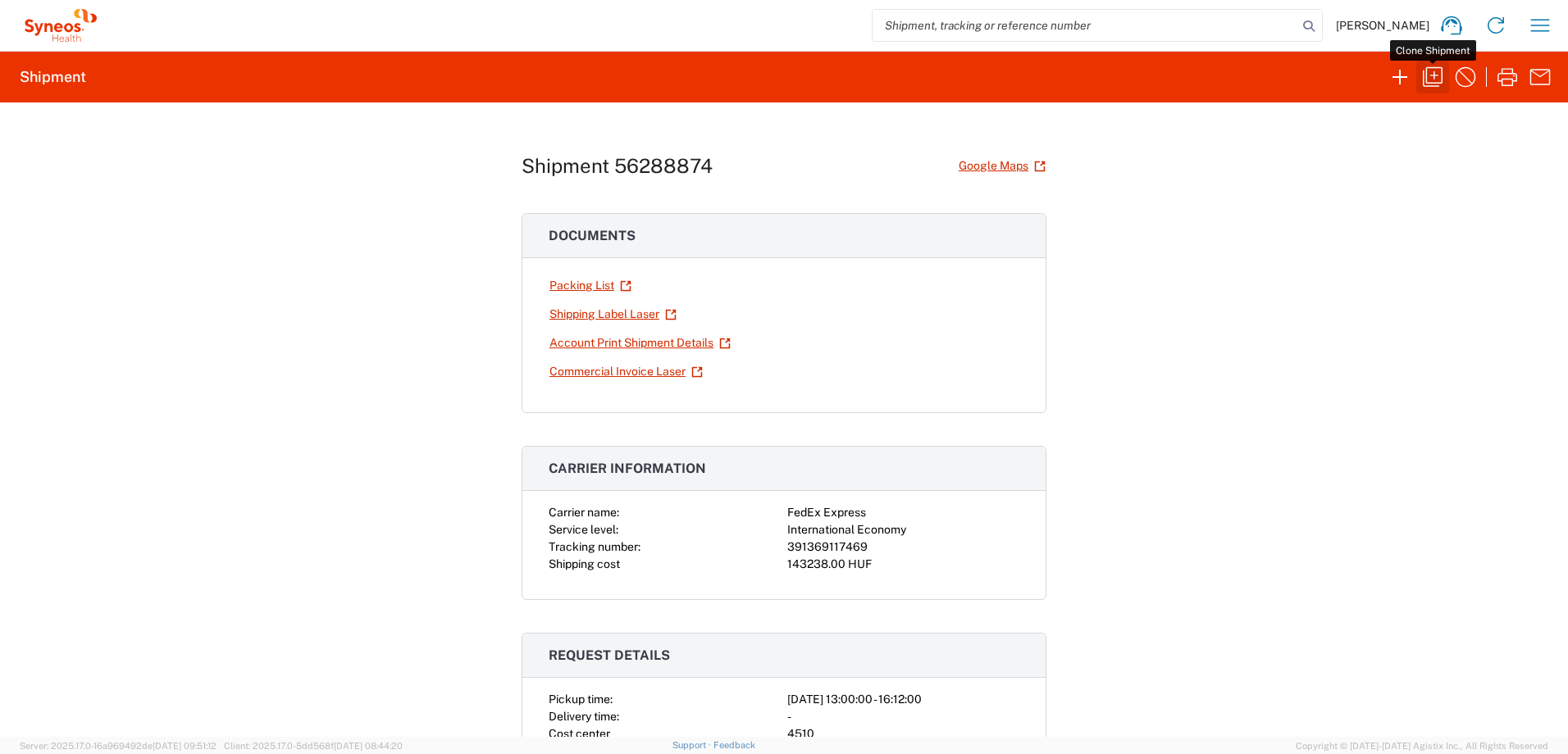
click at [1429, 79] on icon "button" at bounding box center [1432, 76] width 26 height 26
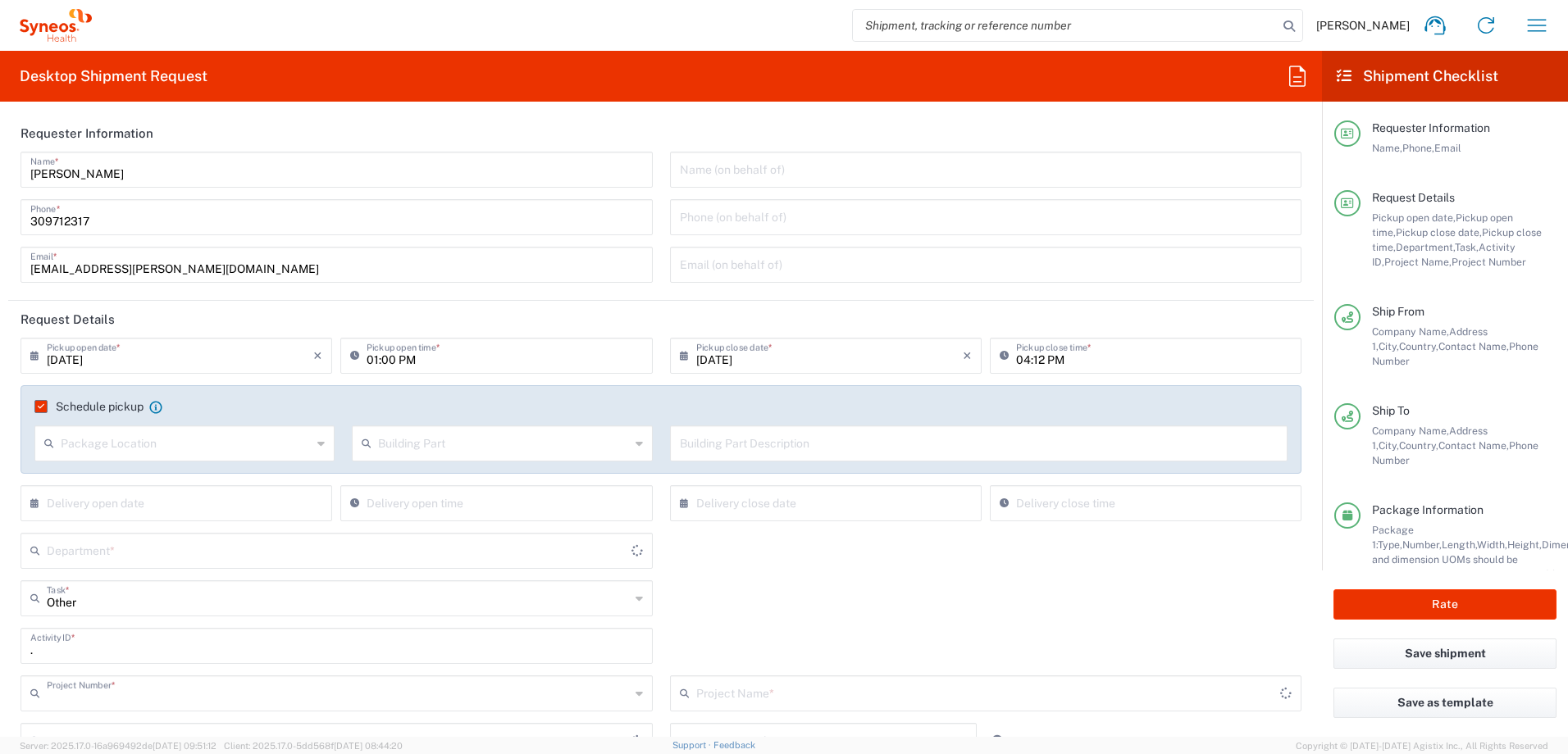
type input "4510"
type input "4510 DEPARTMENTAL EXPENSE"
type input "[GEOGRAPHIC_DATA]"
type input "Your Packaging"
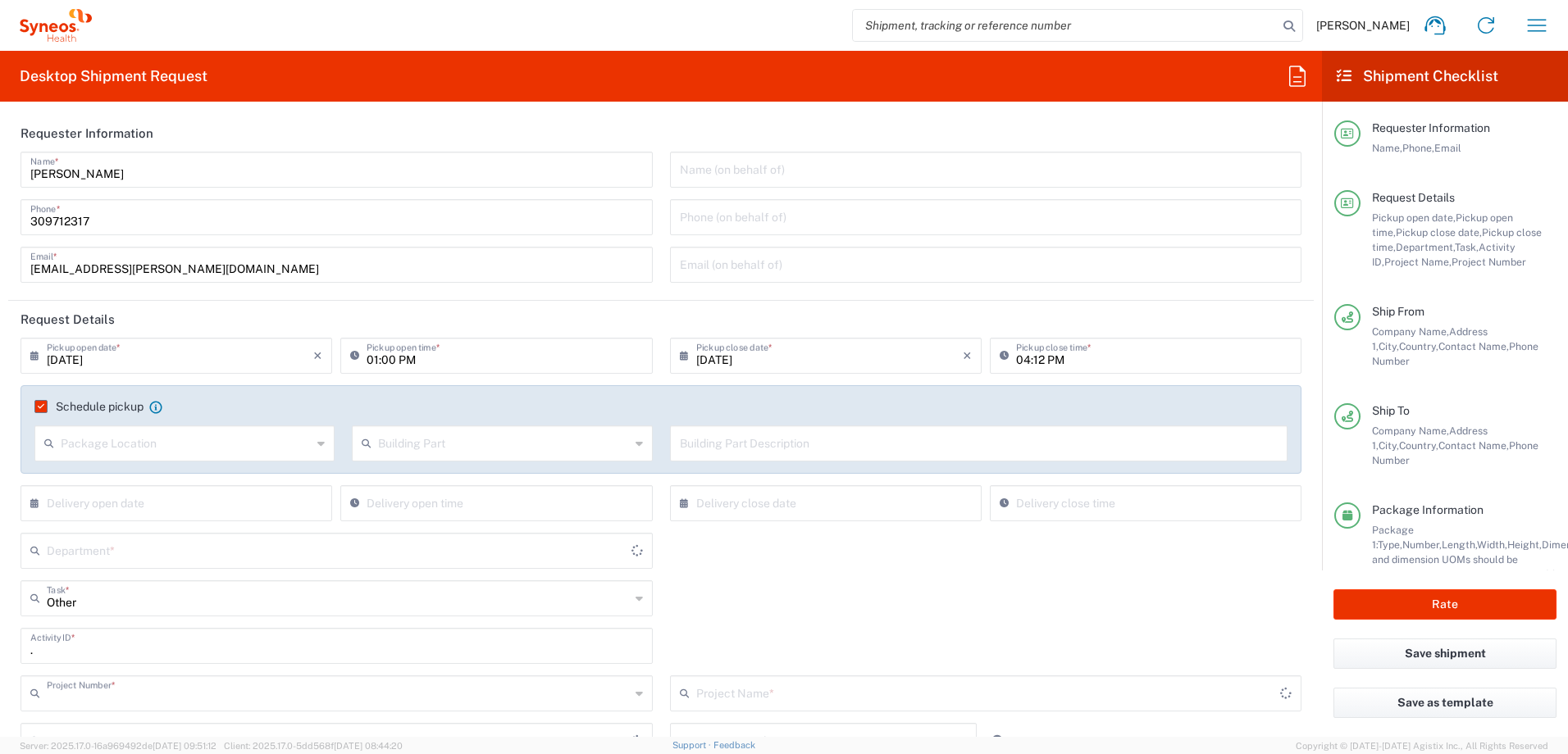
type input "Delivery Duty Paid"
type input "[GEOGRAPHIC_DATA]"
click at [168, 361] on input "text" at bounding box center [179, 353] width 266 height 28
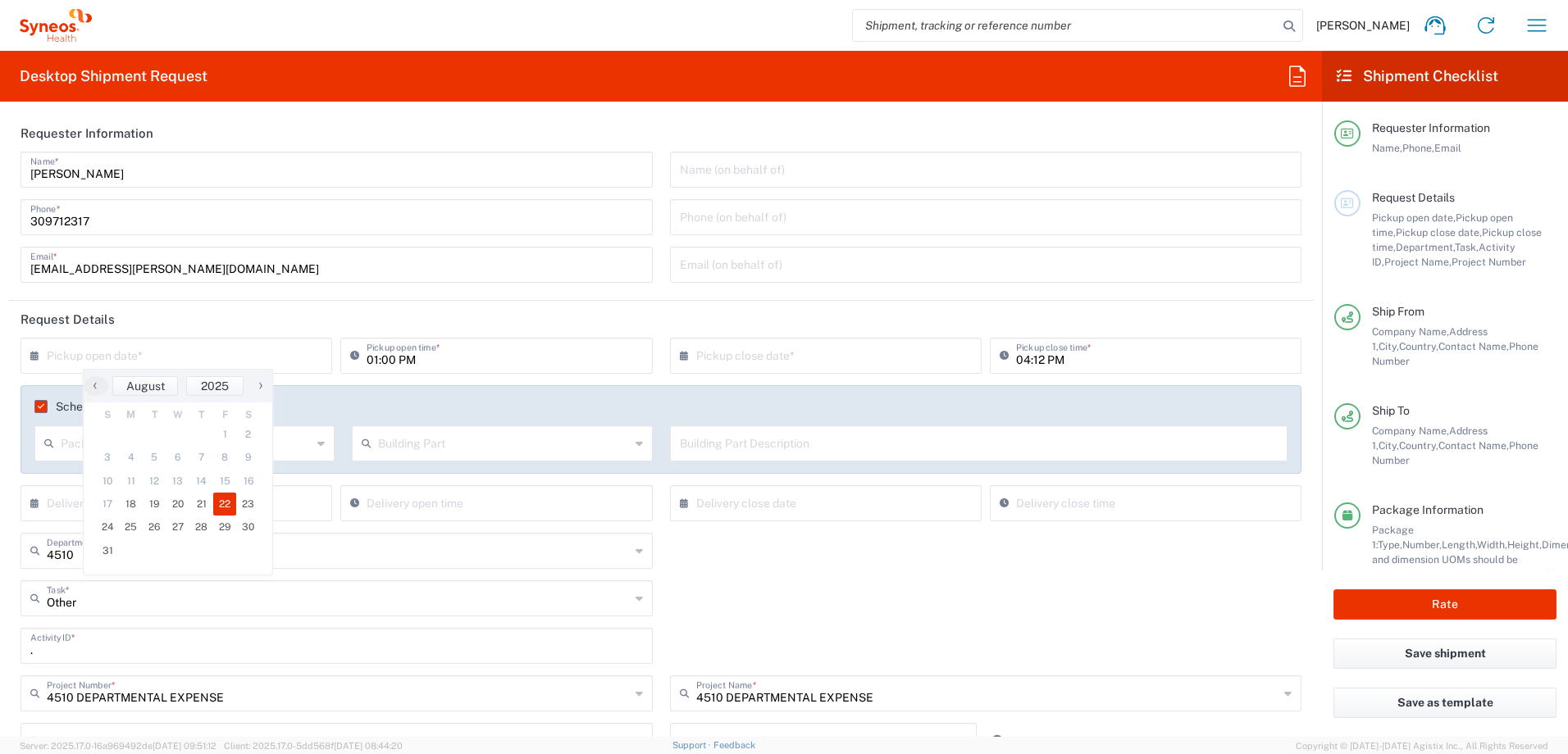
click at [226, 502] on span "22" at bounding box center [225, 504] width 24 height 23
type input "[DATE]"
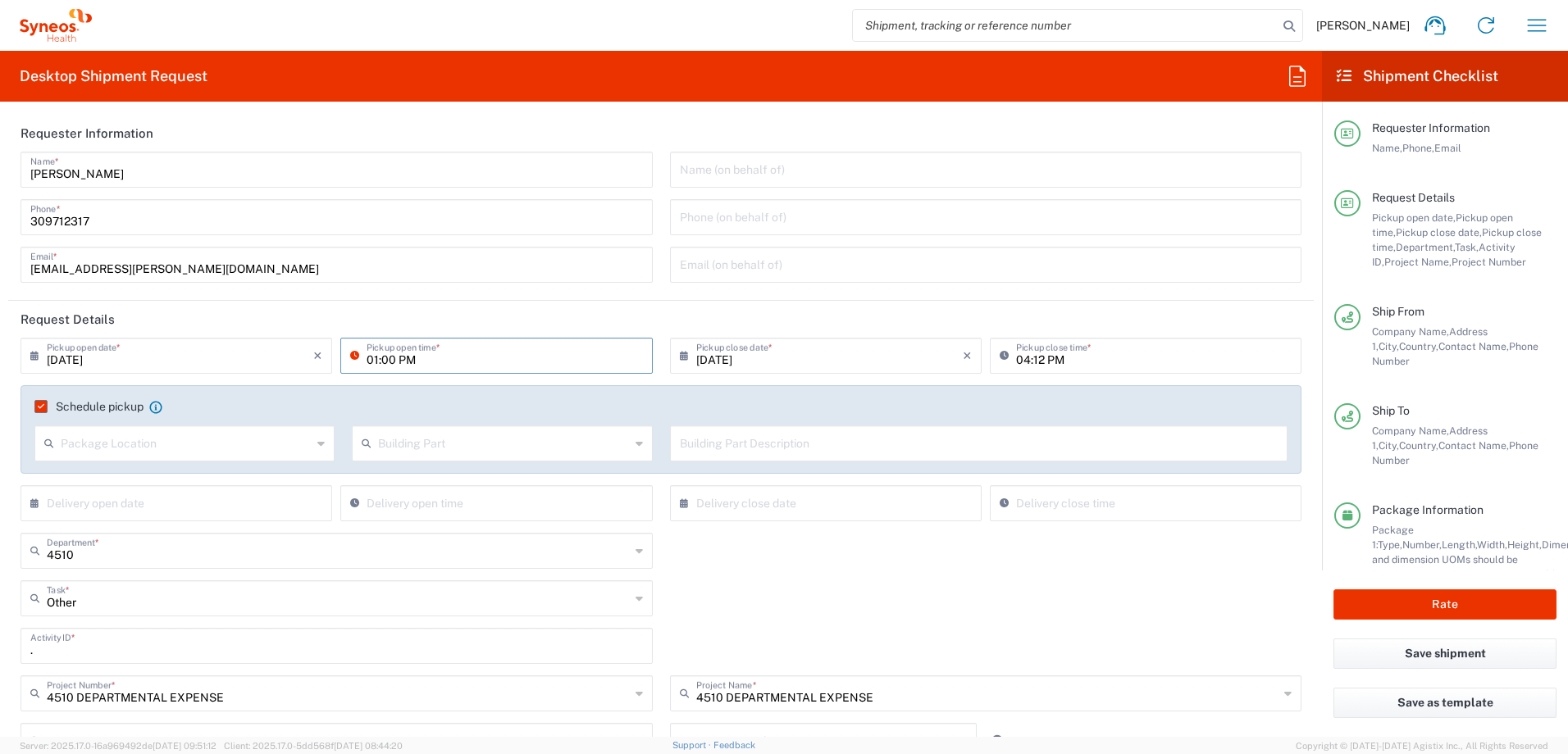
click at [377, 362] on input "01:00 PM" at bounding box center [504, 353] width 275 height 28
type input "05:00 PM"
click at [1017, 361] on input "04:12 PM" at bounding box center [1153, 353] width 275 height 28
type input "06:12 PM"
click at [371, 360] on input "05:00 PM" at bounding box center [504, 353] width 275 height 28
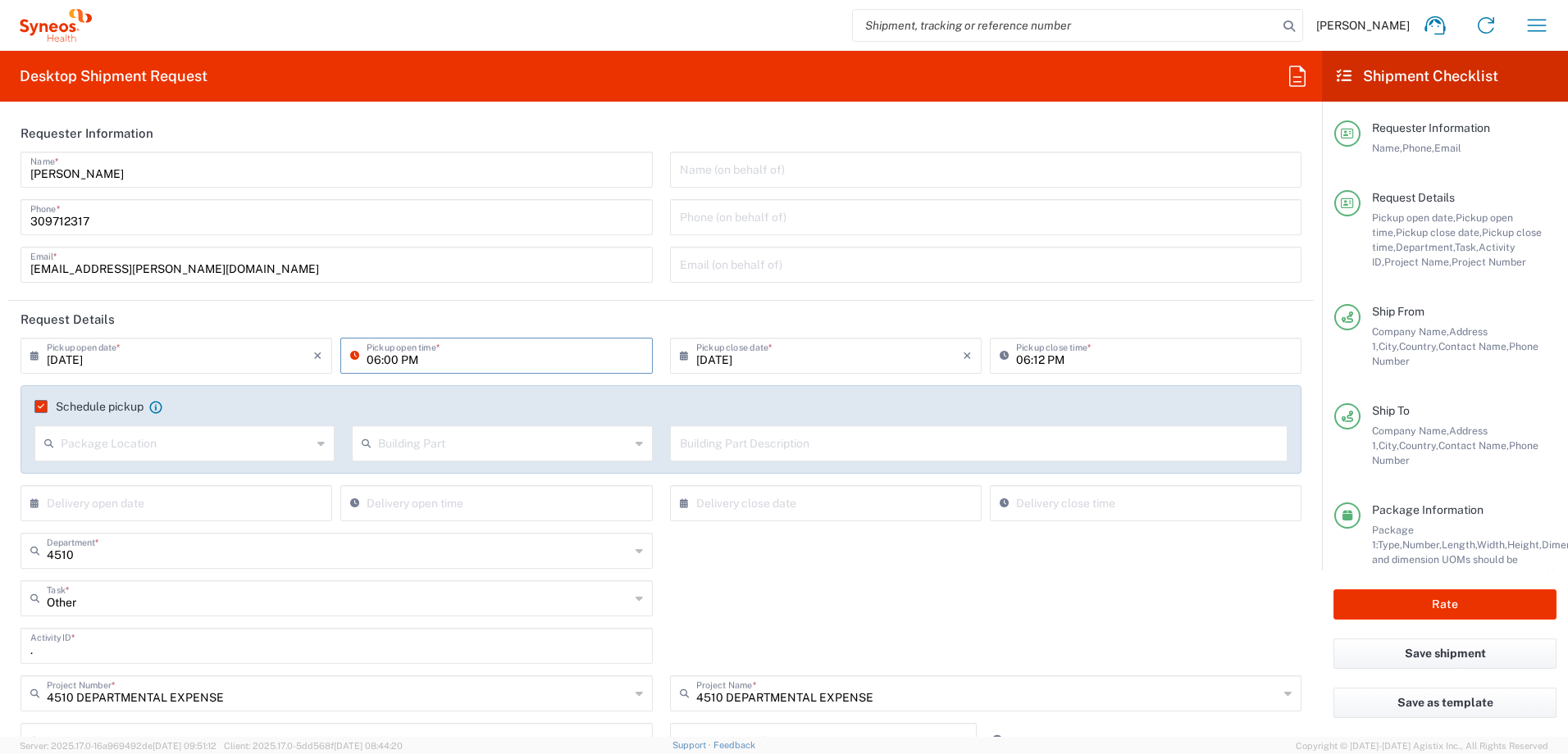
type input "06:00 PM"
click at [1025, 362] on input "06:12 PM" at bounding box center [1153, 353] width 275 height 28
click at [1029, 359] on input "06:12 PM" at bounding box center [1153, 353] width 275 height 28
type input "06:00 PM"
click at [651, 502] on div "× Delivery open date Cancel Apply Delivery open time" at bounding box center [336, 509] width 650 height 47
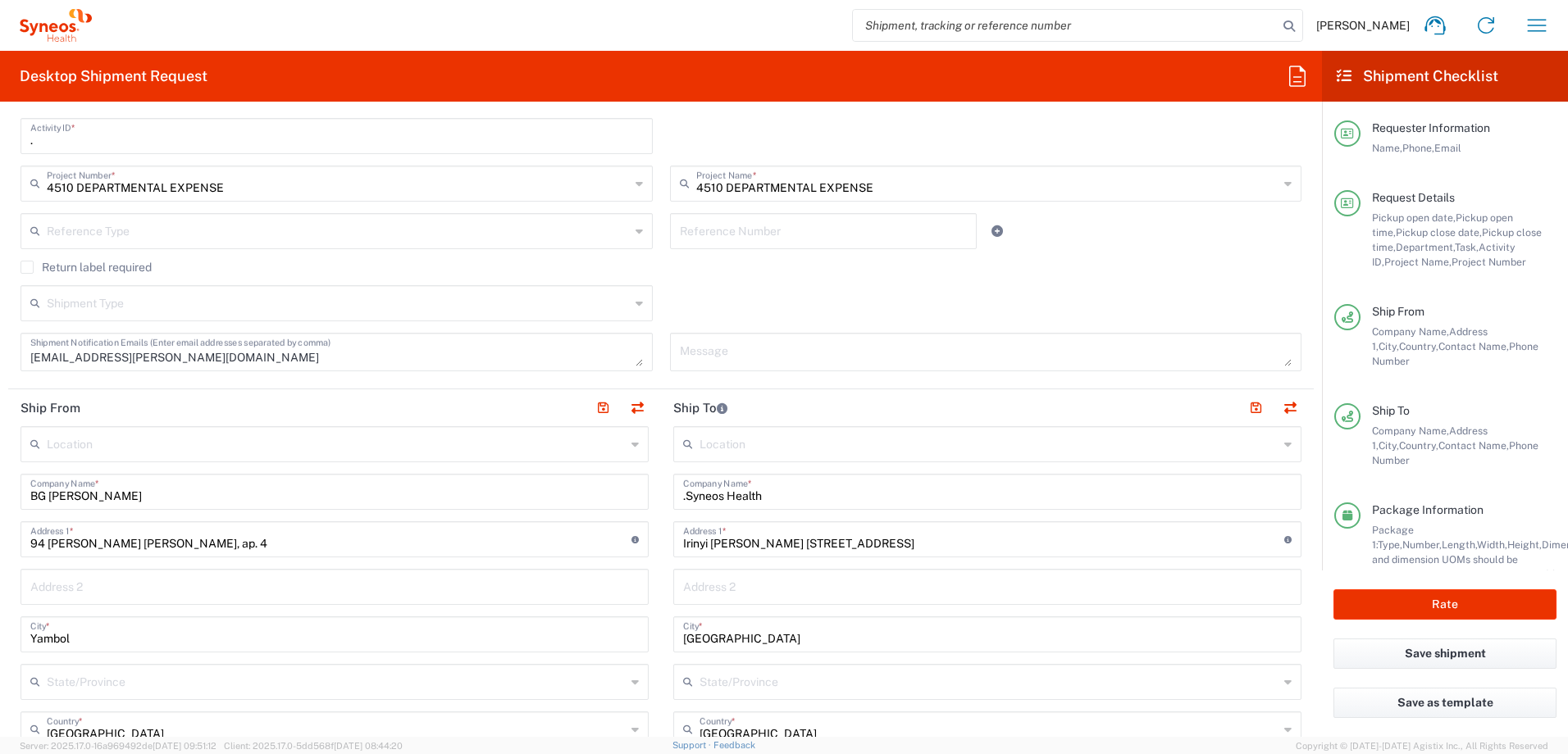
scroll to position [546, 0]
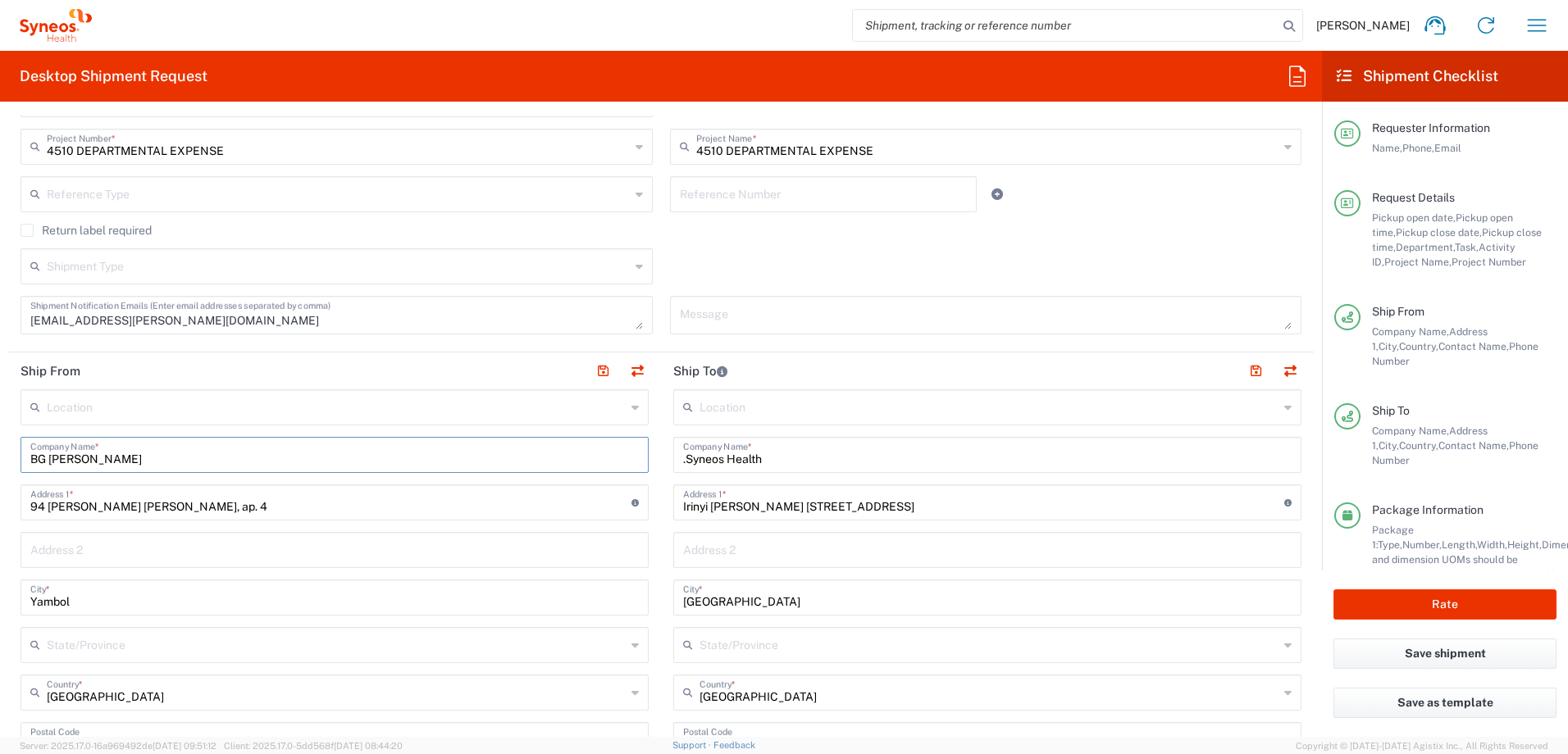
drag, startPoint x: 146, startPoint y: 458, endPoint x: 53, endPoint y: 463, distance: 93.1
click at [53, 463] on input "BG [PERSON_NAME]" at bounding box center [334, 453] width 609 height 28
paste input "Veronika Vuto"
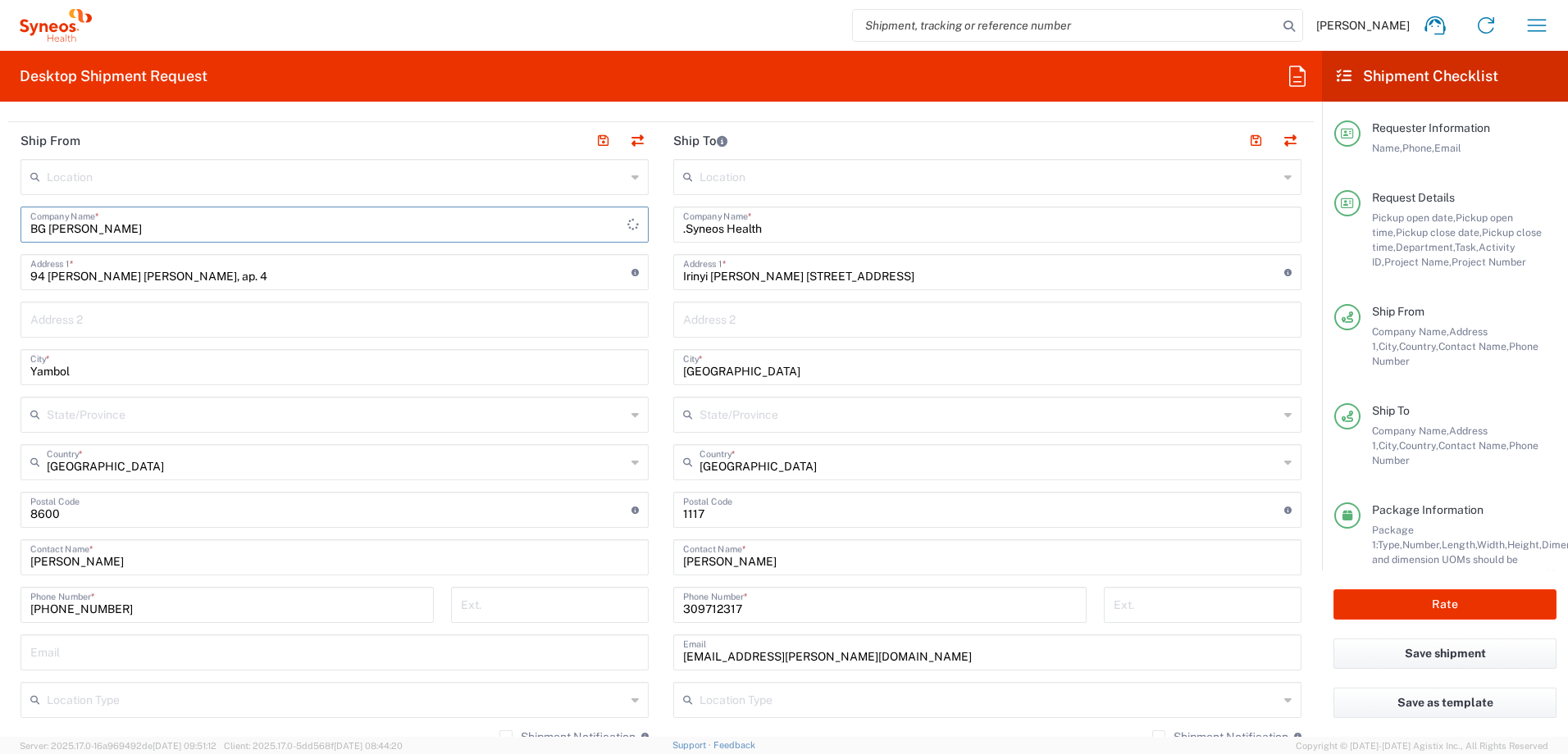
scroll to position [820, 0]
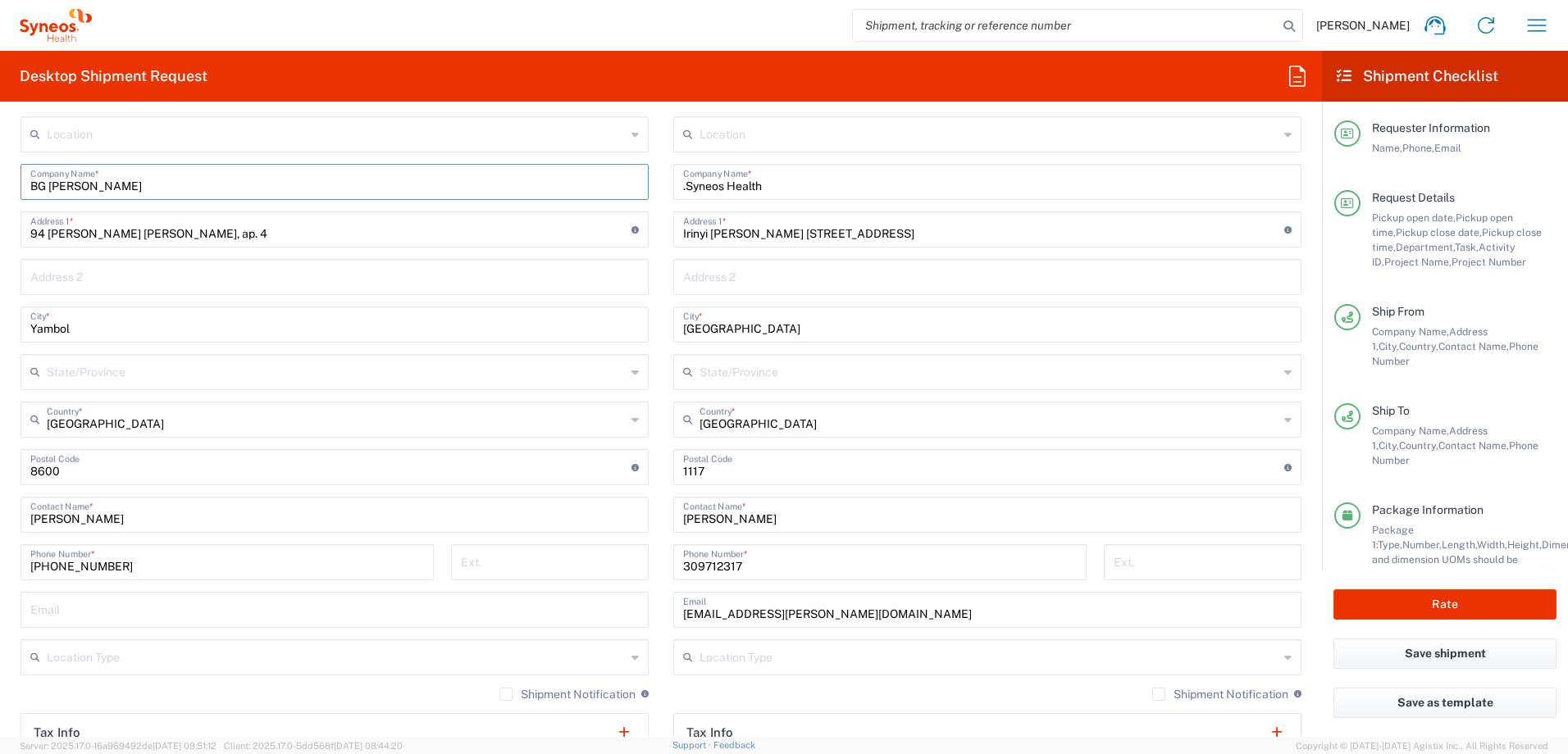
type input "BG [PERSON_NAME]"
drag, startPoint x: 128, startPoint y: 521, endPoint x: 12, endPoint y: 515, distance: 116.2
click at [12, 515] on main "Location Addison Whitney LLC-Morrisvile NC US Barcelona-Syneos Health BioSector…" at bounding box center [334, 484] width 652 height 736
paste input "Veronika Vuto"
type input "[PERSON_NAME]"
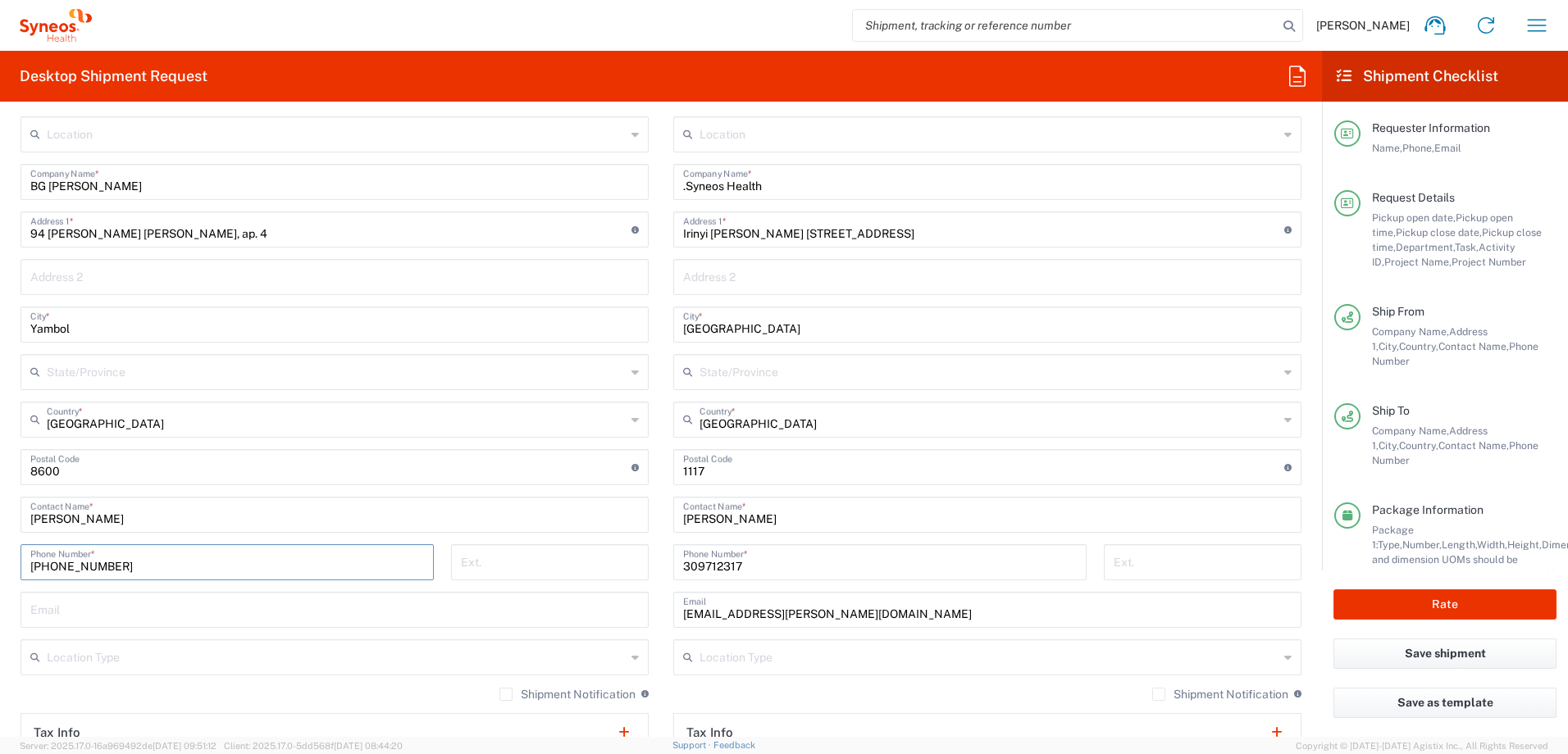
drag, startPoint x: 69, startPoint y: 569, endPoint x: -20, endPoint y: 569, distance: 89.0
click at [0, 569] on html "Zsolt Varga Home Shipment estimator Shipment tracking Desktop shipment request …" at bounding box center [784, 377] width 1568 height 754
paste input "87003897"
type input "+359887003897"
drag, startPoint x: 77, startPoint y: 331, endPoint x: 22, endPoint y: 329, distance: 55.0
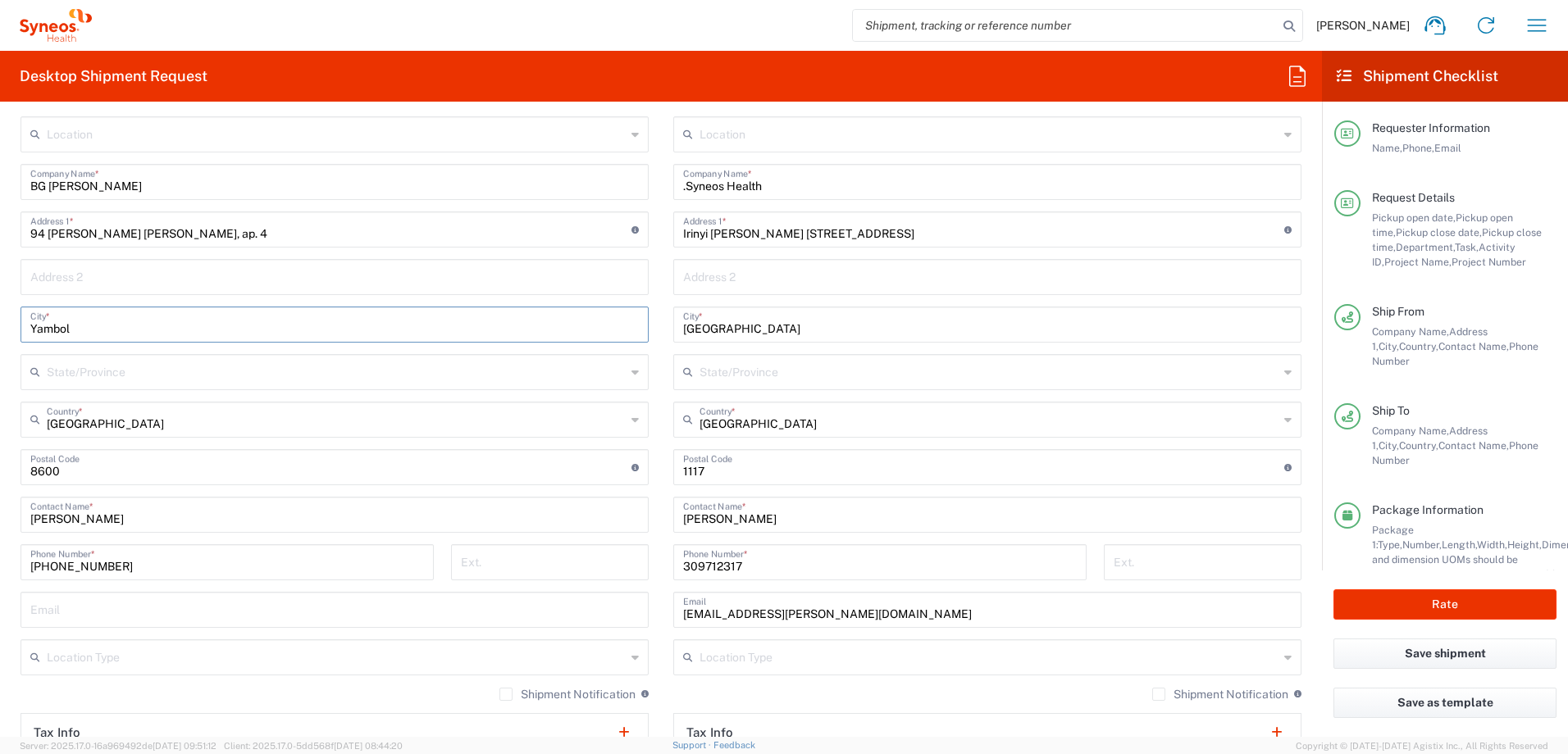
click at [22, 329] on div "Yambol City *" at bounding box center [333, 325] width 628 height 36
type input "Sofia"
drag, startPoint x: 163, startPoint y: 229, endPoint x: 0, endPoint y: 233, distance: 163.0
click at [0, 233] on html "Zsolt Varga Home Shipment estimator Shipment tracking Desktop shipment request …" at bounding box center [784, 377] width 1568 height 754
paste input "24 Marin Drinov street,"
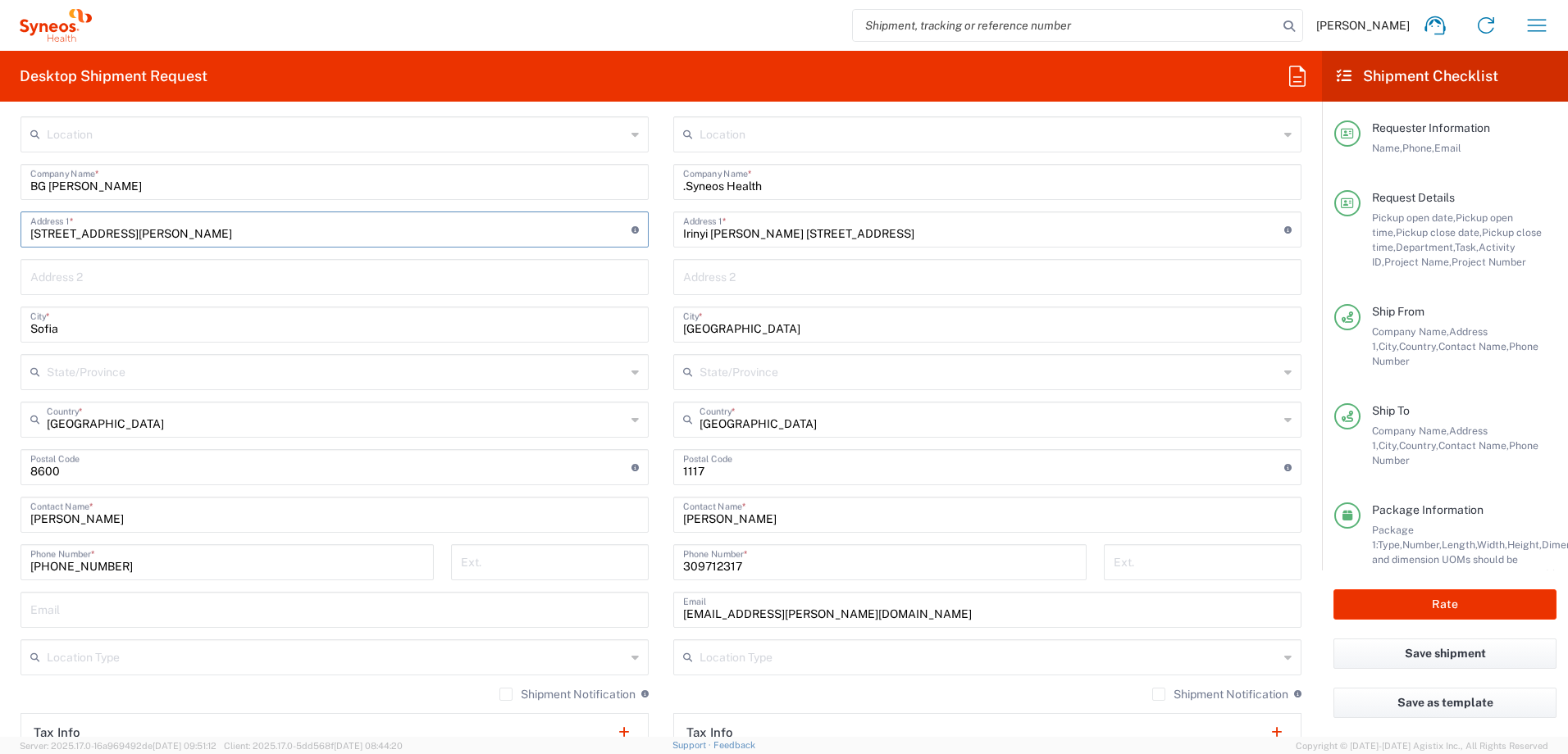
type input "24 Marin Drinov street"
drag, startPoint x: 61, startPoint y: 473, endPoint x: -16, endPoint y: 464, distance: 77.5
click at [0, 464] on html "Zsolt Varga Home Shipment estimator Shipment tracking Desktop shipment request …" at bounding box center [784, 377] width 1568 height 754
type input "1504"
click at [661, 413] on main "Location Addison Whitney LLC-Morrisvile NC US Barcelona-Syneos Health BioSector…" at bounding box center [987, 461] width 652 height 688
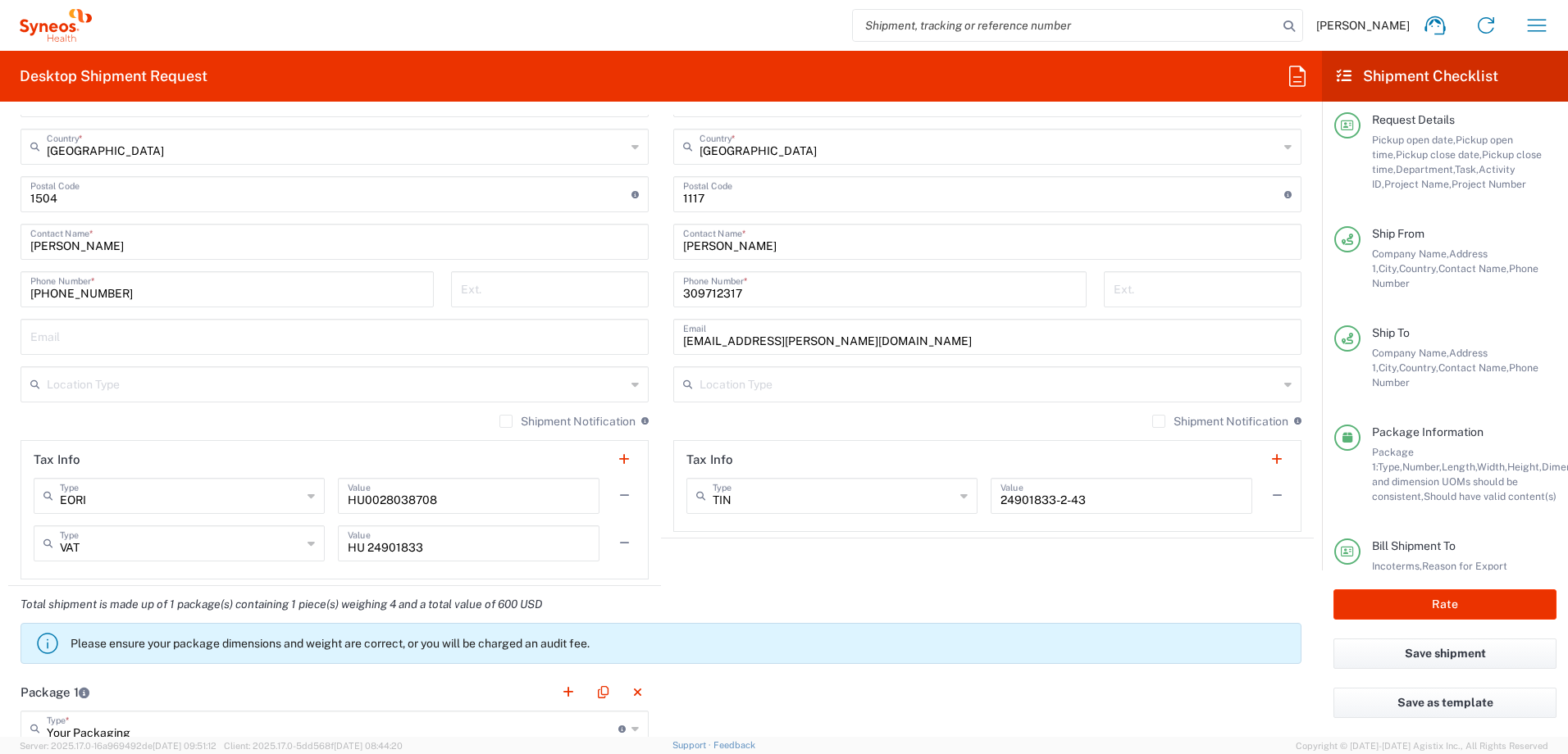
scroll to position [130, 0]
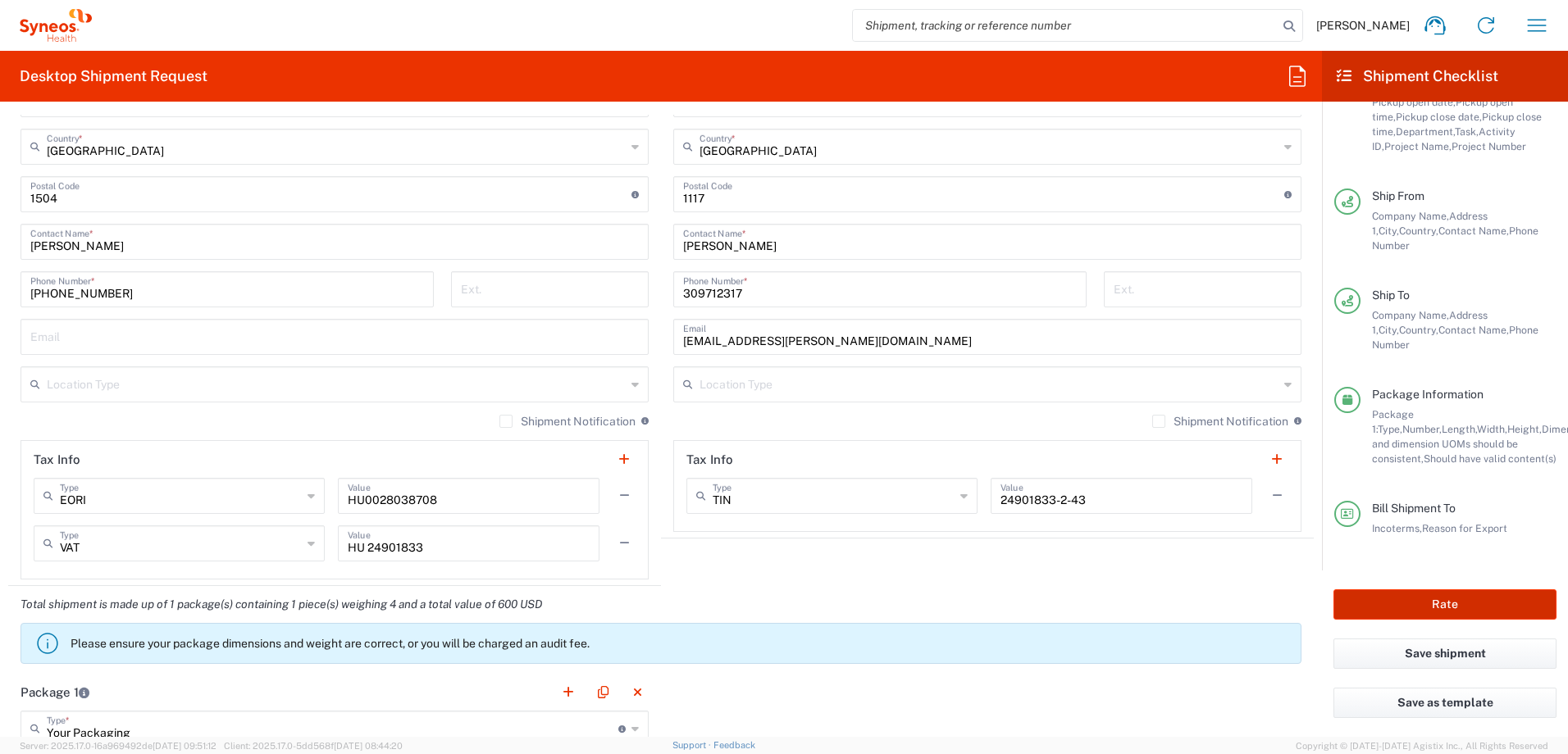
click at [1470, 593] on button "Rate" at bounding box center [1444, 604] width 223 height 30
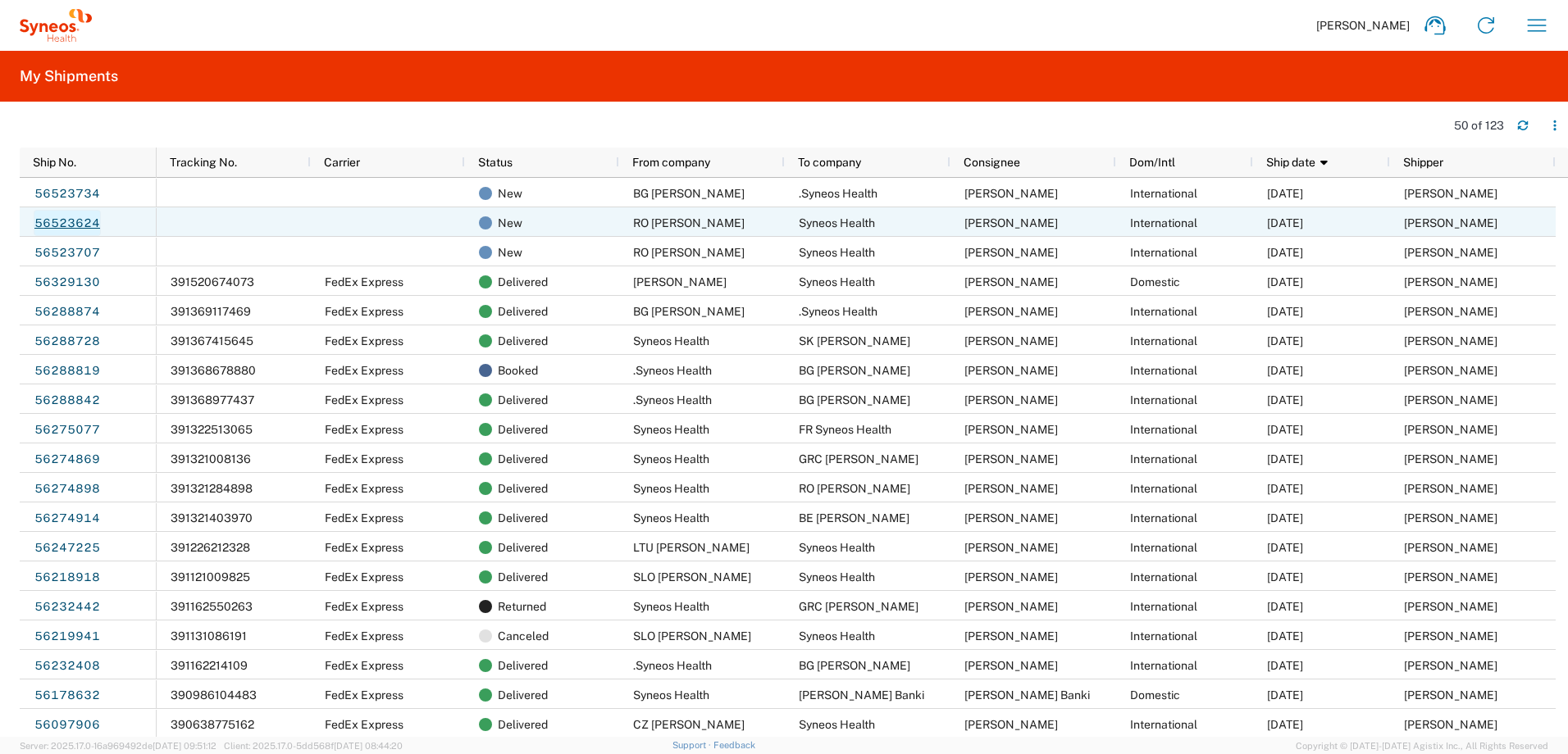
click at [72, 217] on link "56523624" at bounding box center [67, 222] width 67 height 26
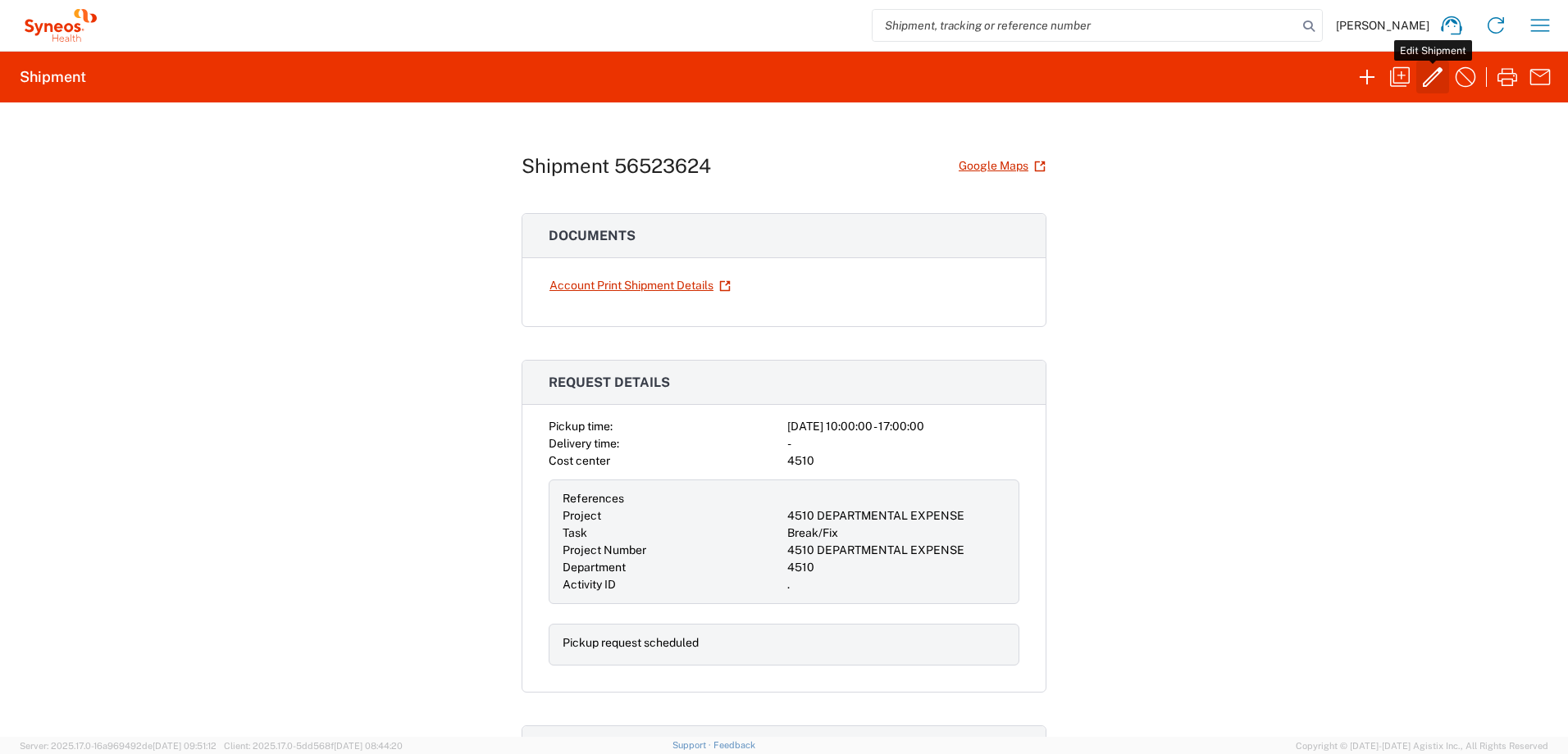
click at [1442, 73] on icon "button" at bounding box center [1432, 76] width 26 height 26
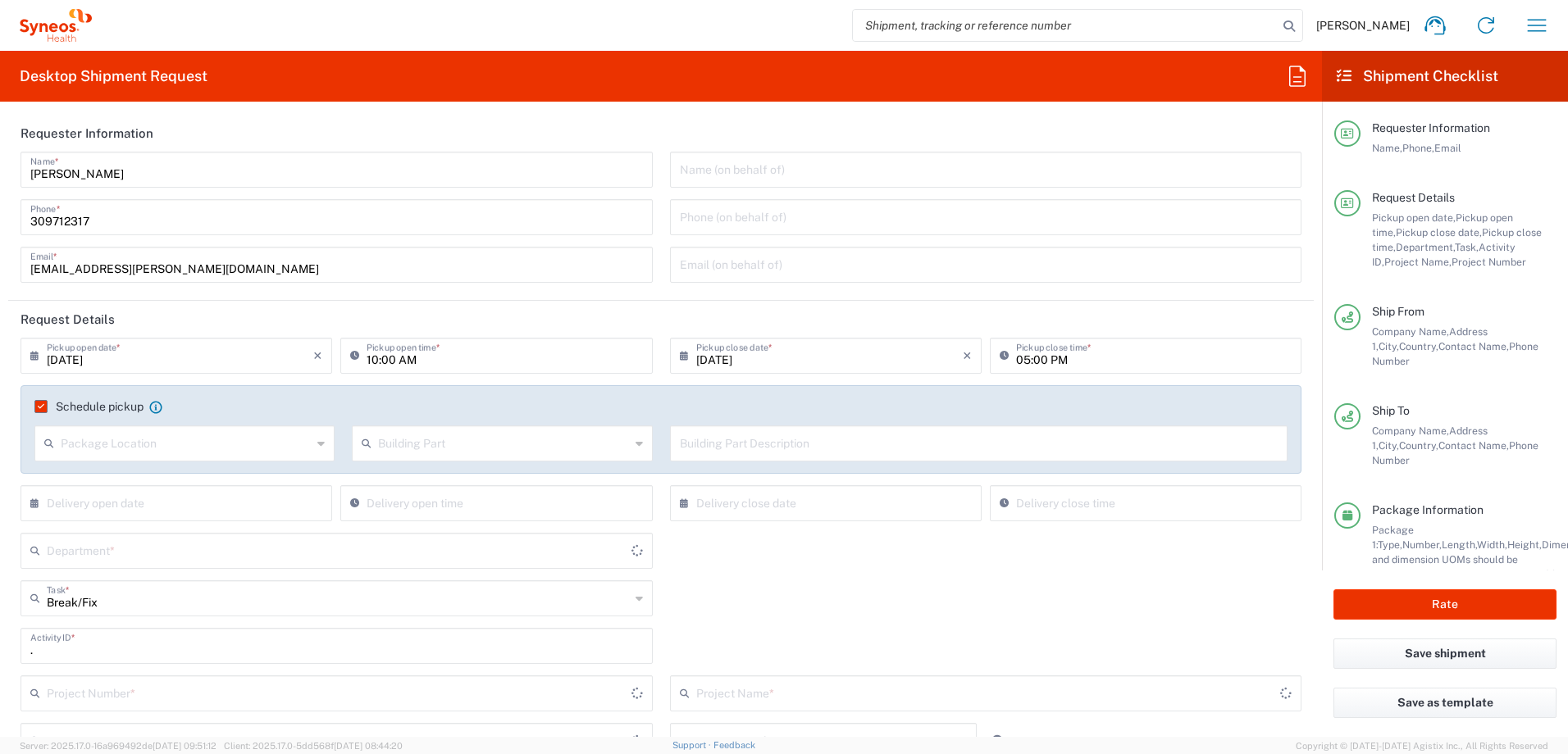
type input "Your Packaging"
type input "4510 DEPARTMENTAL EXPENSE"
type input "[GEOGRAPHIC_DATA]"
type input "4510"
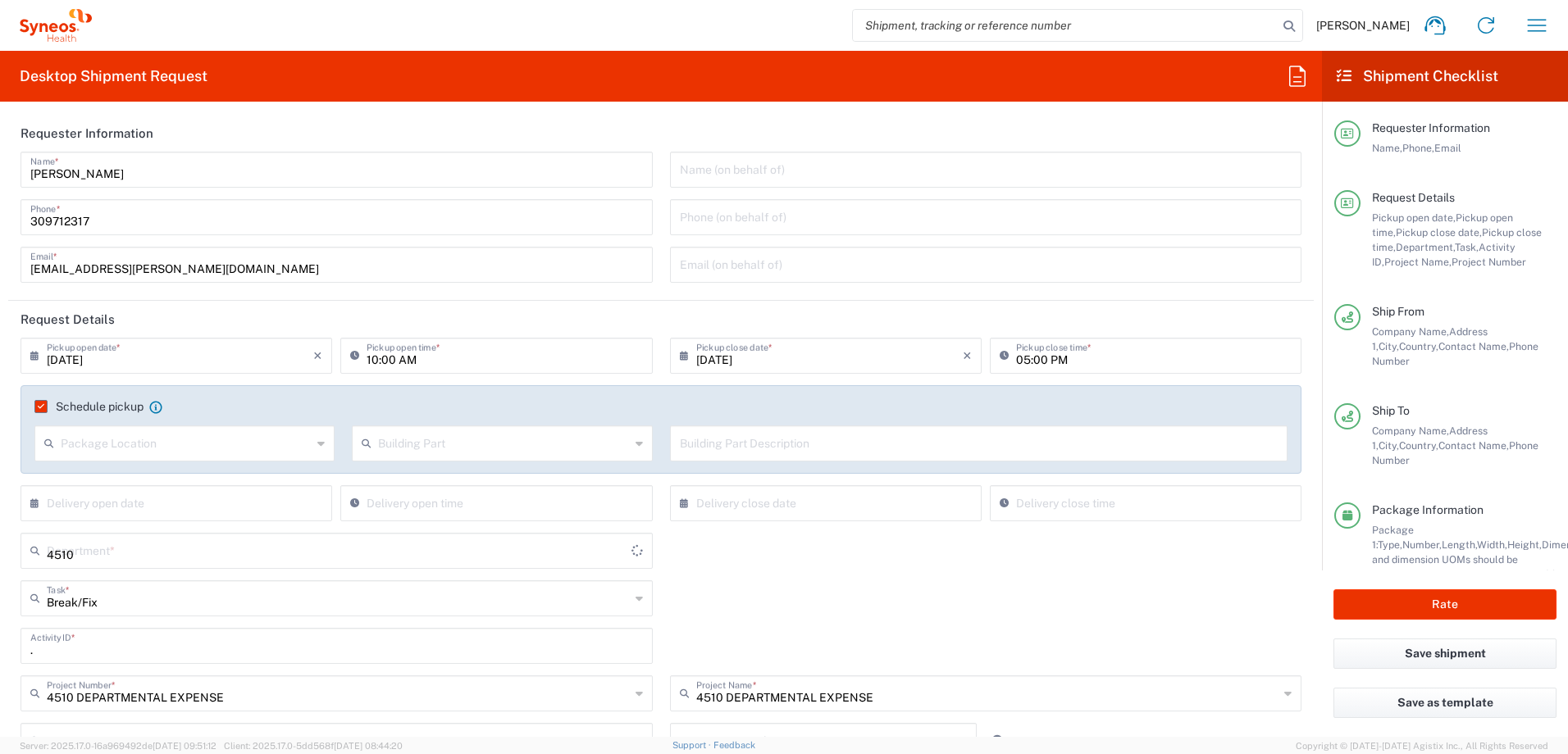
type input "Delivery Duty Paid"
type input "[GEOGRAPHIC_DATA]"
type input "Syneos Health Hungary Kft."
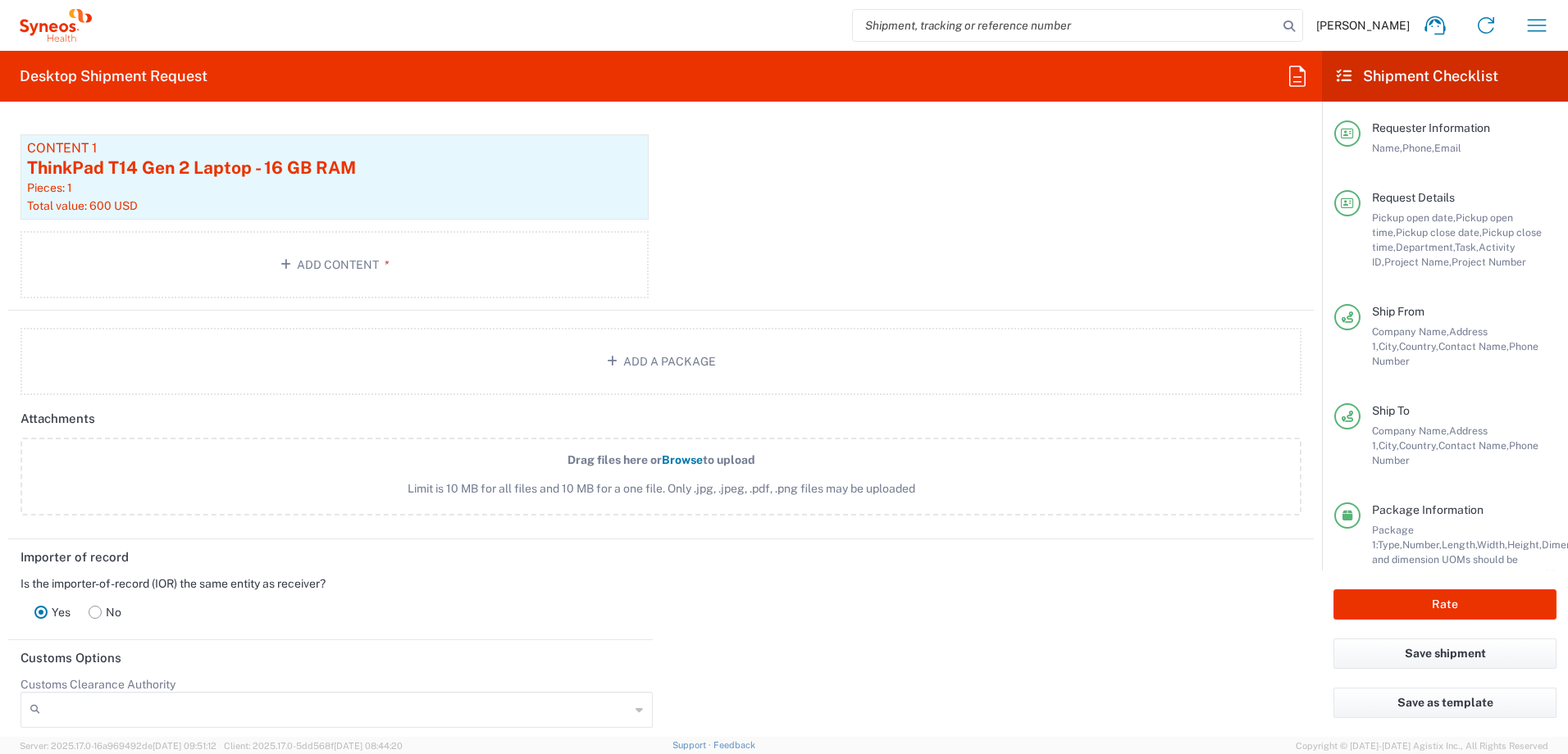
scroll to position [1639, 0]
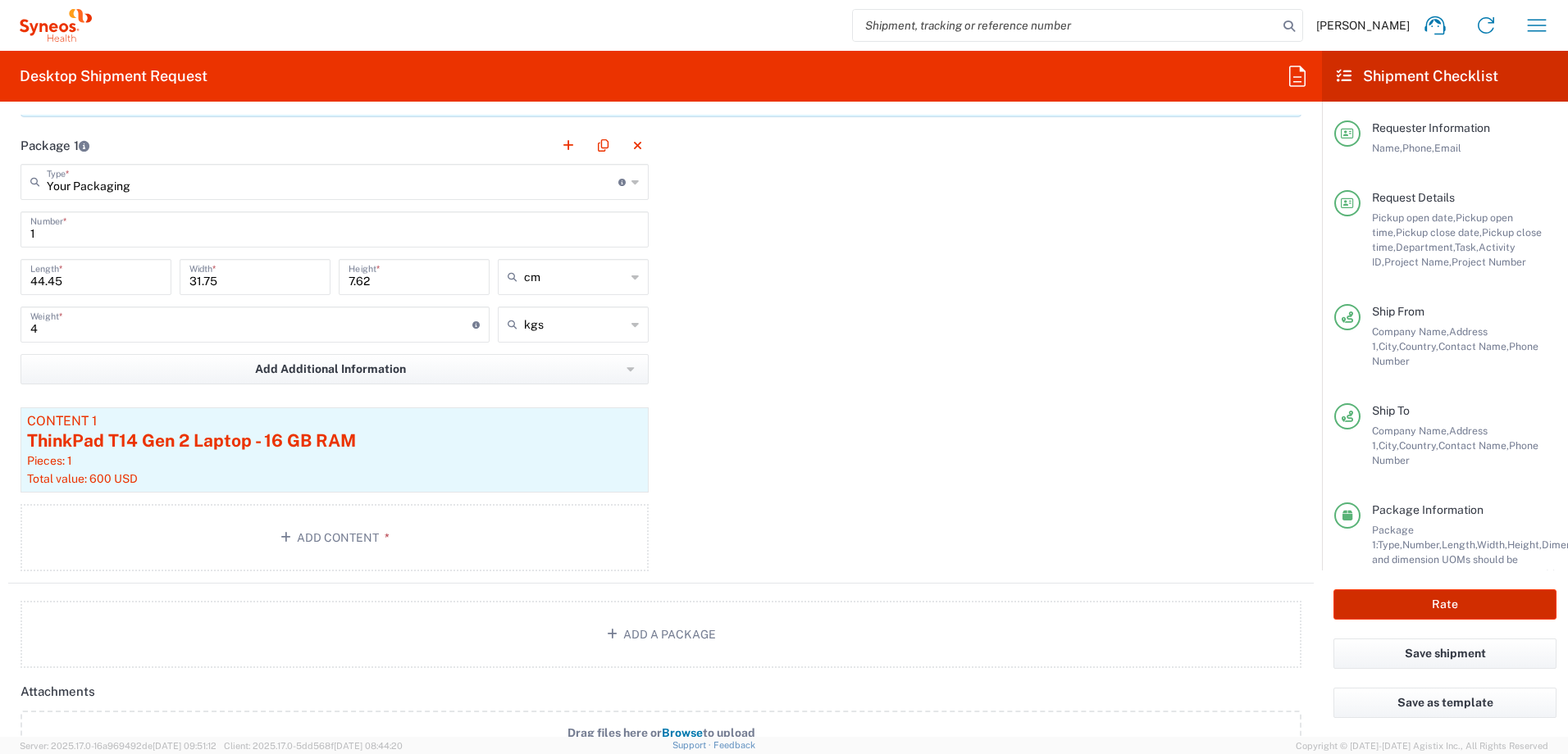
drag, startPoint x: 1482, startPoint y: 596, endPoint x: 1471, endPoint y: 549, distance: 48.3
click at [1482, 597] on button "Rate" at bounding box center [1444, 604] width 223 height 30
